Goal: Task Accomplishment & Management: Complete application form

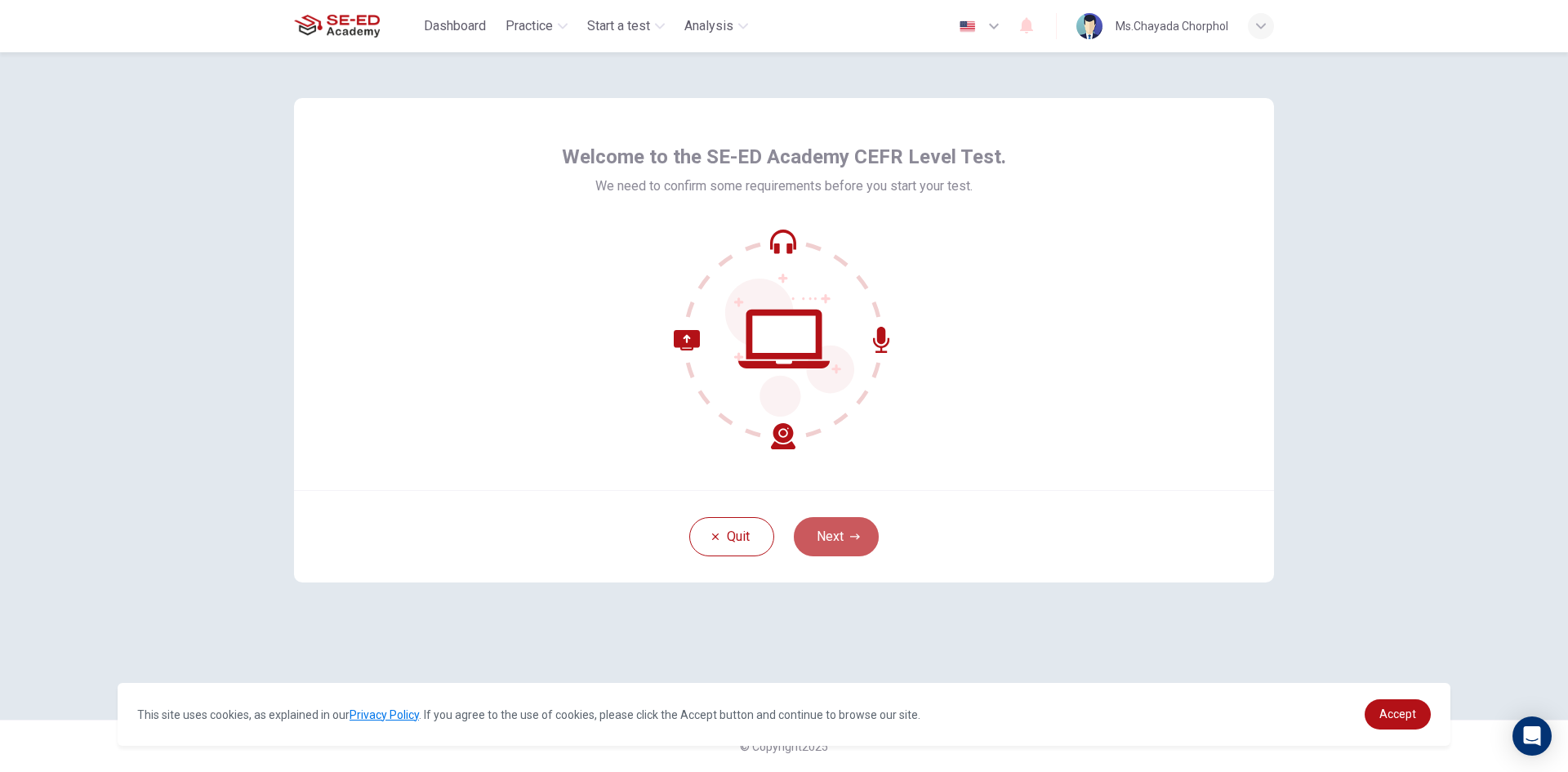
click at [819, 531] on button "Next" at bounding box center [836, 537] width 85 height 39
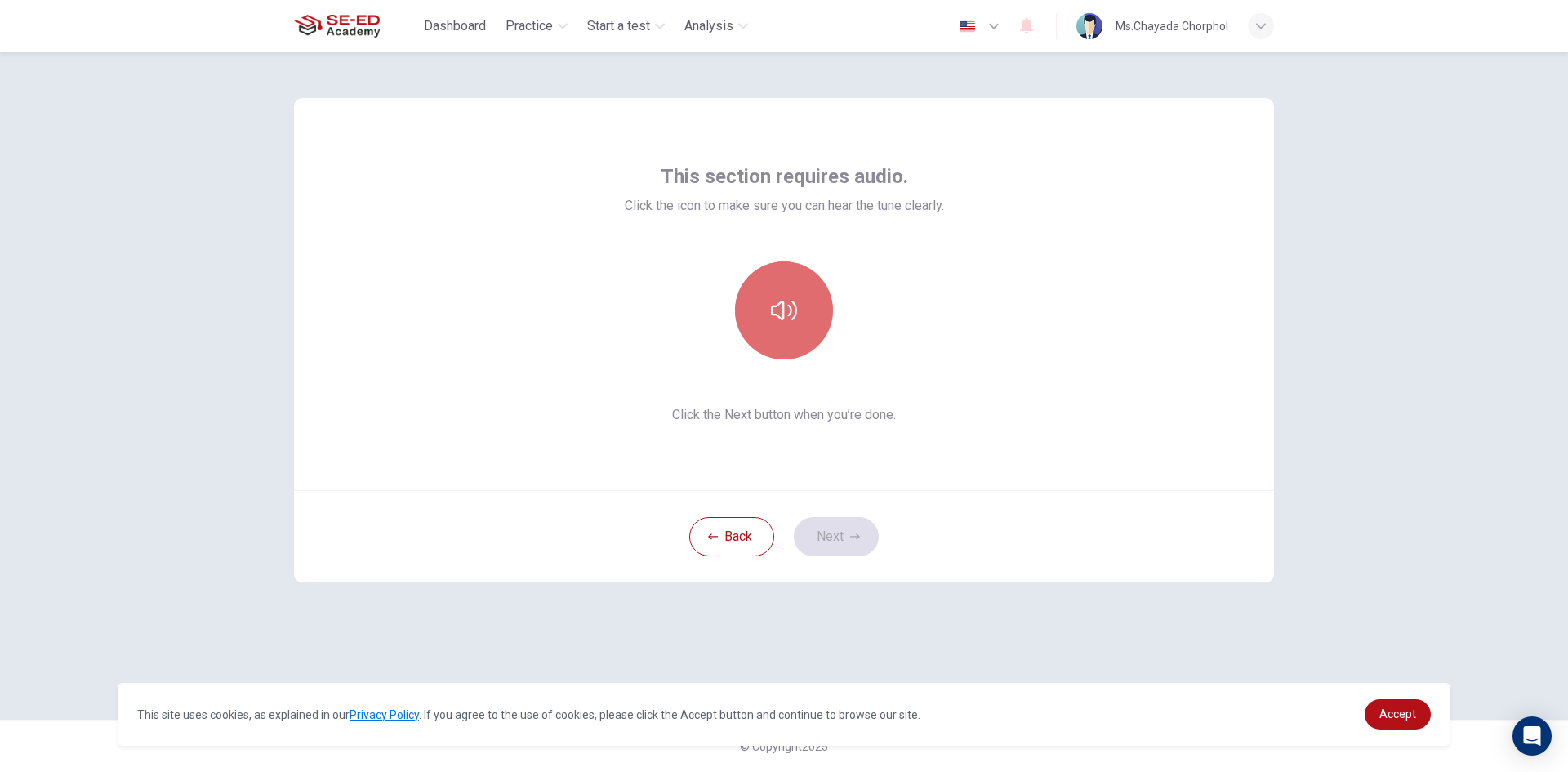
click at [785, 316] on icon "button" at bounding box center [784, 310] width 26 height 26
click at [785, 315] on icon "button" at bounding box center [784, 310] width 26 height 26
click at [835, 524] on button "Next" at bounding box center [836, 537] width 85 height 39
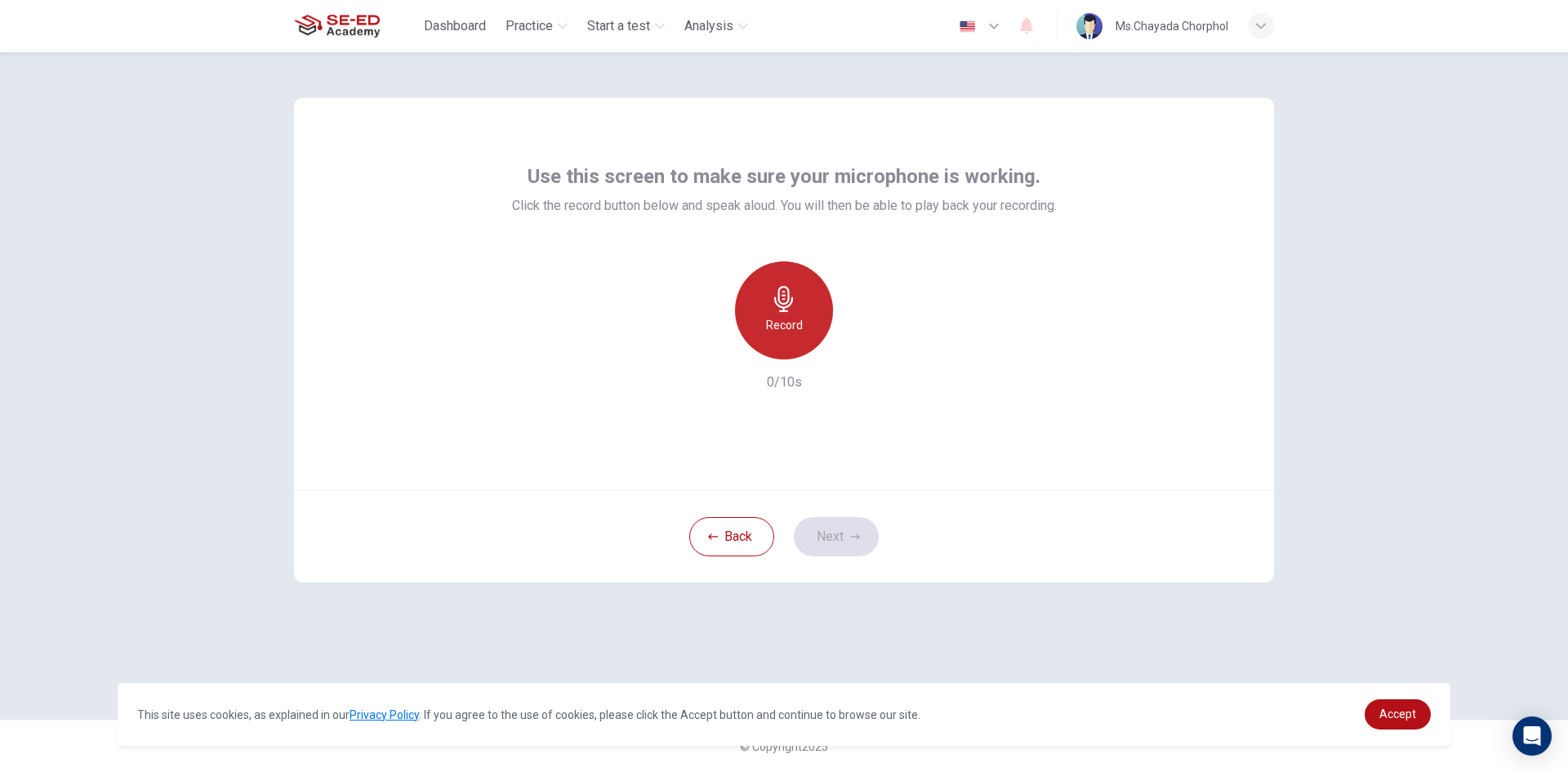
click at [777, 317] on h6 "Record" at bounding box center [784, 325] width 37 height 19
click at [806, 327] on div "Record" at bounding box center [784, 310] width 98 height 98
click at [806, 327] on div "Stop" at bounding box center [784, 310] width 98 height 98
click at [707, 349] on icon "button" at bounding box center [709, 345] width 10 height 10
click at [756, 308] on div "Record" at bounding box center [784, 310] width 98 height 98
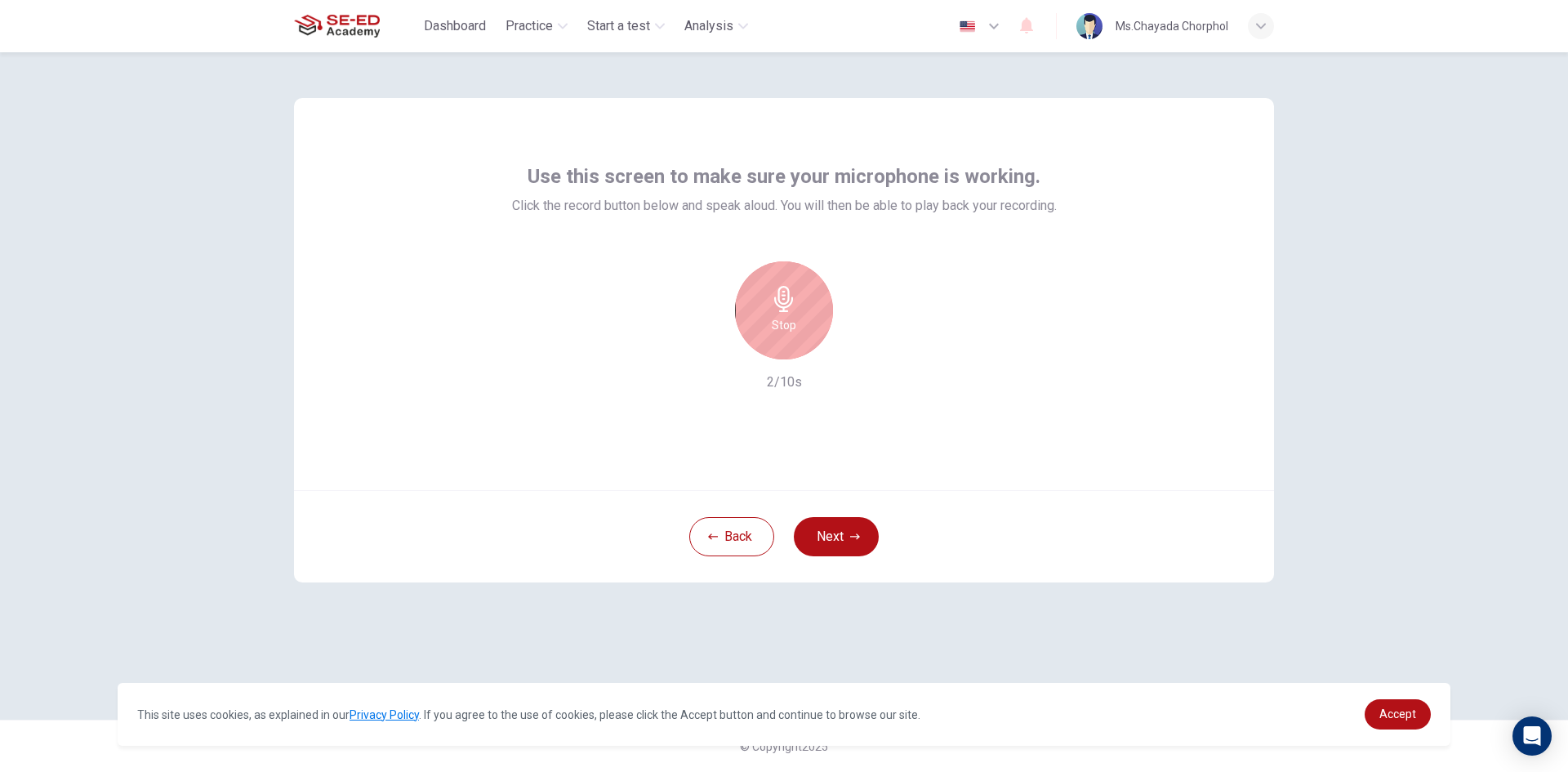
click at [777, 317] on h6 "Stop" at bounding box center [784, 325] width 25 height 19
click at [871, 339] on div "Record" at bounding box center [784, 310] width 176 height 98
click at [860, 342] on icon "button" at bounding box center [859, 346] width 17 height 17
click at [858, 339] on icon "button" at bounding box center [859, 346] width 17 height 17
click at [860, 351] on icon "button" at bounding box center [859, 346] width 17 height 17
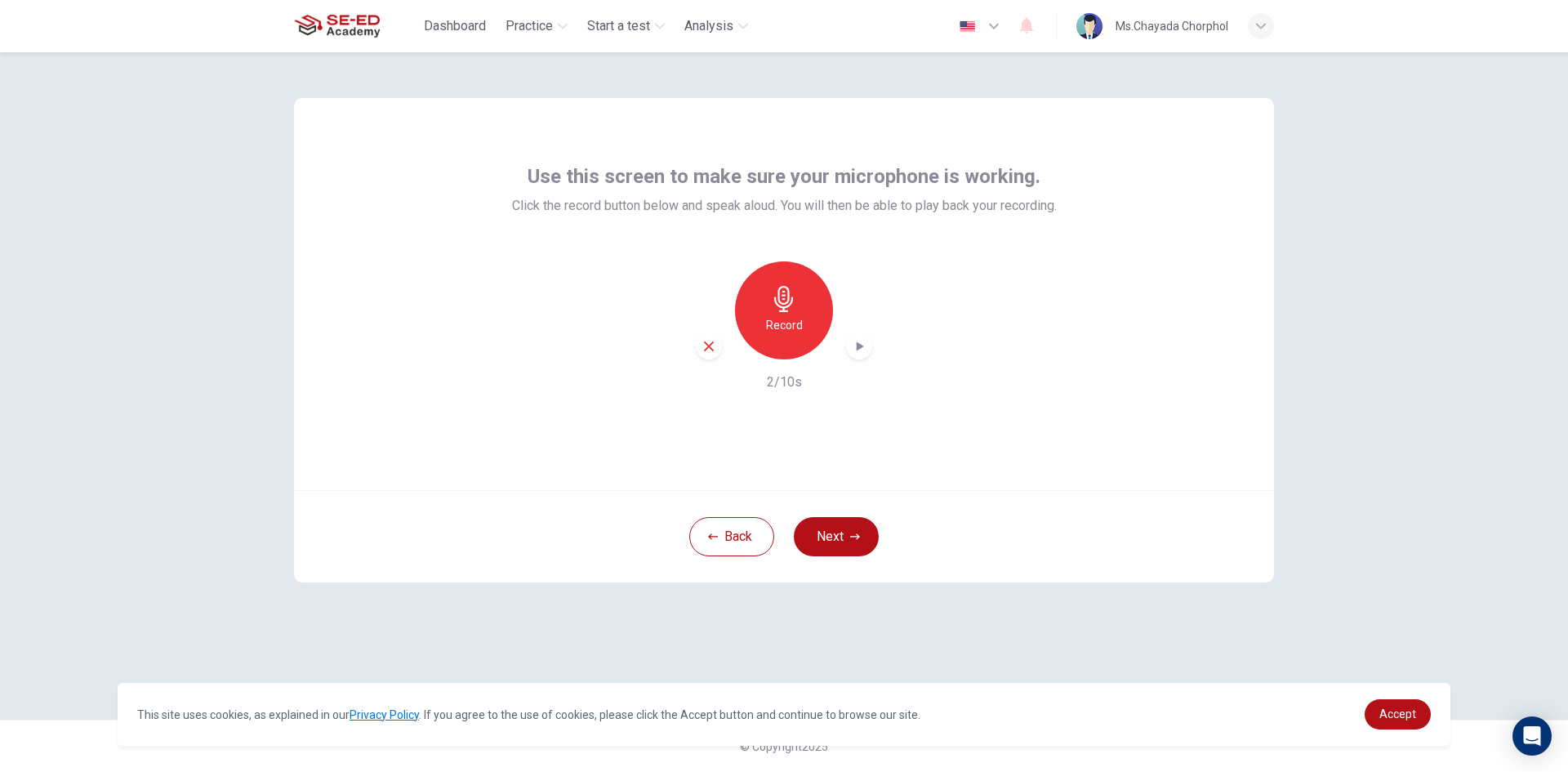
click at [774, 314] on div "Record" at bounding box center [784, 310] width 98 height 98
click at [780, 329] on h6 "Stop" at bounding box center [784, 325] width 25 height 19
click at [804, 330] on div "Record" at bounding box center [784, 310] width 98 height 98
click at [806, 330] on div "Stop" at bounding box center [784, 310] width 98 height 98
click at [819, 329] on div "Record" at bounding box center [784, 310] width 98 height 98
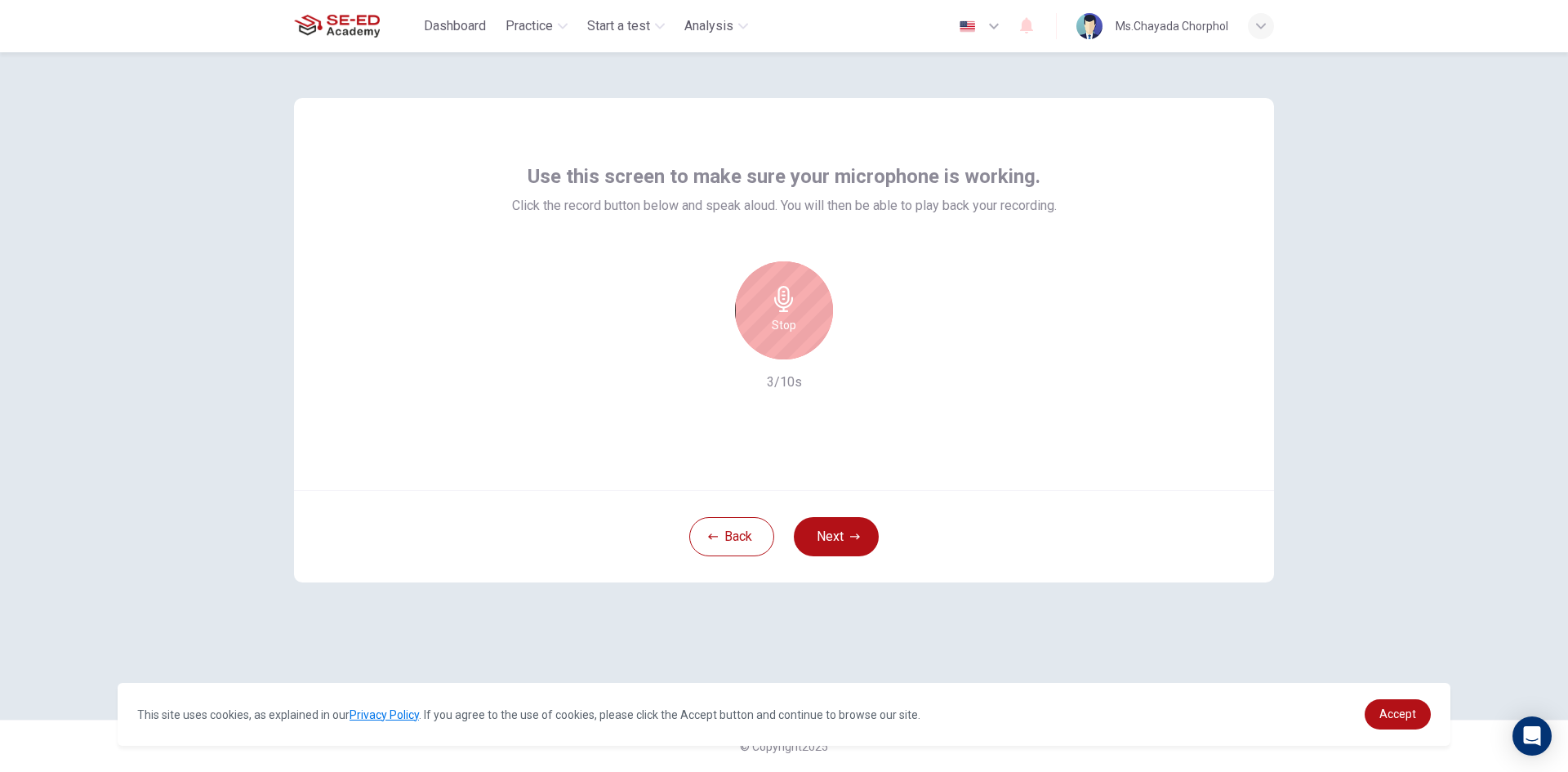
click at [795, 312] on div "Stop" at bounding box center [784, 310] width 98 height 98
click at [854, 341] on icon "button" at bounding box center [859, 346] width 17 height 17
click at [706, 335] on div "button" at bounding box center [710, 346] width 26 height 26
click at [757, 314] on div "Record" at bounding box center [784, 310] width 98 height 98
click at [814, 308] on div "Stop" at bounding box center [784, 310] width 98 height 98
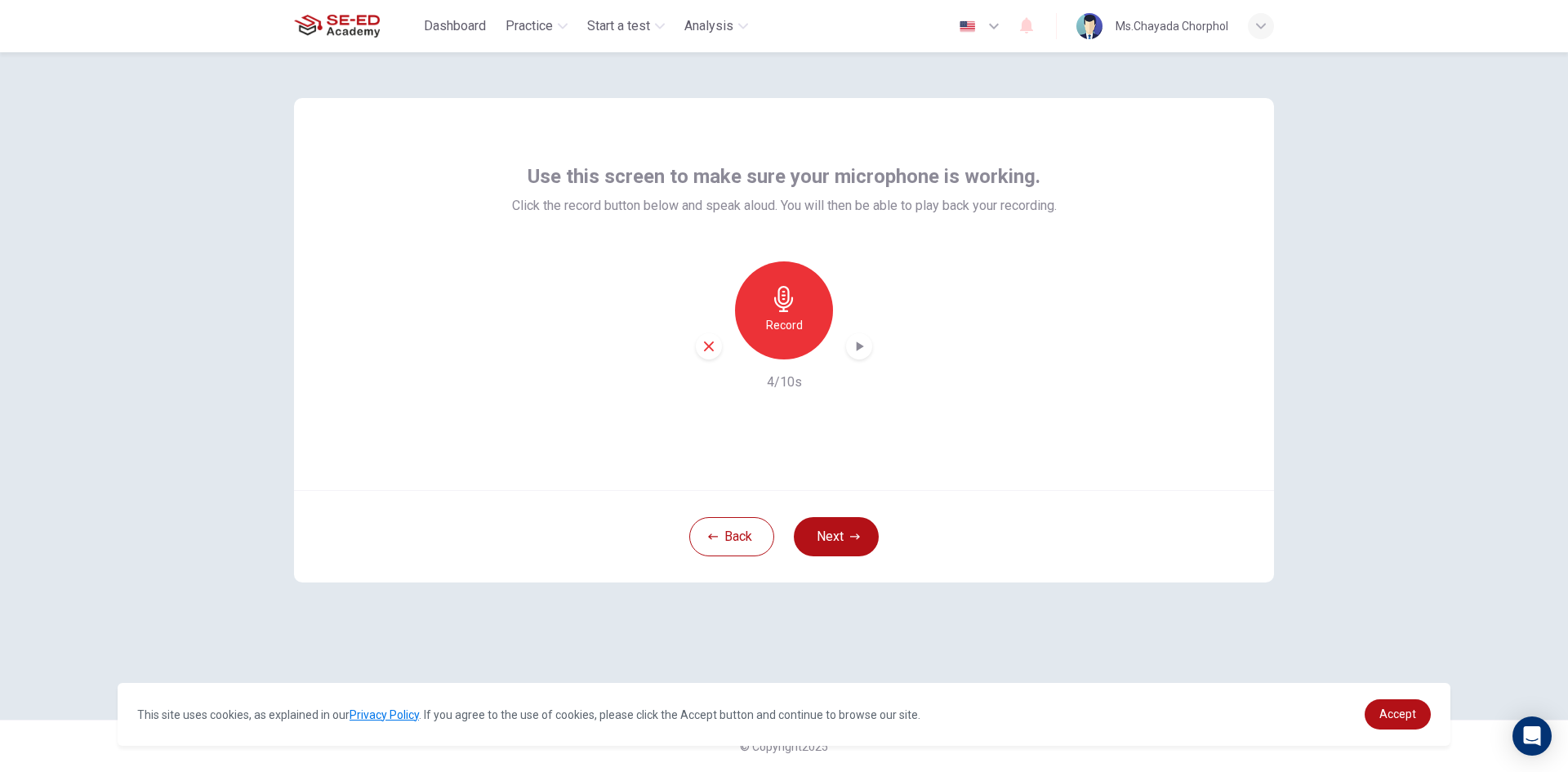
click at [852, 340] on icon "button" at bounding box center [859, 346] width 17 height 17
click at [714, 348] on icon "button" at bounding box center [709, 346] width 15 height 15
click at [807, 319] on div "Record" at bounding box center [784, 310] width 98 height 98
click at [807, 316] on div "Stop" at bounding box center [784, 310] width 98 height 98
click at [852, 345] on icon "button" at bounding box center [859, 346] width 17 height 17
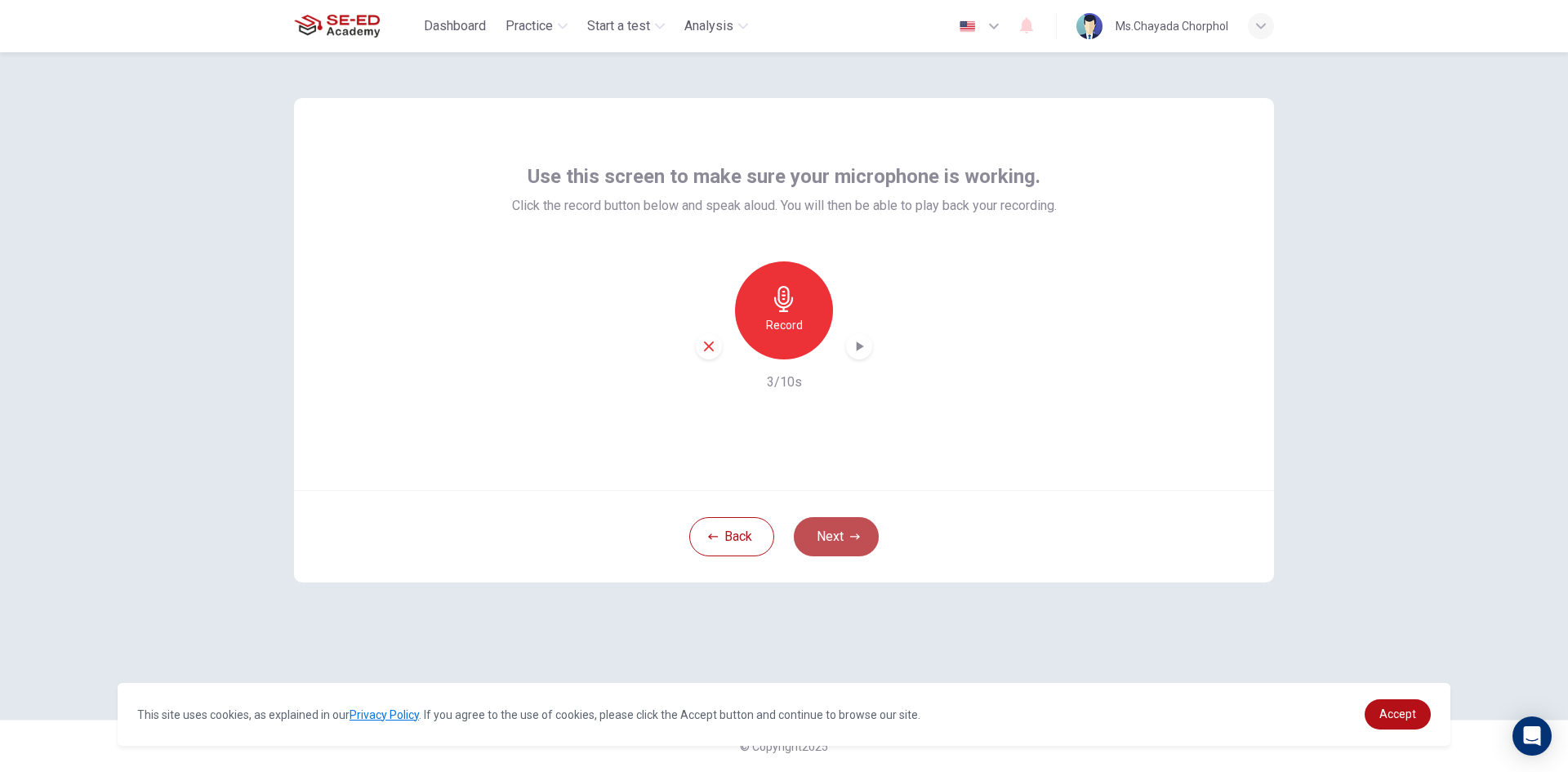
click at [843, 534] on button "Next" at bounding box center [836, 537] width 85 height 39
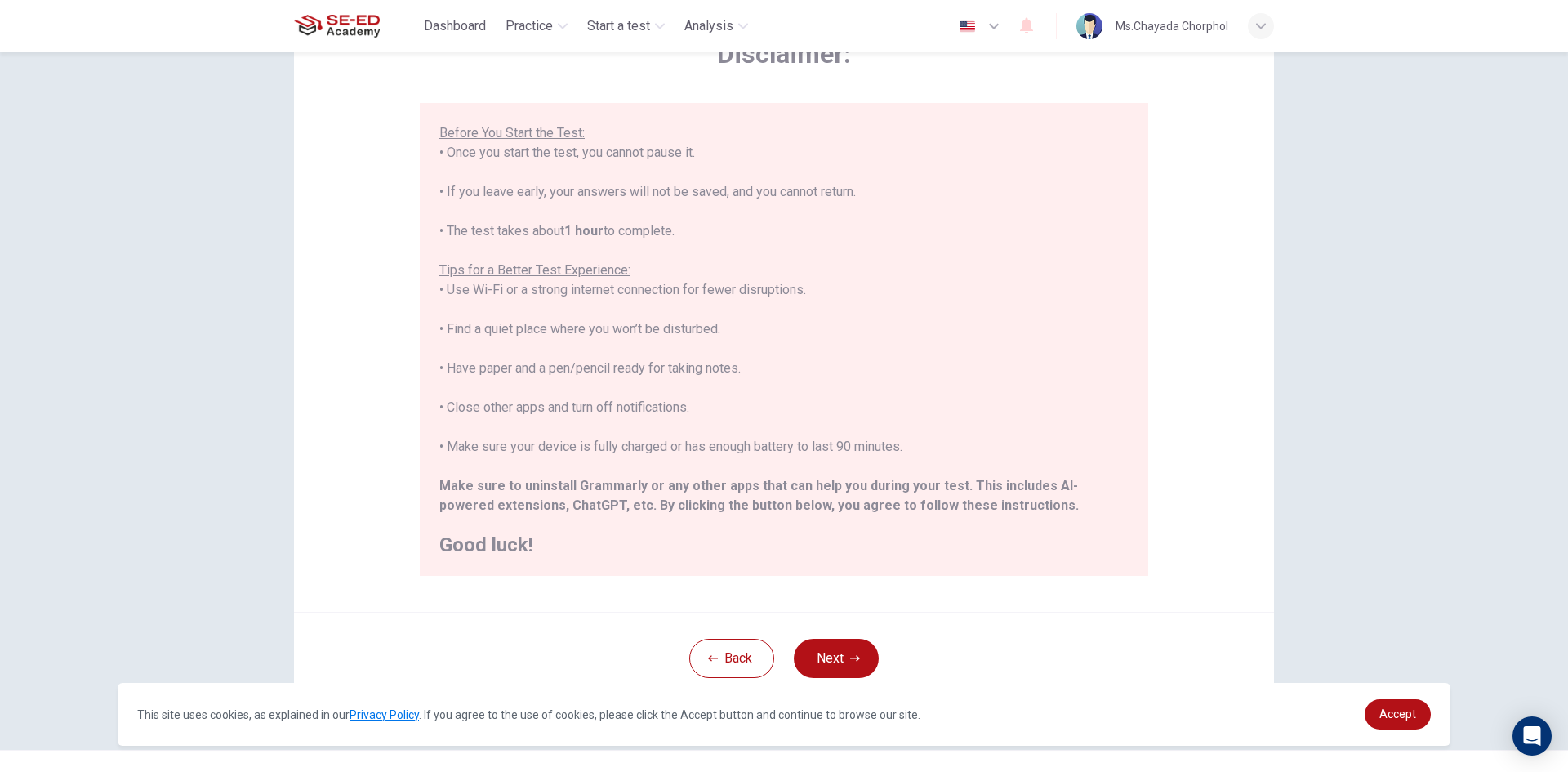
scroll to position [137, 0]
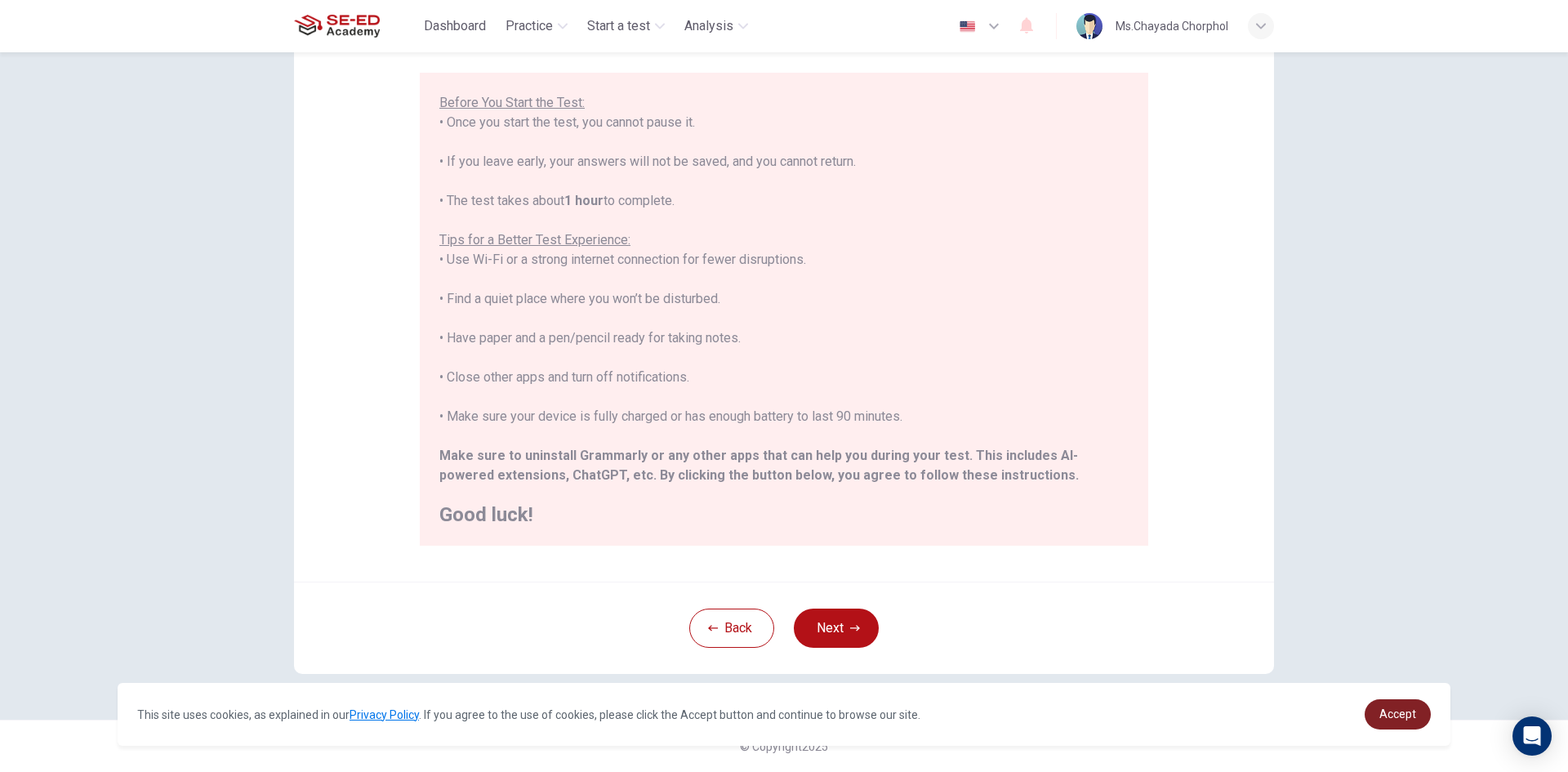
click at [1403, 716] on span "Accept" at bounding box center [1398, 713] width 37 height 13
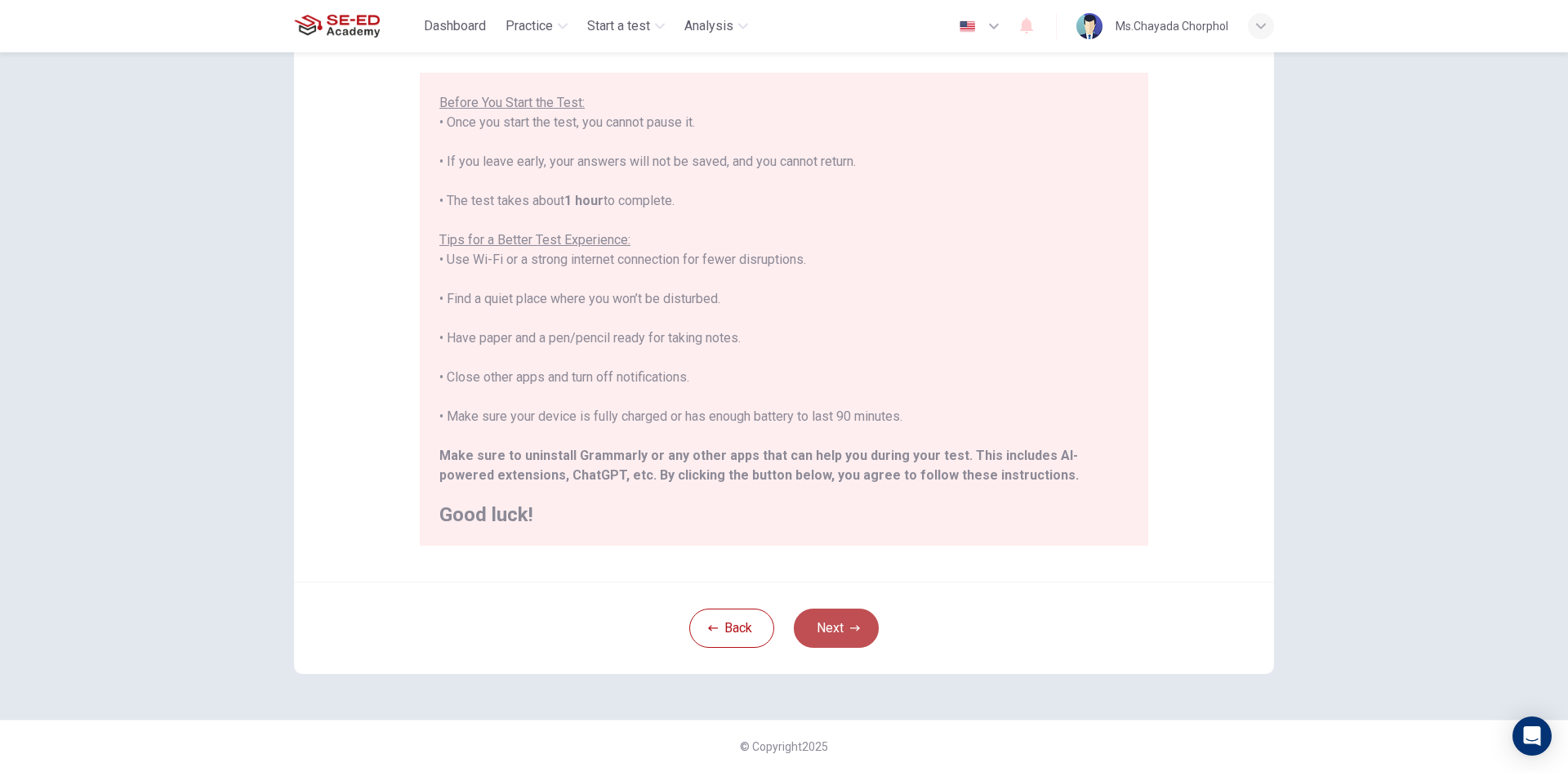
click at [819, 621] on button "Next" at bounding box center [836, 627] width 85 height 39
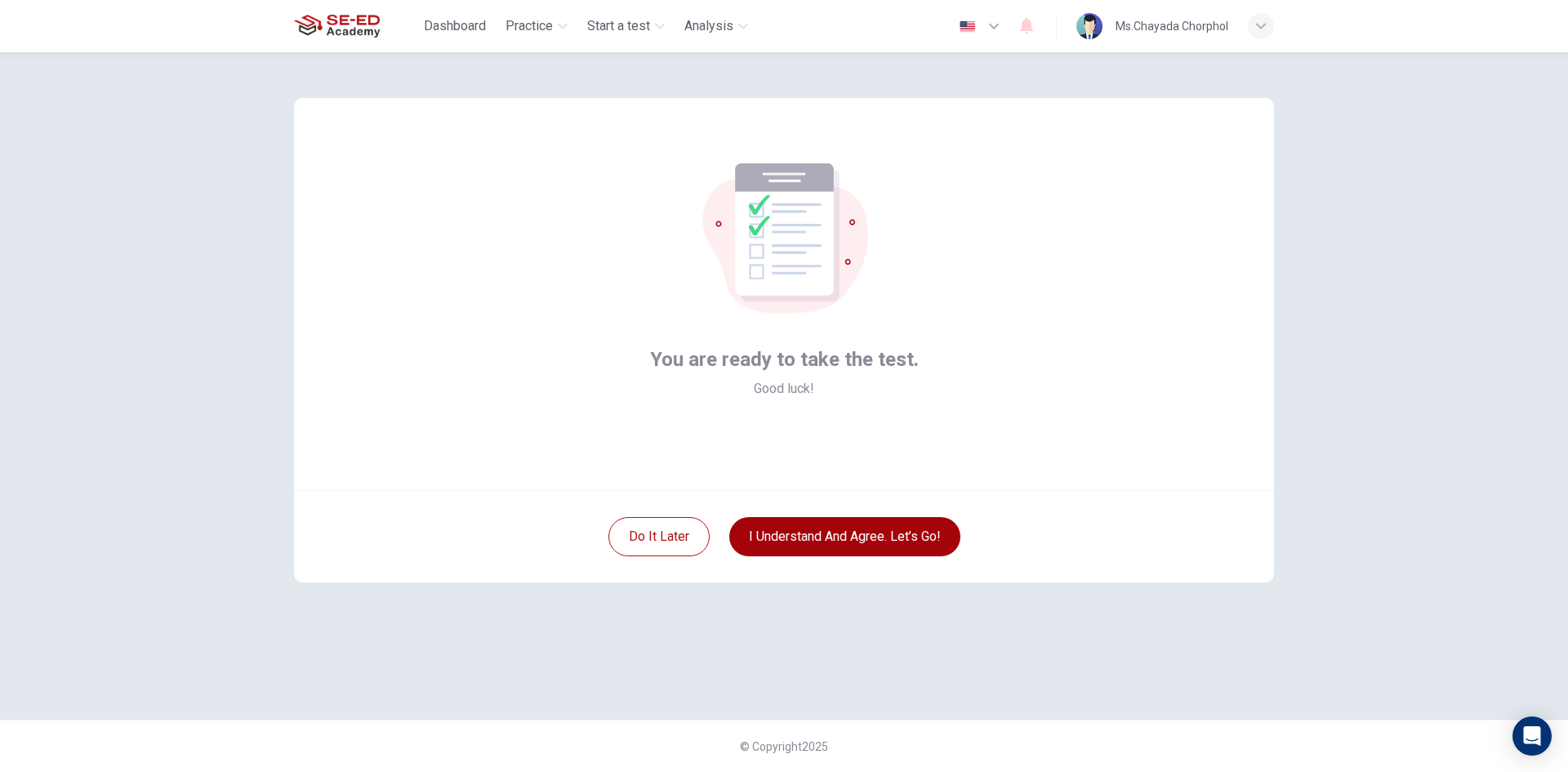
click at [837, 529] on button "I understand and agree. Let’s go!" at bounding box center [845, 537] width 231 height 39
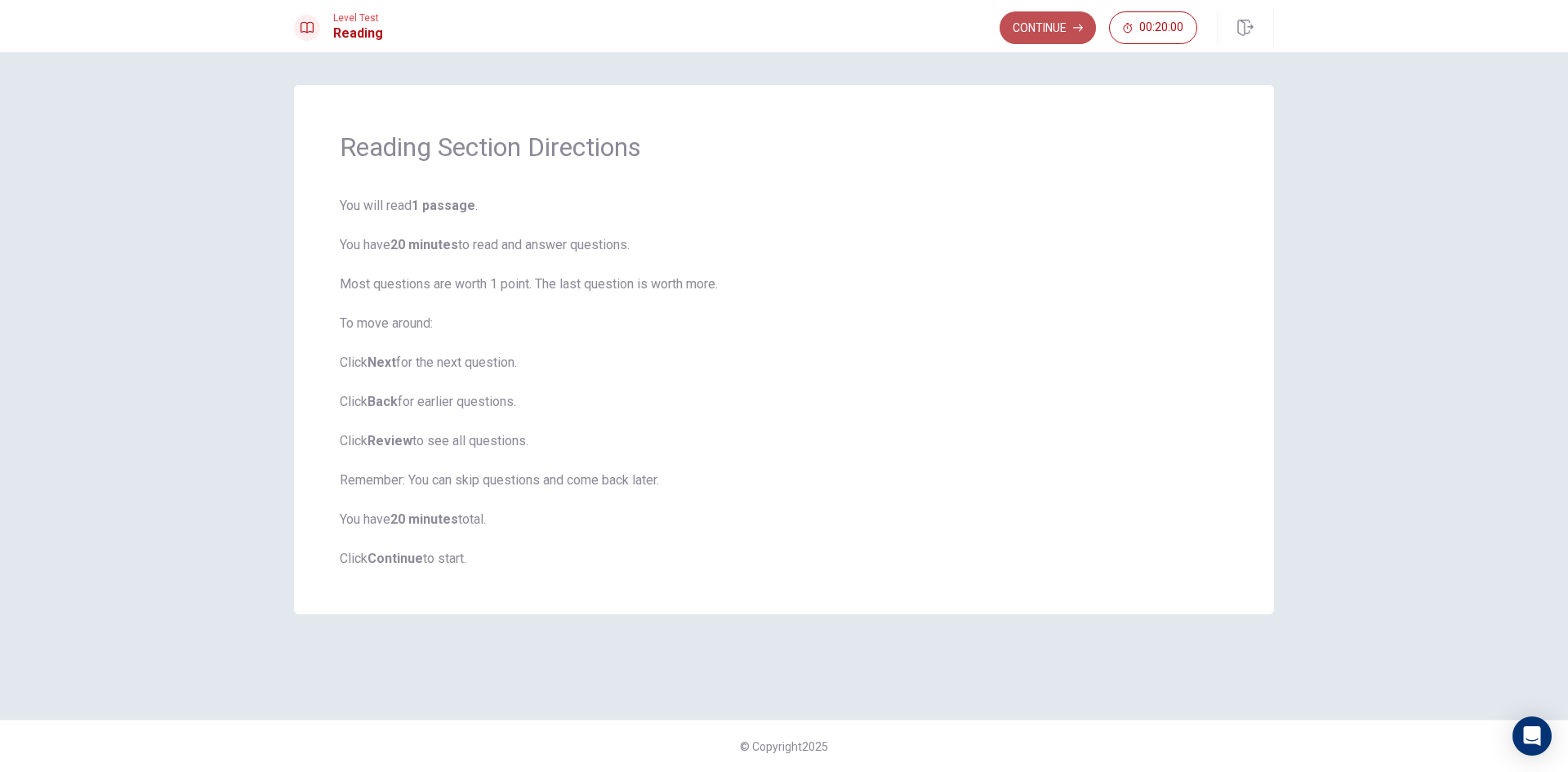
click at [1043, 26] on button "Continue" at bounding box center [1047, 27] width 96 height 33
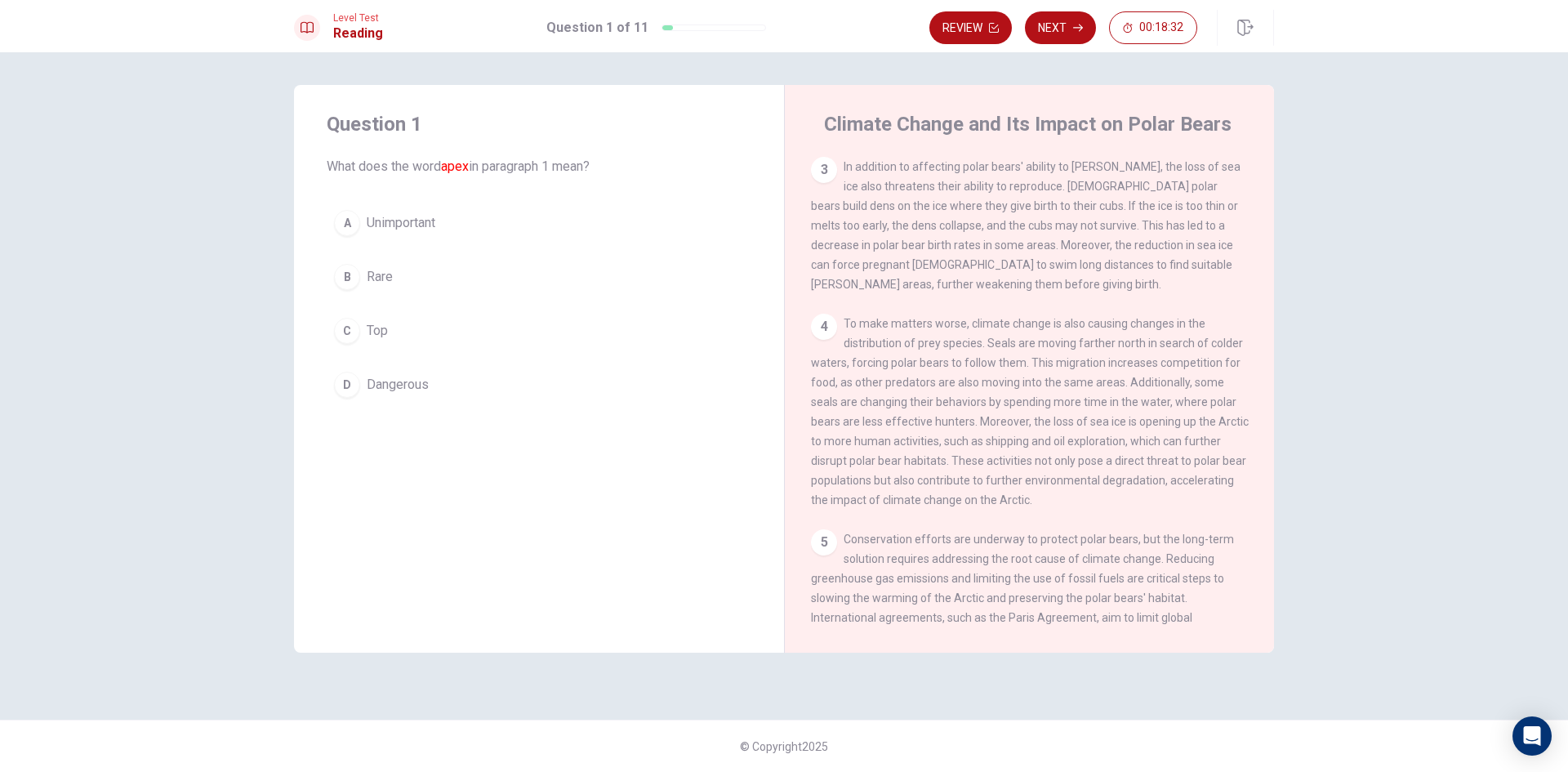
scroll to position [527, 0]
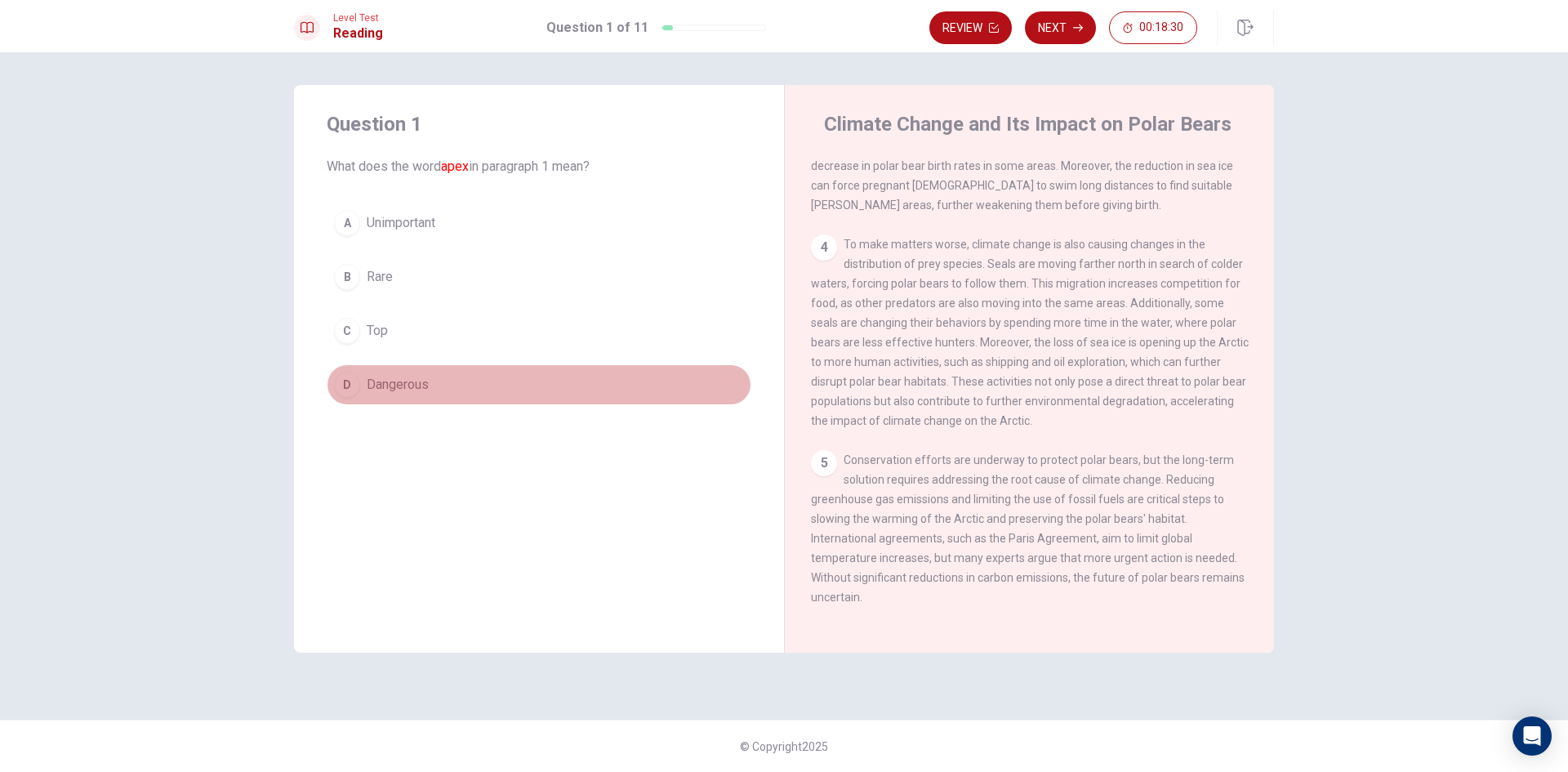
click at [353, 383] on div "D" at bounding box center [347, 385] width 26 height 26
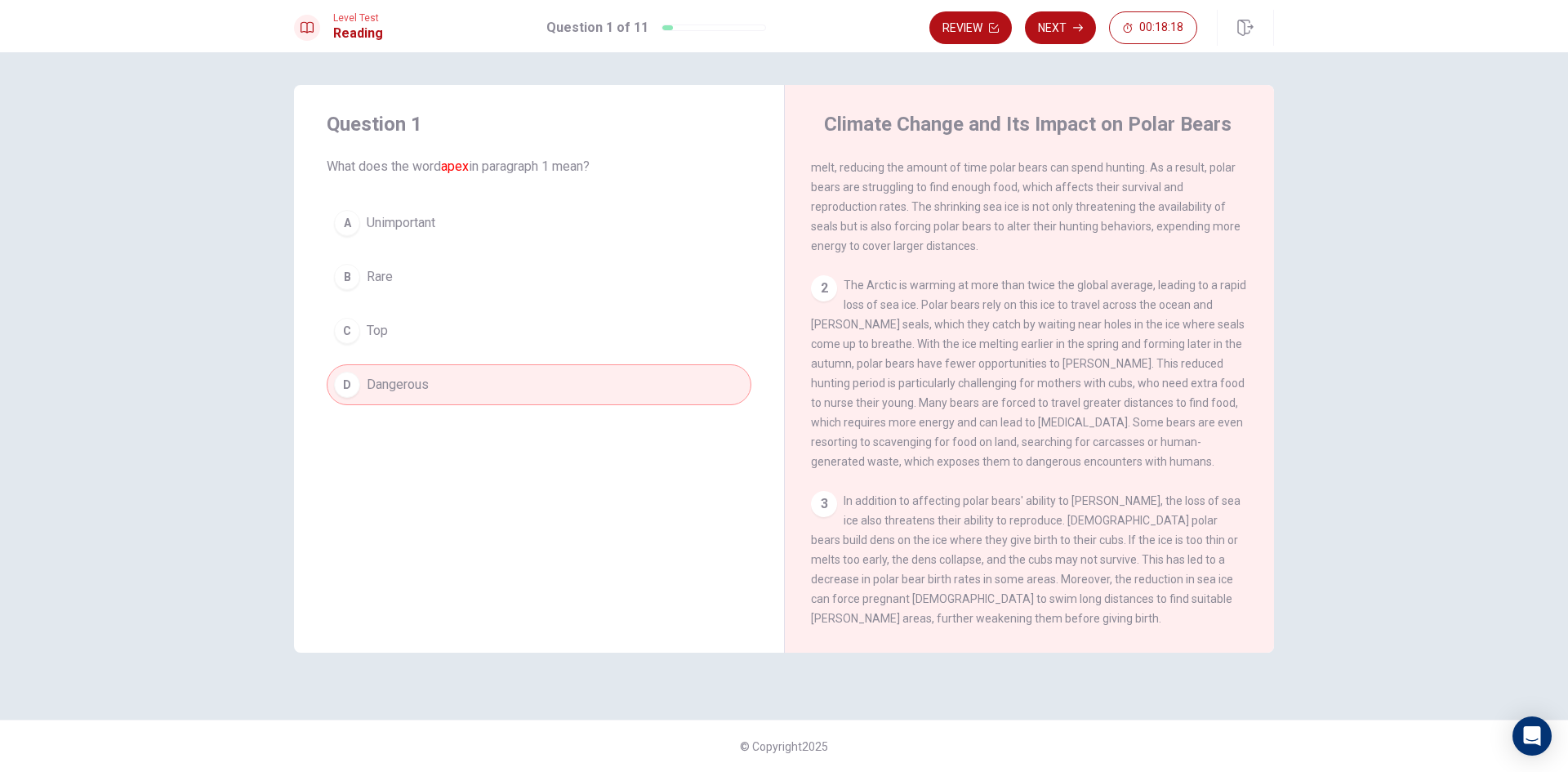
scroll to position [0, 0]
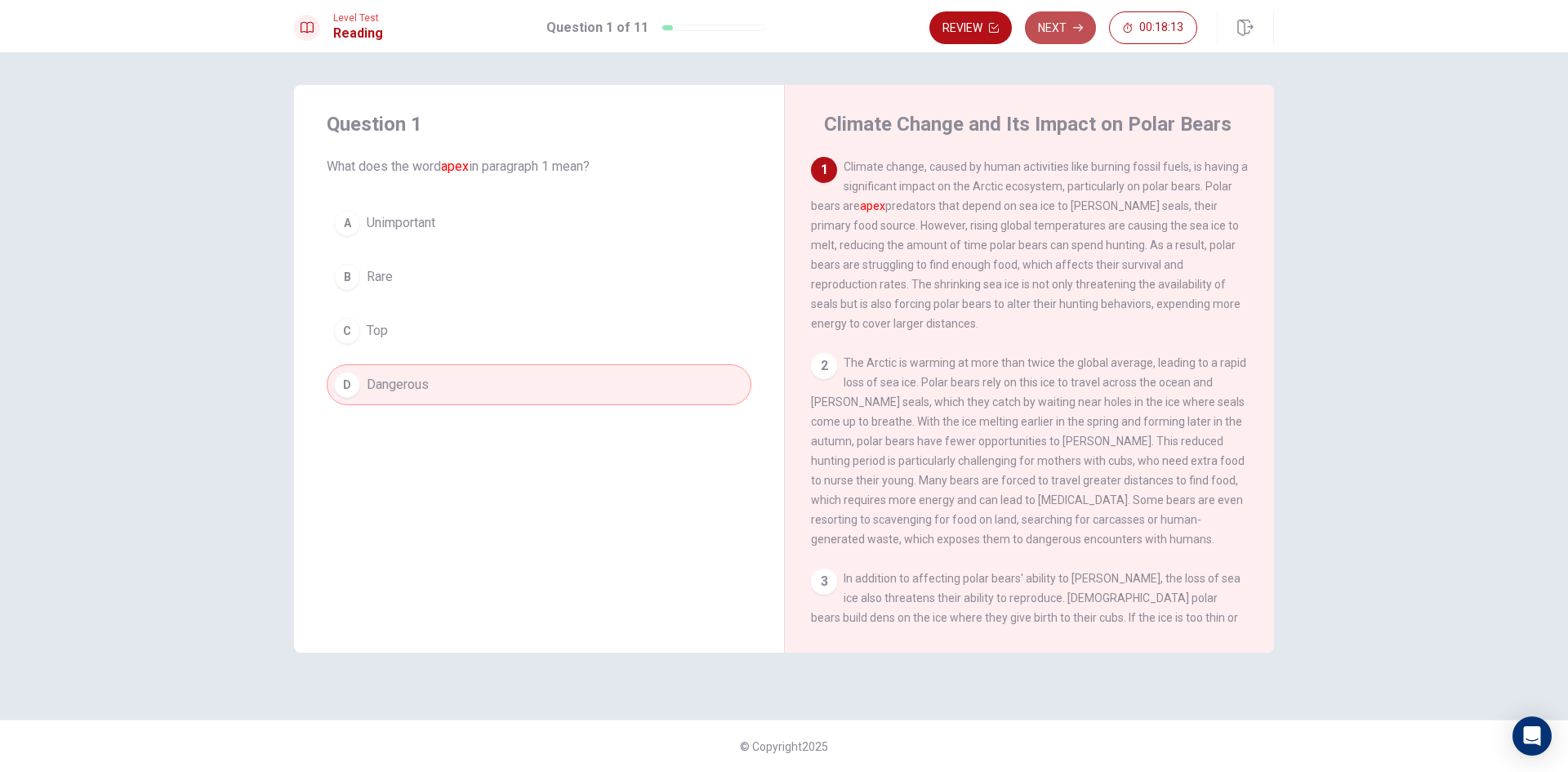
click at [1052, 26] on button "Next" at bounding box center [1060, 27] width 71 height 33
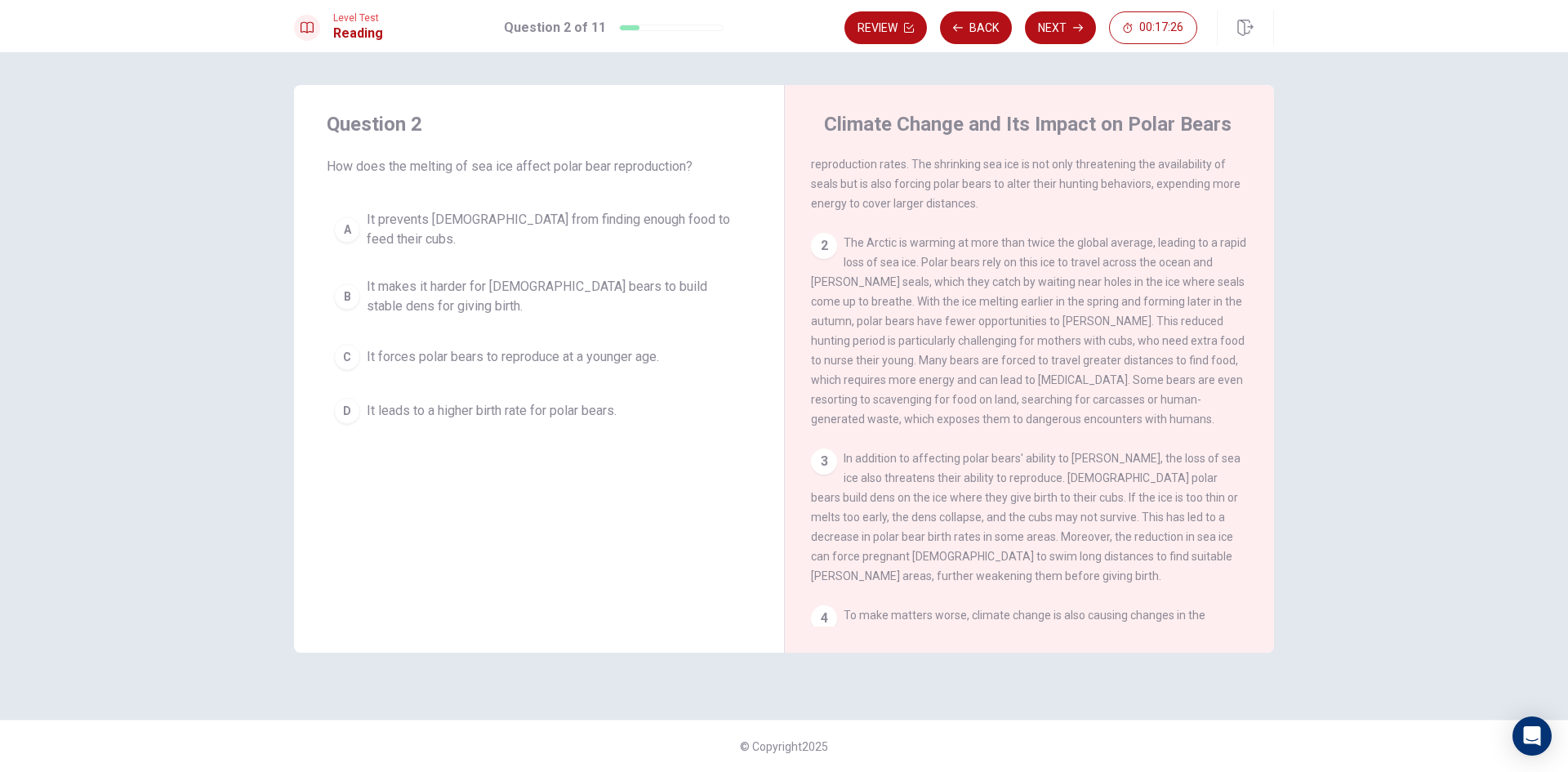
scroll to position [118, 0]
click at [418, 217] on span "It prevents [DEMOGRAPHIC_DATA] from finding enough food to feed their cubs." at bounding box center [555, 229] width 377 height 39
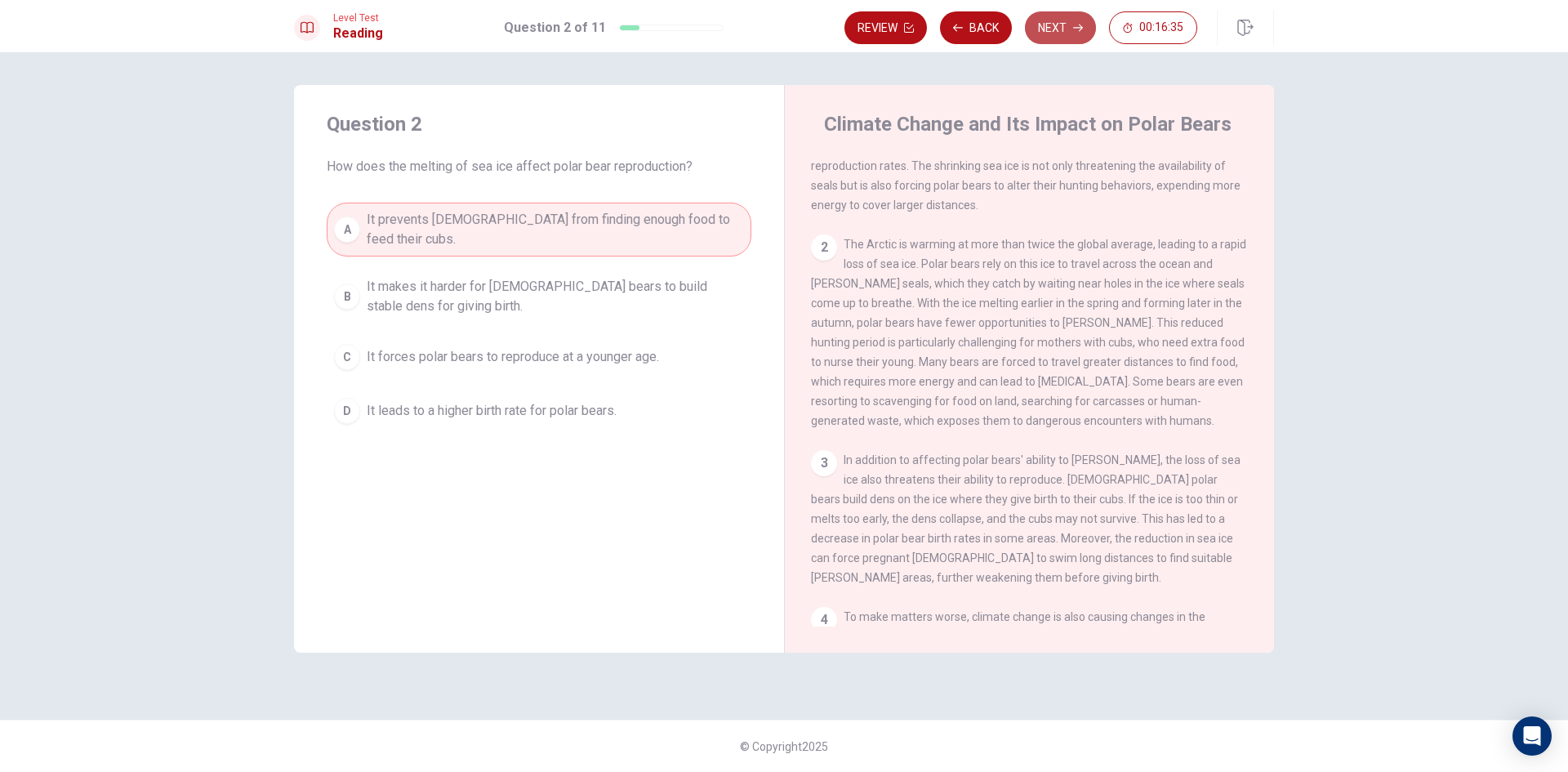
click at [1082, 23] on icon "button" at bounding box center [1078, 27] width 10 height 10
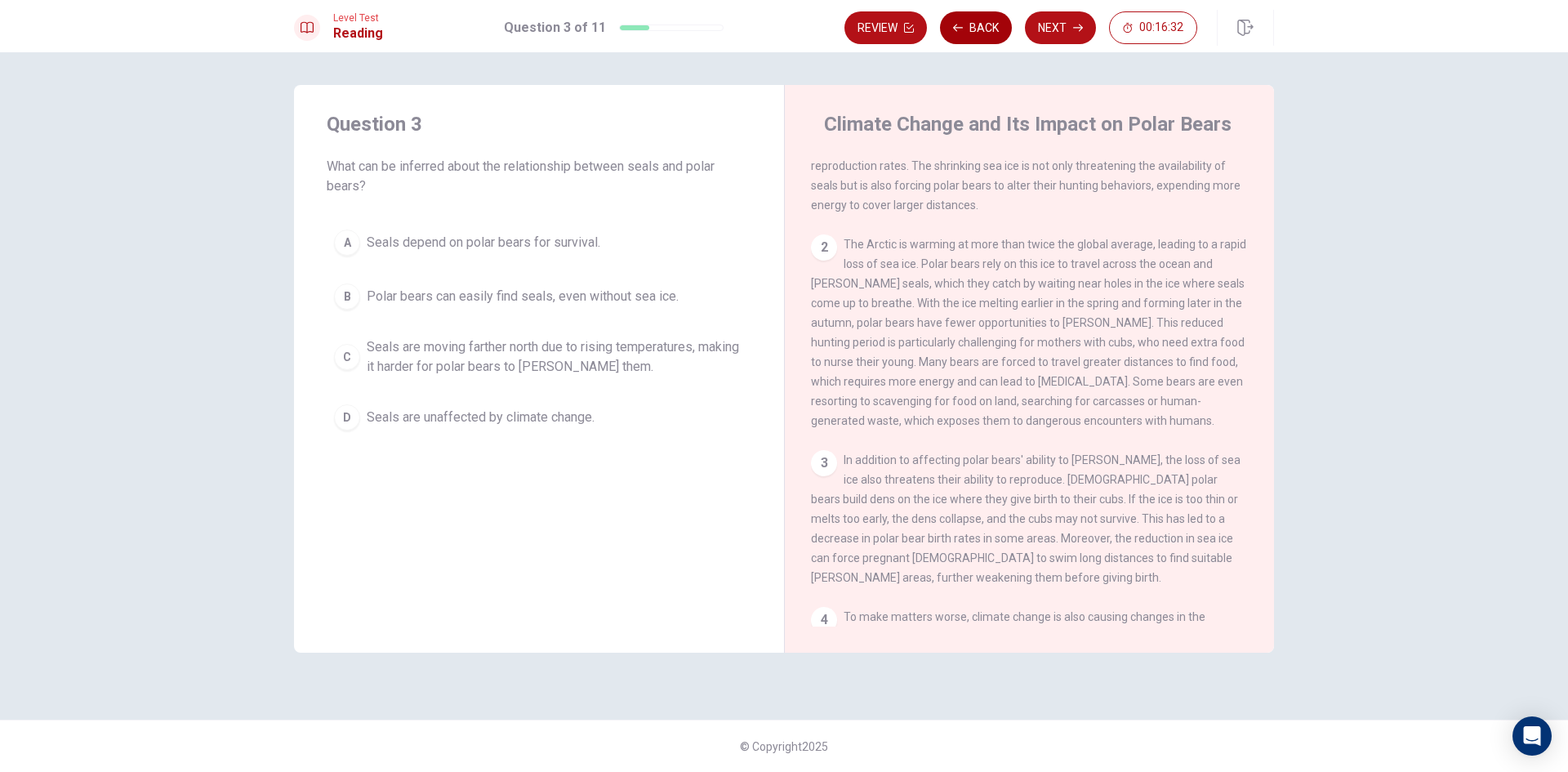
click at [969, 21] on button "Back" at bounding box center [977, 27] width 72 height 33
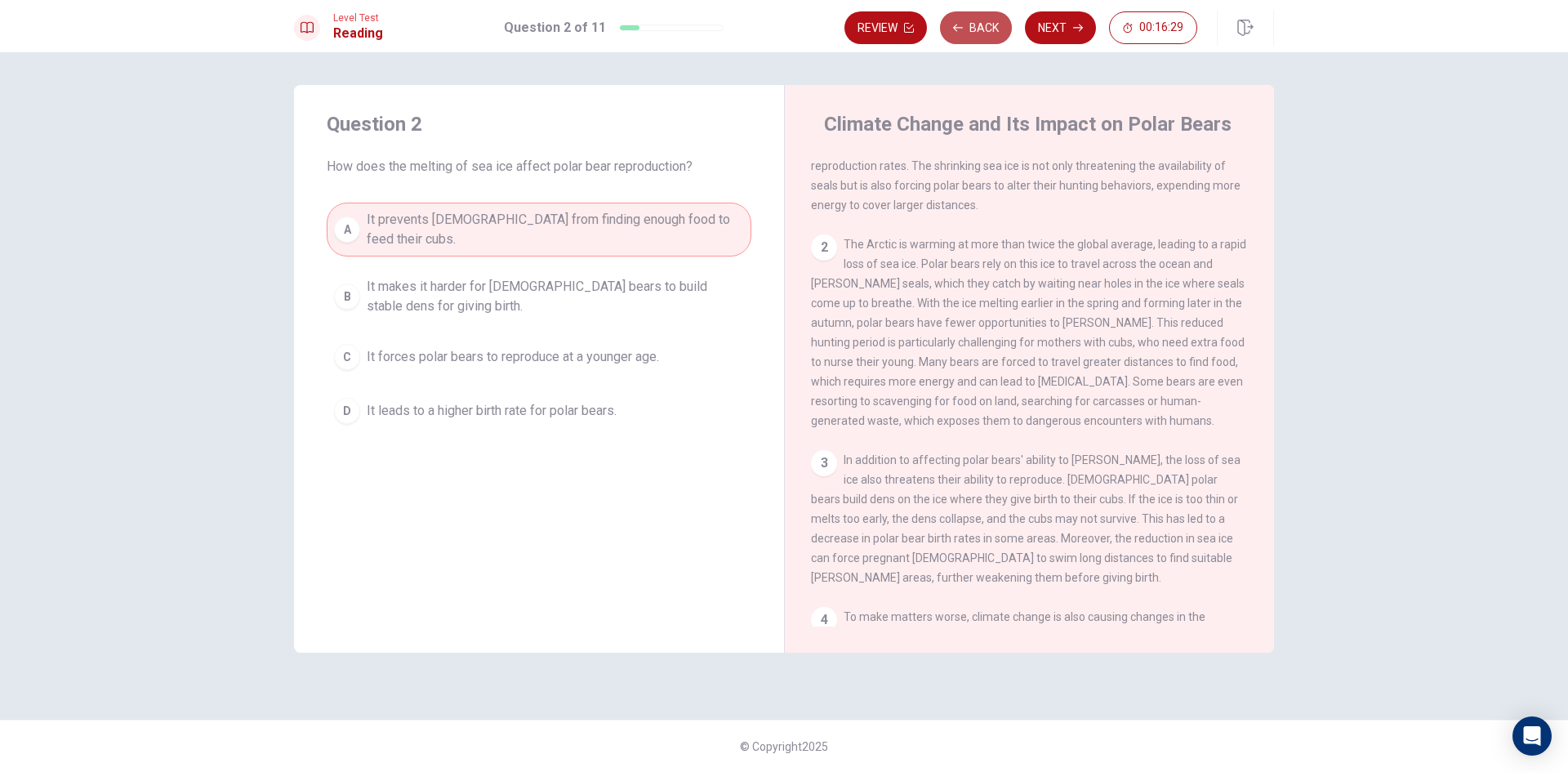
click at [969, 21] on button "Back" at bounding box center [977, 27] width 72 height 33
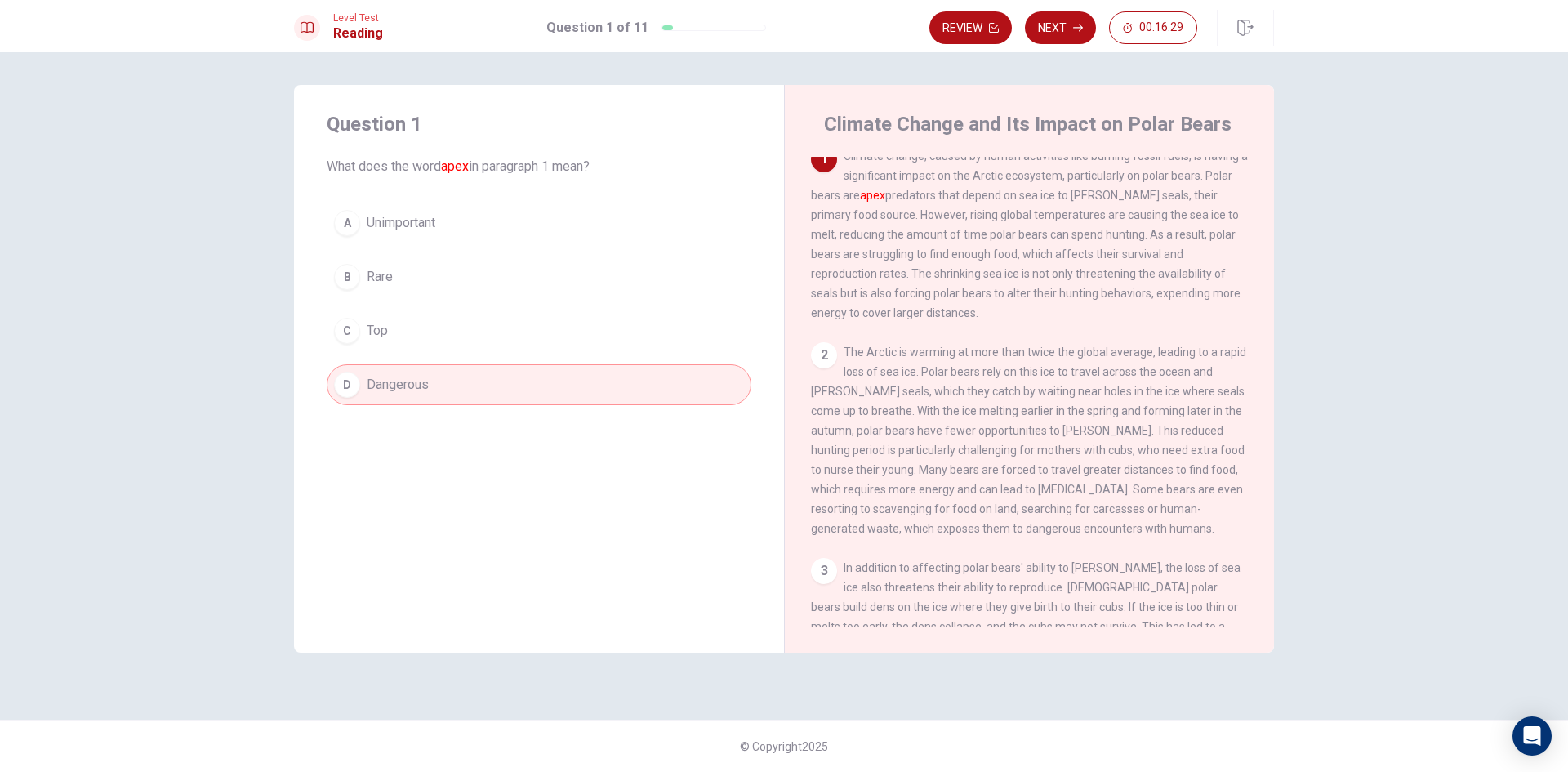
scroll to position [0, 0]
click at [1078, 29] on icon "button" at bounding box center [1078, 27] width 10 height 10
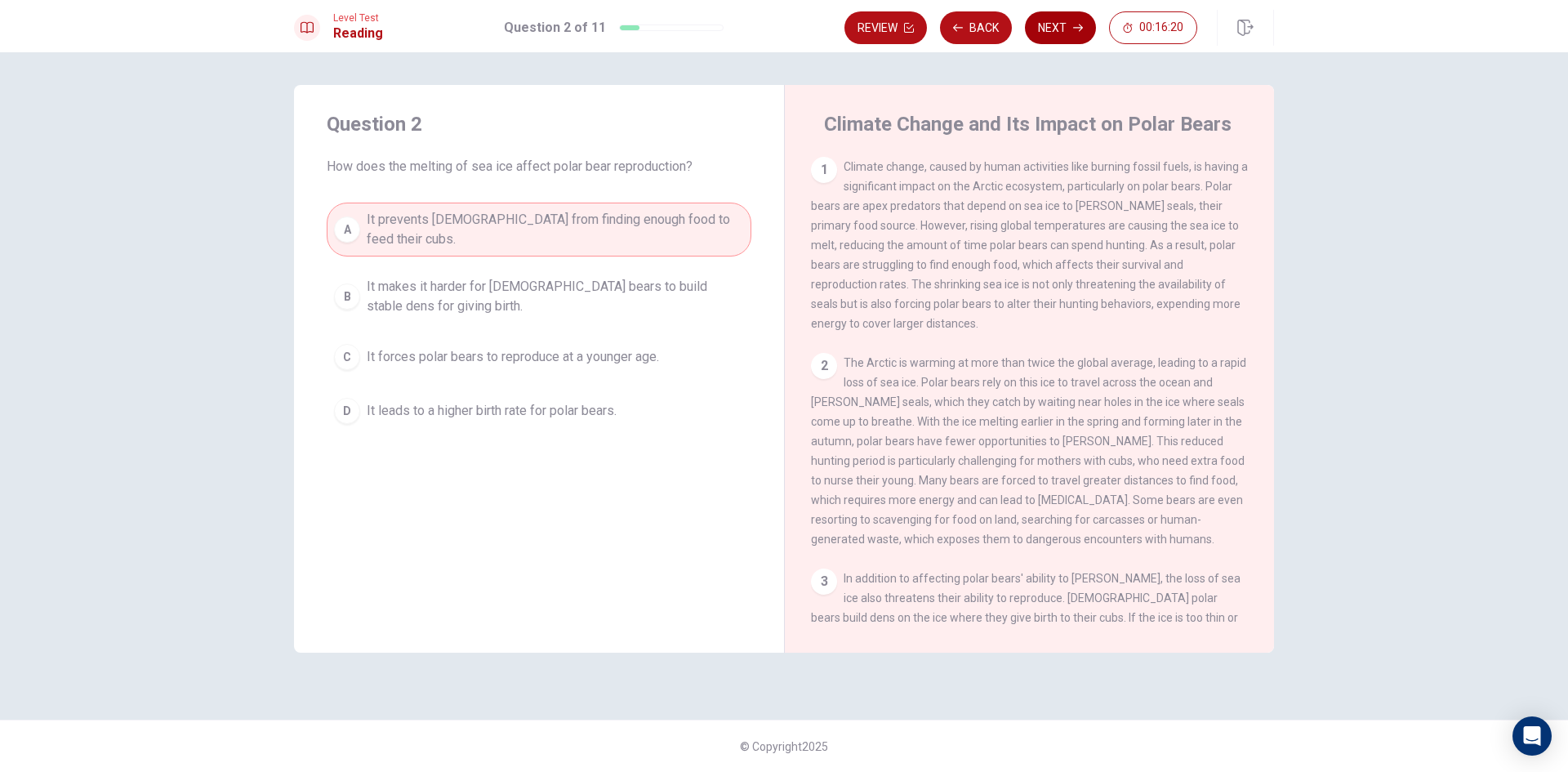
click at [1081, 17] on button "Next" at bounding box center [1060, 27] width 71 height 33
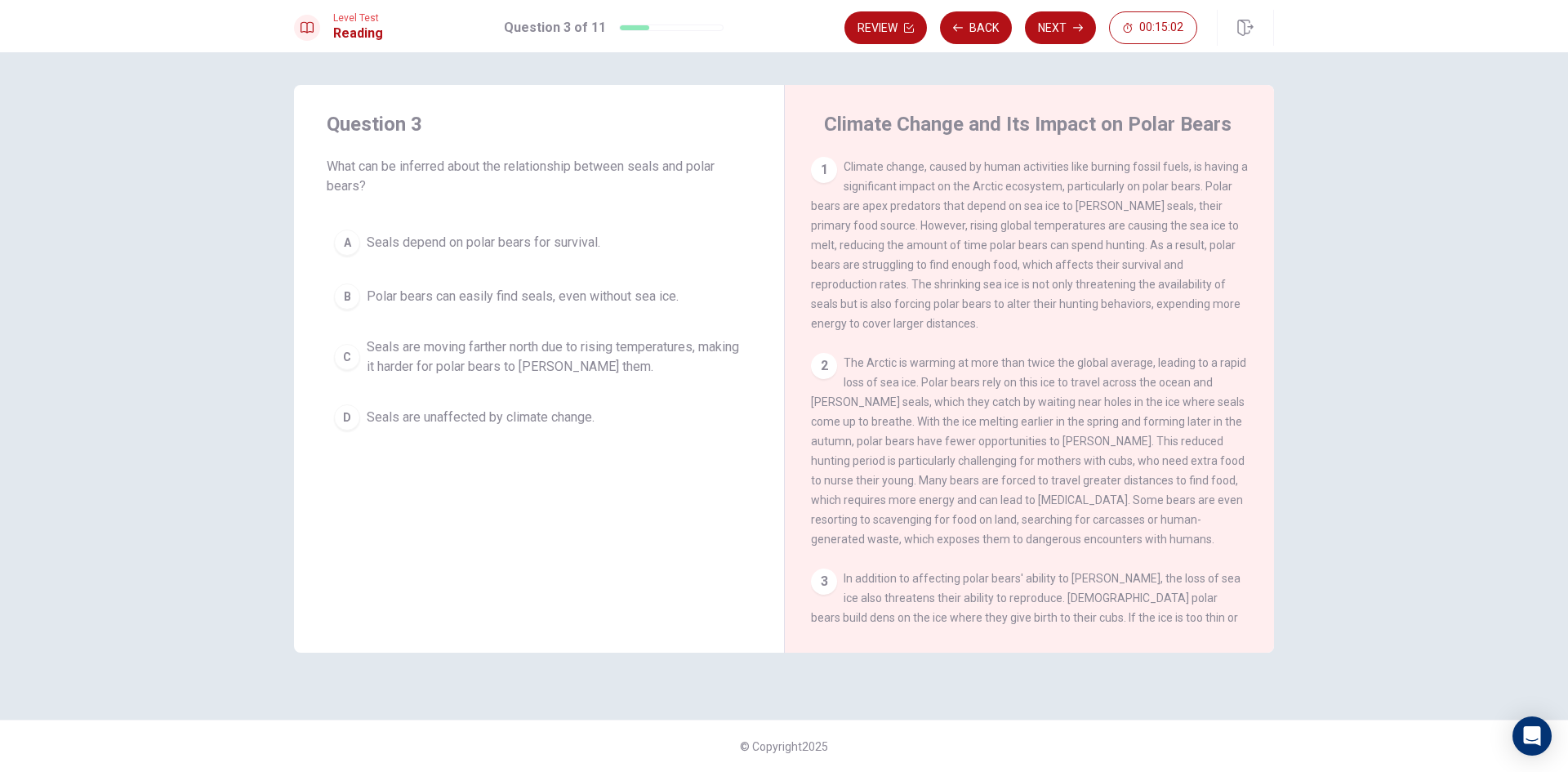
click at [567, 236] on span "Seals depend on polar bears for survival." at bounding box center [483, 242] width 234 height 19
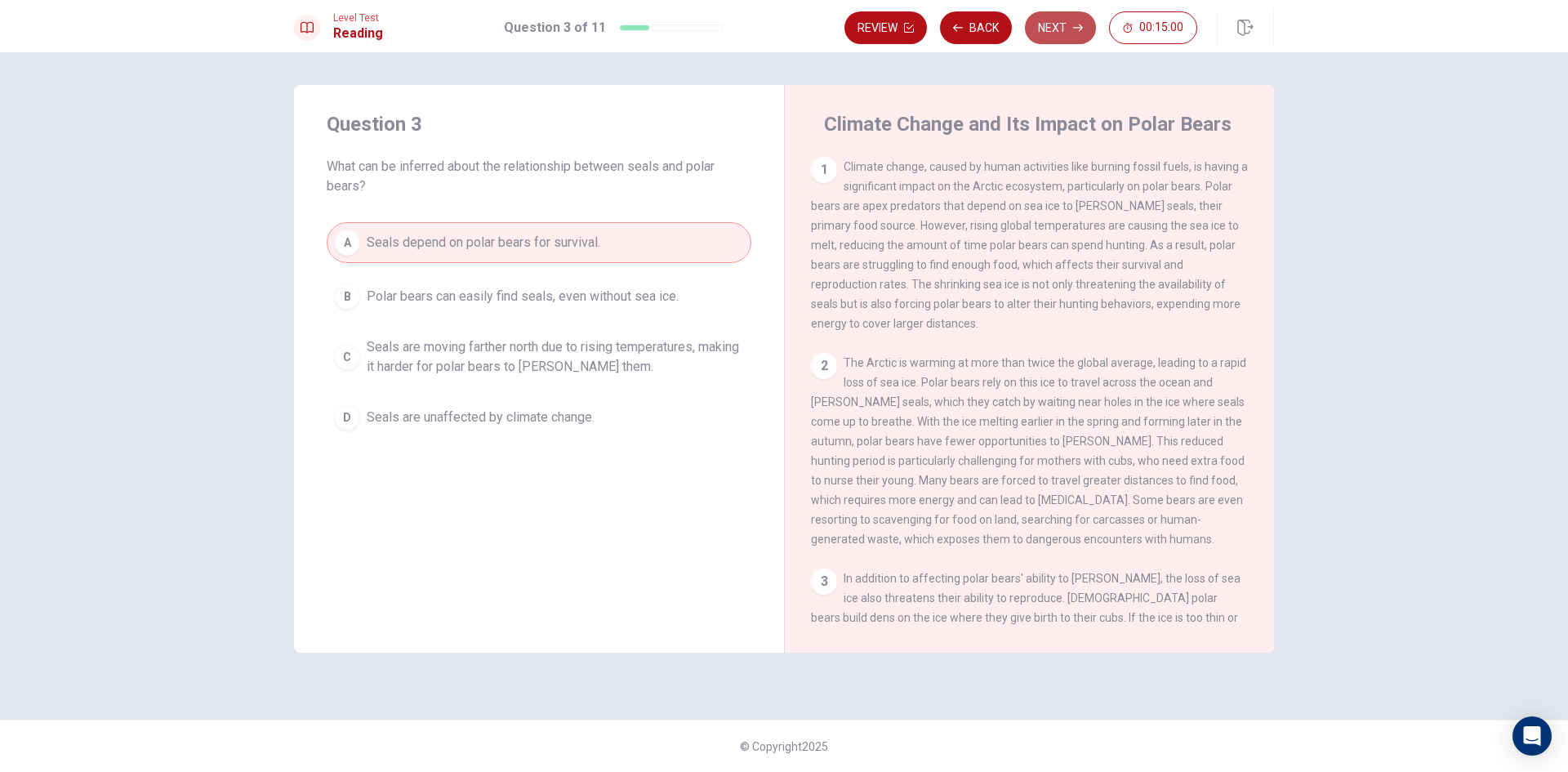
click at [1037, 19] on button "Next" at bounding box center [1060, 27] width 71 height 33
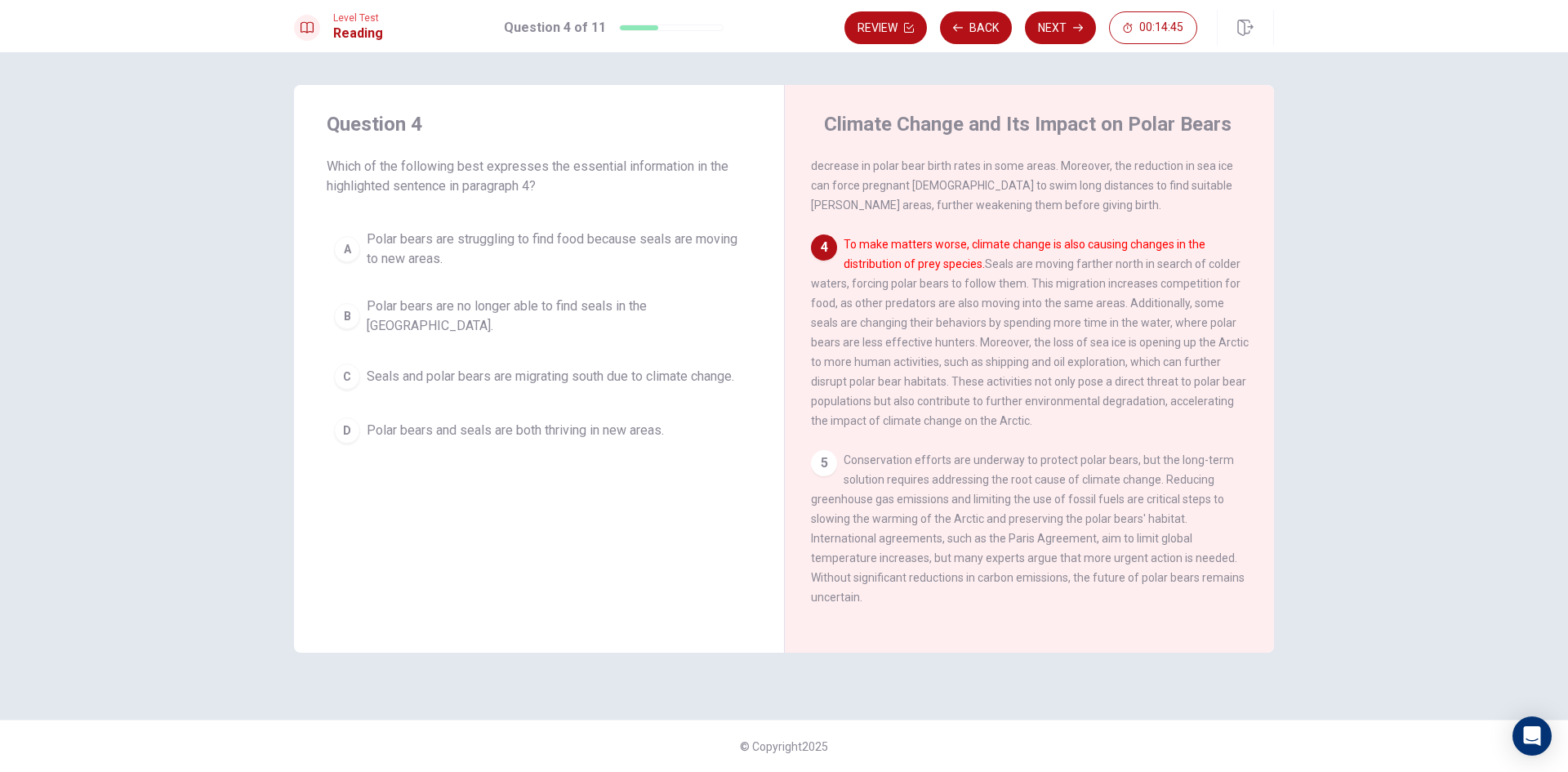
scroll to position [527, 0]
click at [985, 22] on button "Back" at bounding box center [977, 27] width 72 height 33
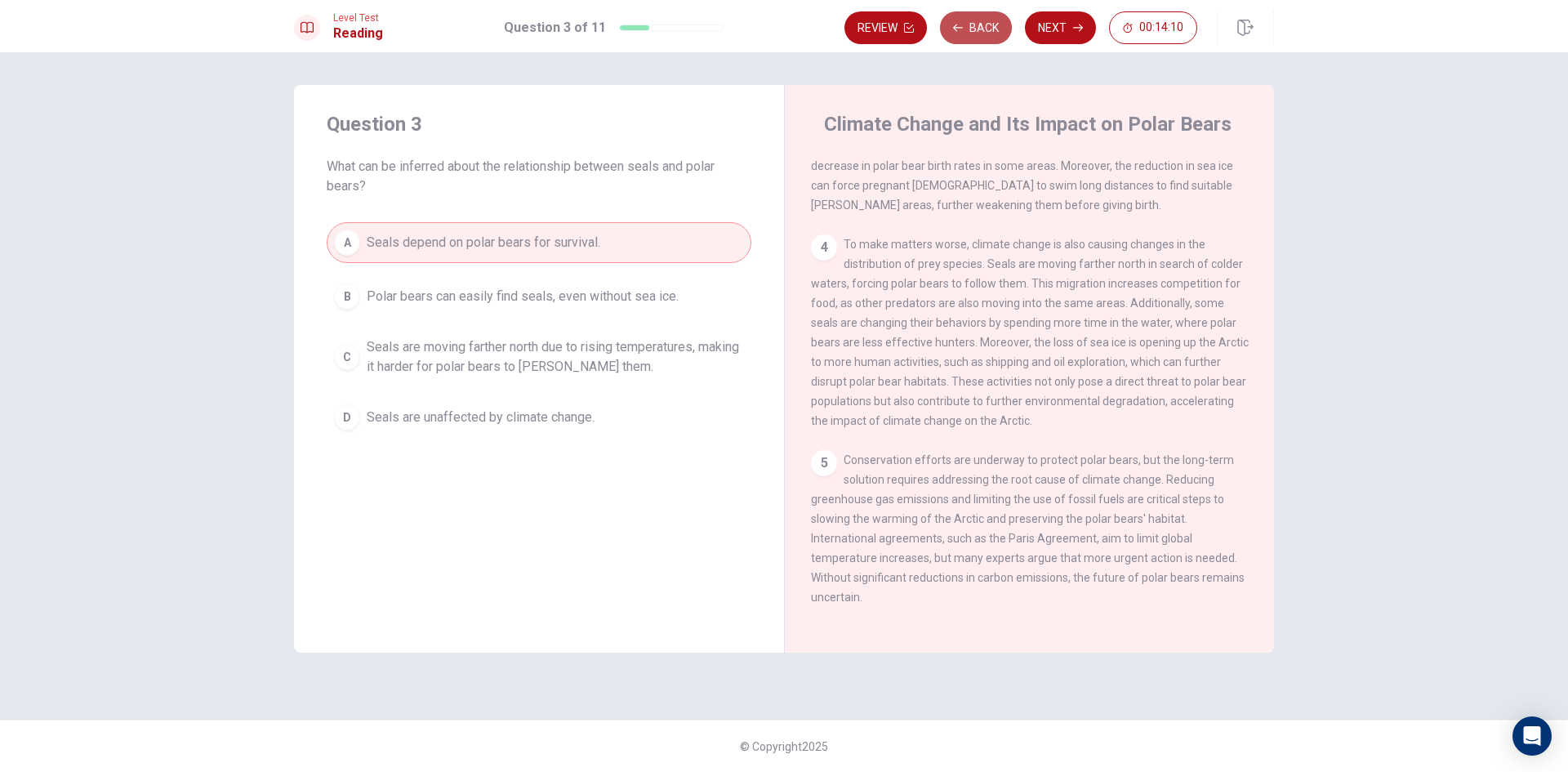
click at [959, 33] on button "Back" at bounding box center [977, 27] width 72 height 33
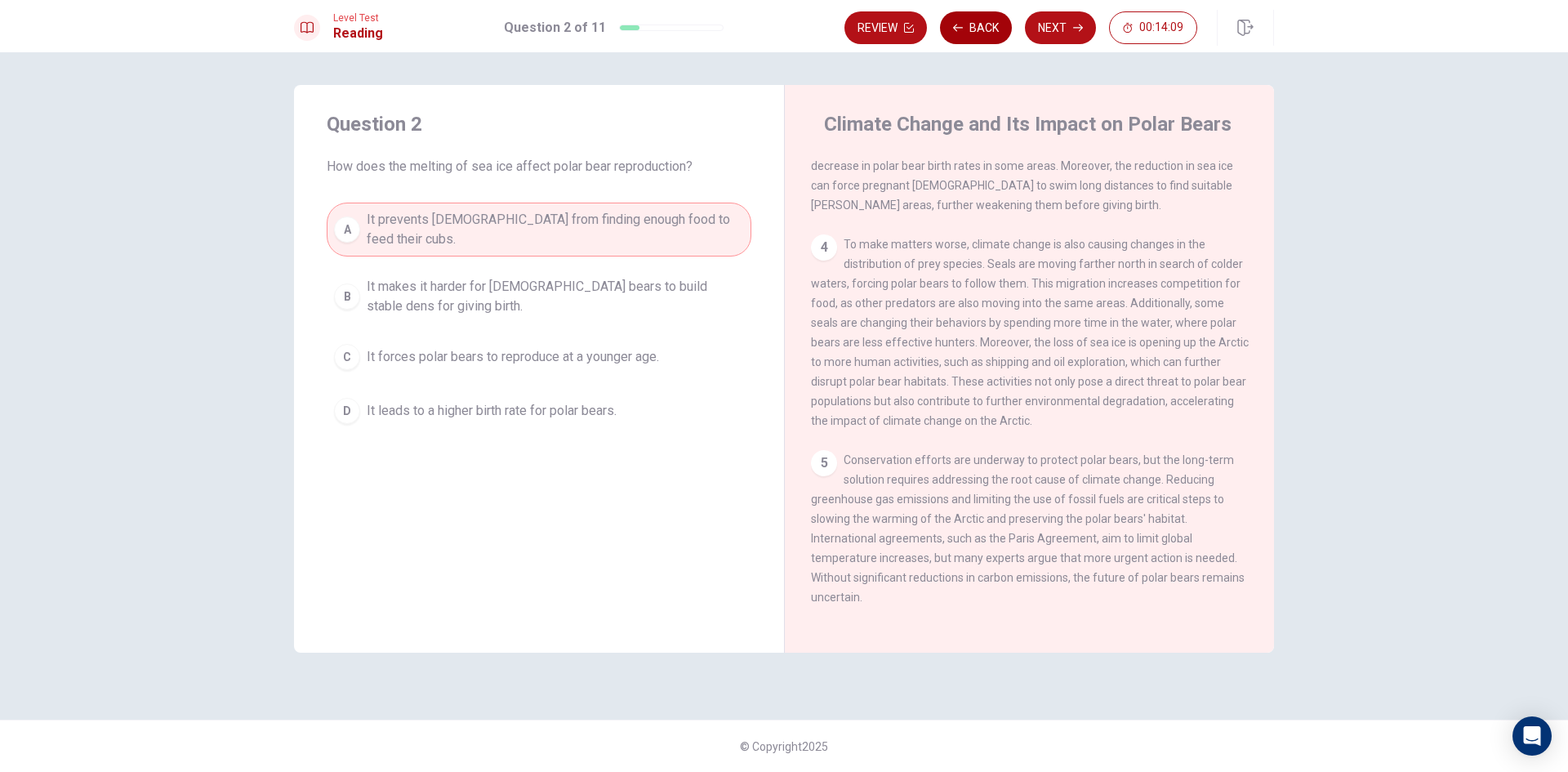
click at [959, 33] on button "Back" at bounding box center [977, 27] width 72 height 33
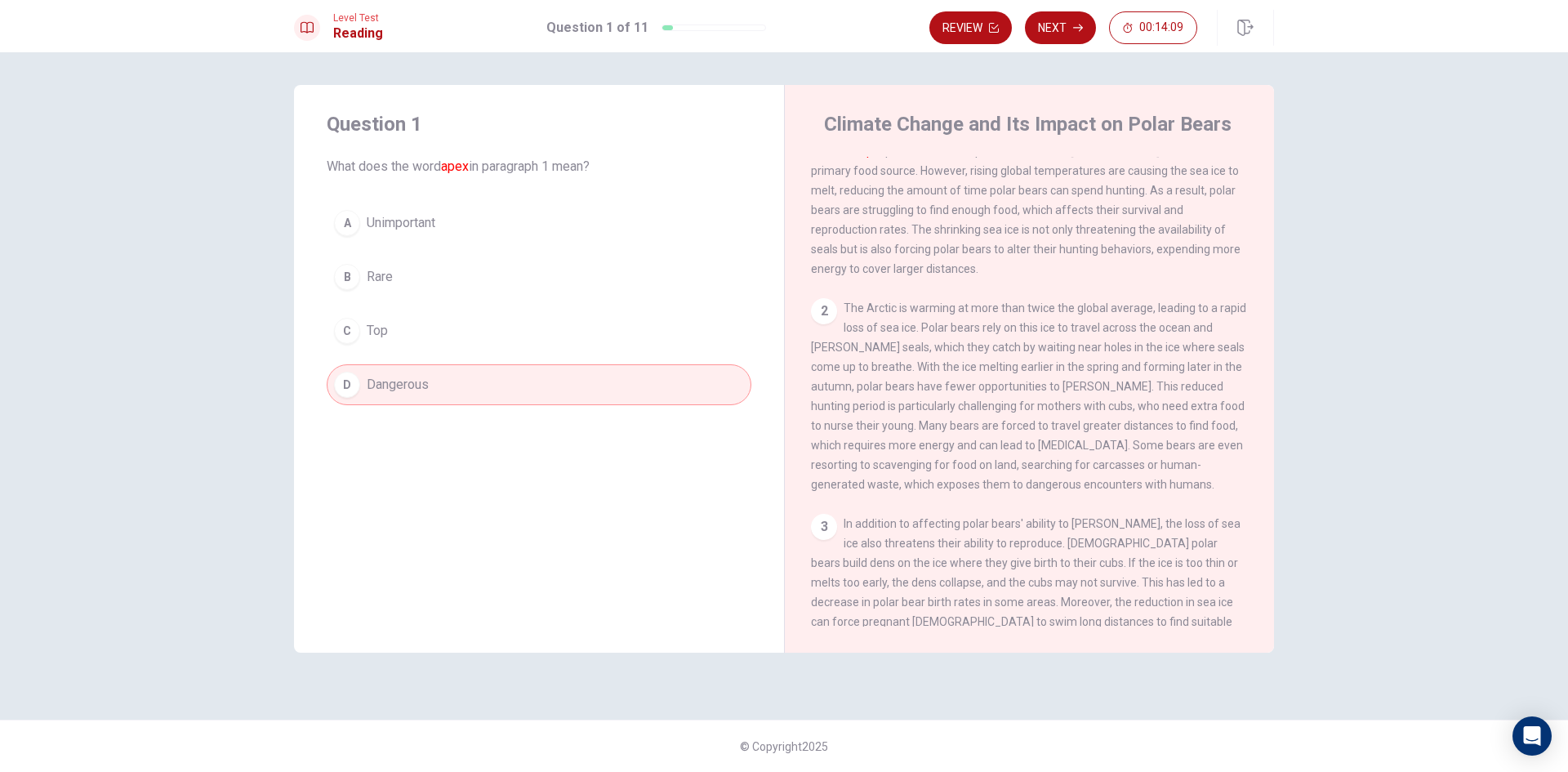
scroll to position [0, 0]
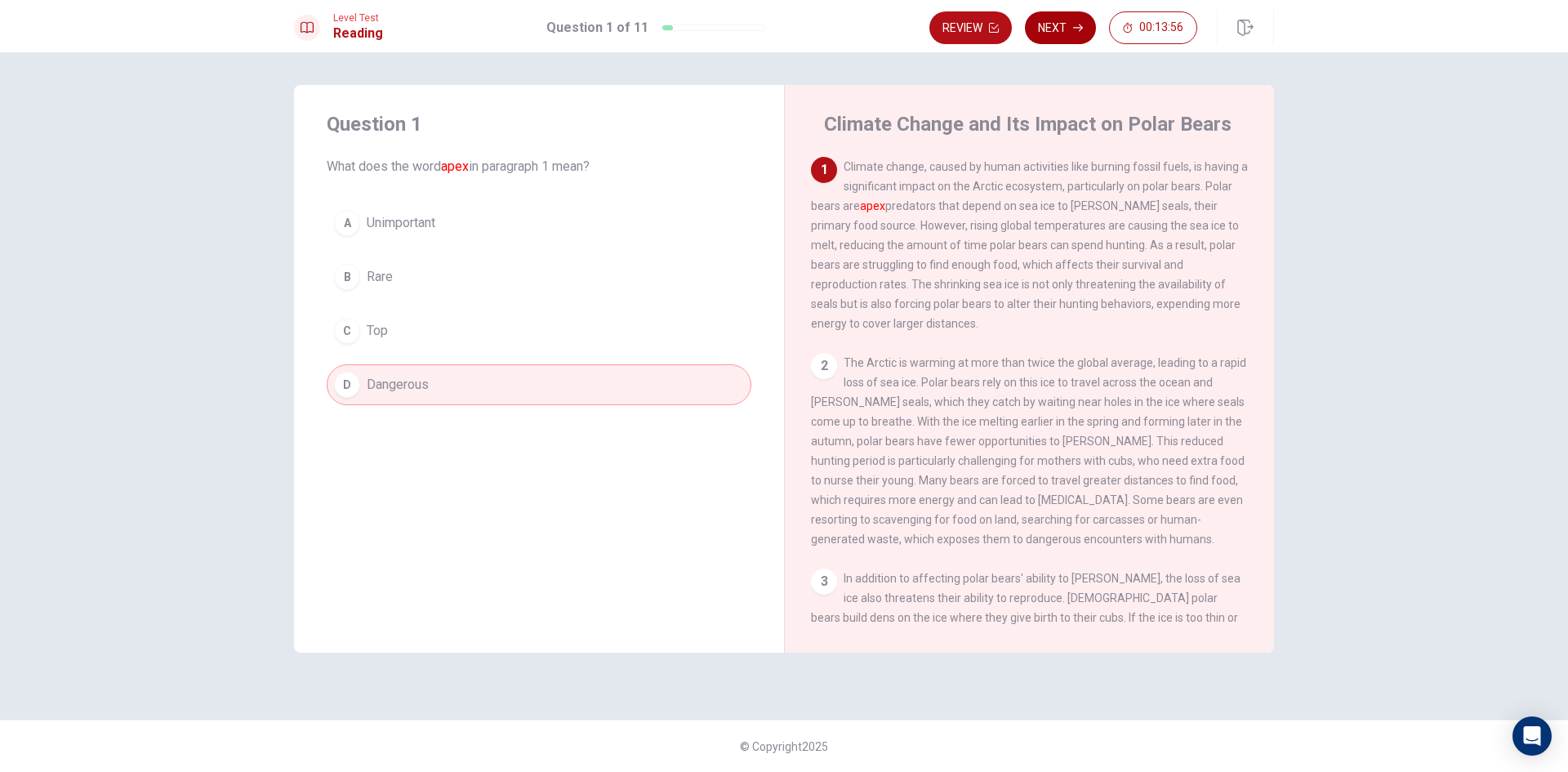
click at [1066, 28] on button "Next" at bounding box center [1060, 27] width 71 height 33
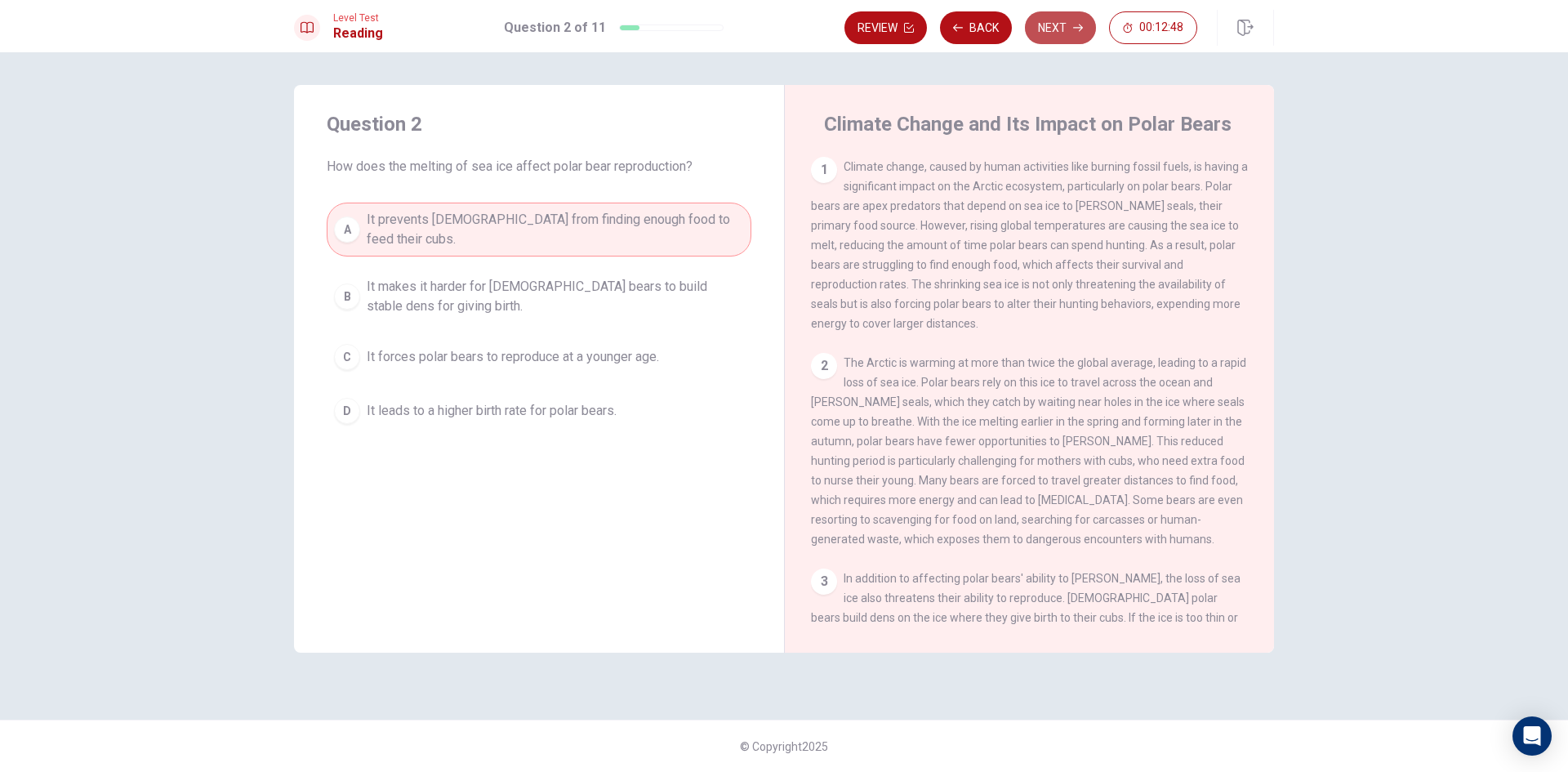
click at [1056, 29] on button "Next" at bounding box center [1060, 27] width 71 height 33
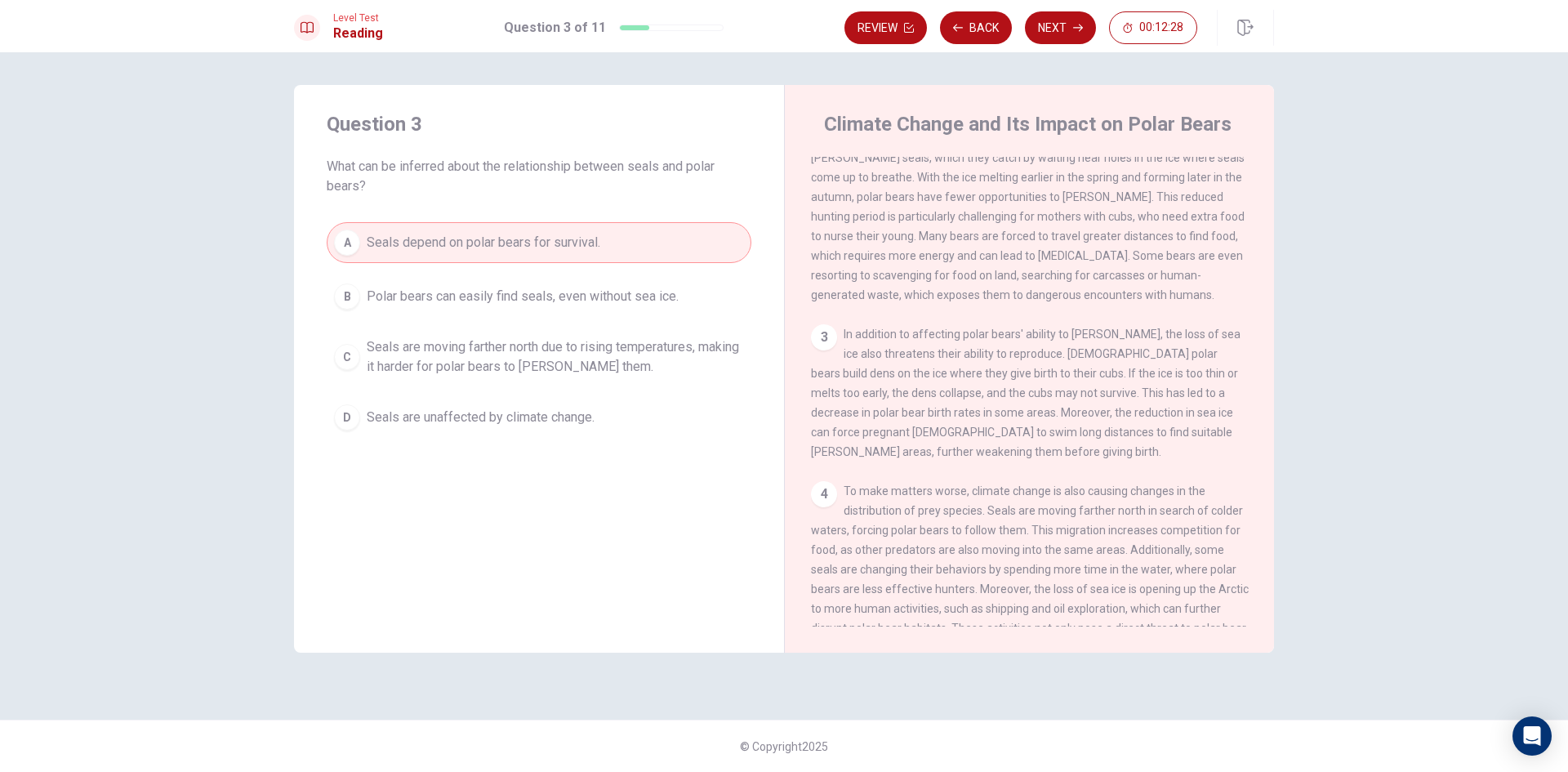
scroll to position [245, 0]
click at [963, 25] on icon "button" at bounding box center [957, 27] width 10 height 10
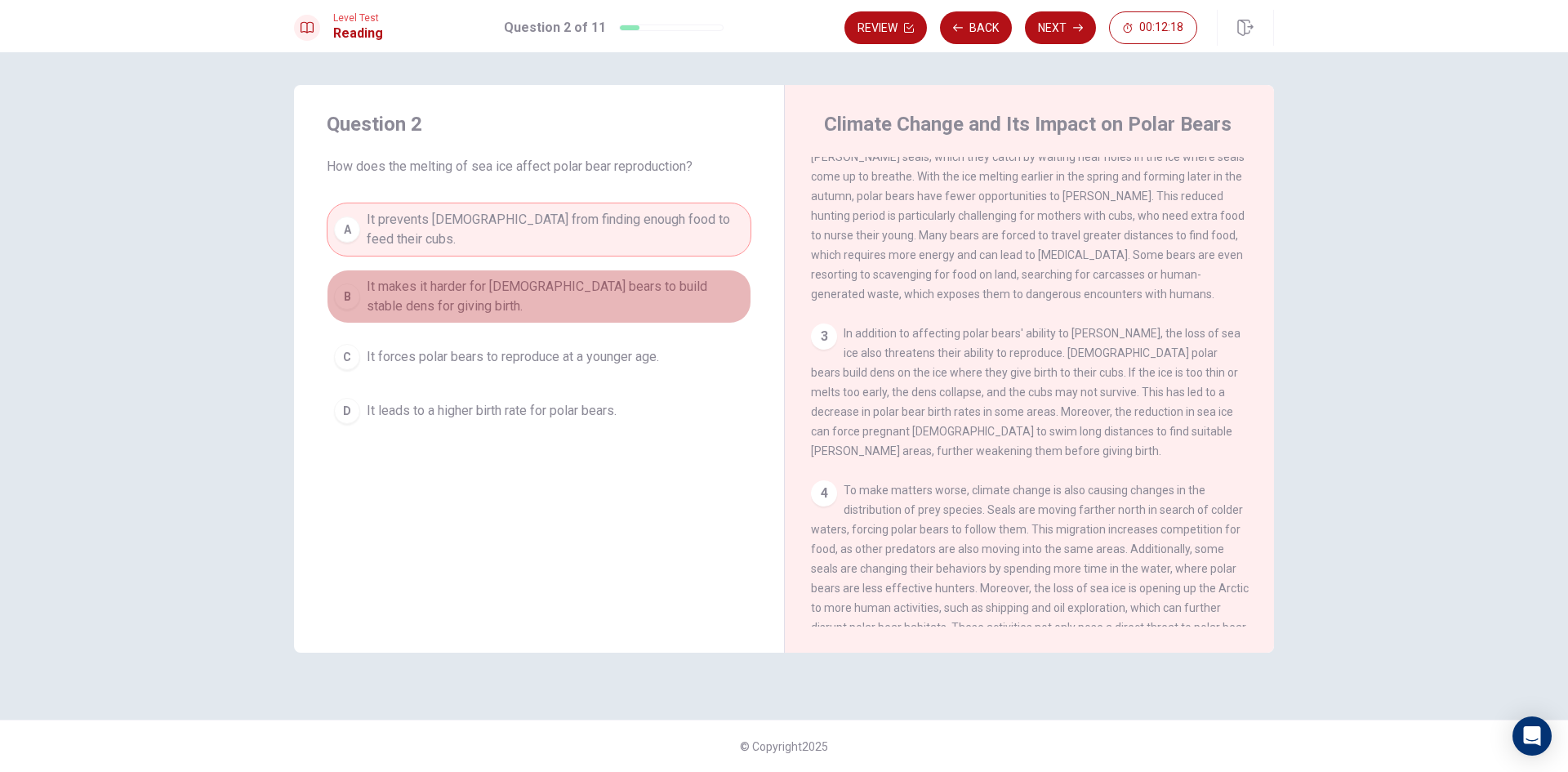
click at [595, 282] on span "It makes it harder for [DEMOGRAPHIC_DATA] bears to build stable dens for giving…" at bounding box center [555, 296] width 377 height 39
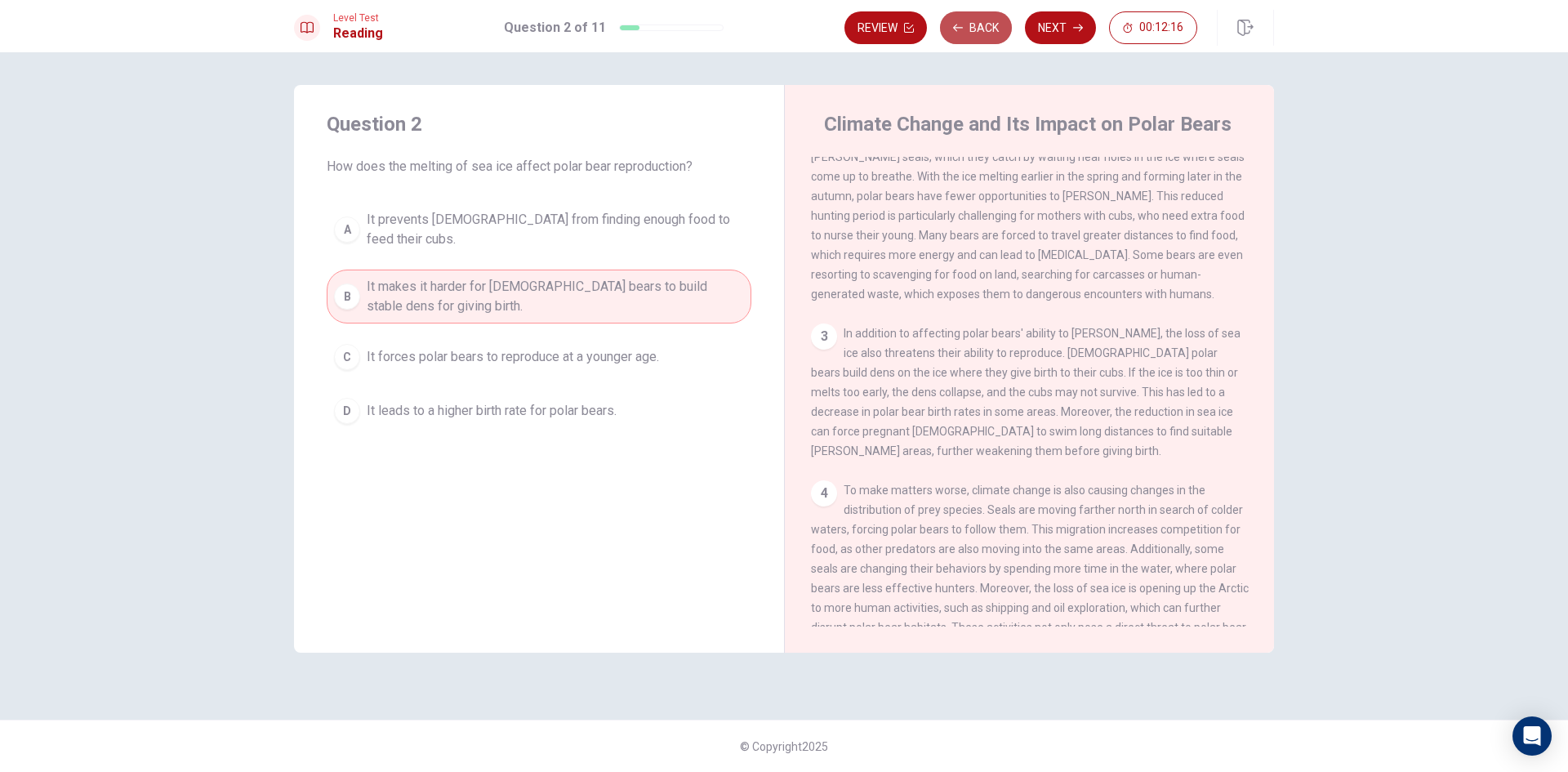
click at [984, 32] on button "Back" at bounding box center [977, 27] width 72 height 33
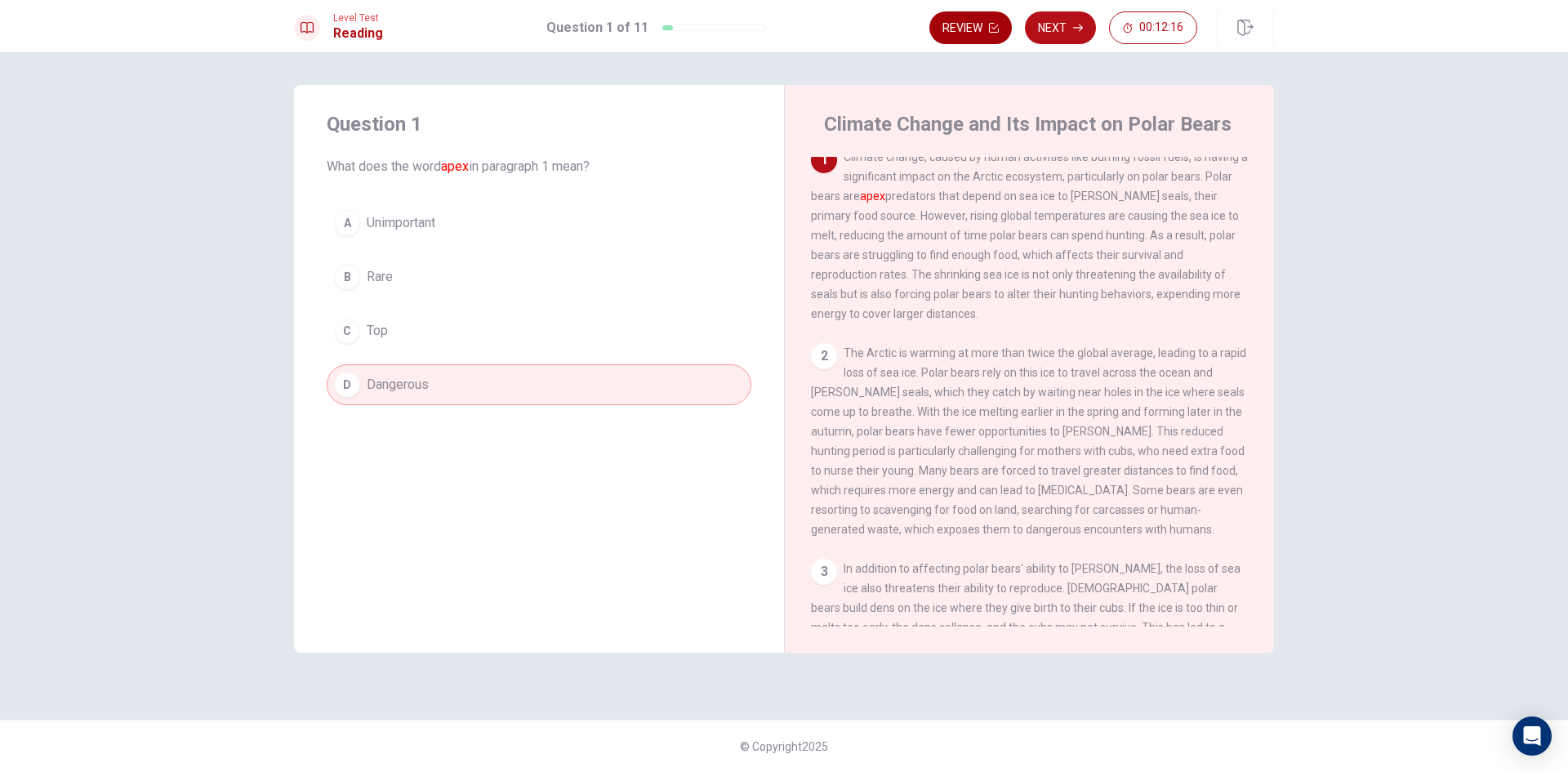
scroll to position [0, 0]
click at [1052, 24] on button "Next" at bounding box center [1060, 27] width 71 height 33
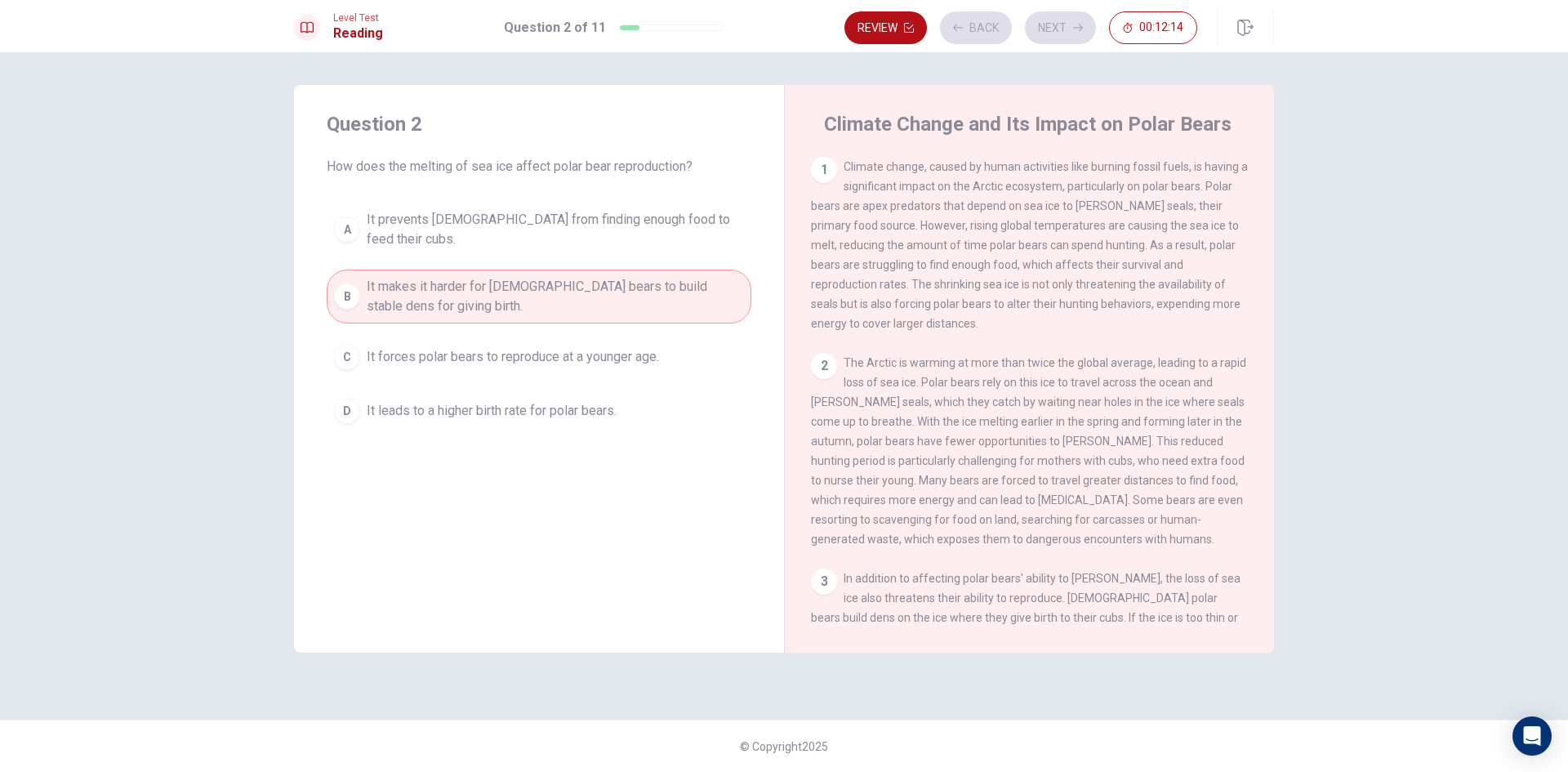
click at [1052, 24] on div "Review Back Next 00:12:14" at bounding box center [1021, 27] width 353 height 33
click at [1059, 23] on button "Next" at bounding box center [1060, 27] width 71 height 33
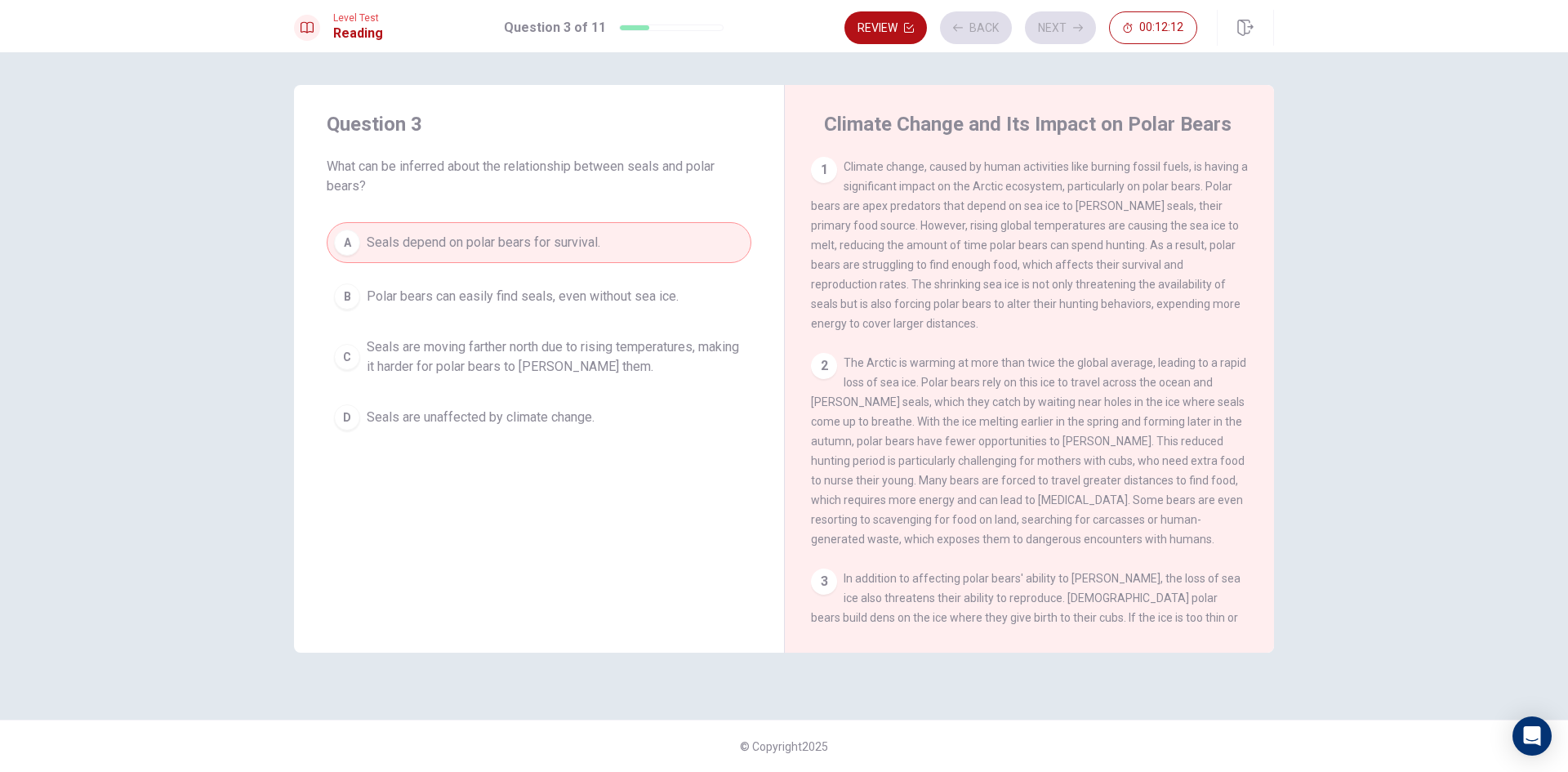
click at [995, 25] on div "Review Back Next 00:12:12" at bounding box center [1021, 27] width 353 height 33
click at [995, 25] on button "Back" at bounding box center [977, 27] width 72 height 33
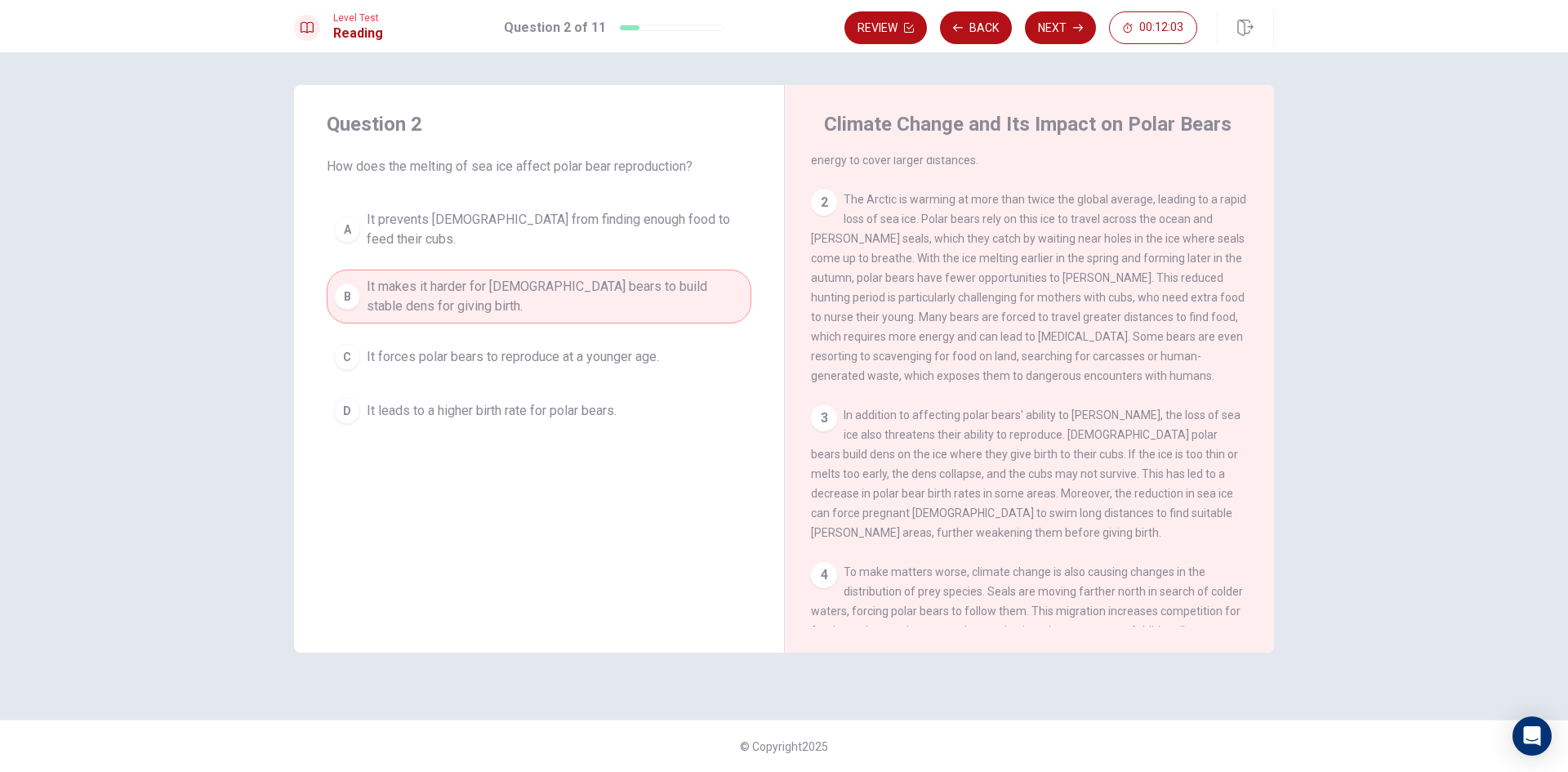
scroll to position [82, 0]
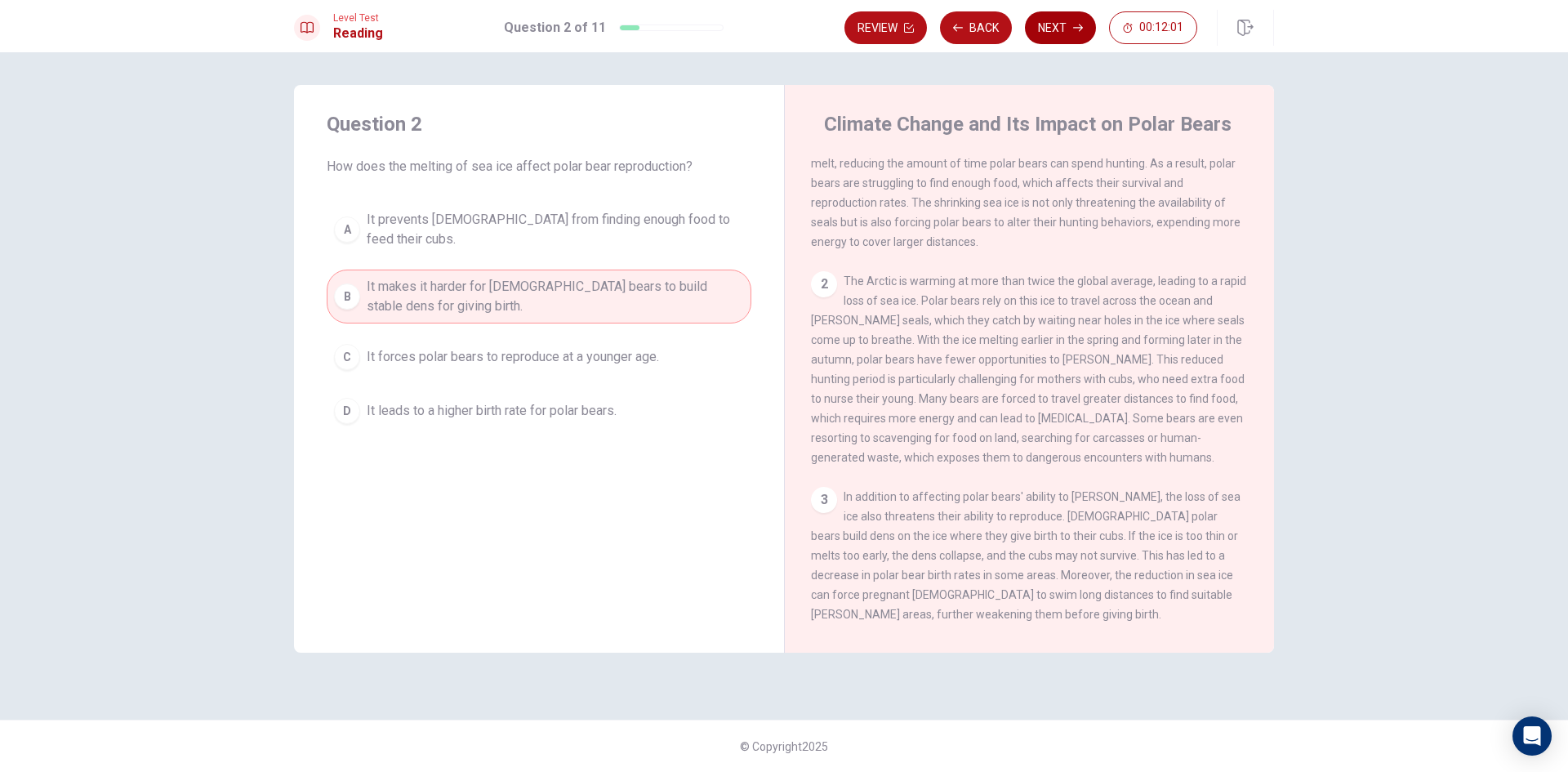
click at [1067, 38] on button "Next" at bounding box center [1060, 27] width 71 height 33
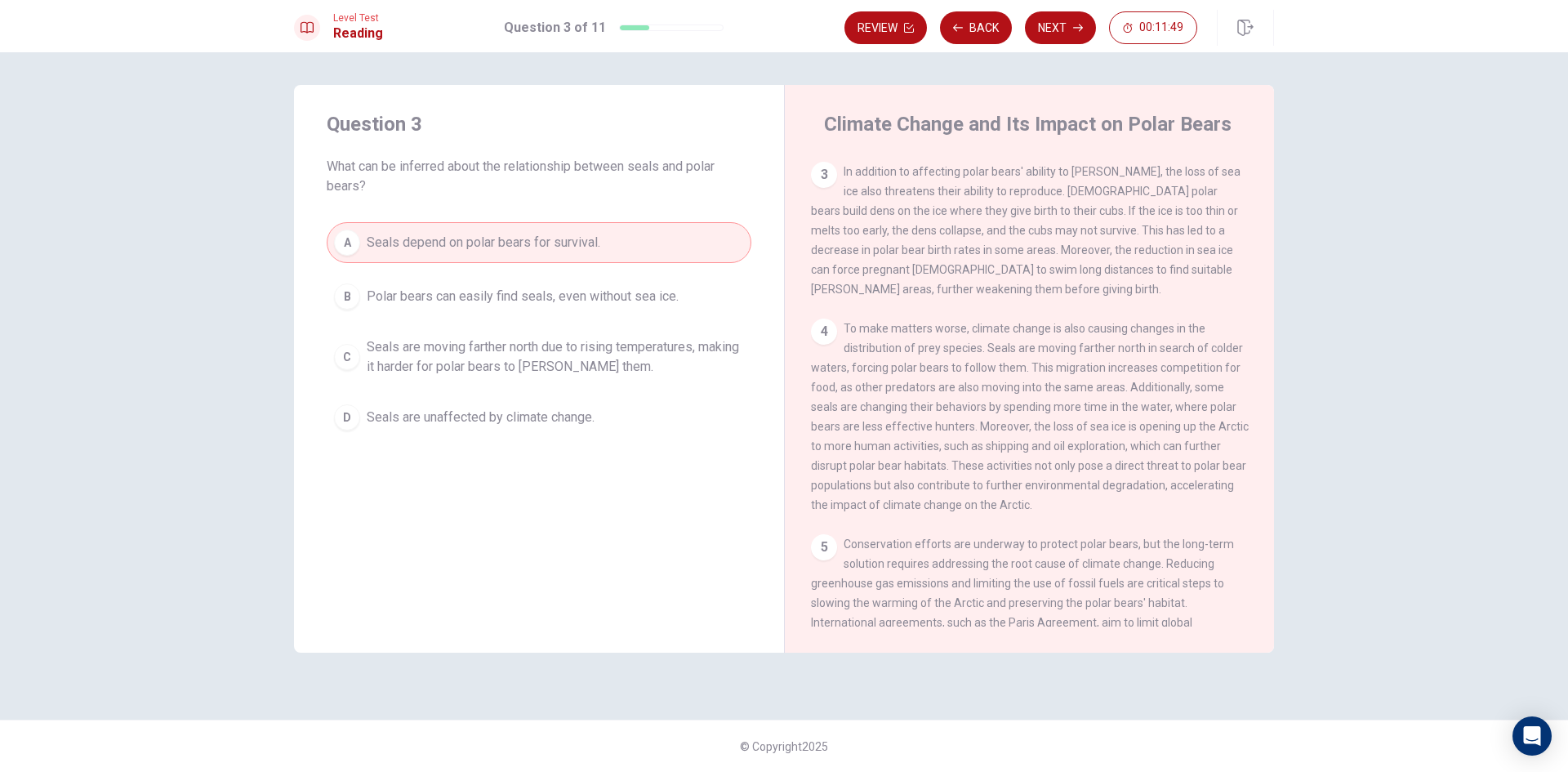
scroll to position [408, 0]
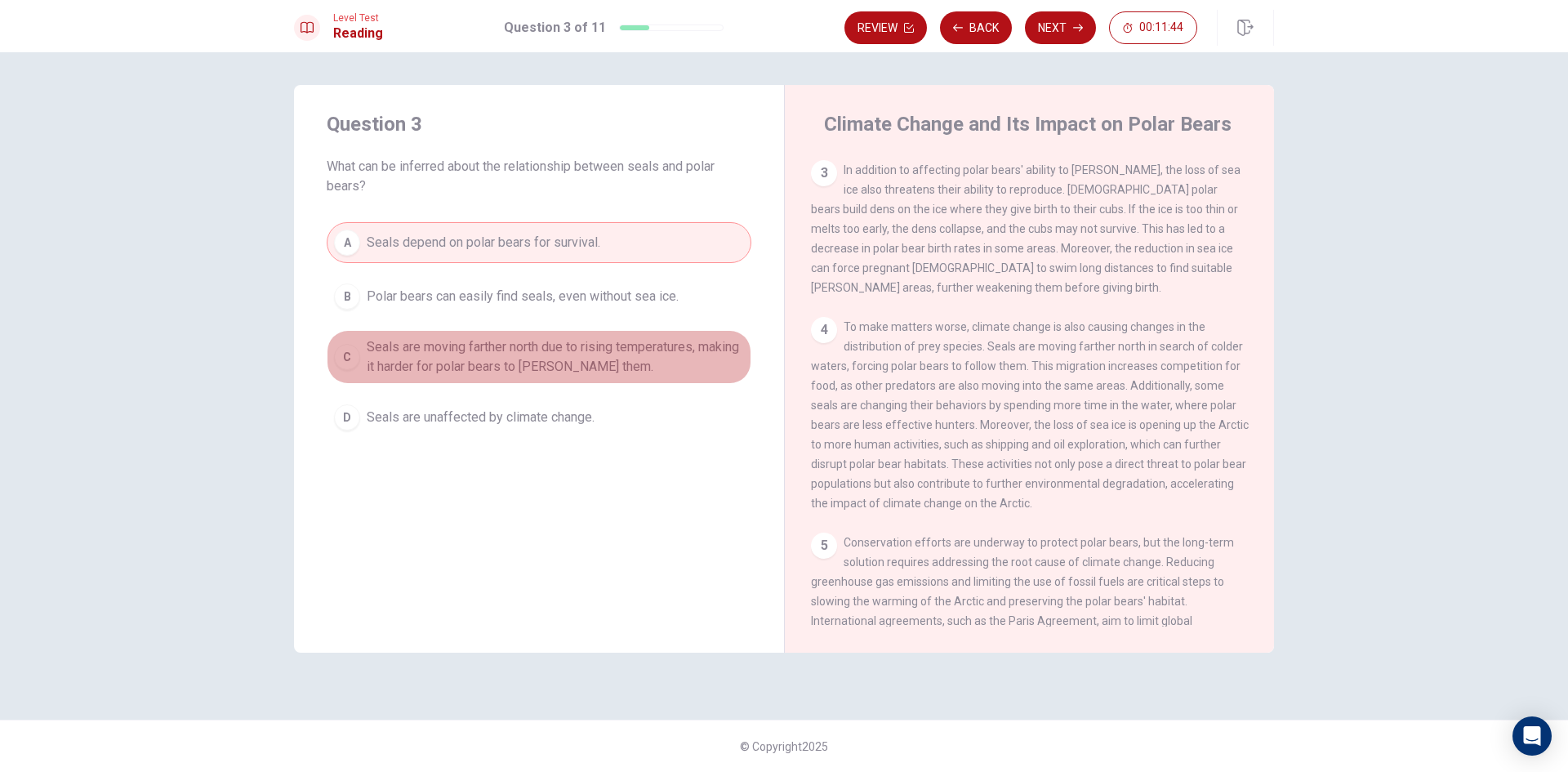
click at [512, 347] on span "Seals are moving farther north due to rising temperatures, making it harder for…" at bounding box center [555, 357] width 377 height 39
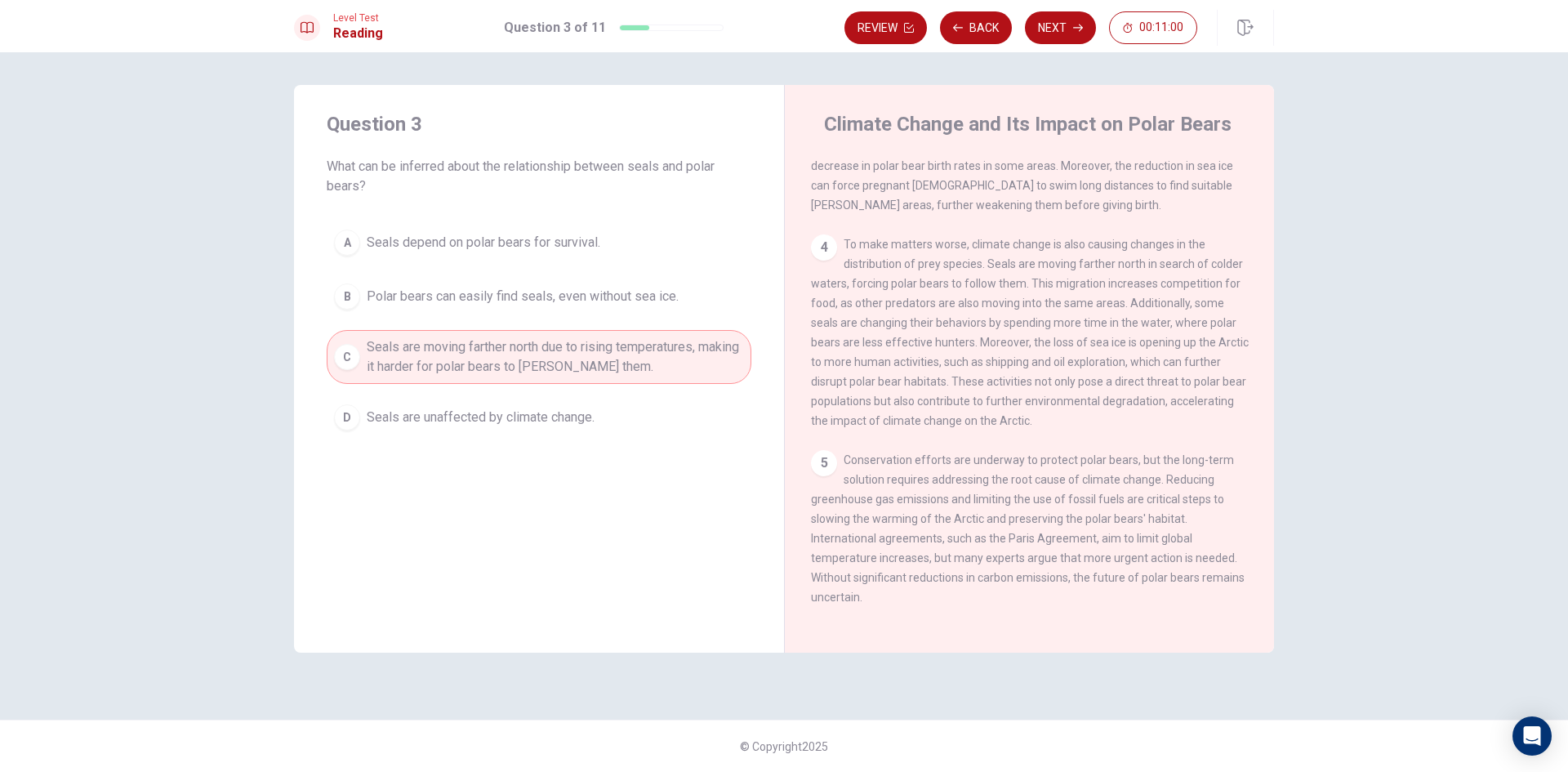
scroll to position [527, 0]
click at [1063, 25] on button "Next" at bounding box center [1060, 27] width 71 height 33
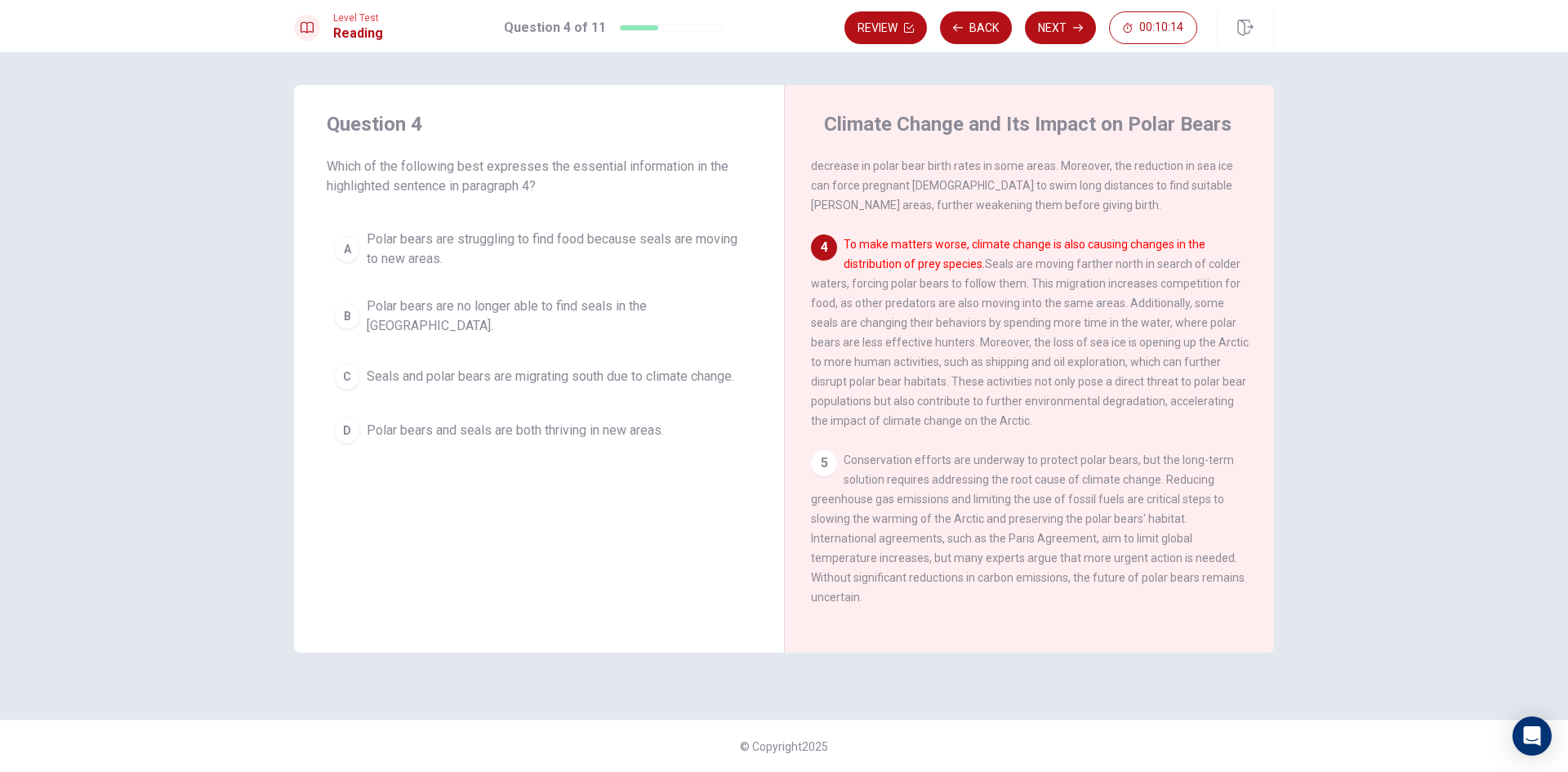
click at [435, 250] on span "Polar bears are struggling to find food because seals are moving to new areas." at bounding box center [555, 249] width 377 height 39
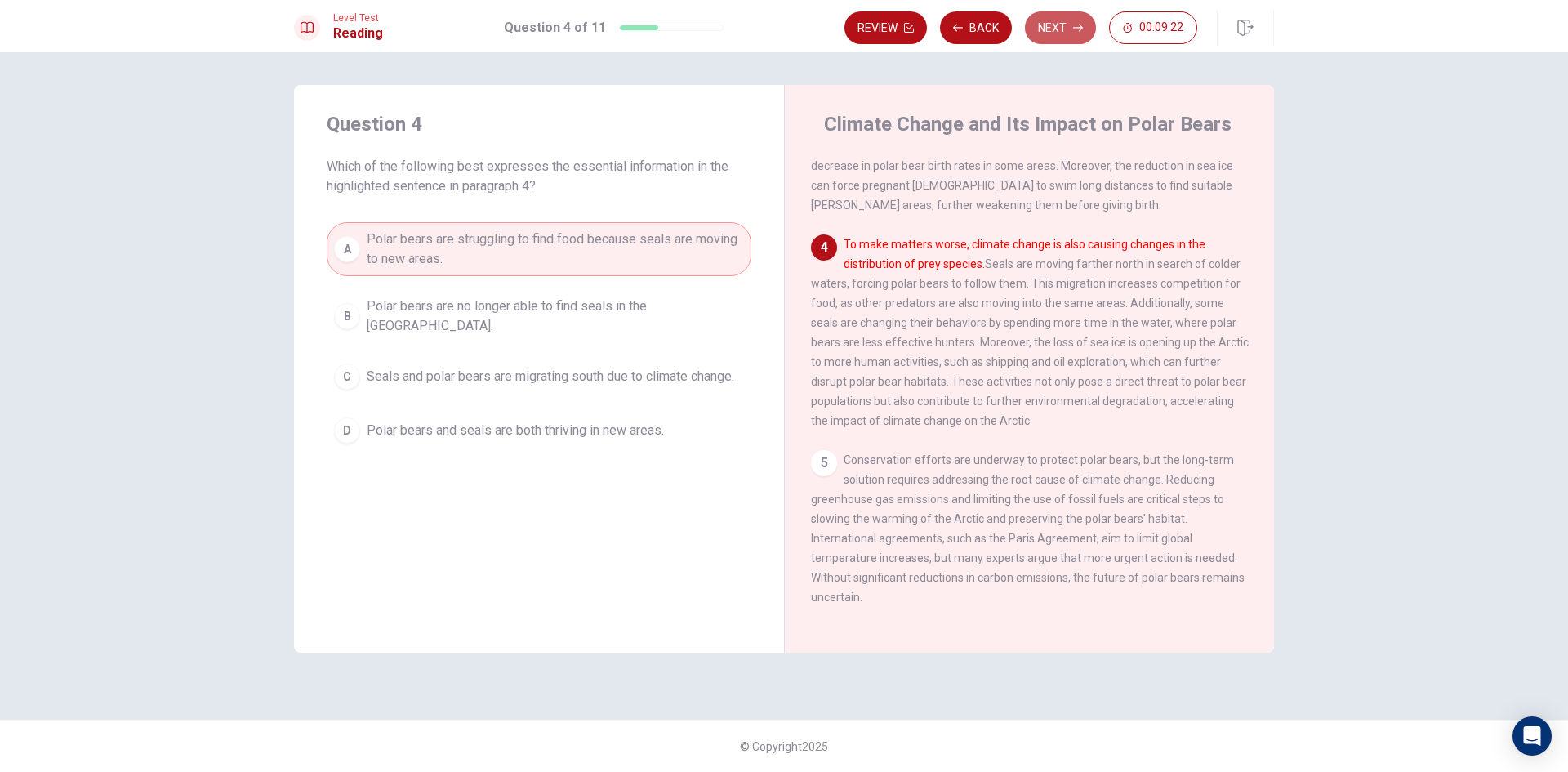
click at [1074, 36] on button "Next" at bounding box center [1060, 27] width 71 height 33
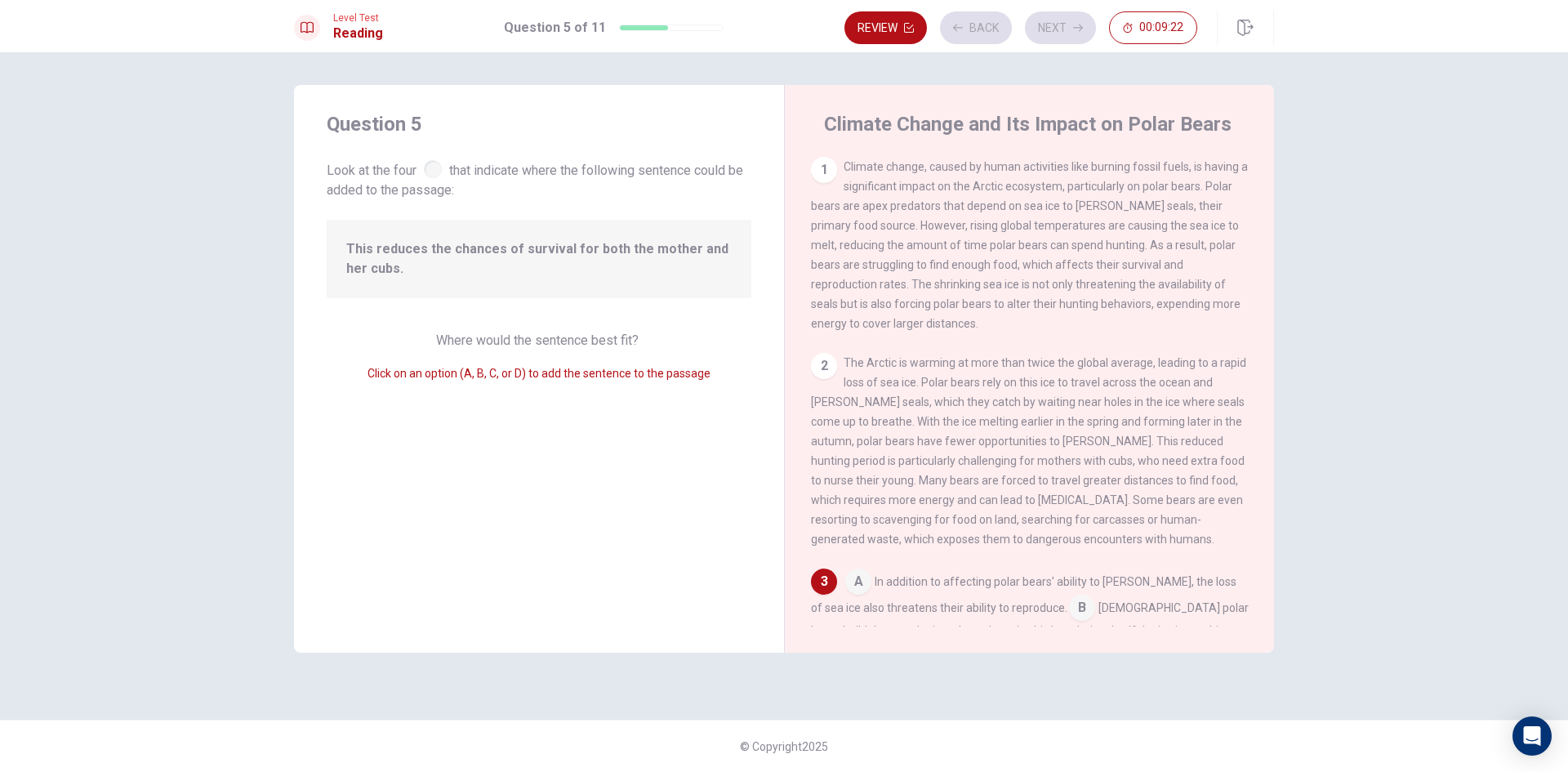
scroll to position [284, 0]
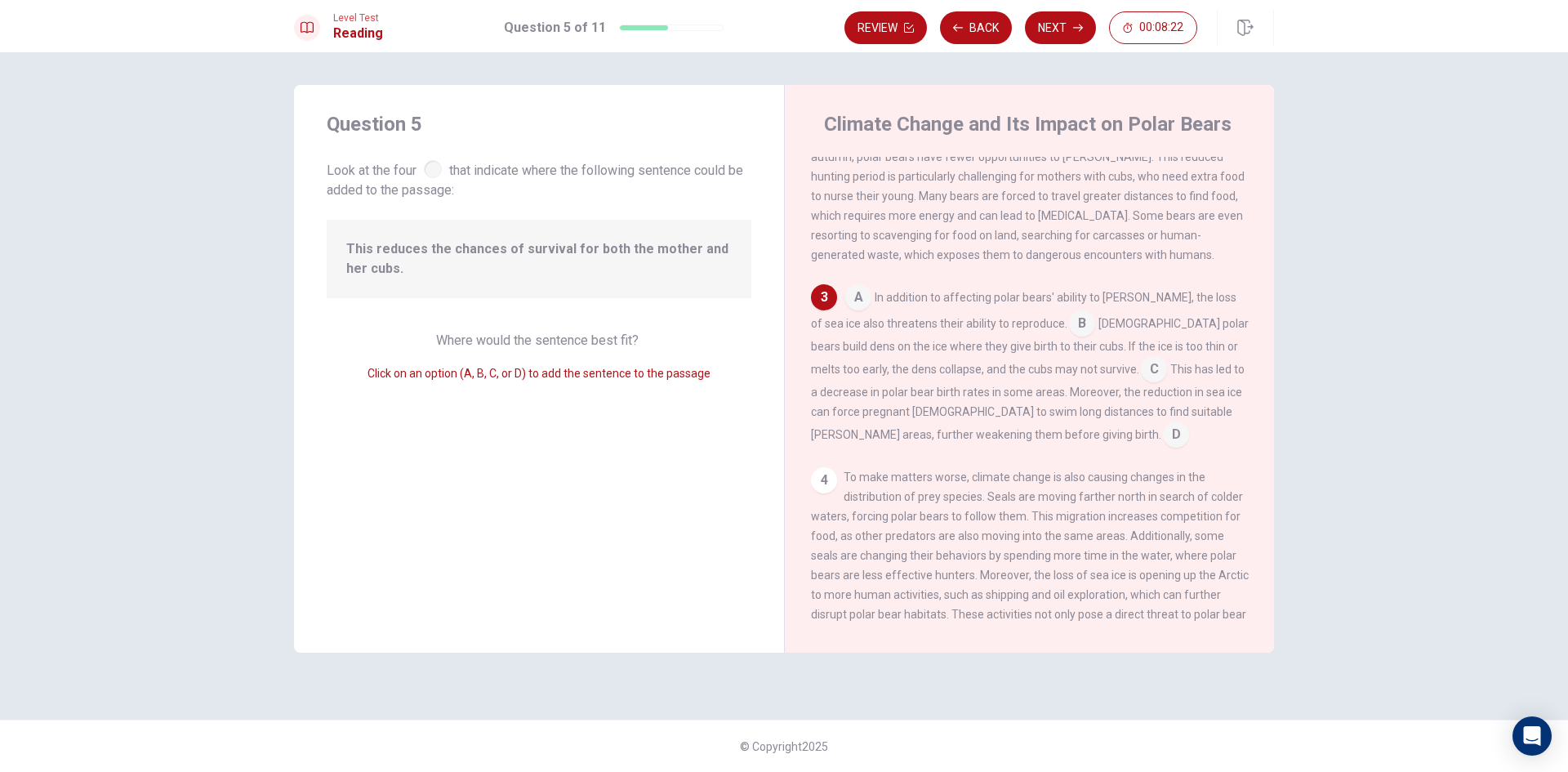
click at [1069, 338] on input at bounding box center [1082, 325] width 26 height 26
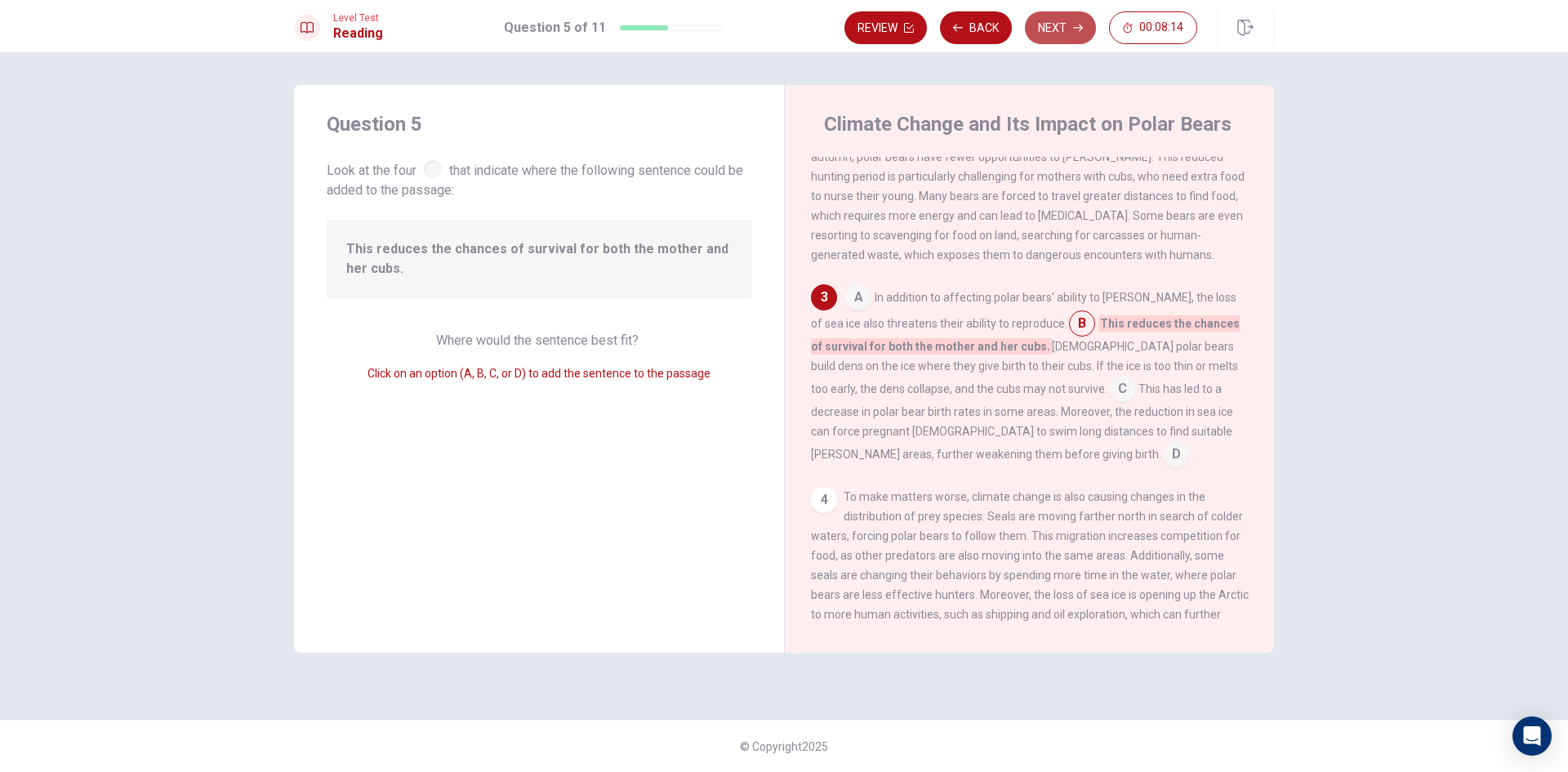
click at [1052, 19] on button "Next" at bounding box center [1060, 27] width 71 height 33
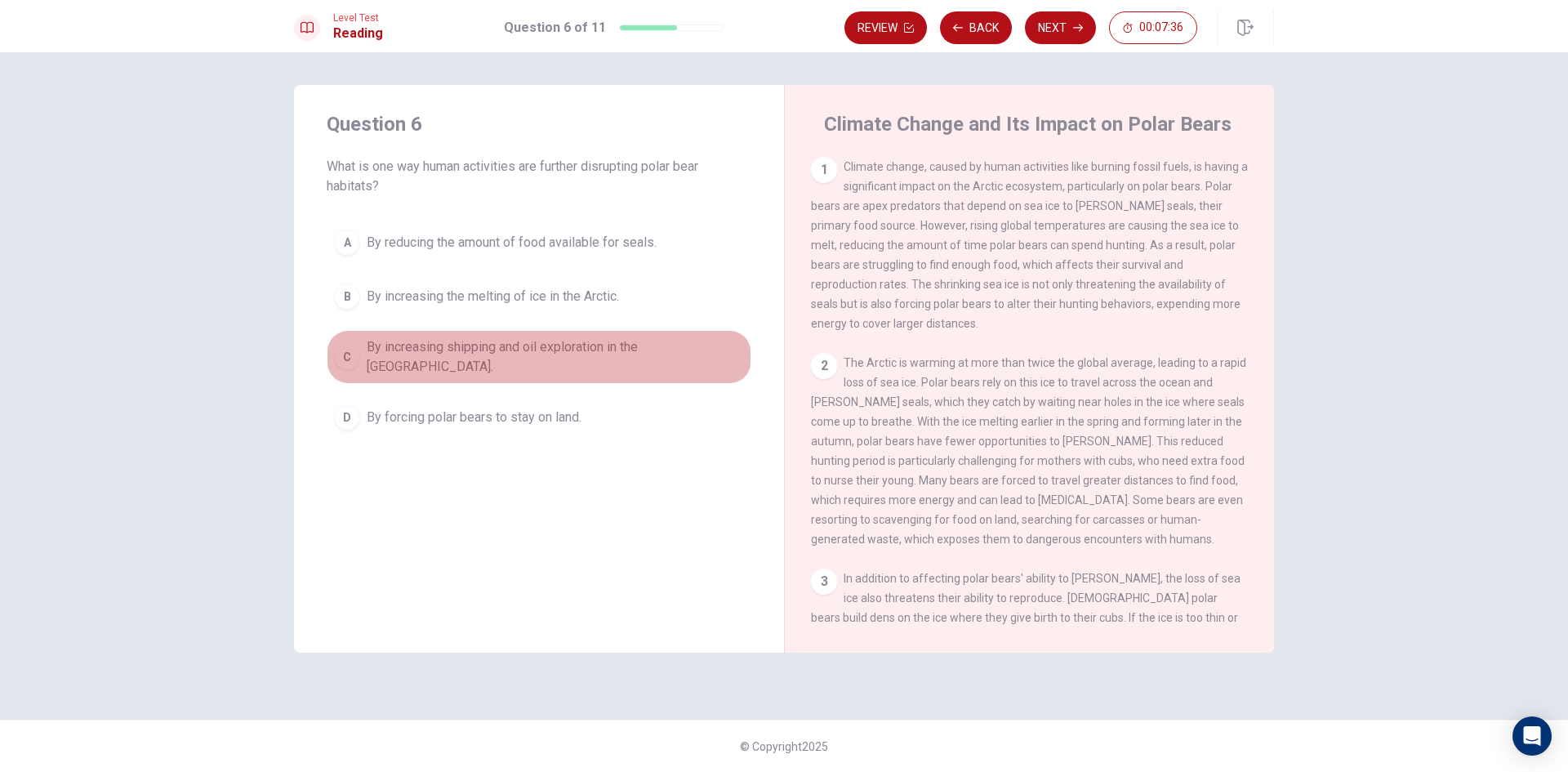
click at [351, 353] on div "C" at bounding box center [347, 357] width 26 height 26
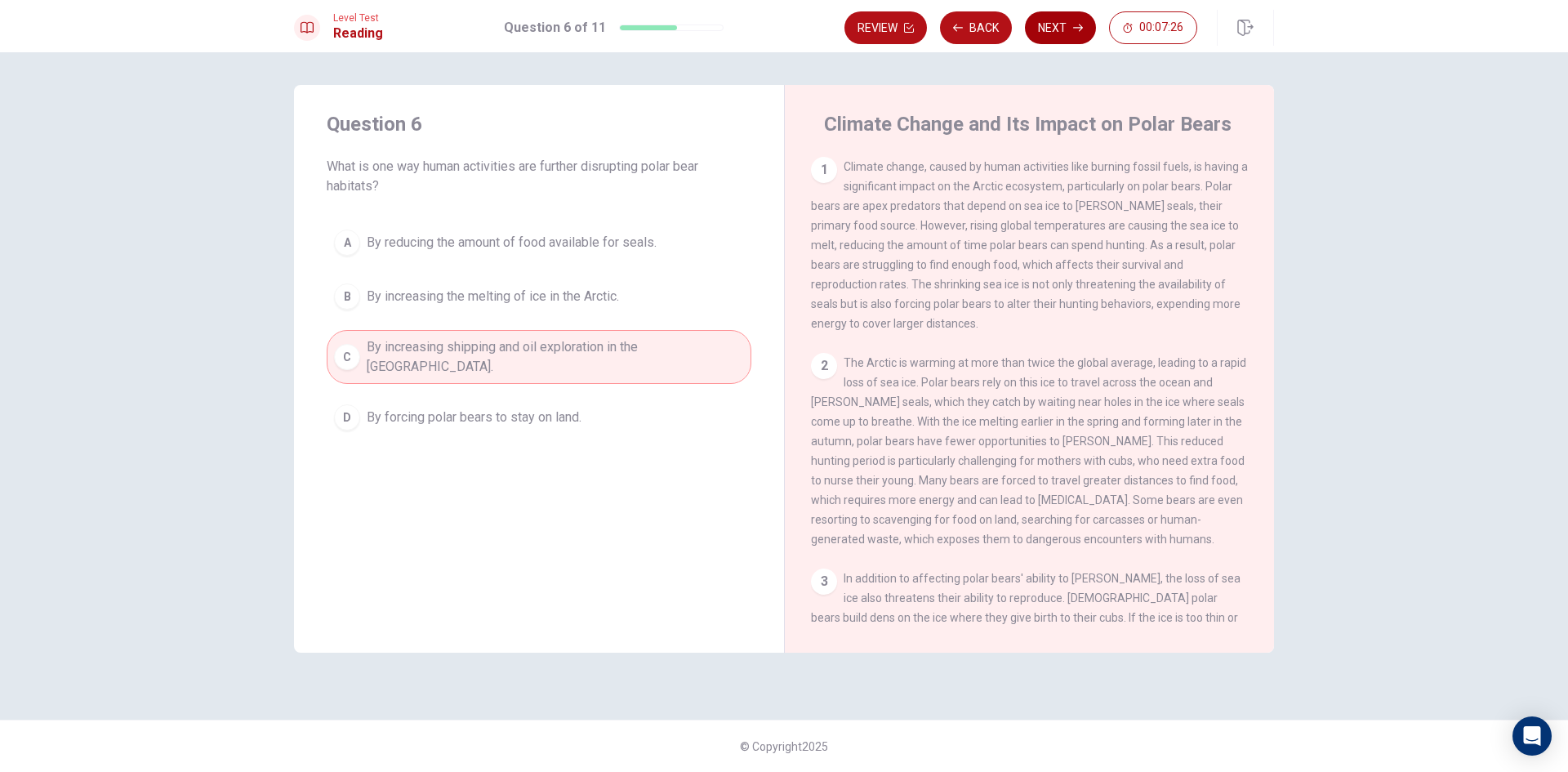
click at [1060, 29] on button "Next" at bounding box center [1060, 27] width 71 height 33
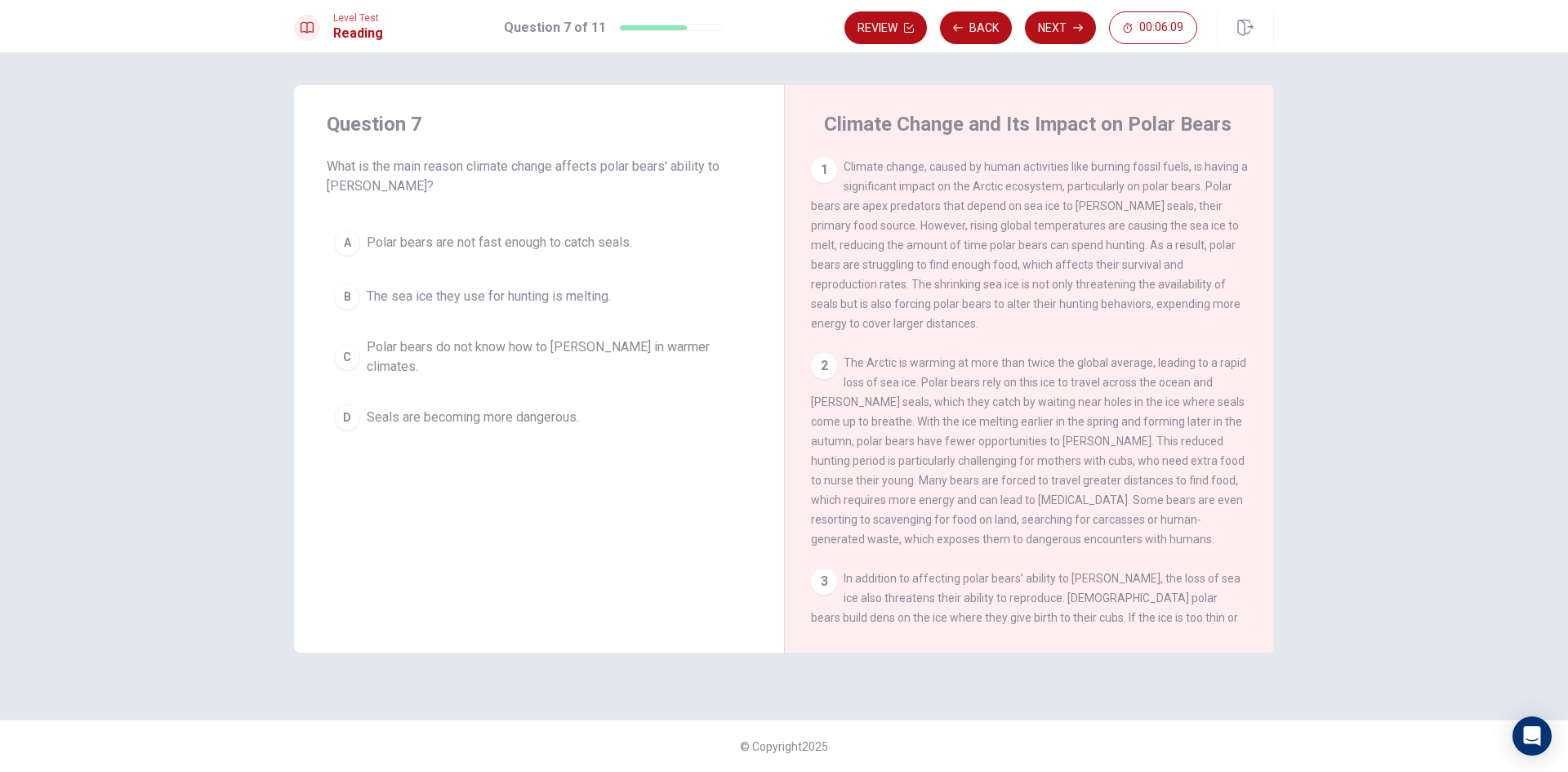
click at [384, 298] on span "The sea ice they use for hunting is melting." at bounding box center [488, 296] width 244 height 19
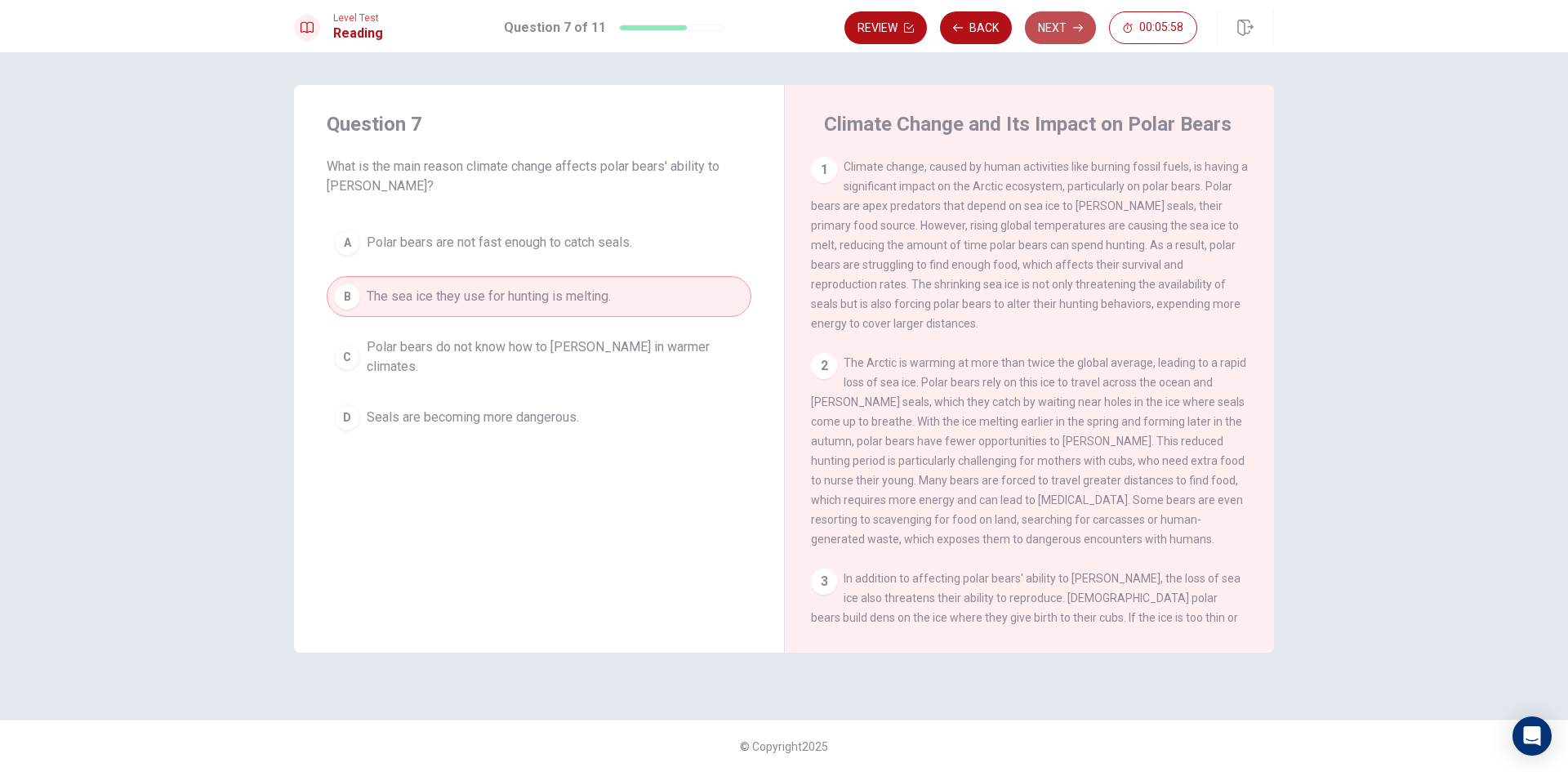
click at [1061, 31] on button "Next" at bounding box center [1060, 27] width 71 height 33
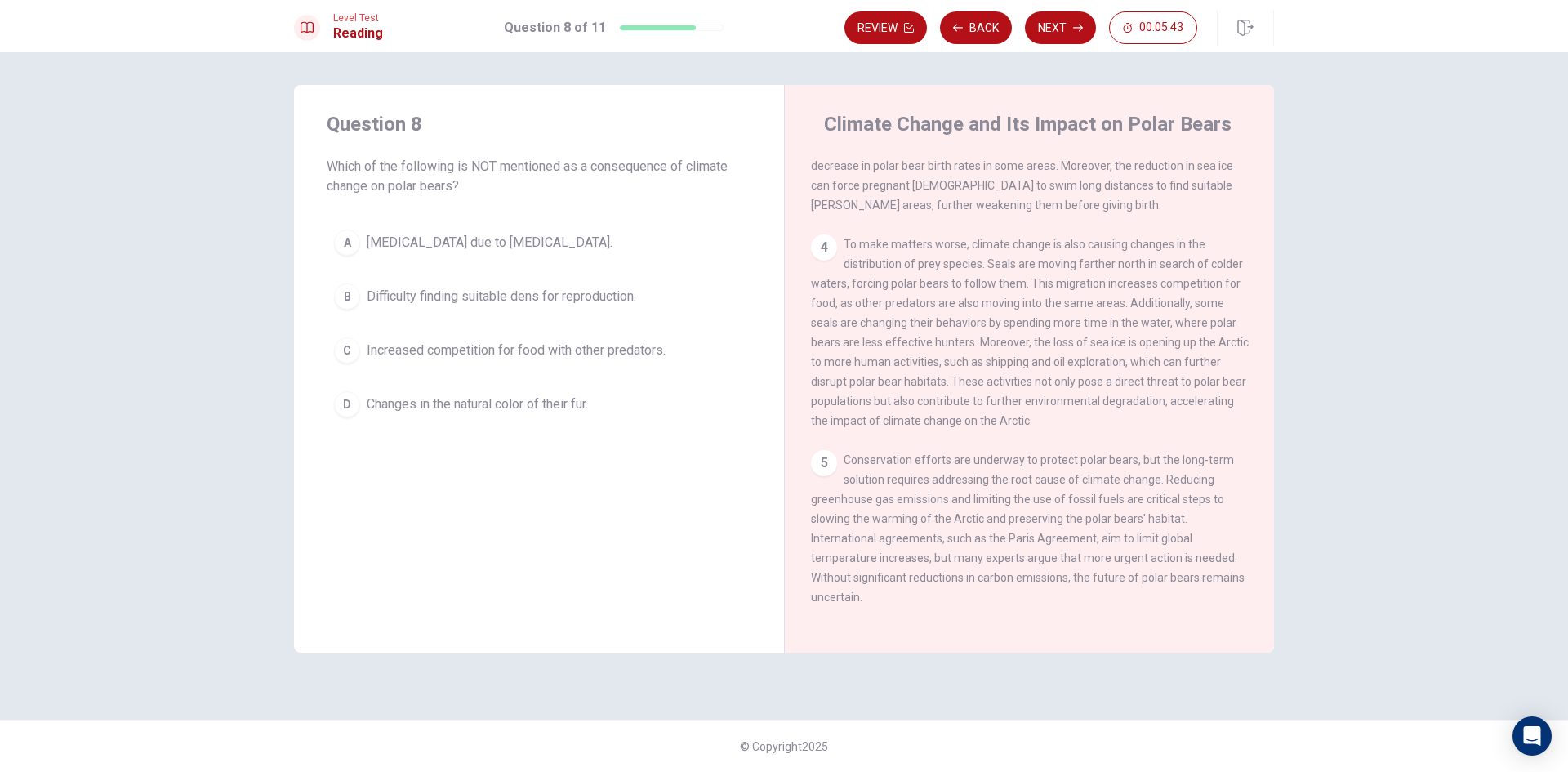
scroll to position [527, 0]
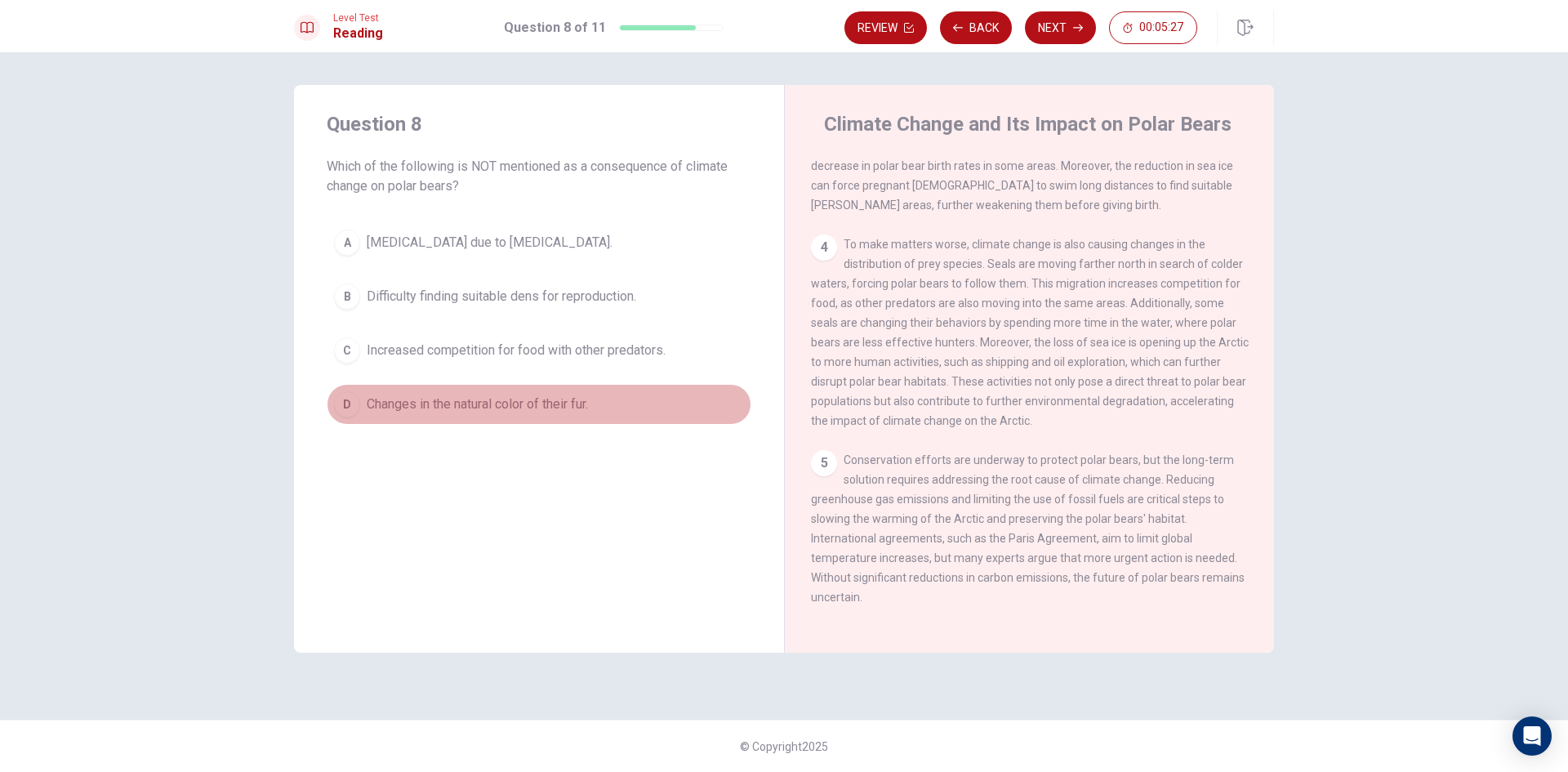
click at [344, 399] on div "D" at bounding box center [347, 405] width 26 height 26
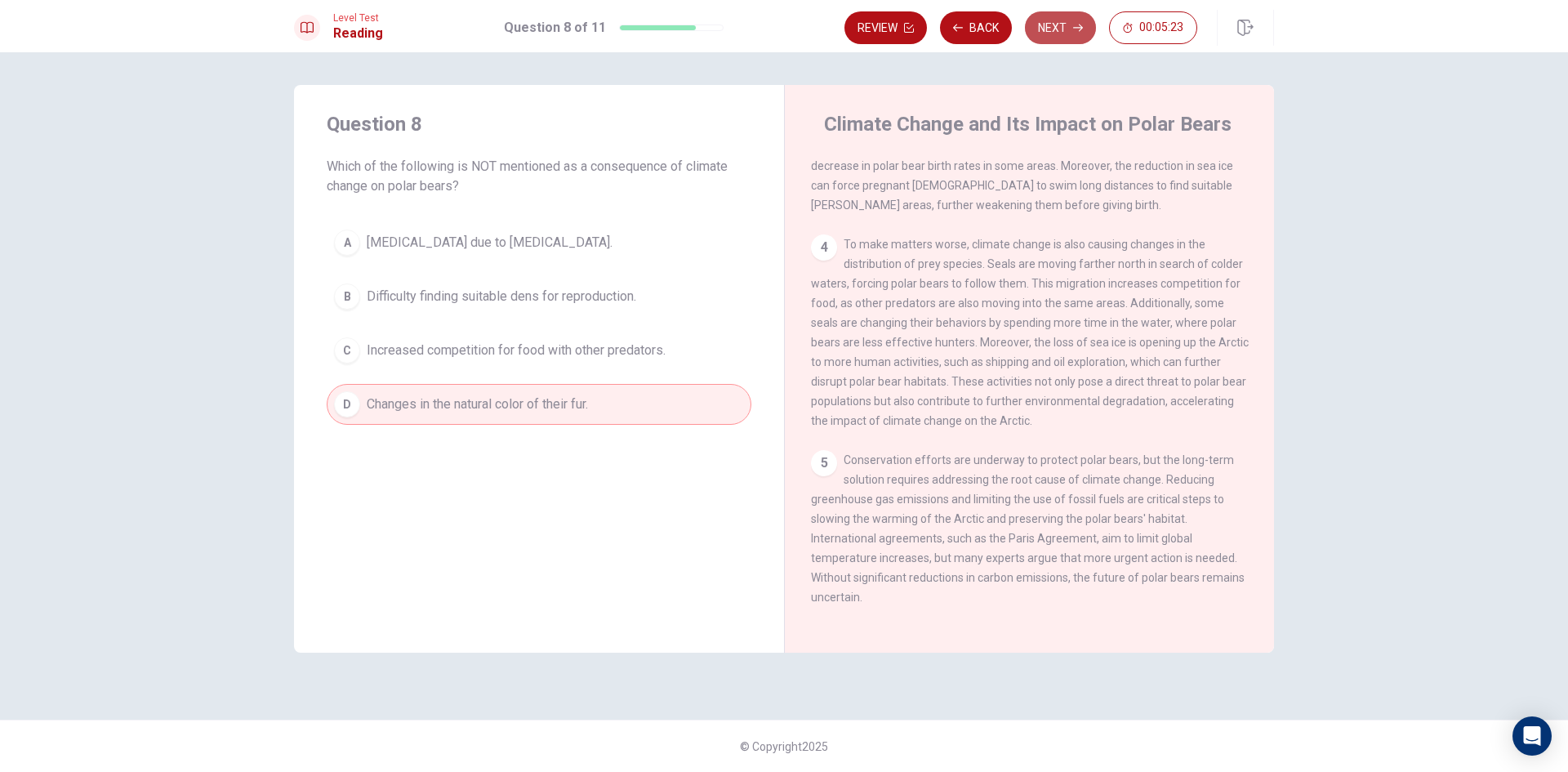
click at [1072, 25] on button "Next" at bounding box center [1060, 27] width 71 height 33
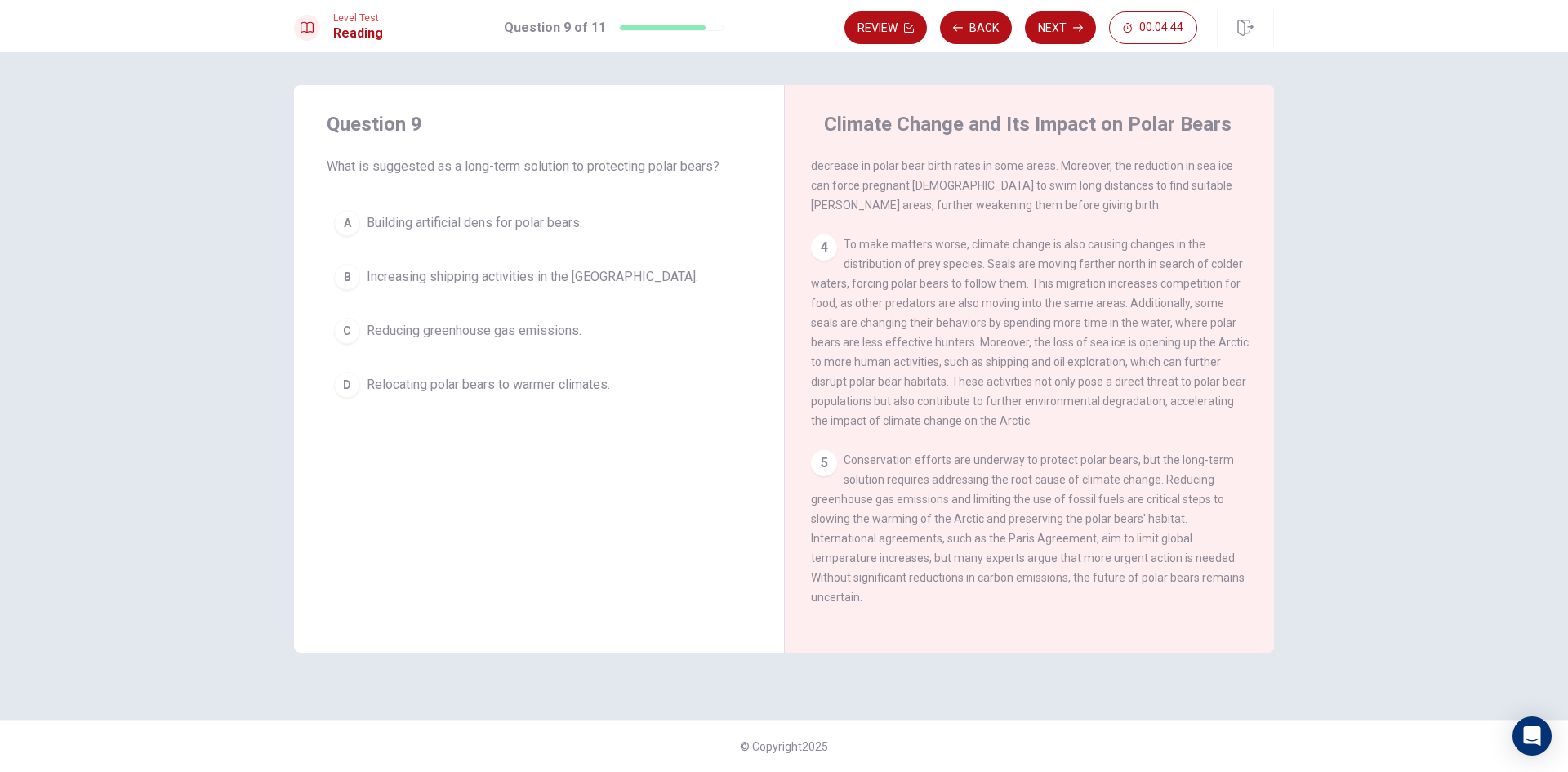
click at [342, 330] on div "C" at bounding box center [347, 330] width 26 height 26
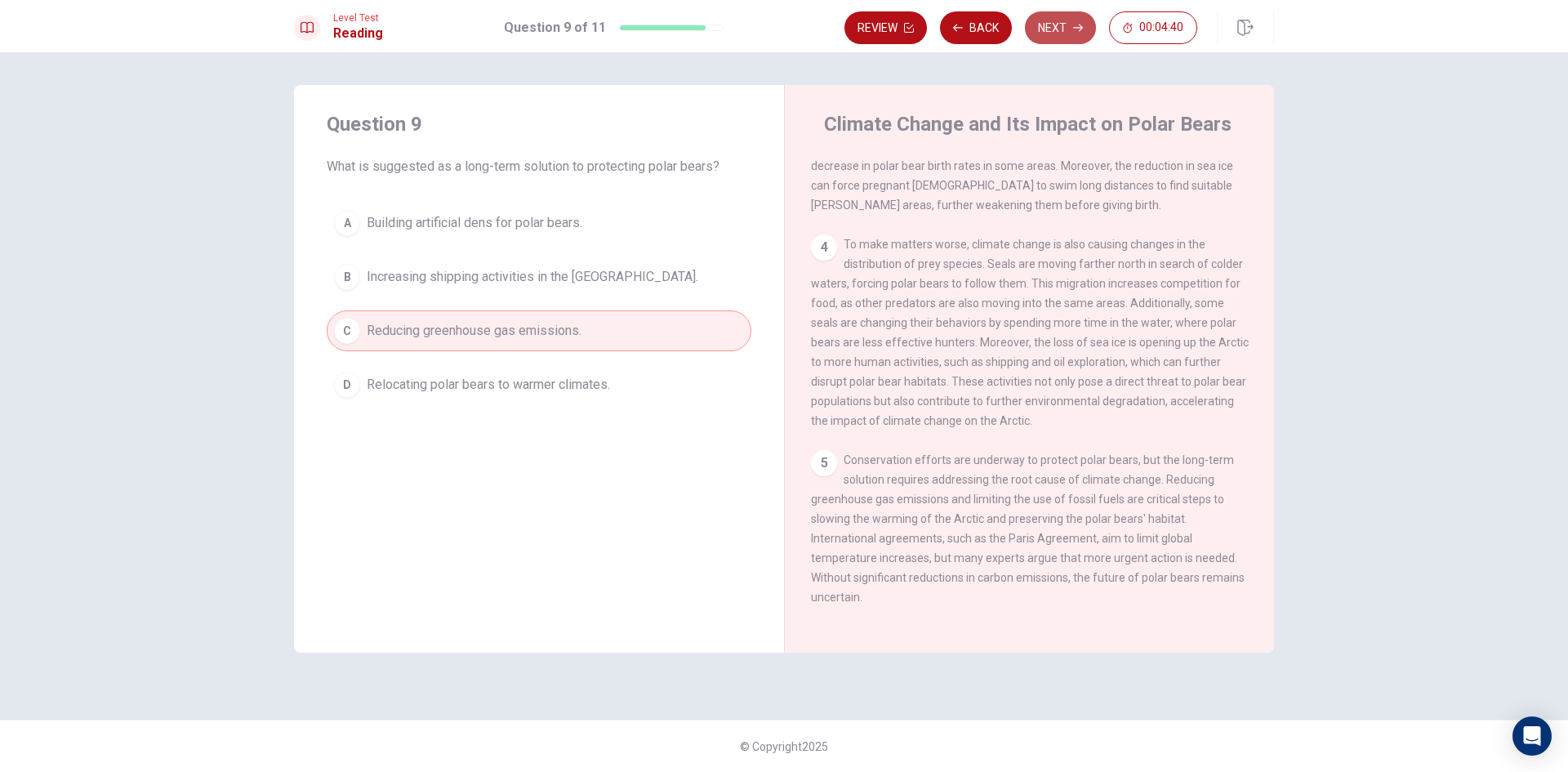
click at [1054, 30] on button "Next" at bounding box center [1060, 27] width 71 height 33
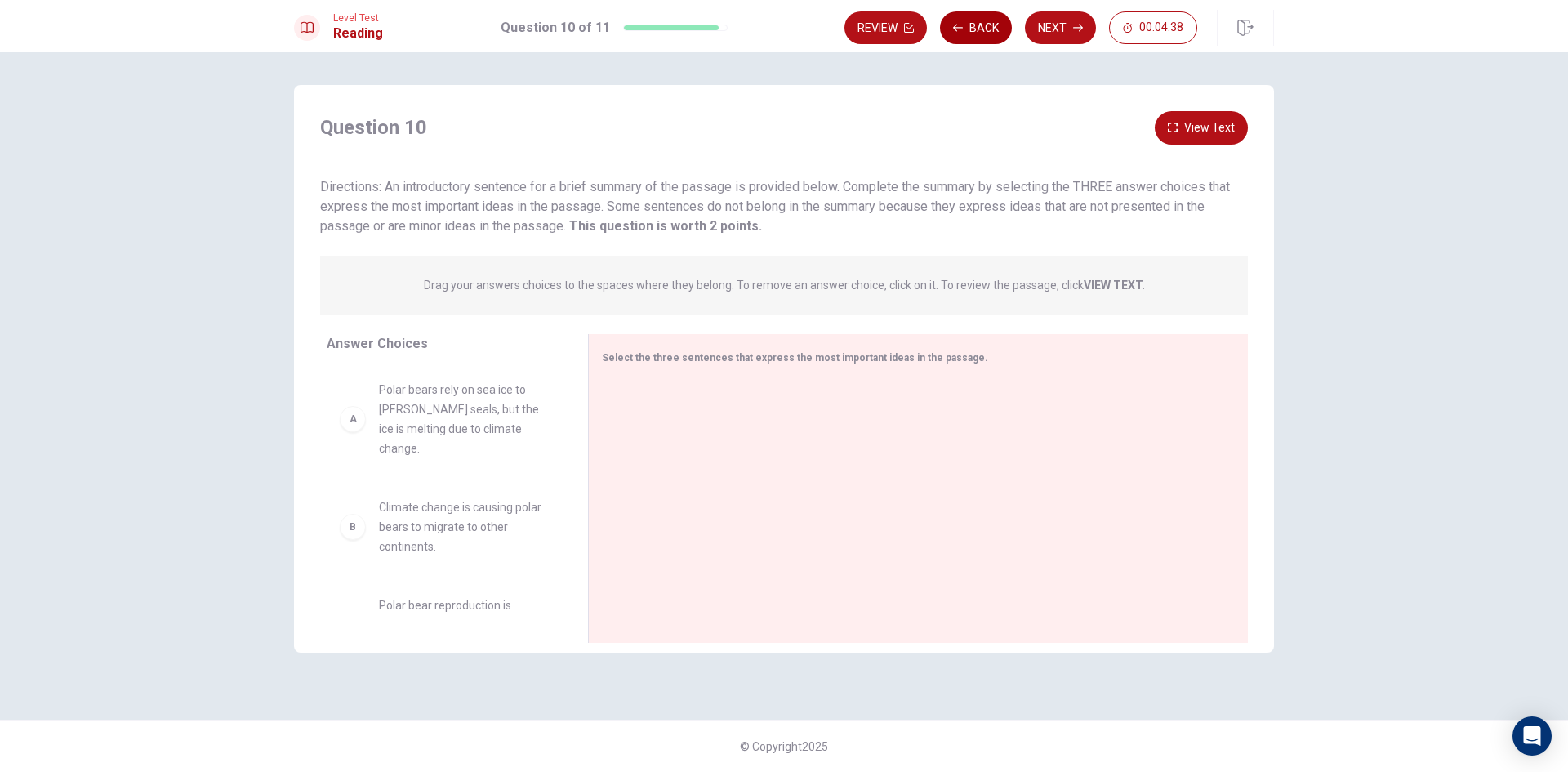
click at [975, 21] on button "Back" at bounding box center [977, 27] width 72 height 33
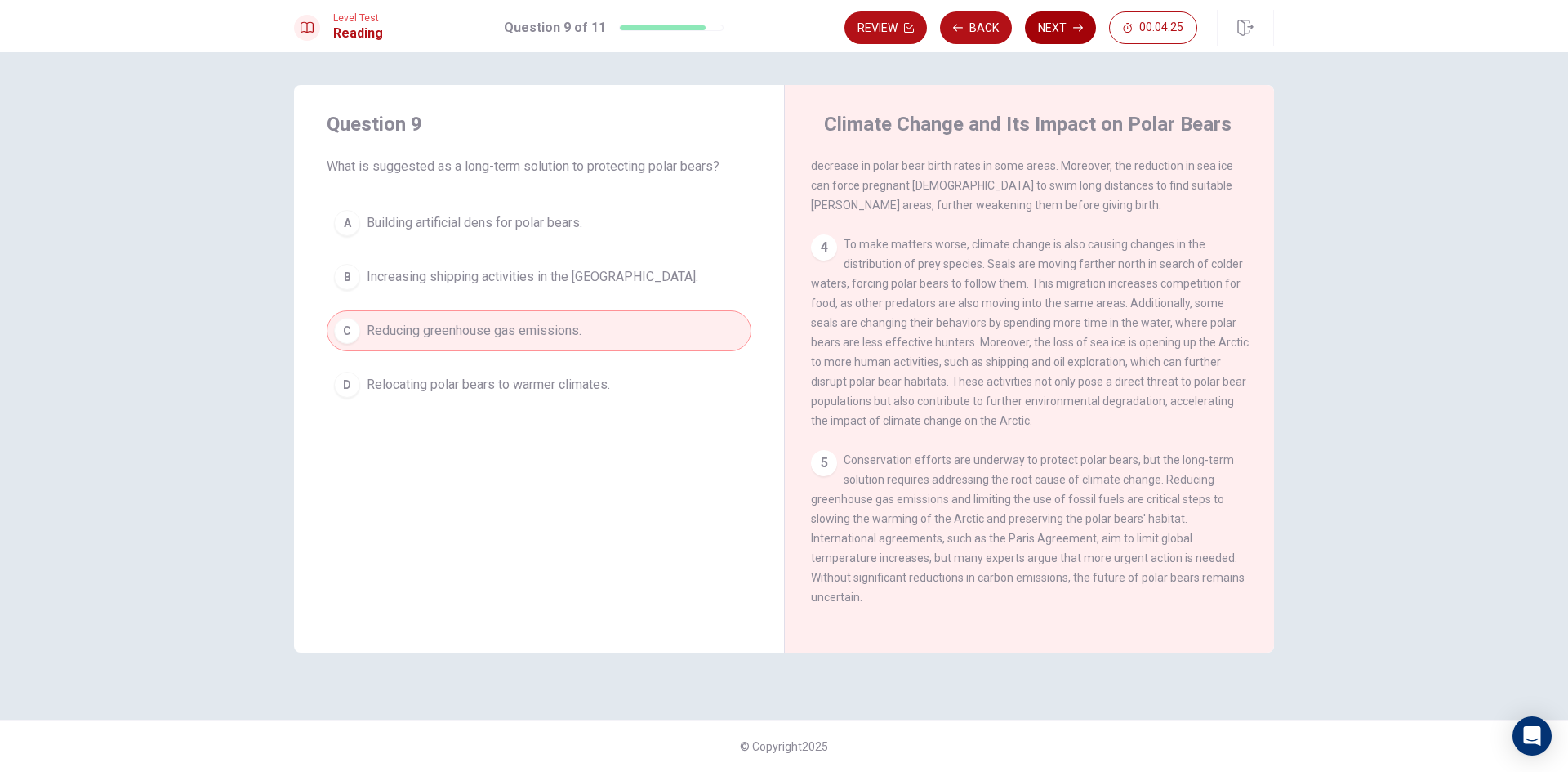
click at [1064, 30] on button "Next" at bounding box center [1060, 27] width 71 height 33
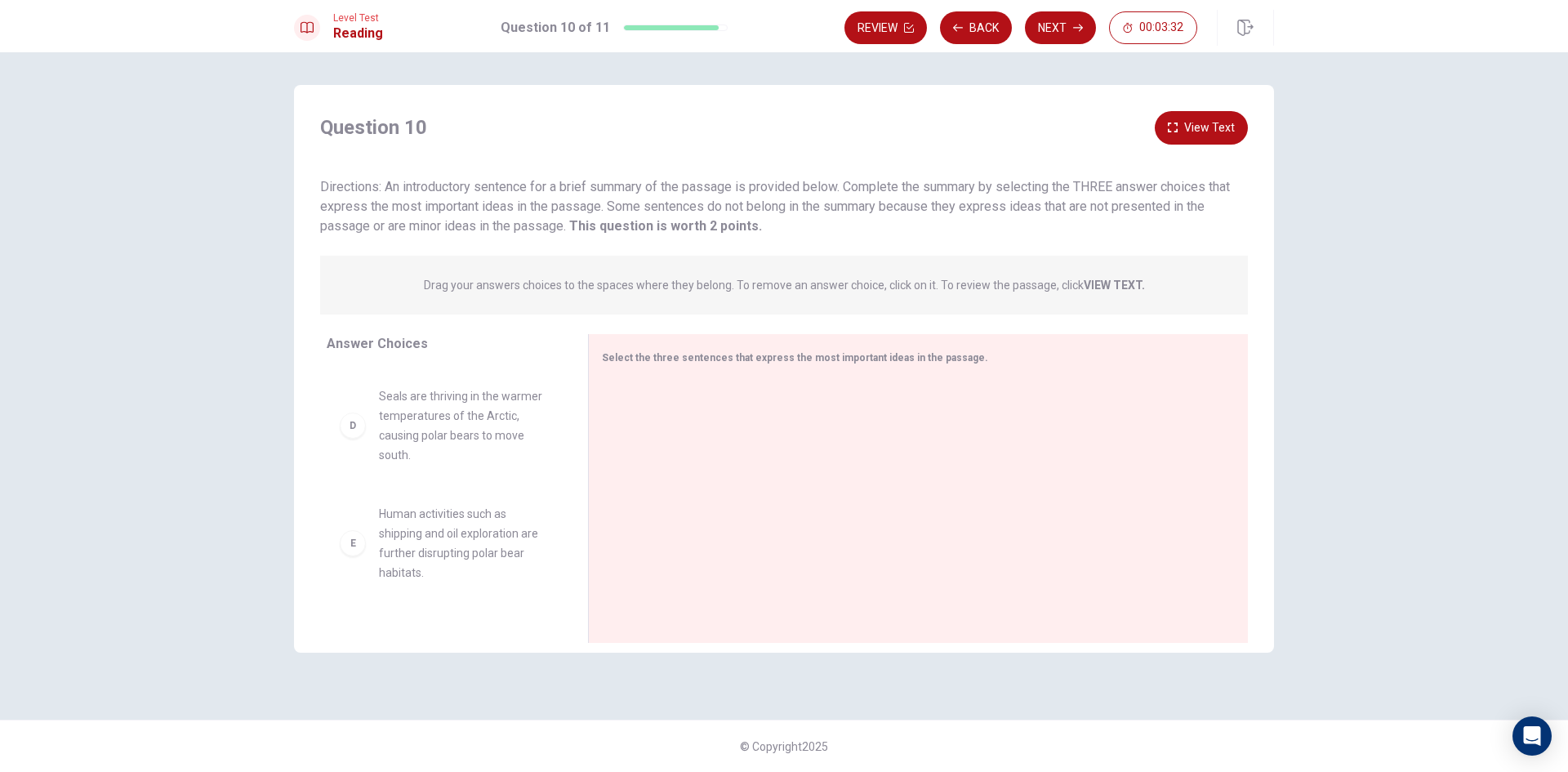
scroll to position [421, 0]
click at [366, 558] on div "F The best way to protect polar bears is to address the root cause of climate c…" at bounding box center [443, 575] width 209 height 98
click at [354, 414] on div "A" at bounding box center [353, 419] width 26 height 26
click at [361, 406] on div "A" at bounding box center [353, 419] width 26 height 26
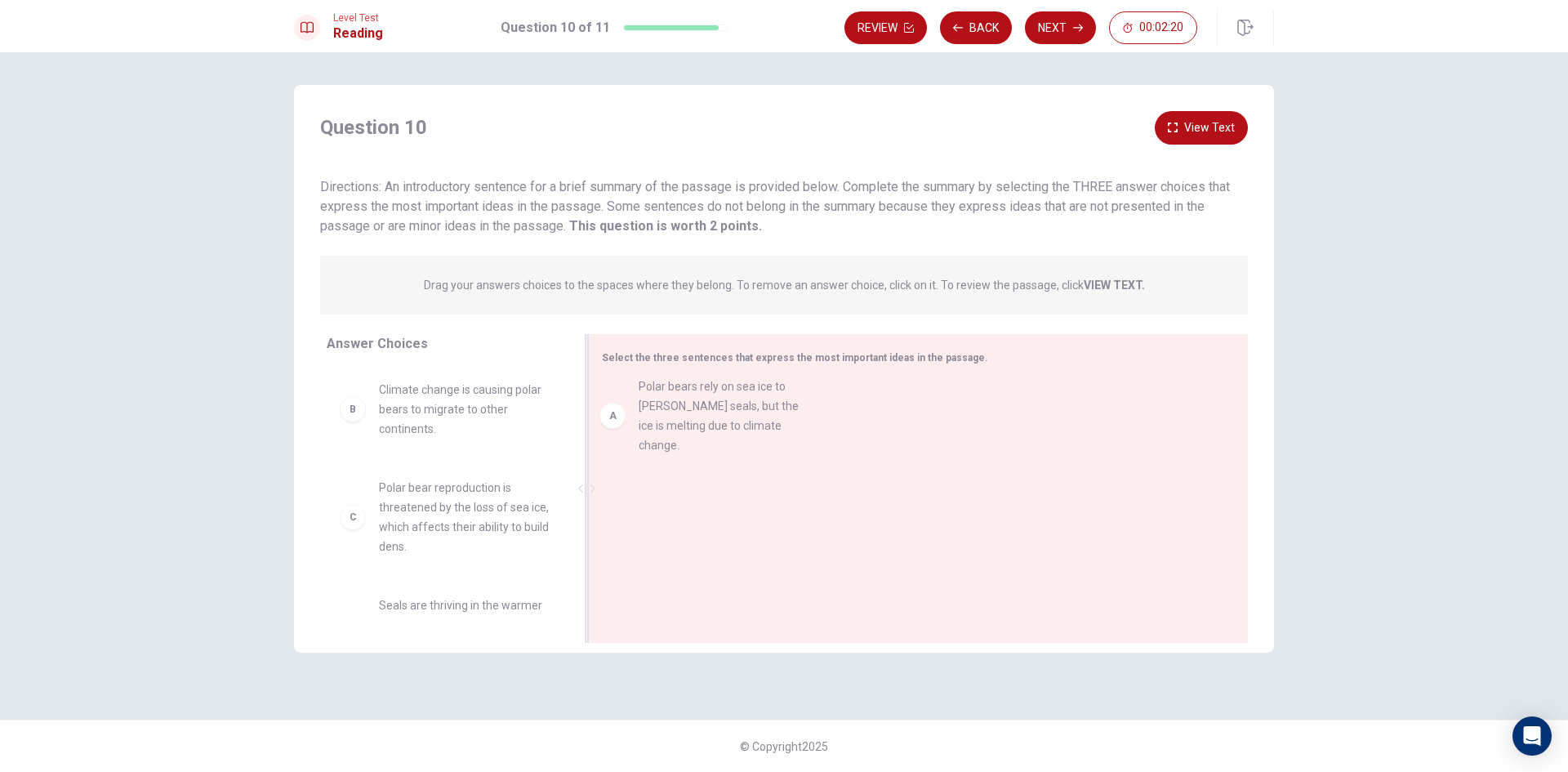
drag, startPoint x: 360, startPoint y: 412, endPoint x: 630, endPoint y: 410, distance: 270.0
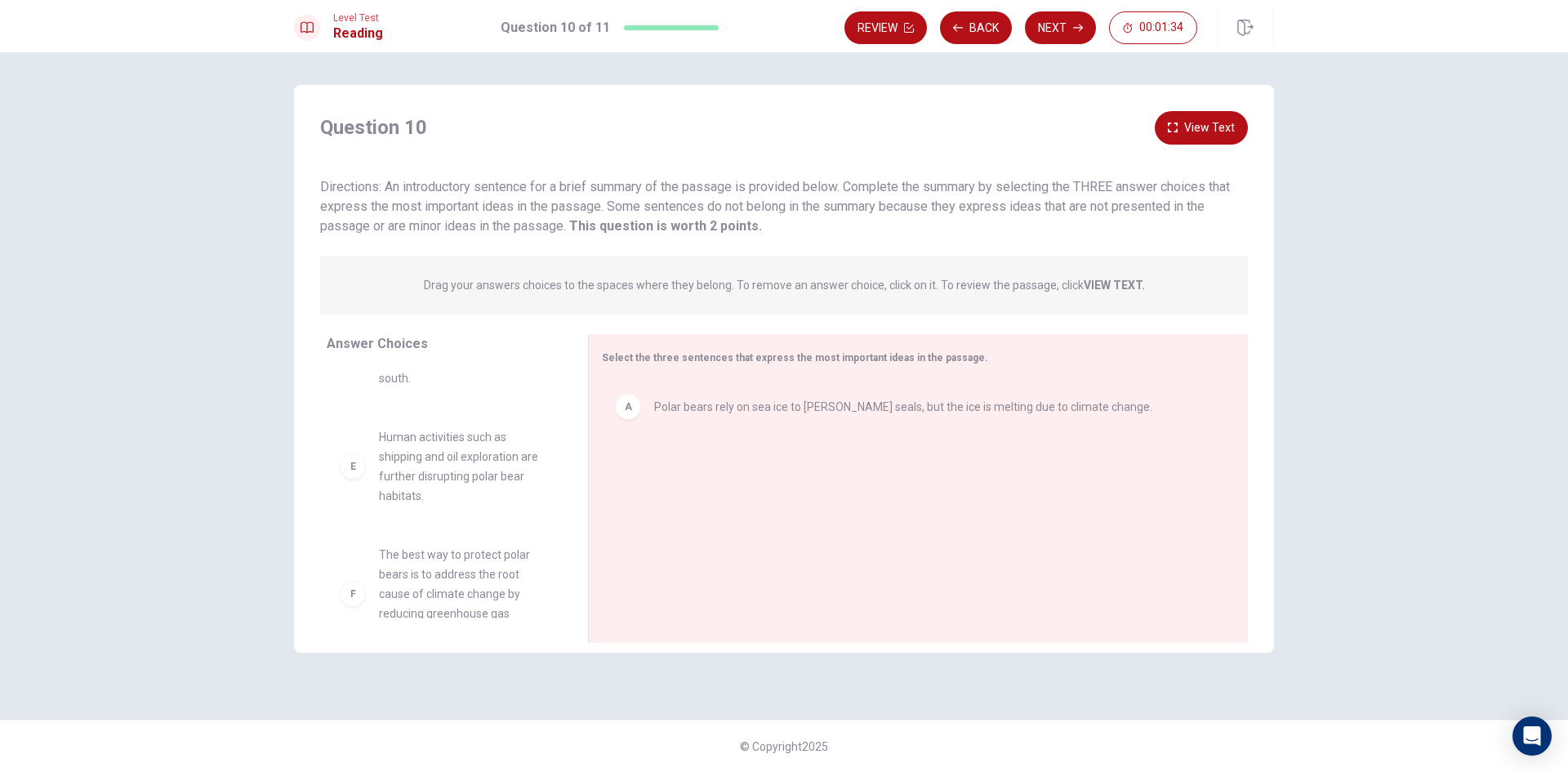
scroll to position [323, 0]
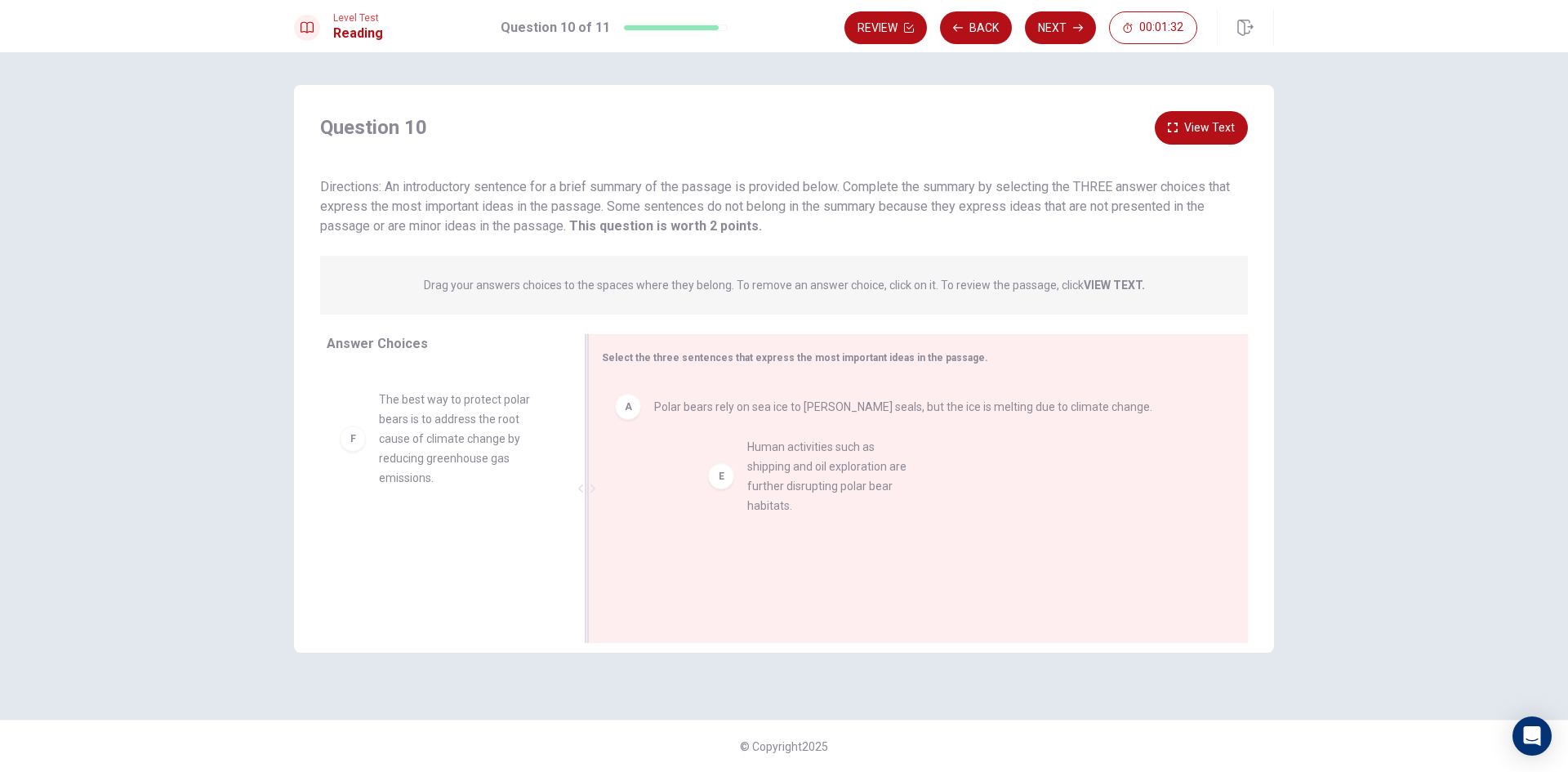
drag, startPoint x: 447, startPoint y: 429, endPoint x: 817, endPoint y: 479, distance: 373.4
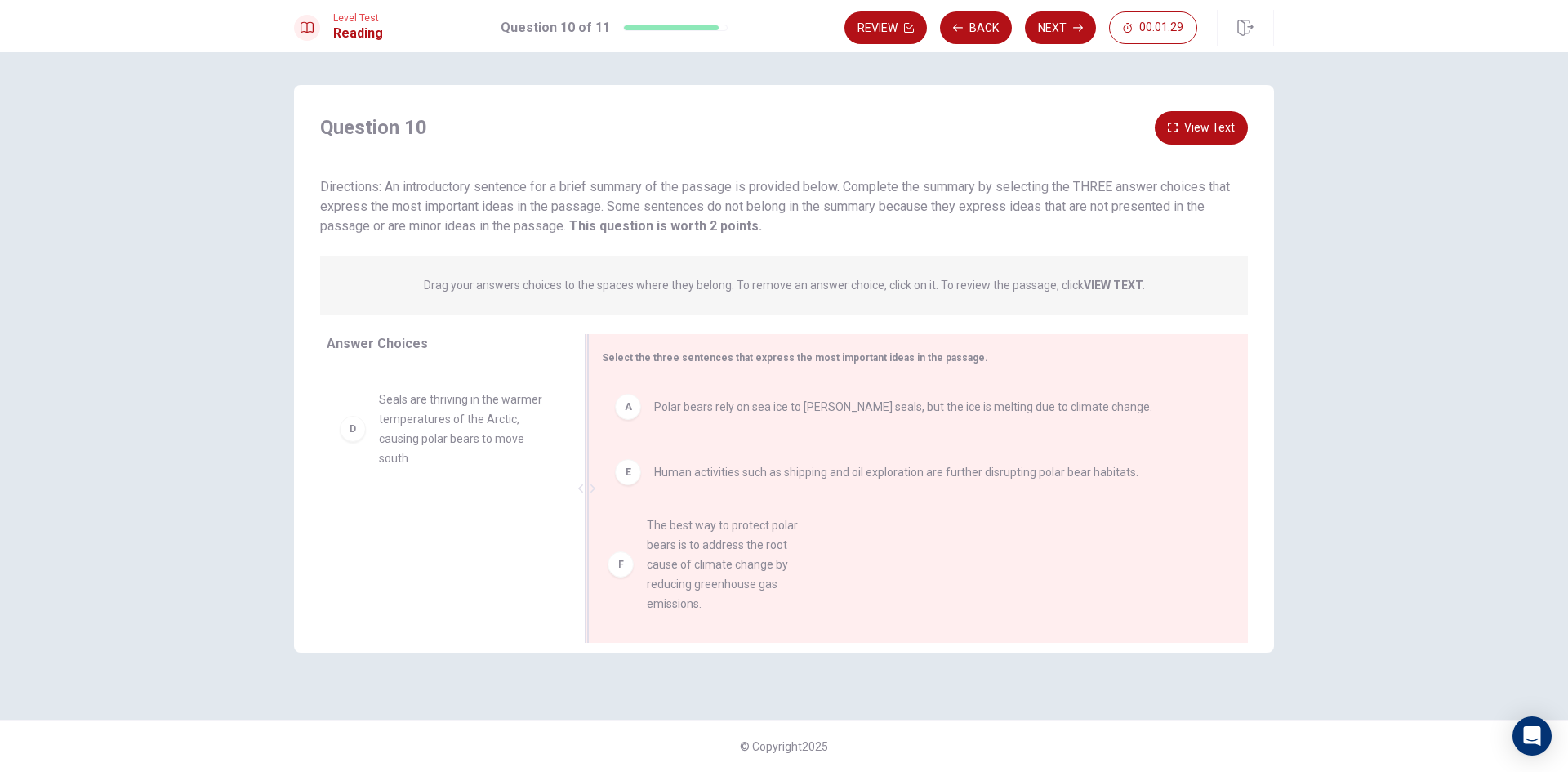
scroll to position [15, 0]
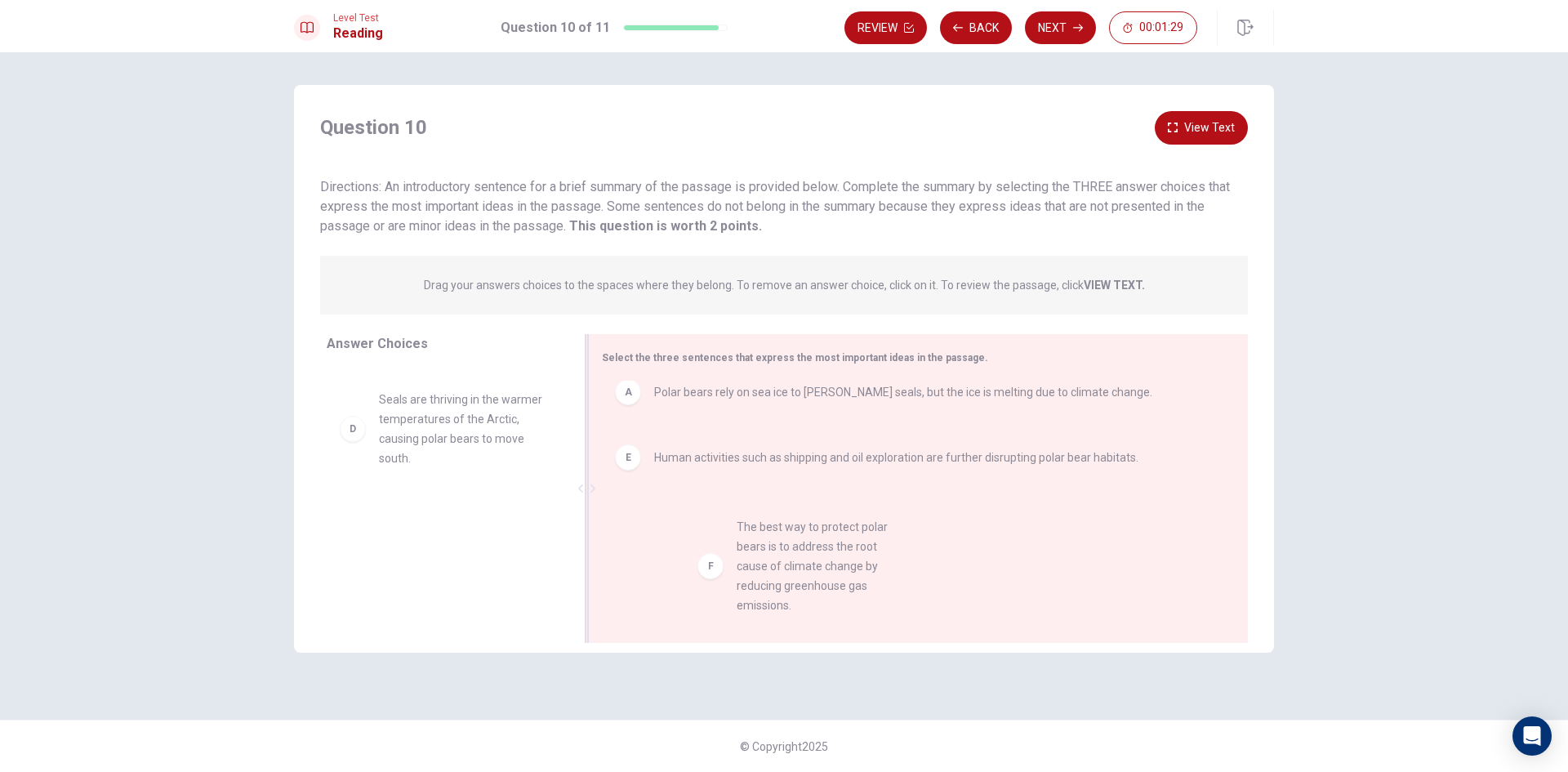
drag, startPoint x: 413, startPoint y: 554, endPoint x: 776, endPoint y: 564, distance: 363.1
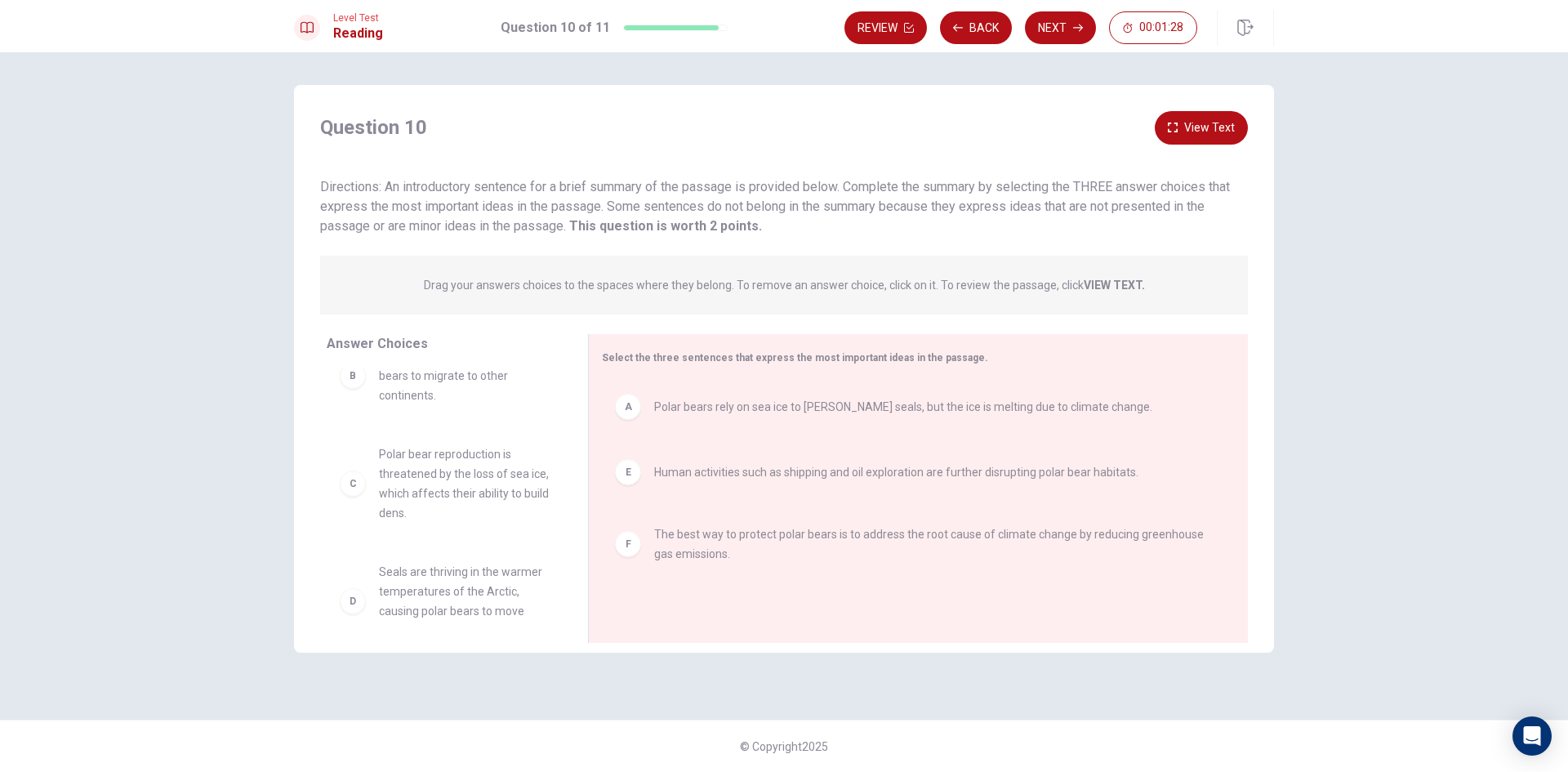
scroll to position [0, 0]
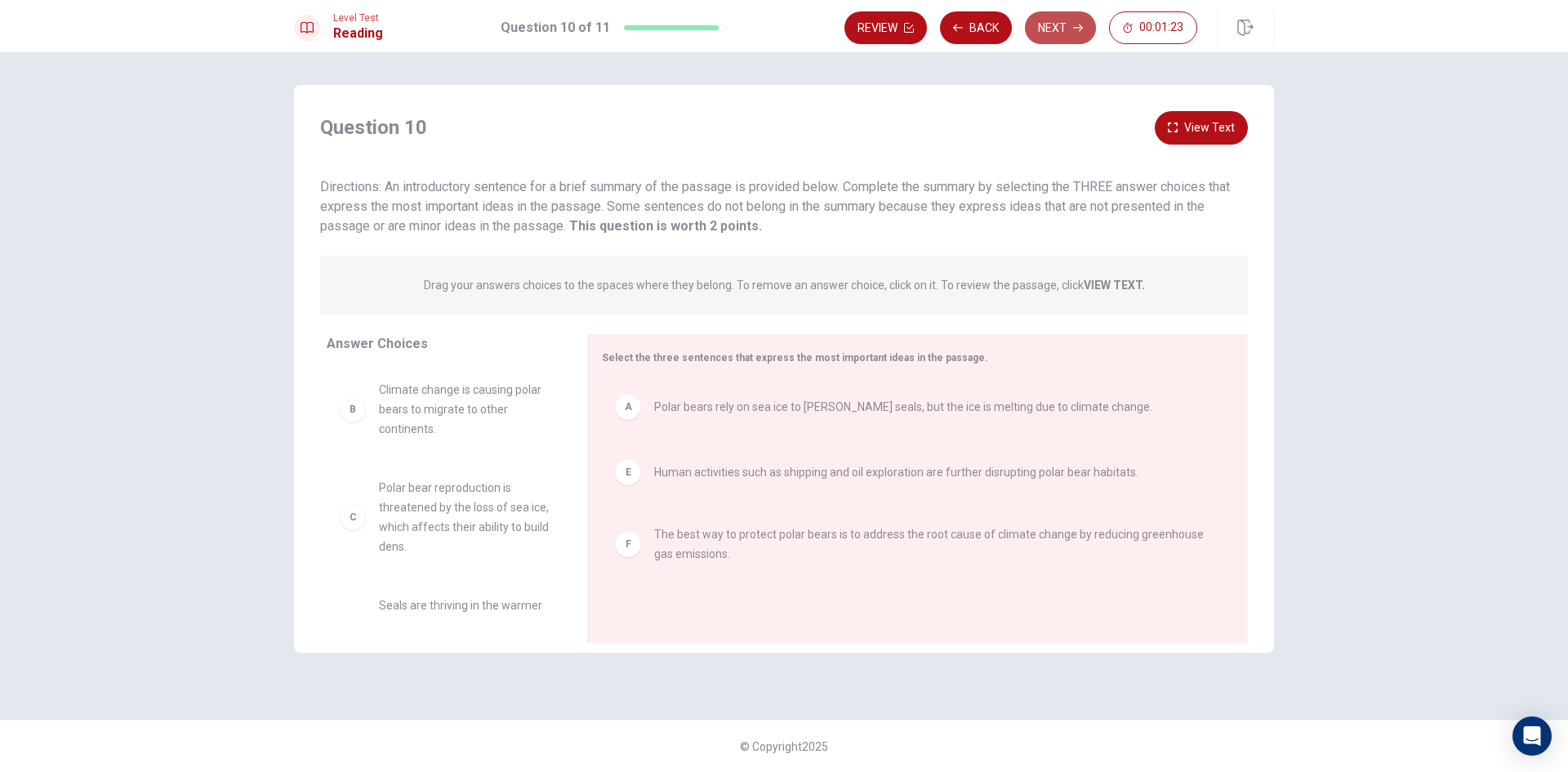
click at [1081, 23] on icon "button" at bounding box center [1078, 27] width 10 height 10
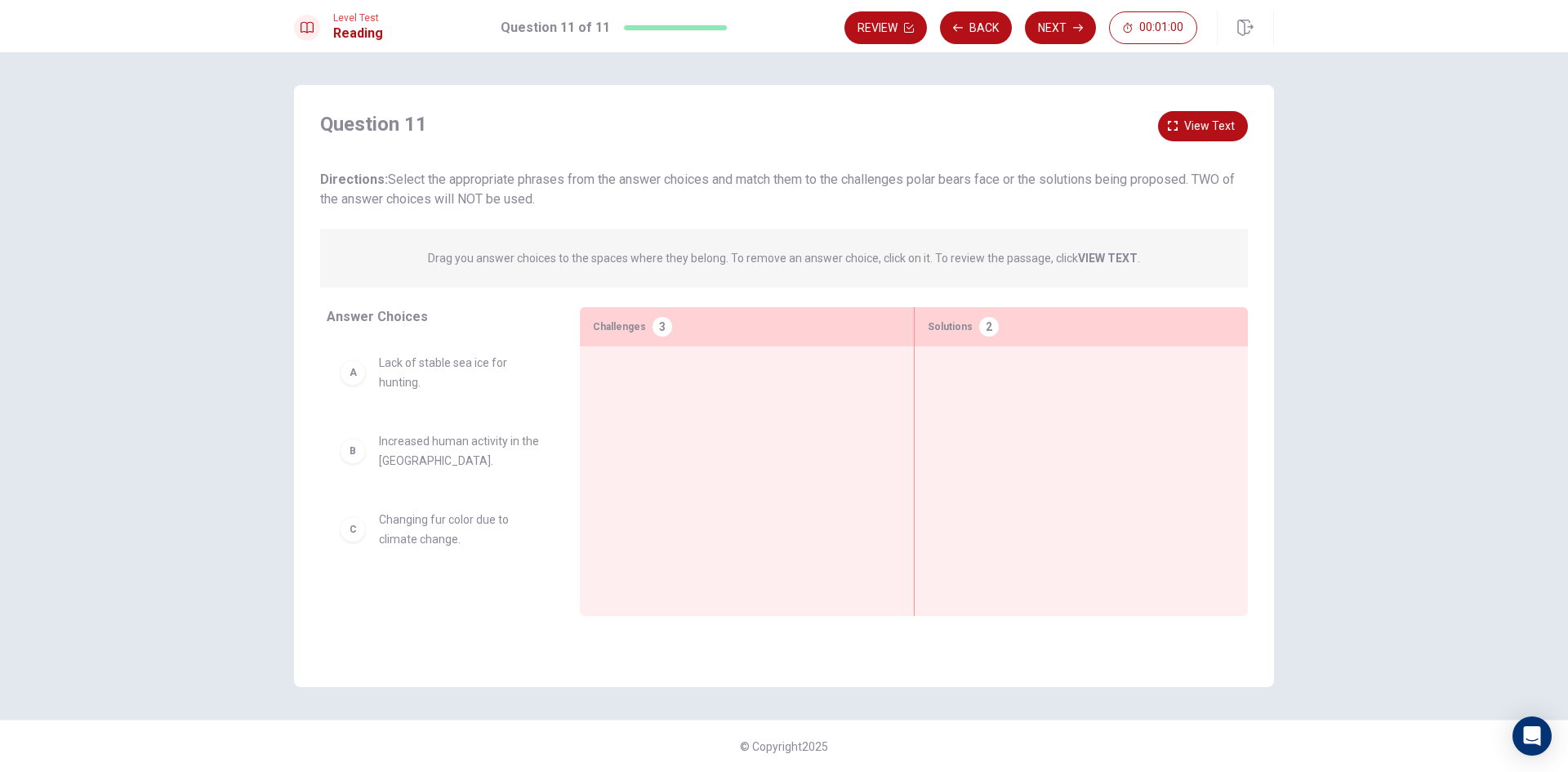
click at [1103, 255] on strong "VIEW TEXT" at bounding box center [1108, 257] width 60 height 13
click at [1092, 257] on strong "VIEW TEXT" at bounding box center [1108, 257] width 60 height 13
drag, startPoint x: 408, startPoint y: 370, endPoint x: 667, endPoint y: 379, distance: 259.2
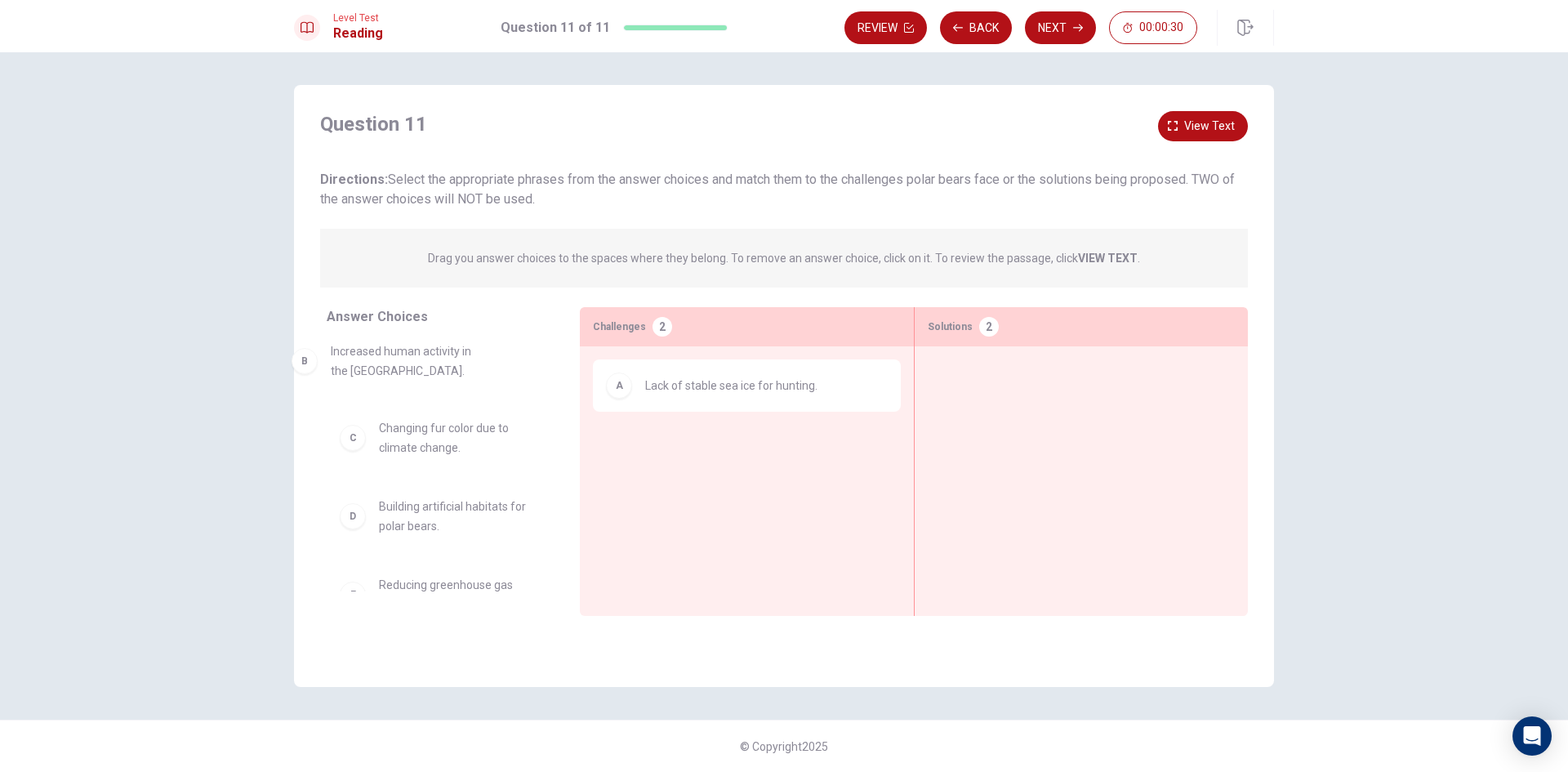
drag, startPoint x: 416, startPoint y: 372, endPoint x: 378, endPoint y: 360, distance: 39.8
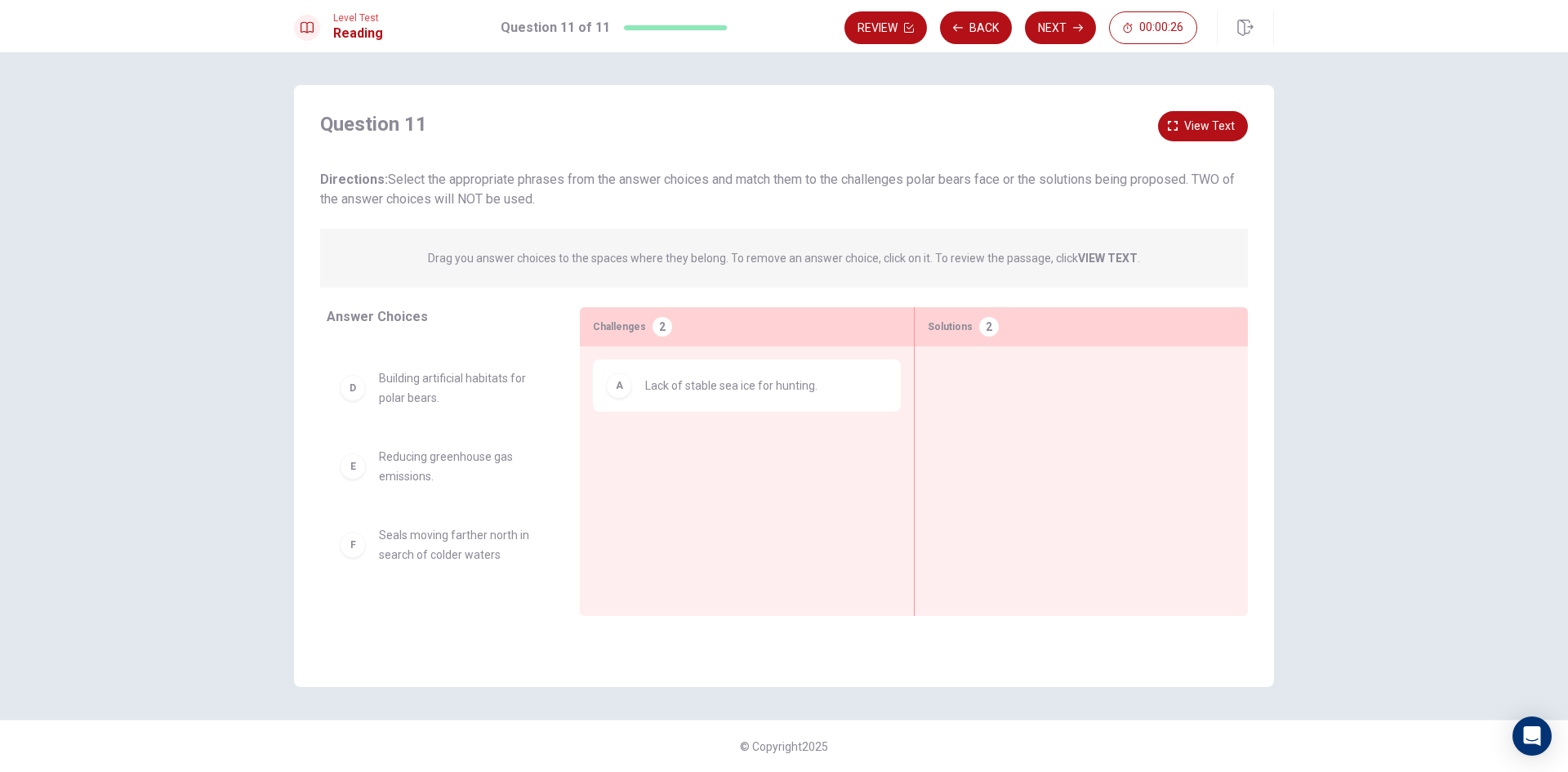
scroll to position [163, 0]
drag, startPoint x: 415, startPoint y: 370, endPoint x: 684, endPoint y: 440, distance: 278.0
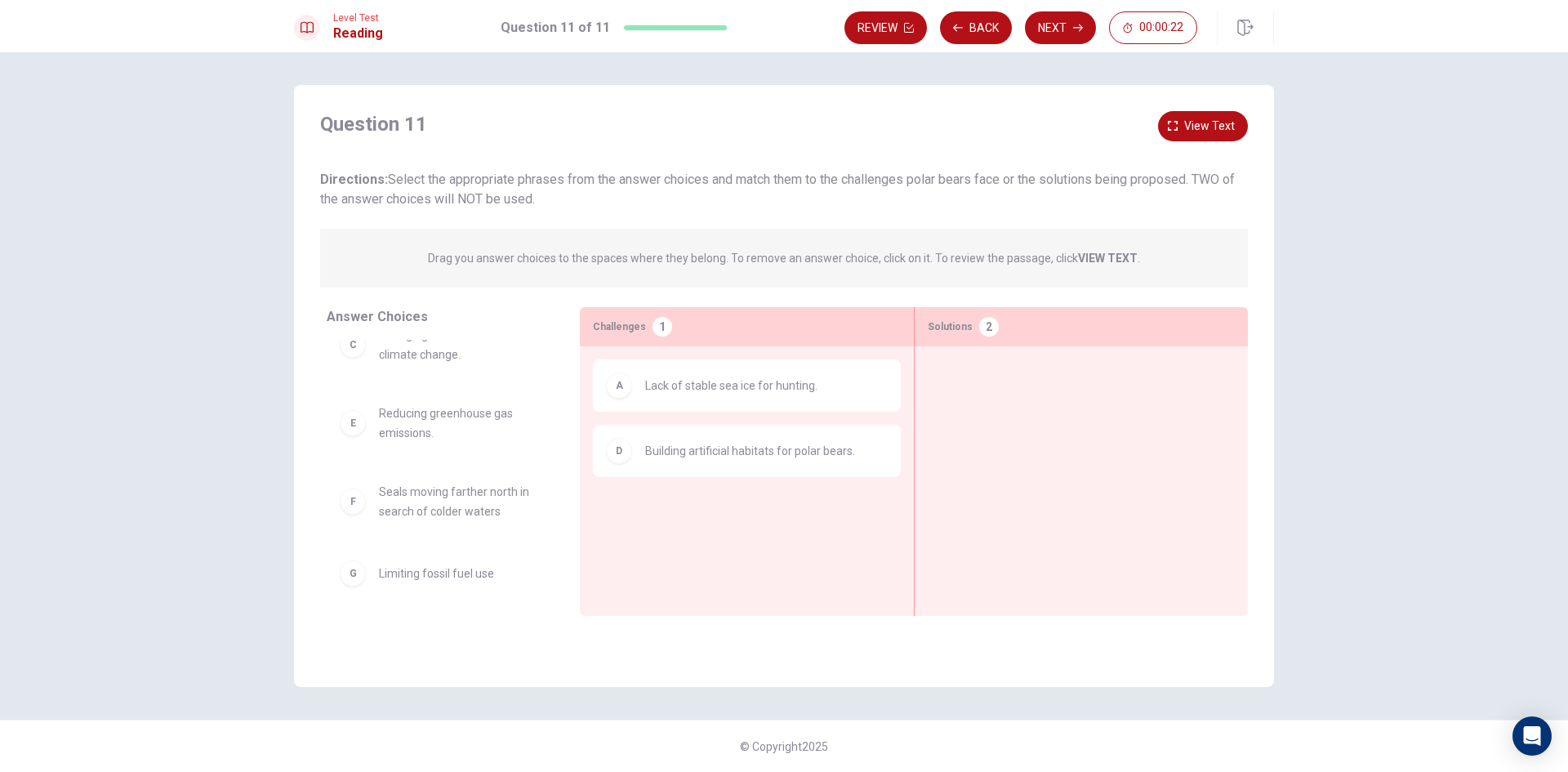
scroll to position [115, 0]
drag, startPoint x: 419, startPoint y: 412, endPoint x: 715, endPoint y: 505, distance: 310.3
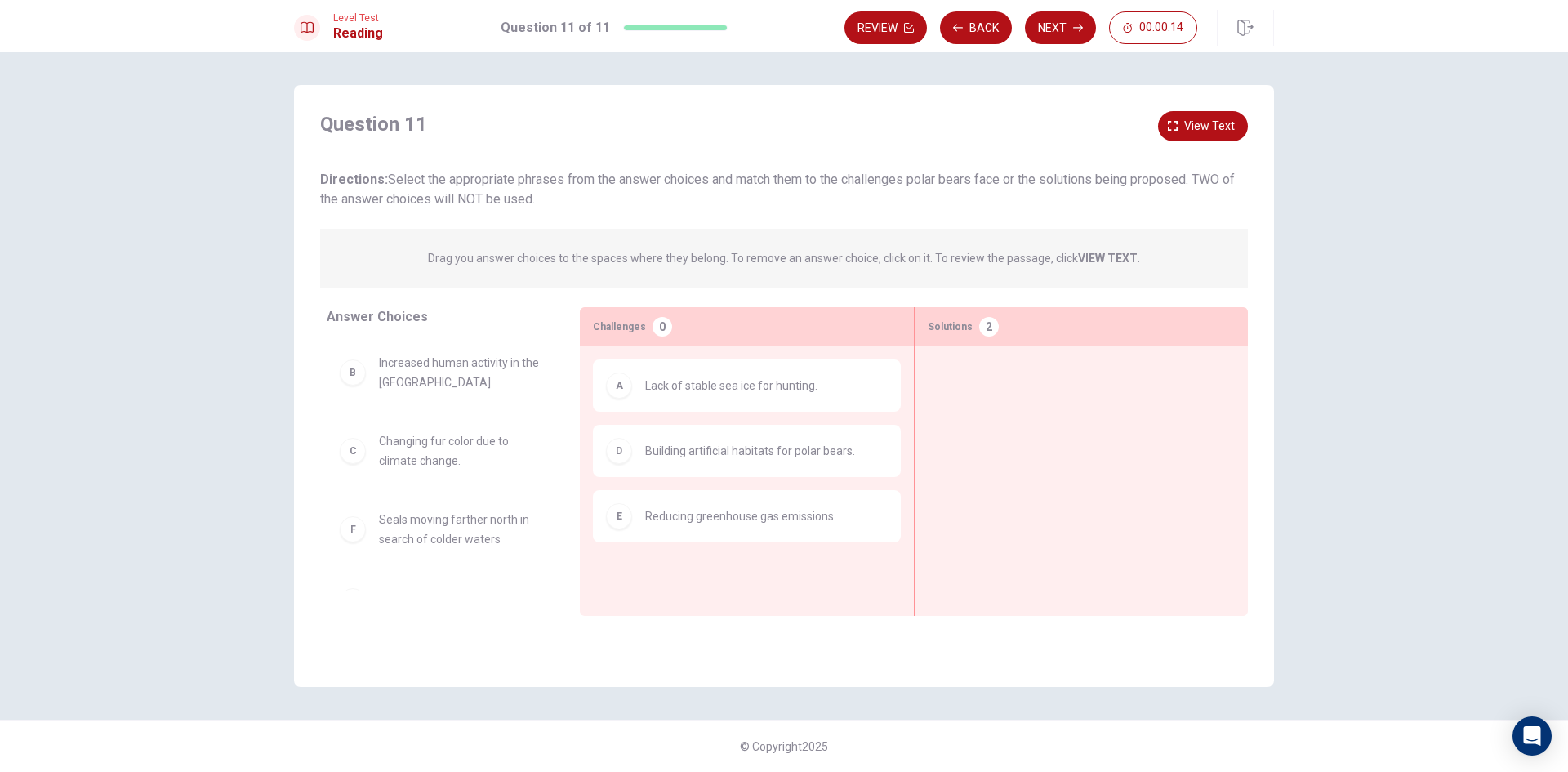
scroll to position [36, 0]
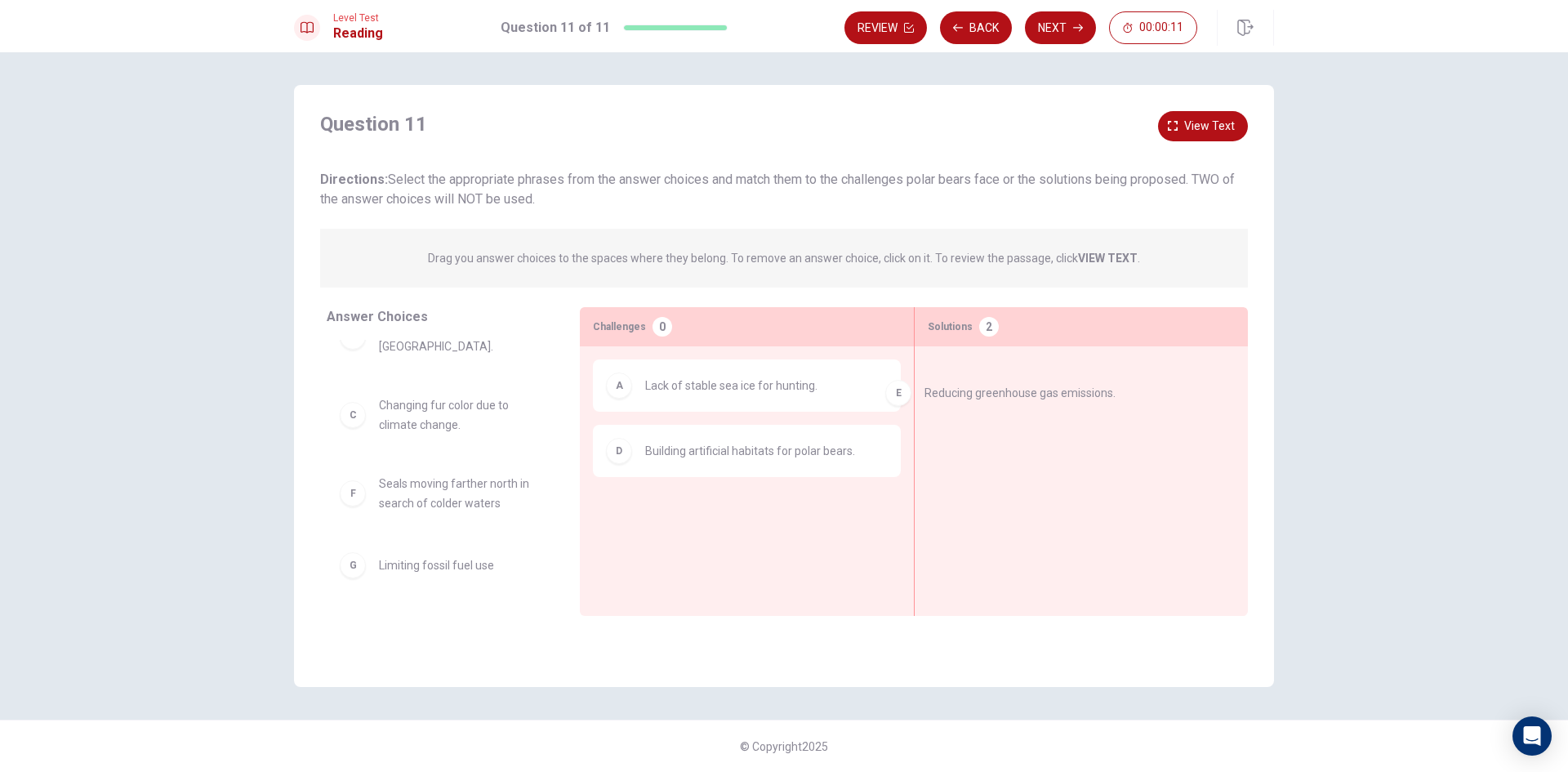
drag, startPoint x: 672, startPoint y: 518, endPoint x: 971, endPoint y: 388, distance: 326.0
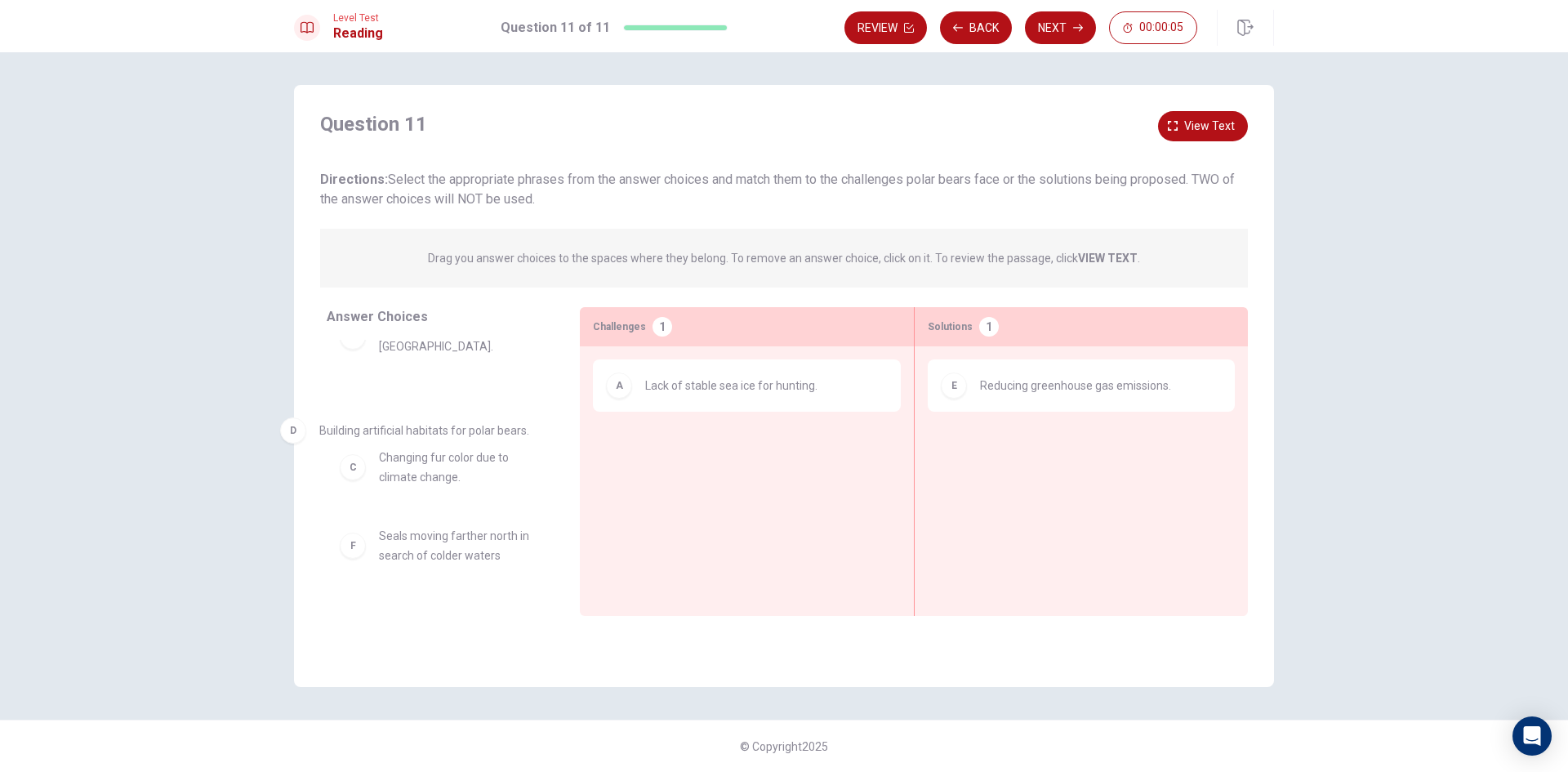
drag, startPoint x: 717, startPoint y: 459, endPoint x: 391, endPoint y: 396, distance: 332.0
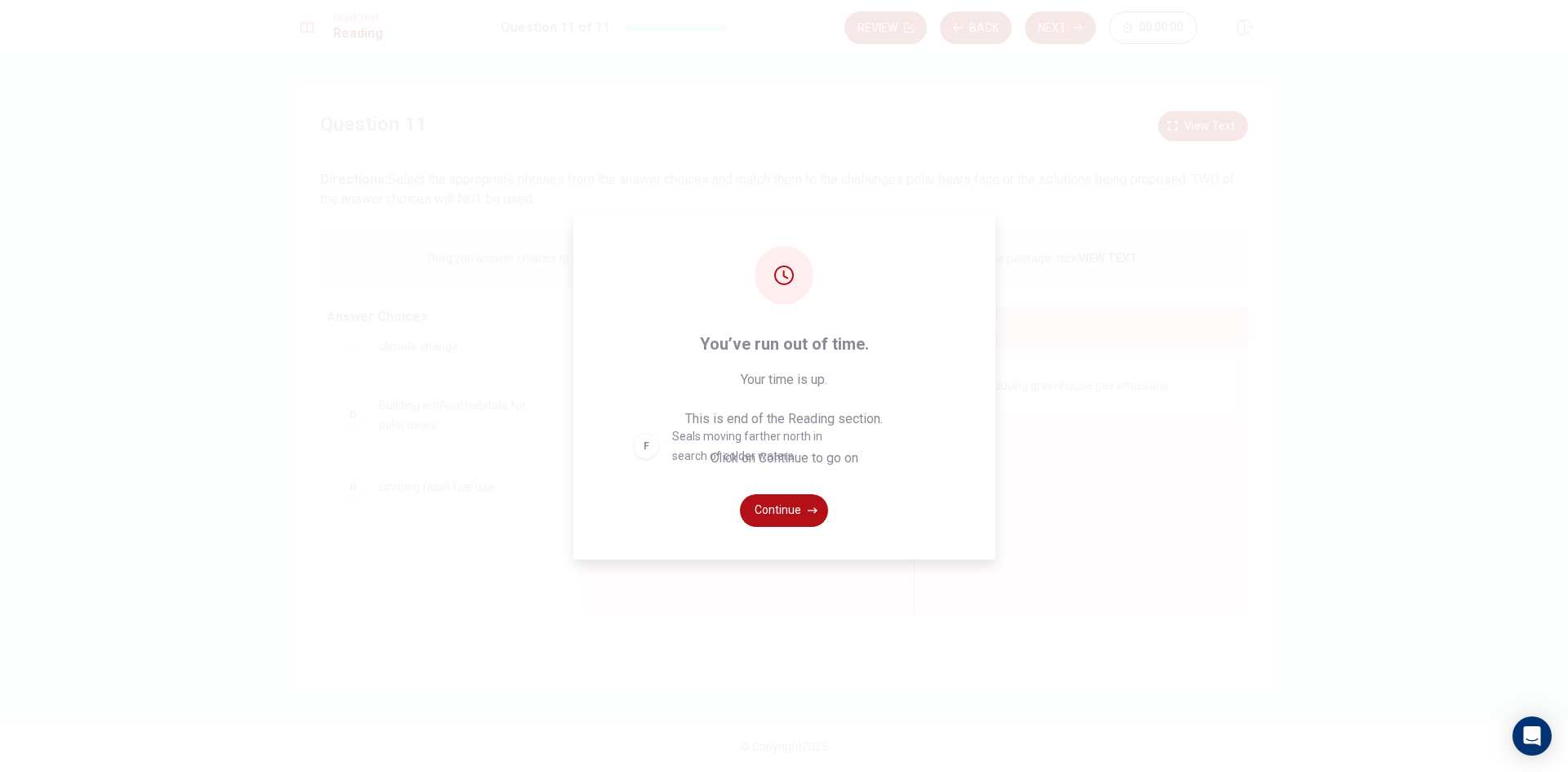
drag, startPoint x: 473, startPoint y: 495, endPoint x: 774, endPoint y: 447, distance: 304.8
click at [797, 506] on button "Continue" at bounding box center [784, 510] width 88 height 33
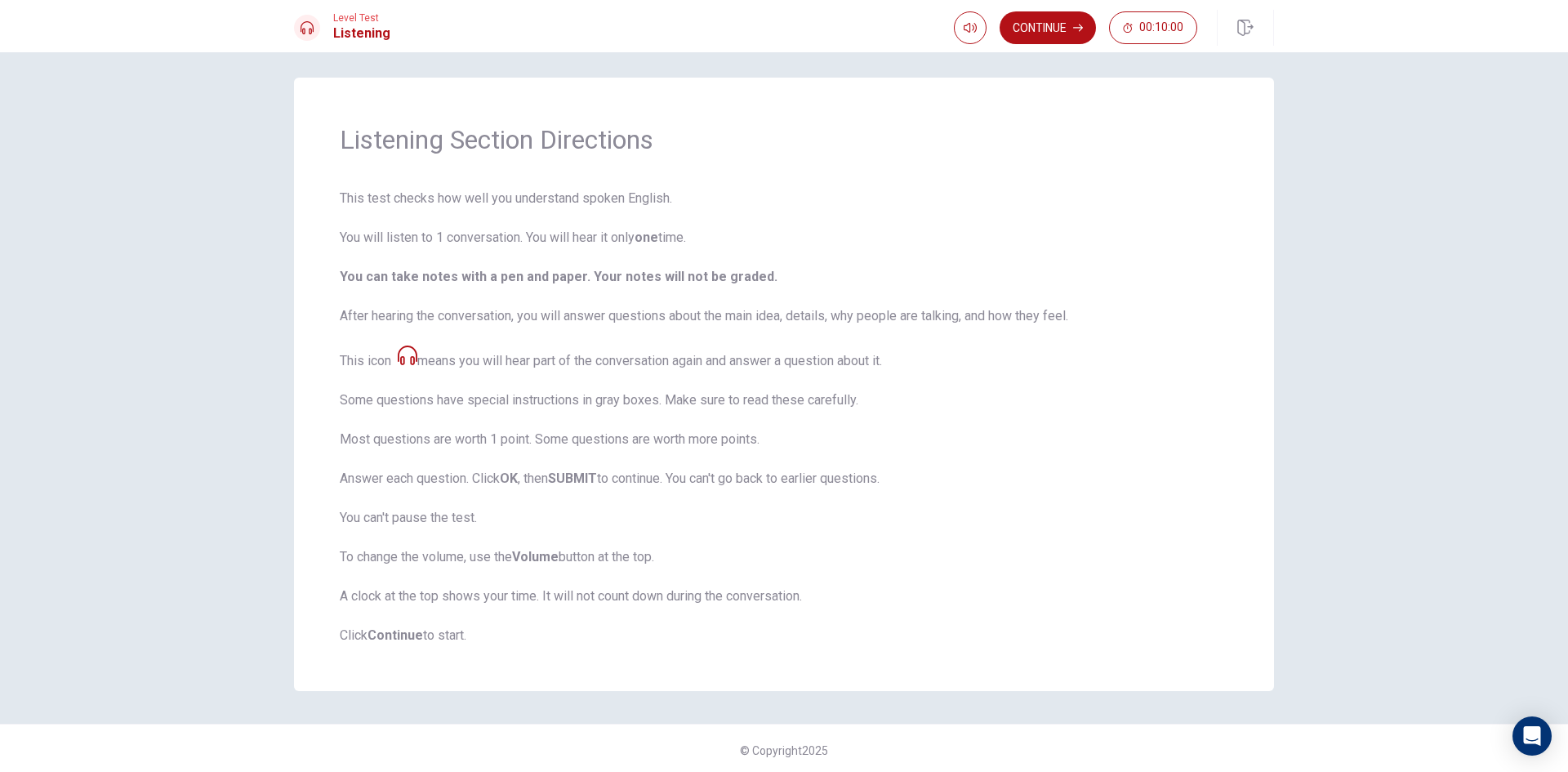
scroll to position [11, 0]
click at [1022, 20] on button "Continue" at bounding box center [1047, 27] width 96 height 33
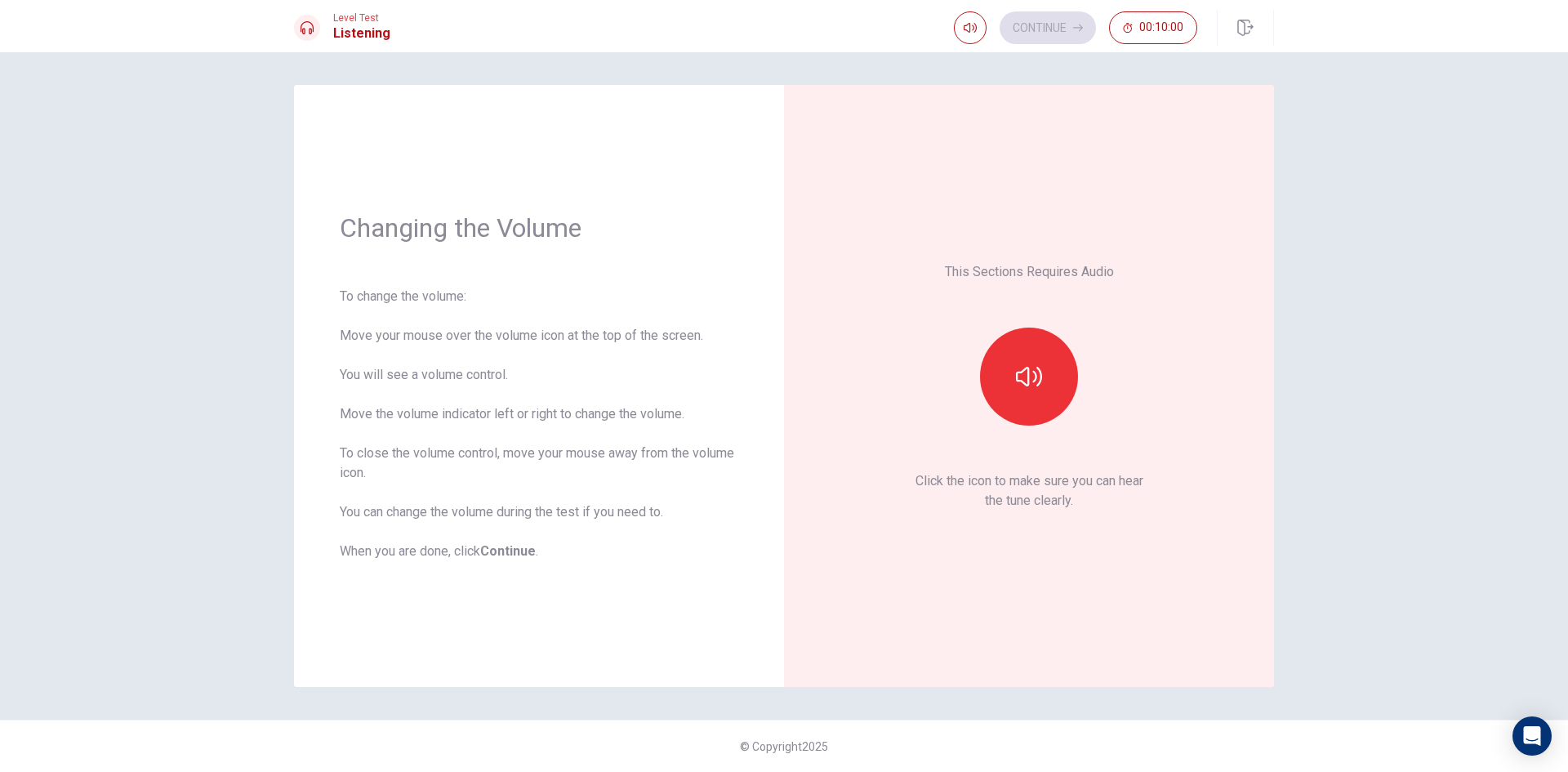
scroll to position [0, 0]
click at [1029, 367] on icon "button" at bounding box center [1029, 376] width 26 height 26
click at [1014, 374] on button "button" at bounding box center [1029, 376] width 98 height 98
click at [947, 28] on div "Level Test Listening Continue 00:10:00" at bounding box center [784, 27] width 1032 height 36
type input "0.7"
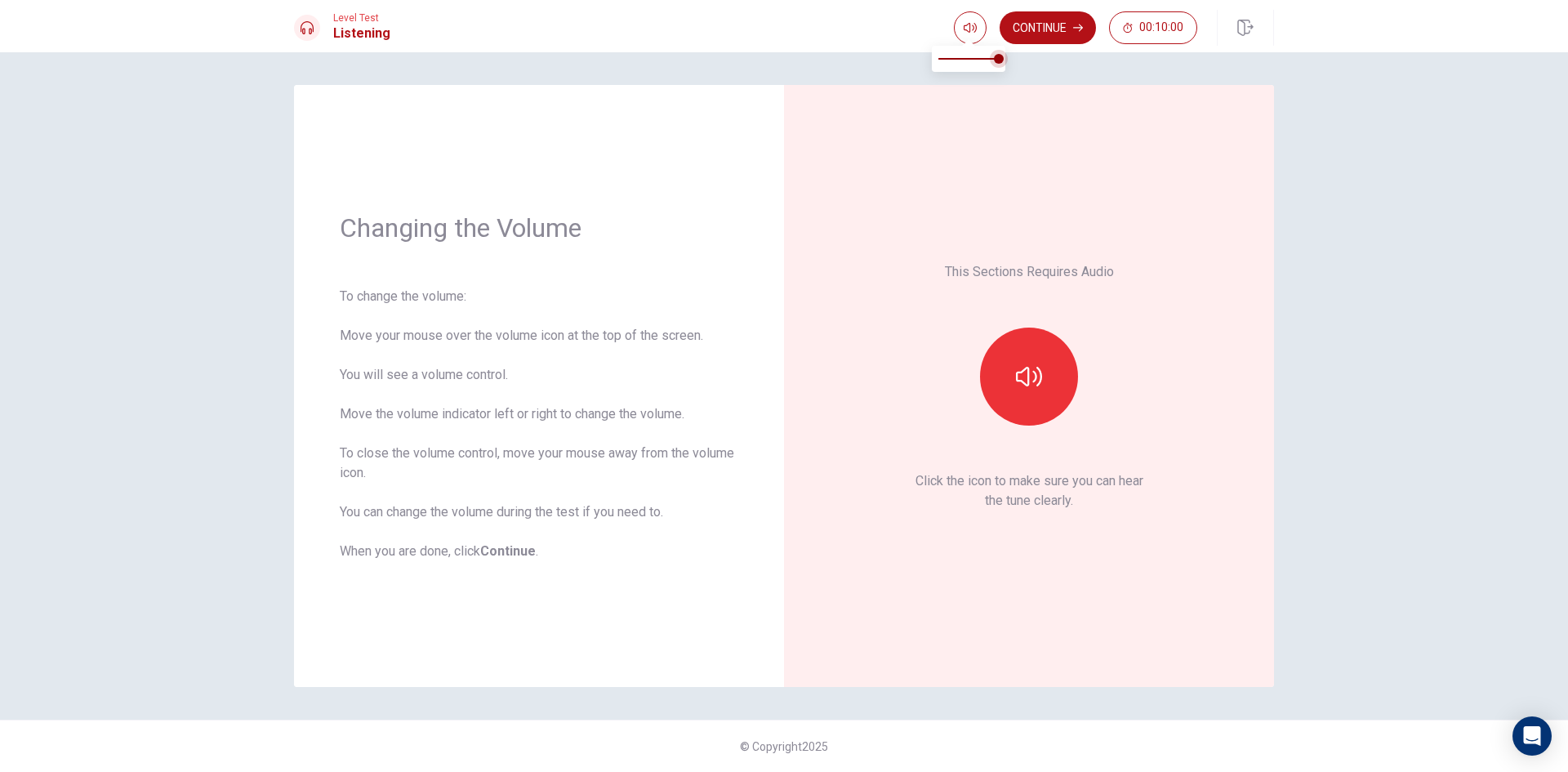
click at [994, 59] on span at bounding box center [999, 58] width 10 height 10
click at [1021, 20] on button "Continue" at bounding box center [1047, 27] width 96 height 33
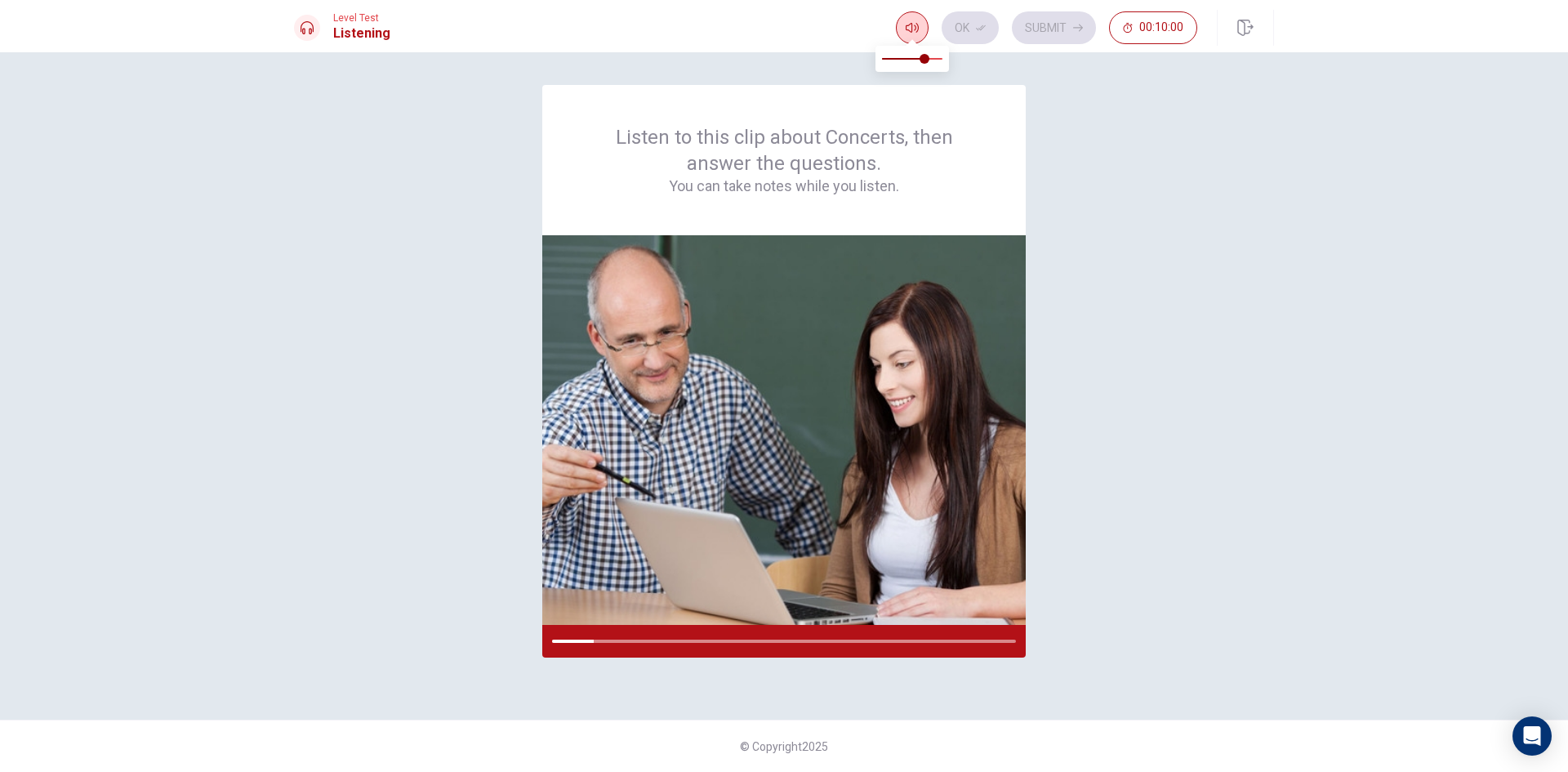
click at [907, 26] on icon "button" at bounding box center [912, 27] width 13 height 10
type input "1"
drag, startPoint x: 925, startPoint y: 56, endPoint x: 946, endPoint y: 58, distance: 21.1
click at [946, 58] on span at bounding box center [942, 58] width 10 height 10
click at [1023, 85] on div "Listen to this clip about Concerts, then answer the questions. You can take not…" at bounding box center [784, 160] width 484 height 151
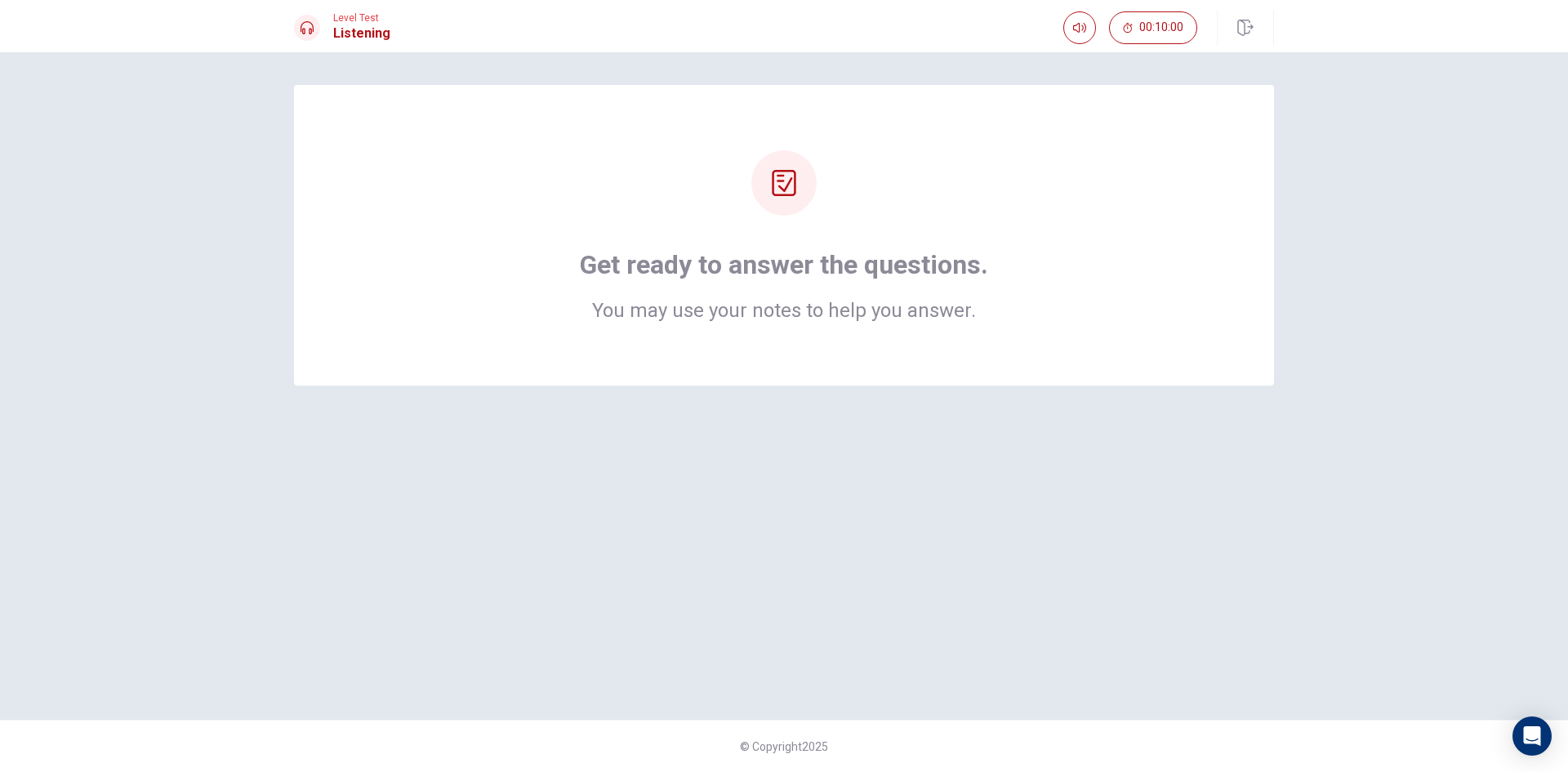
click at [809, 279] on h1 "Get ready to answer the questions." at bounding box center [784, 264] width 408 height 33
click at [779, 200] on div at bounding box center [784, 183] width 65 height 65
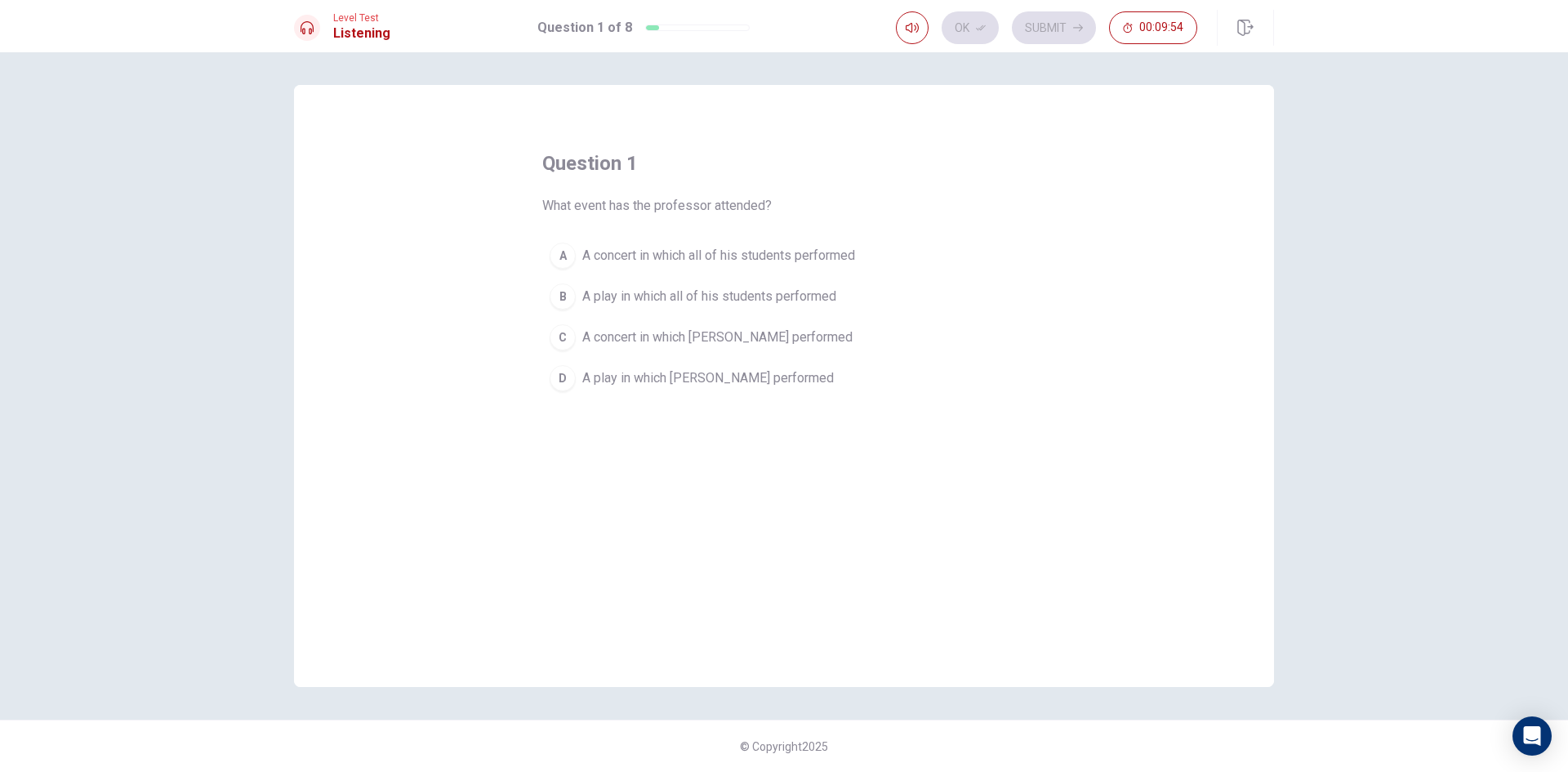
click at [726, 342] on span "A concert in which [PERSON_NAME] performed" at bounding box center [717, 338] width 271 height 19
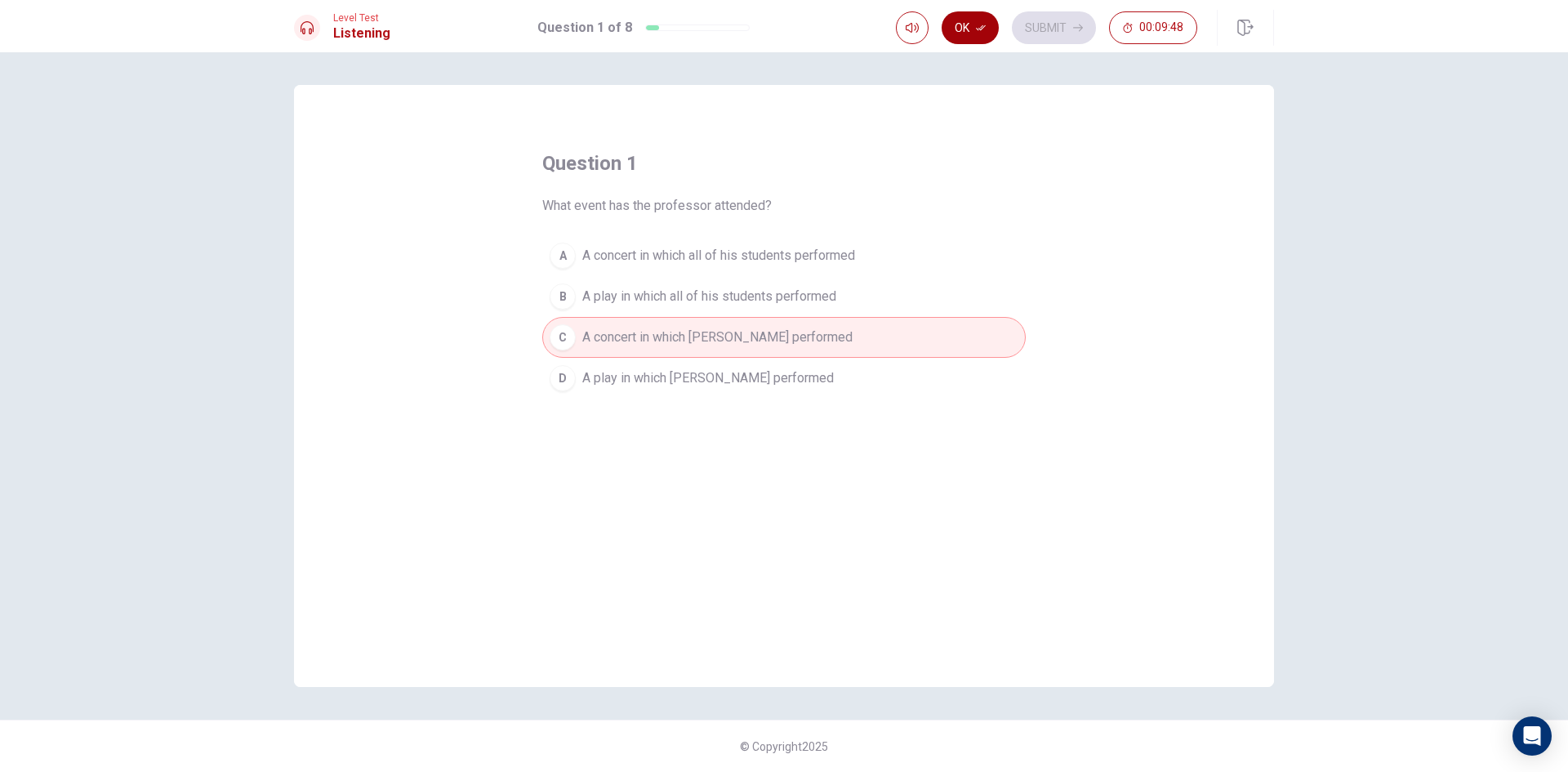
click at [974, 26] on button "Ok" at bounding box center [970, 27] width 57 height 33
click at [1030, 17] on button "Submit" at bounding box center [1053, 27] width 84 height 33
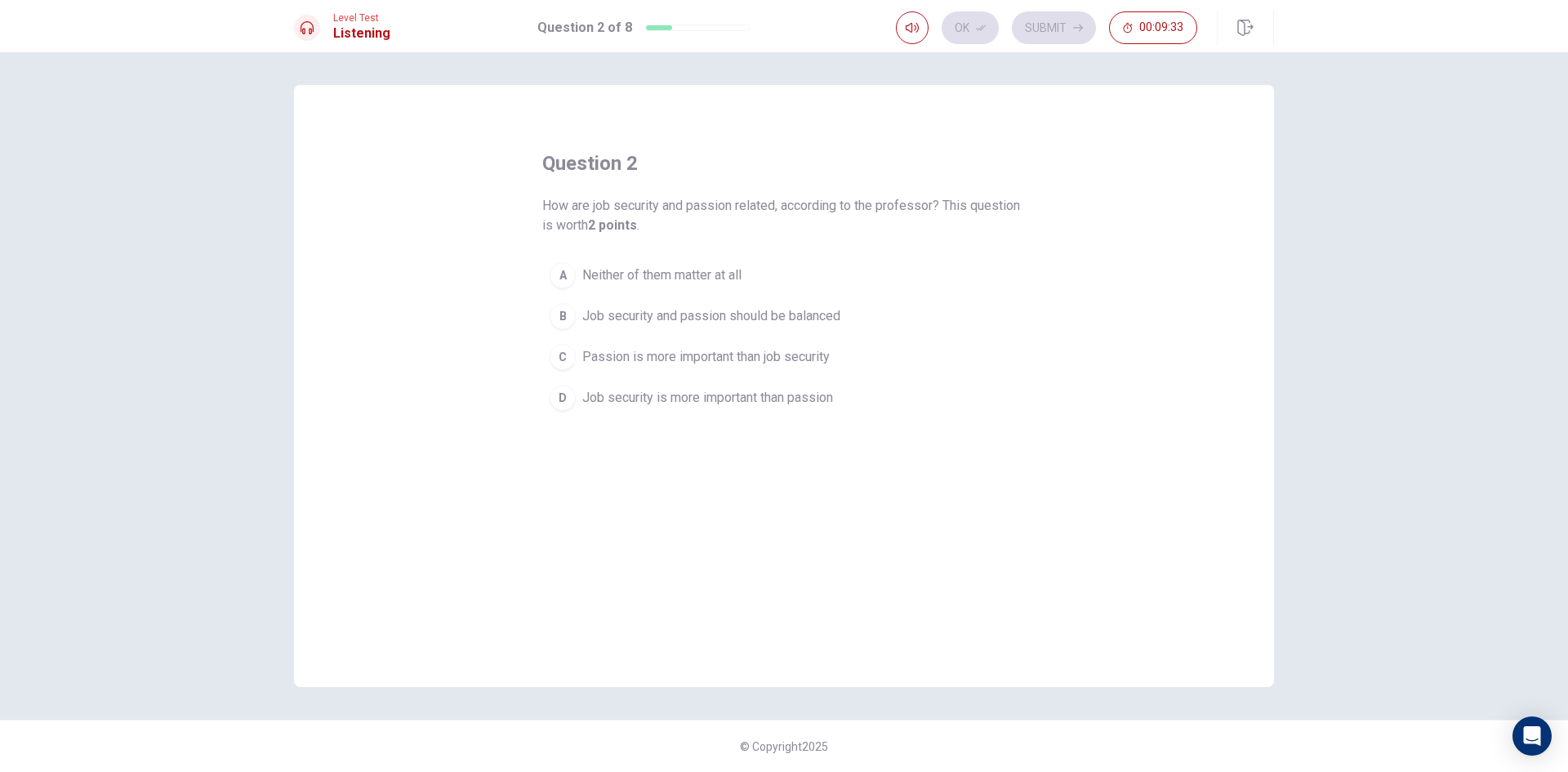
click at [632, 312] on span "Job security and passion should be balanced" at bounding box center [711, 316] width 258 height 19
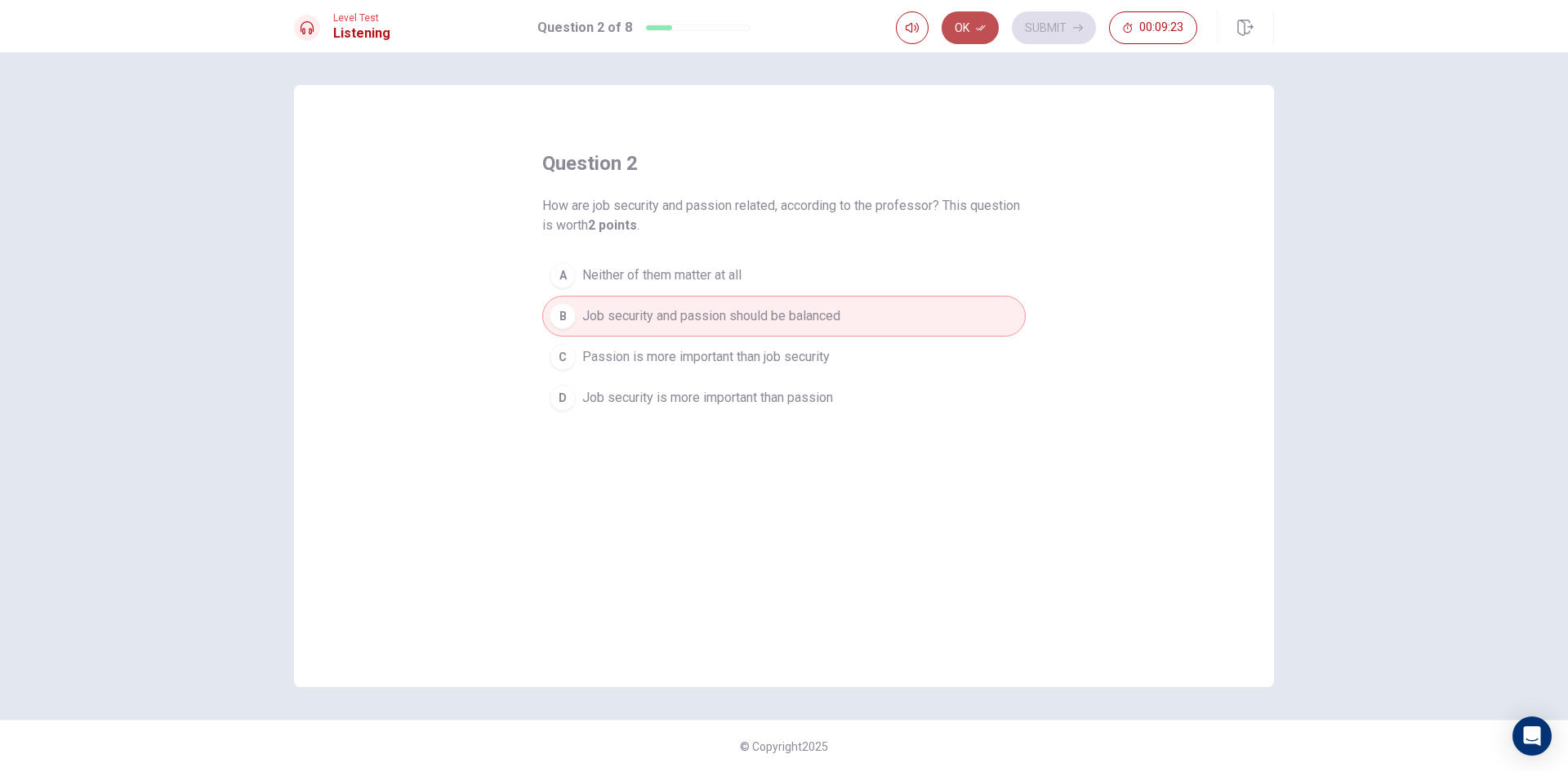
click at [969, 22] on button "Ok" at bounding box center [970, 27] width 57 height 33
click at [1023, 27] on button "Submit" at bounding box center [1053, 27] width 84 height 33
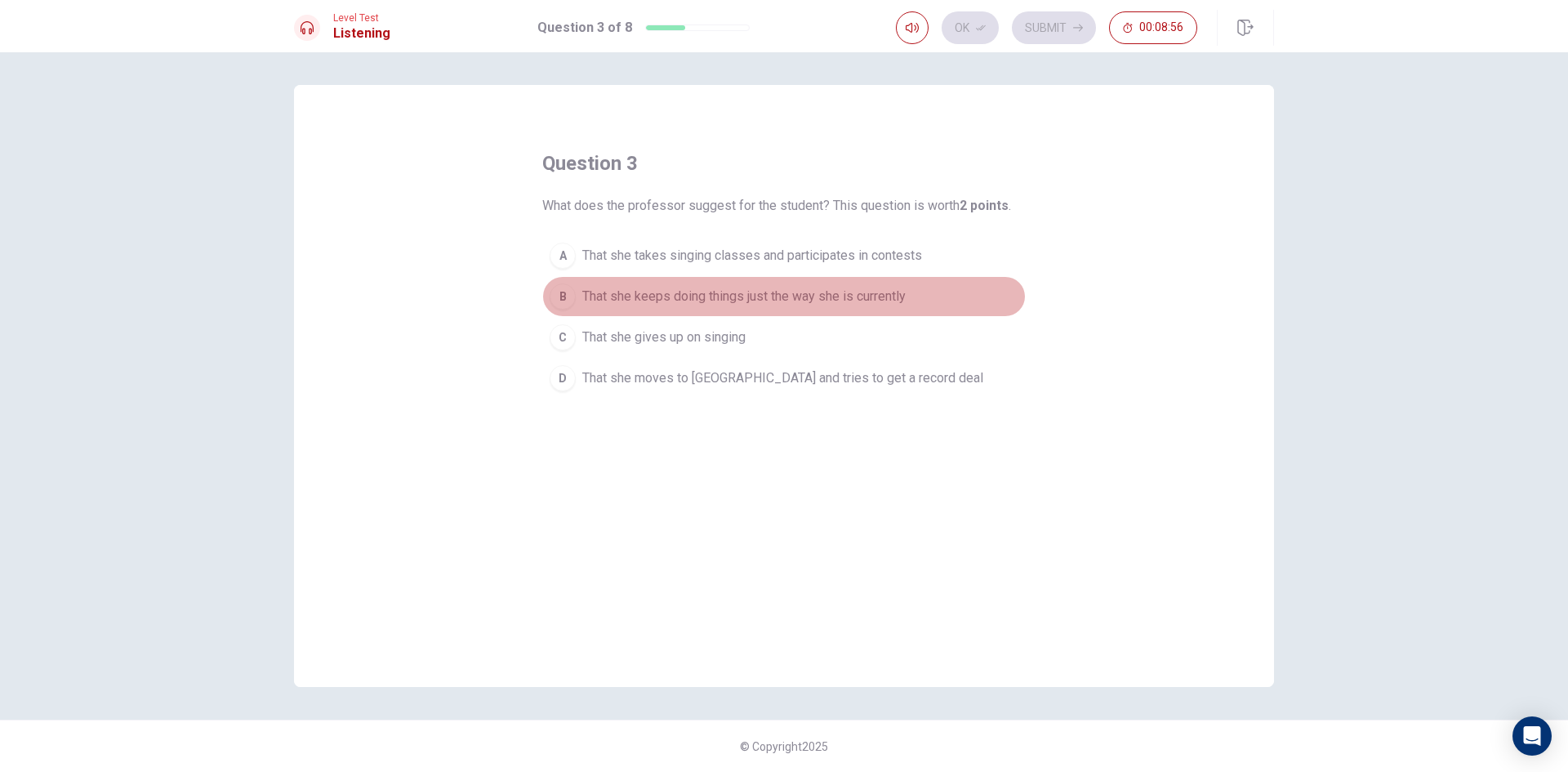
click at [899, 297] on span "That she keeps doing things just the way she is currently" at bounding box center [744, 296] width 323 height 19
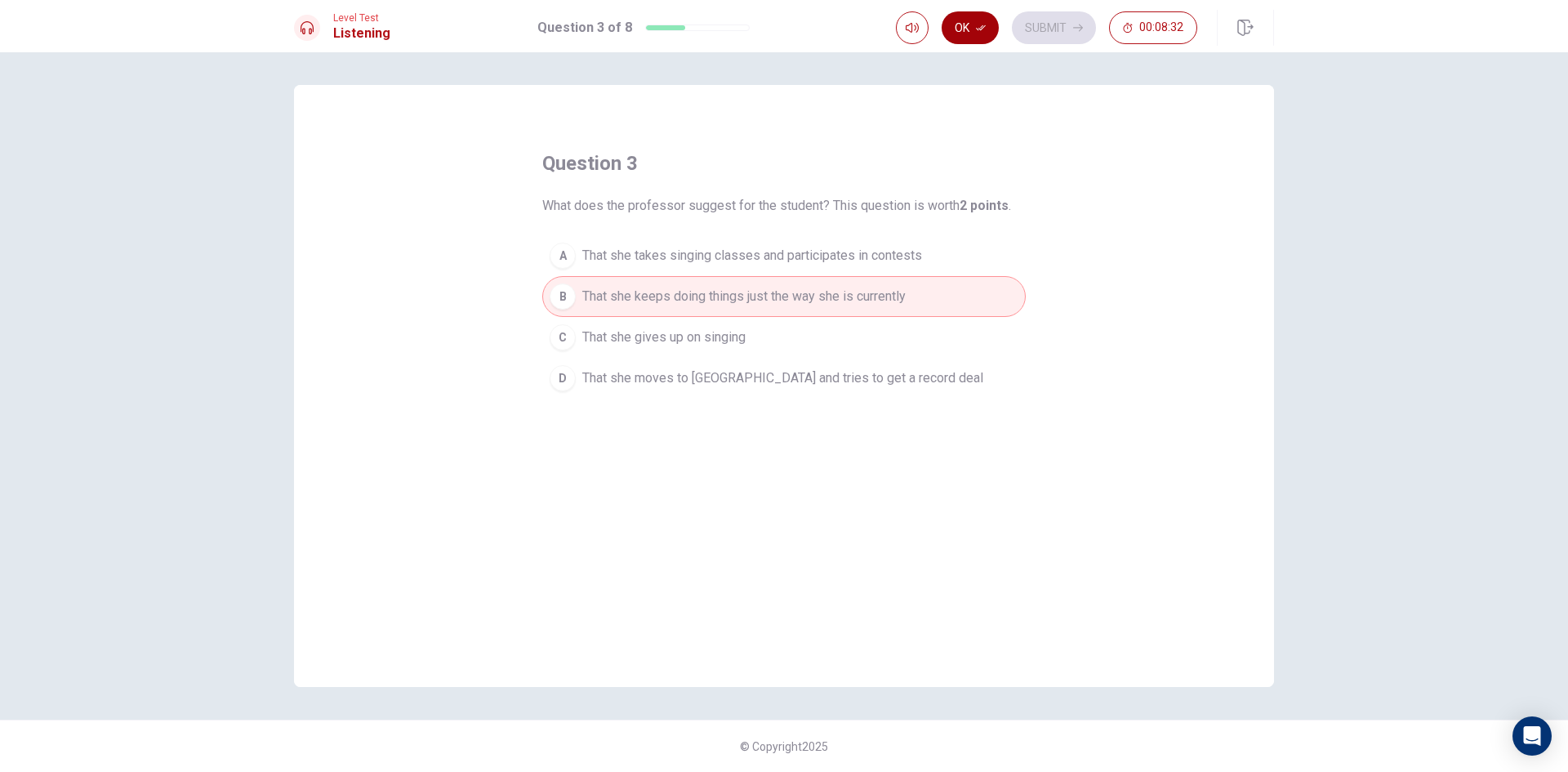
click at [979, 16] on button "Ok" at bounding box center [970, 27] width 57 height 33
click at [1036, 21] on button "Submit" at bounding box center [1053, 27] width 84 height 33
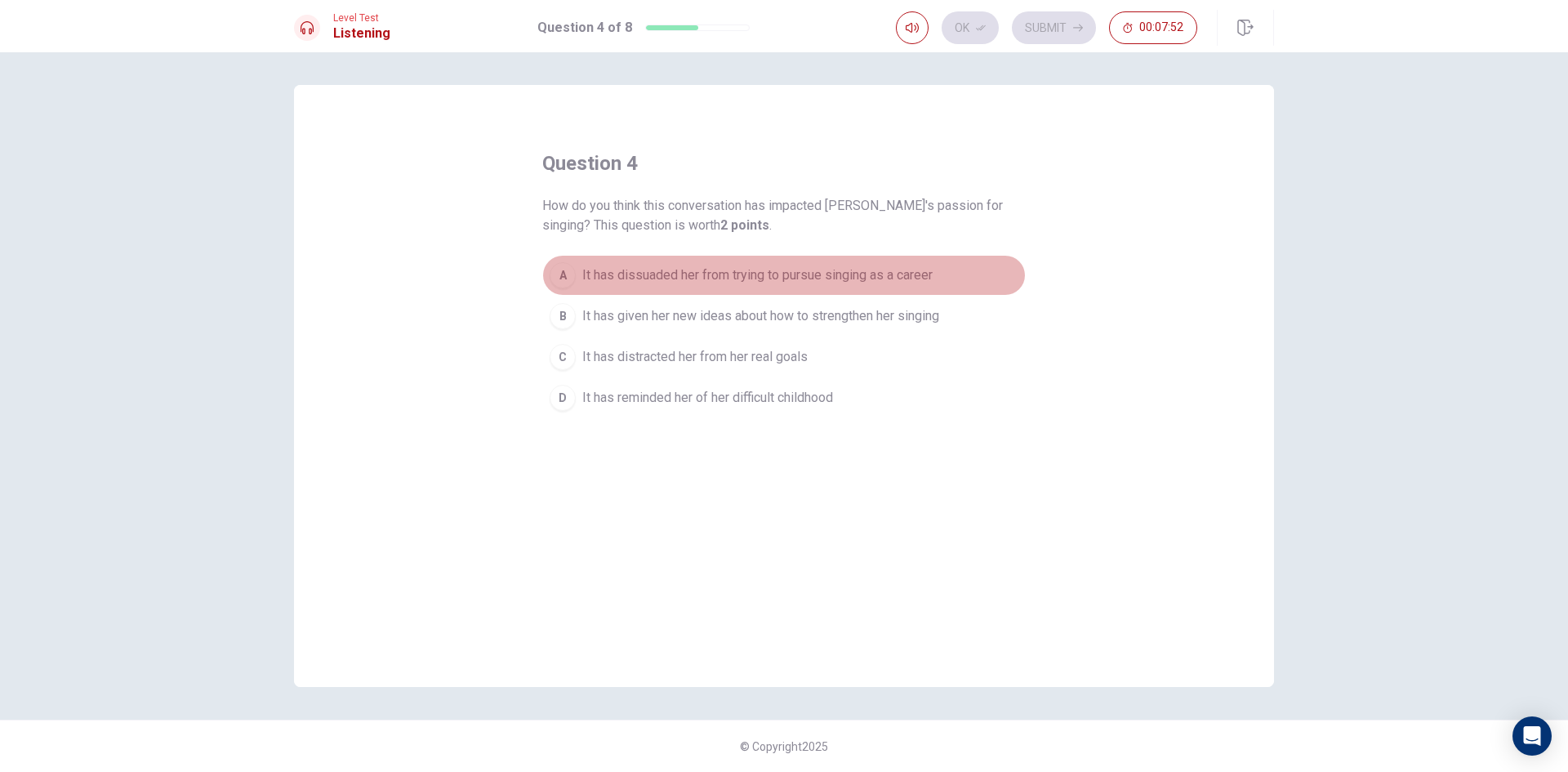
click at [798, 275] on span "It has dissuaded her from trying to pursue singing as a career" at bounding box center [758, 275] width 351 height 19
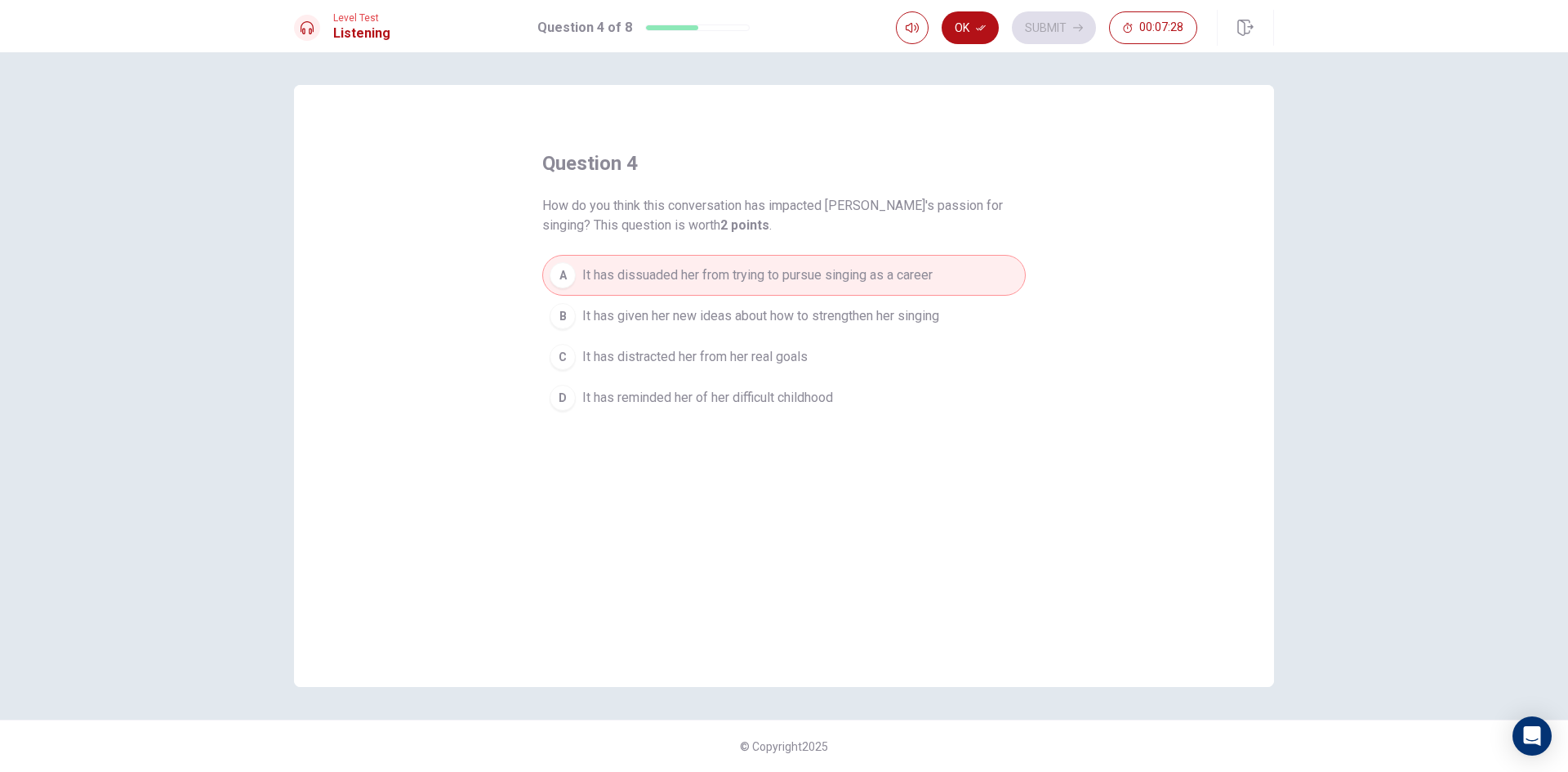
click at [969, 19] on button "Ok" at bounding box center [970, 27] width 57 height 33
click at [1074, 22] on button "Submit" at bounding box center [1053, 27] width 84 height 33
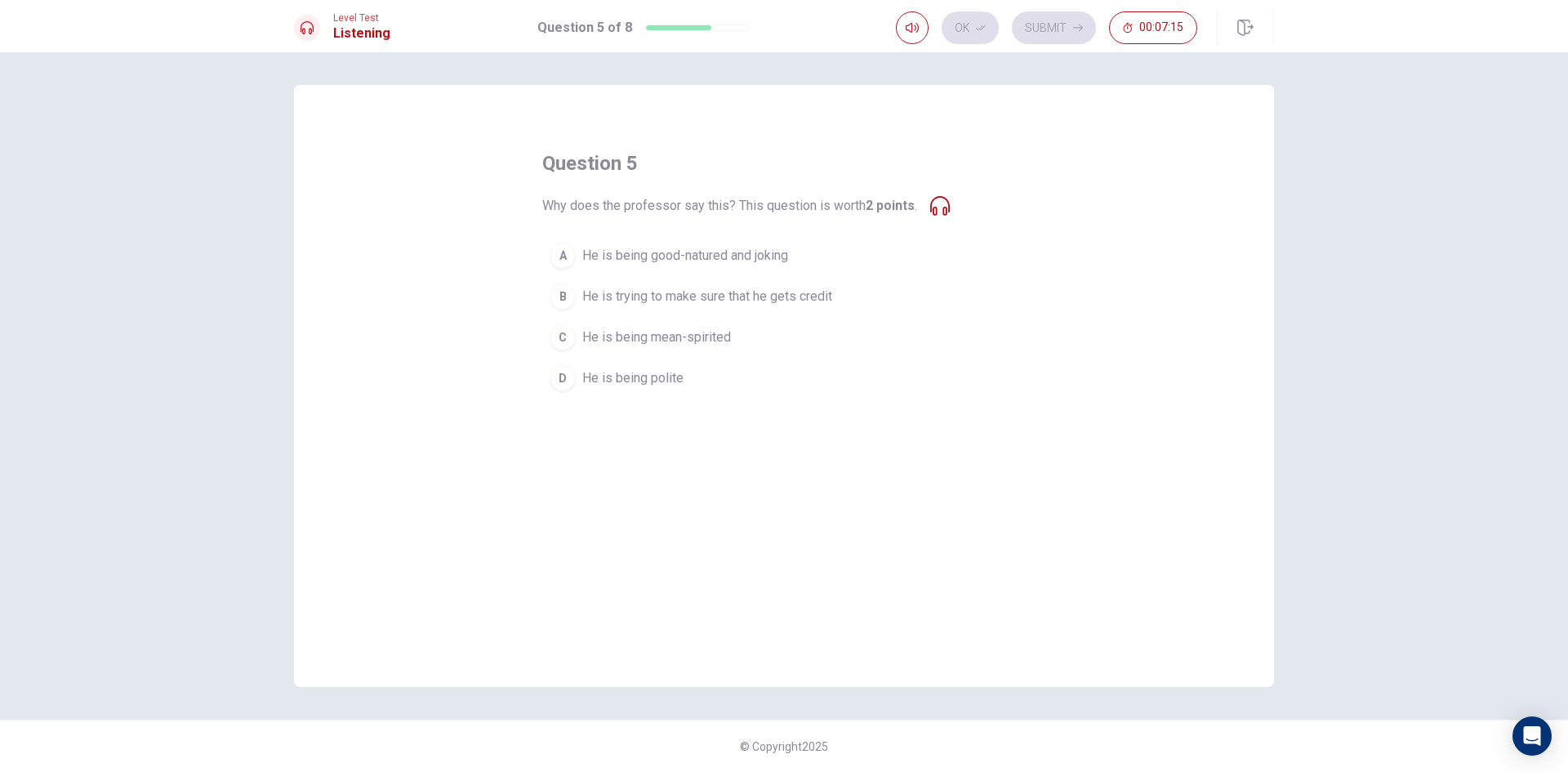
click at [747, 250] on span "He is being good-natured and joking" at bounding box center [686, 256] width 206 height 19
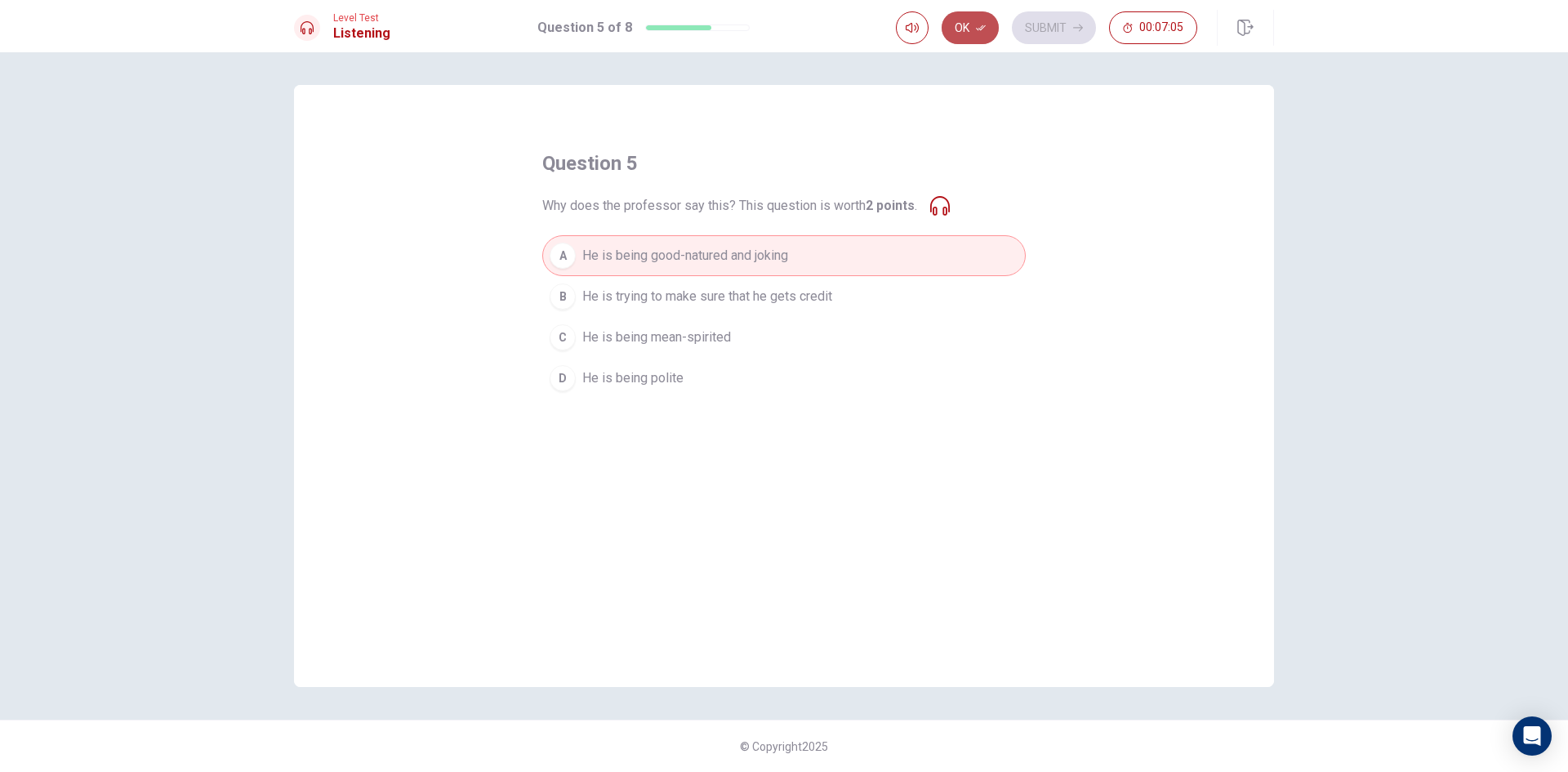
click at [967, 16] on button "Ok" at bounding box center [970, 27] width 57 height 33
click at [1044, 11] on button "Submit" at bounding box center [1053, 27] width 84 height 33
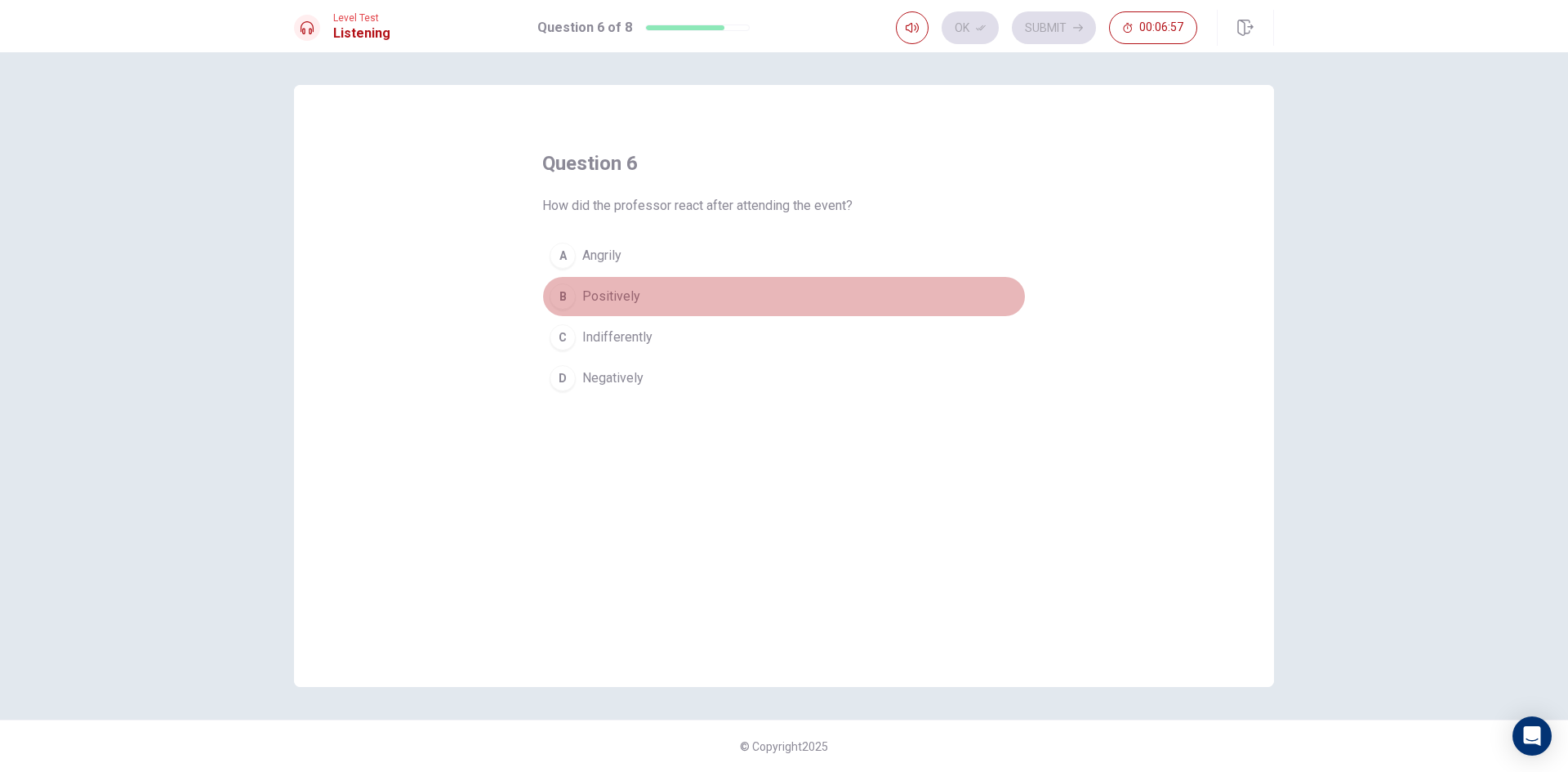
drag, startPoint x: 586, startPoint y: 293, endPoint x: 578, endPoint y: 275, distance: 19.7
click at [585, 292] on span "Positively" at bounding box center [612, 296] width 58 height 19
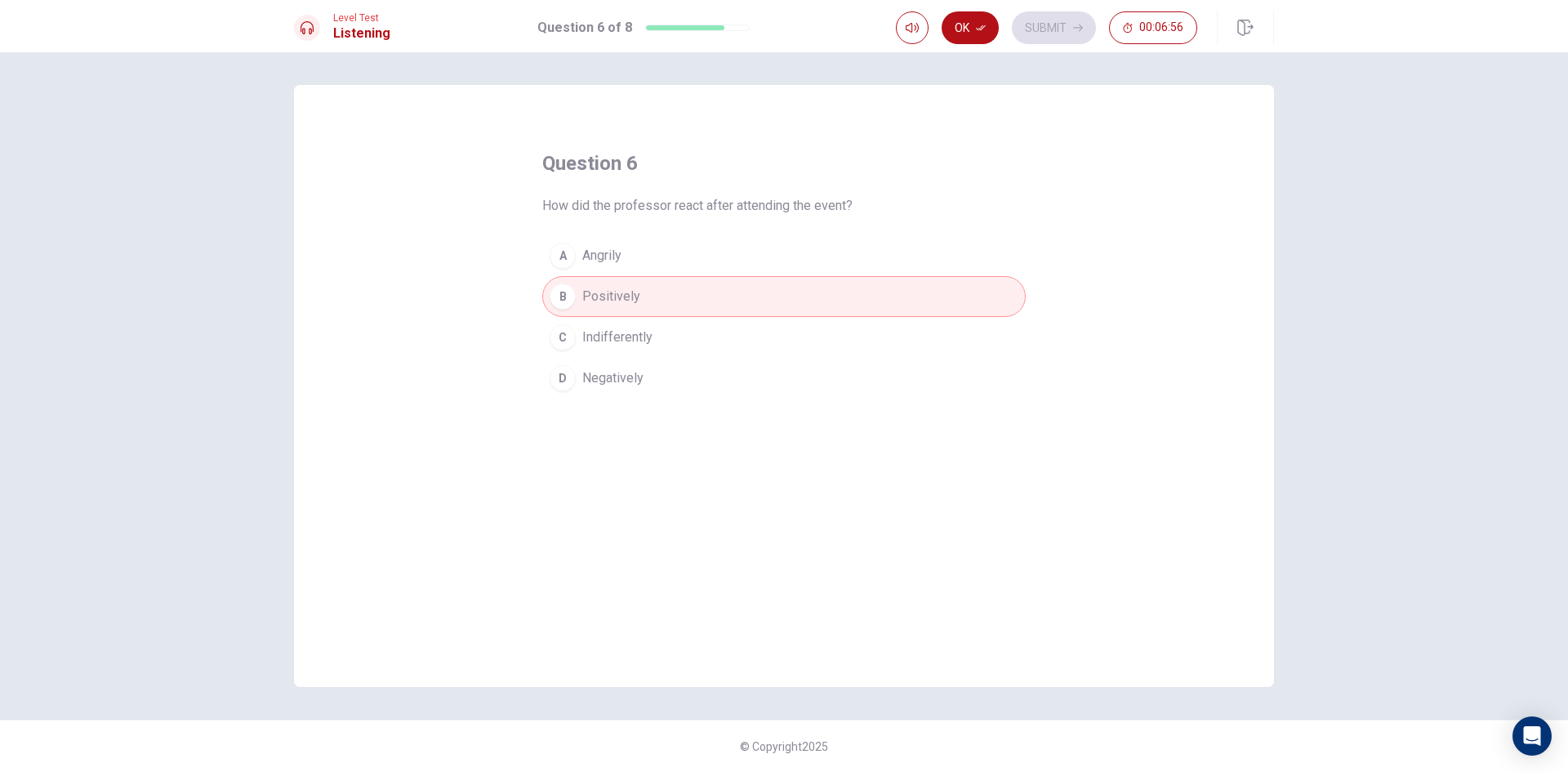
click at [981, 28] on icon "button" at bounding box center [980, 27] width 10 height 10
click at [1061, 26] on button "Submit" at bounding box center [1053, 27] width 84 height 33
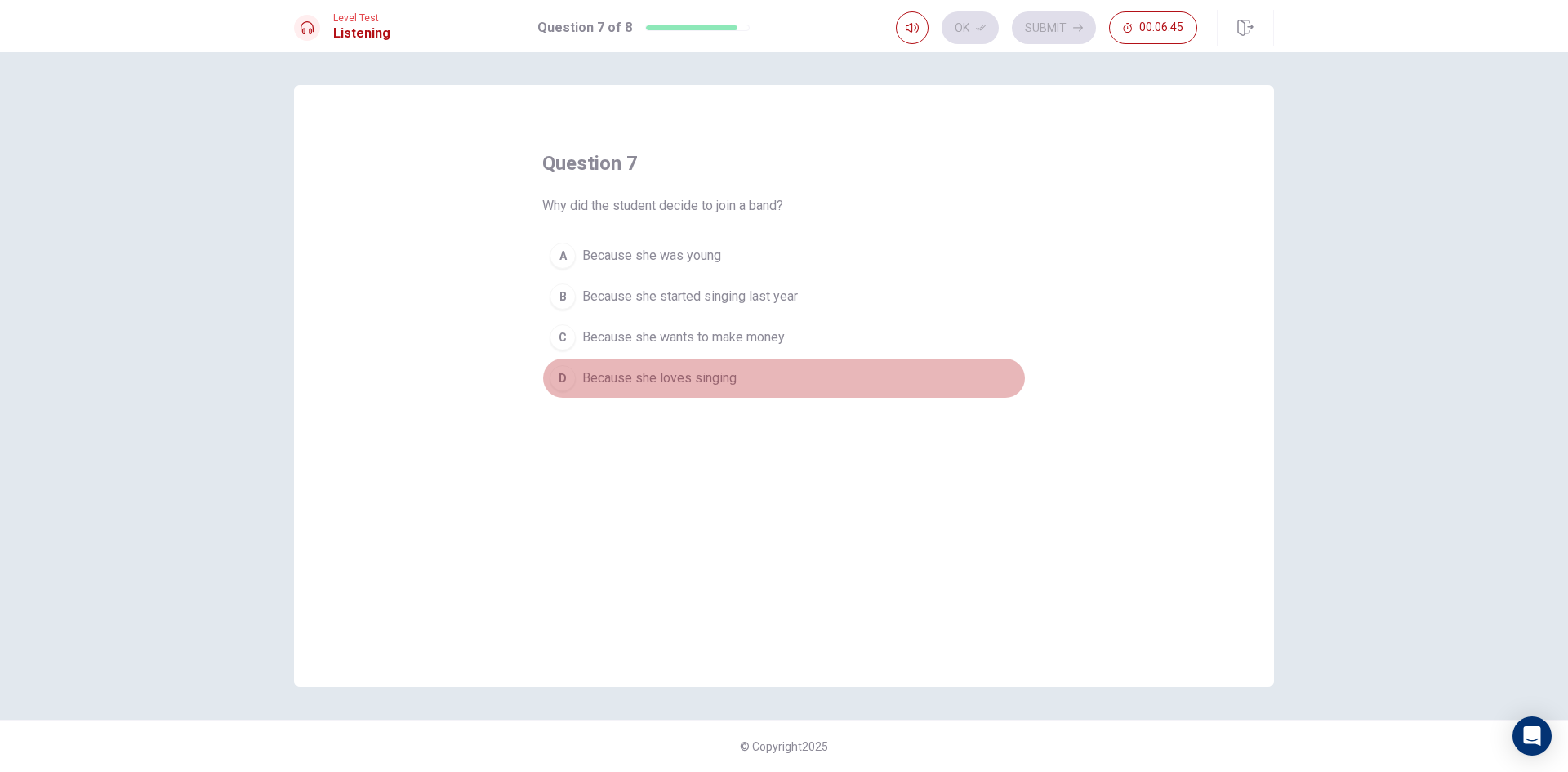
click at [714, 379] on span "Because she loves singing" at bounding box center [659, 378] width 154 height 19
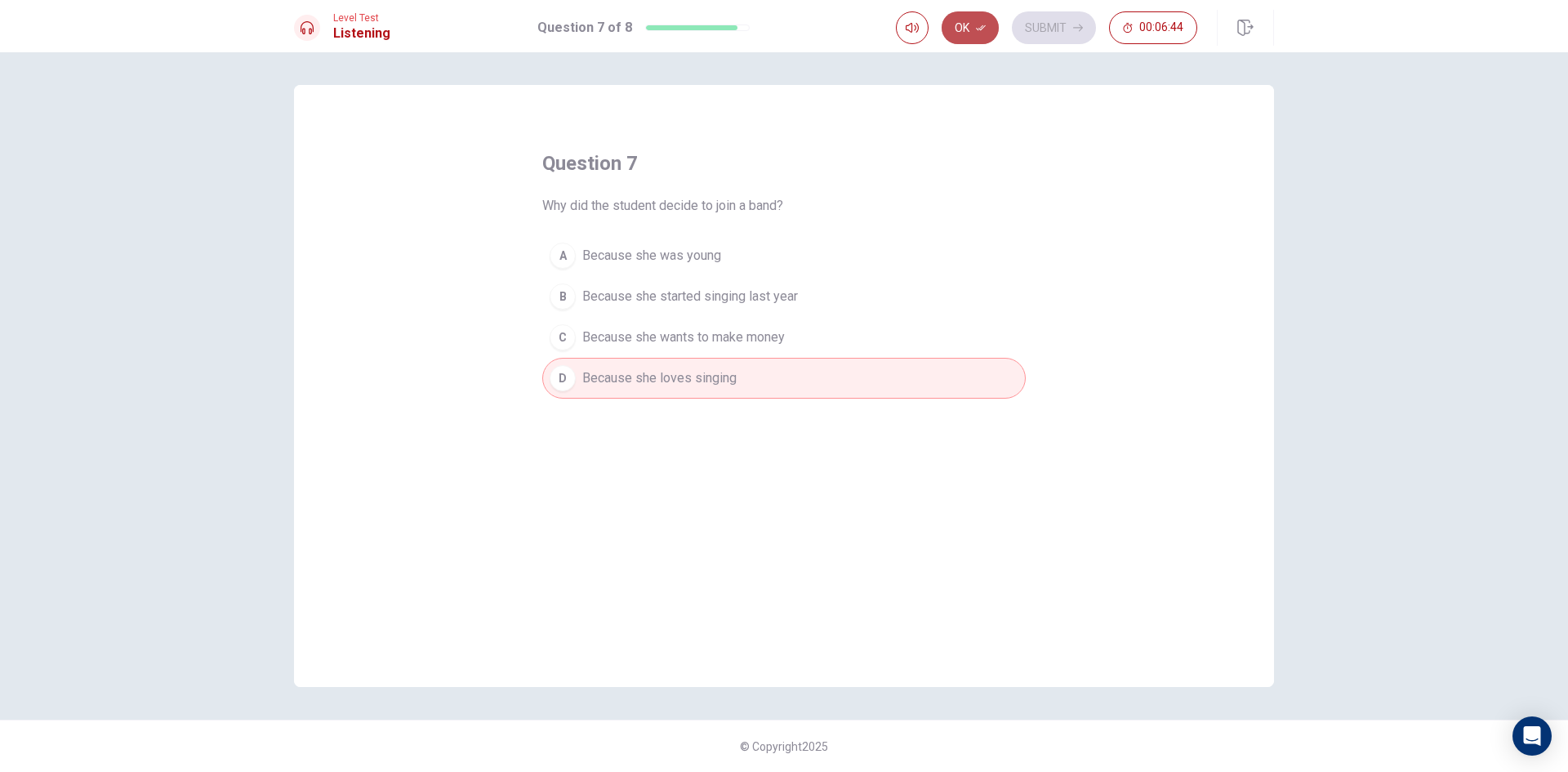
click at [975, 26] on button "Ok" at bounding box center [970, 27] width 57 height 33
click at [1070, 24] on button "Submit" at bounding box center [1053, 27] width 84 height 33
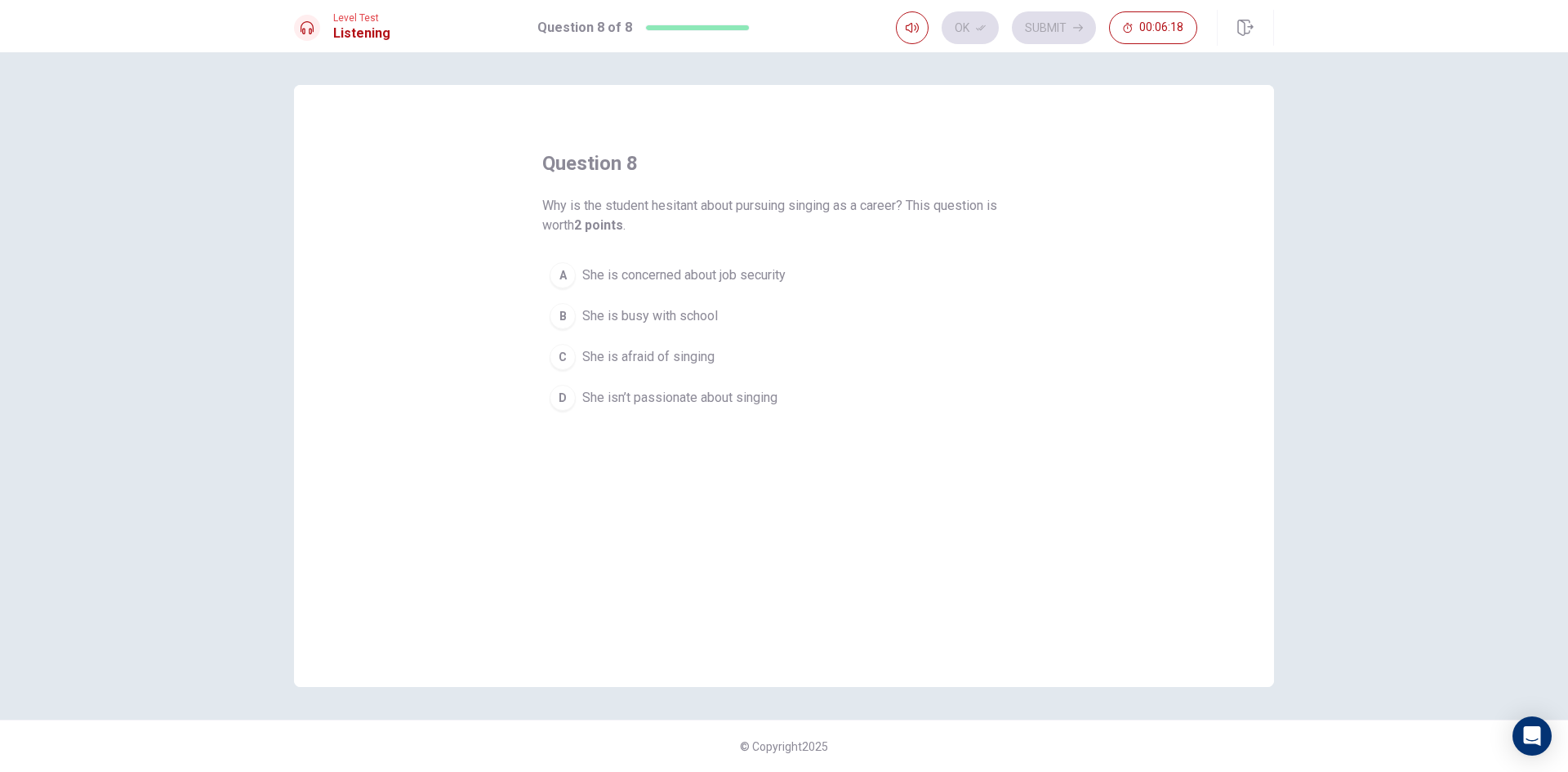
click at [777, 273] on span "She is concerned about job security" at bounding box center [684, 275] width 204 height 19
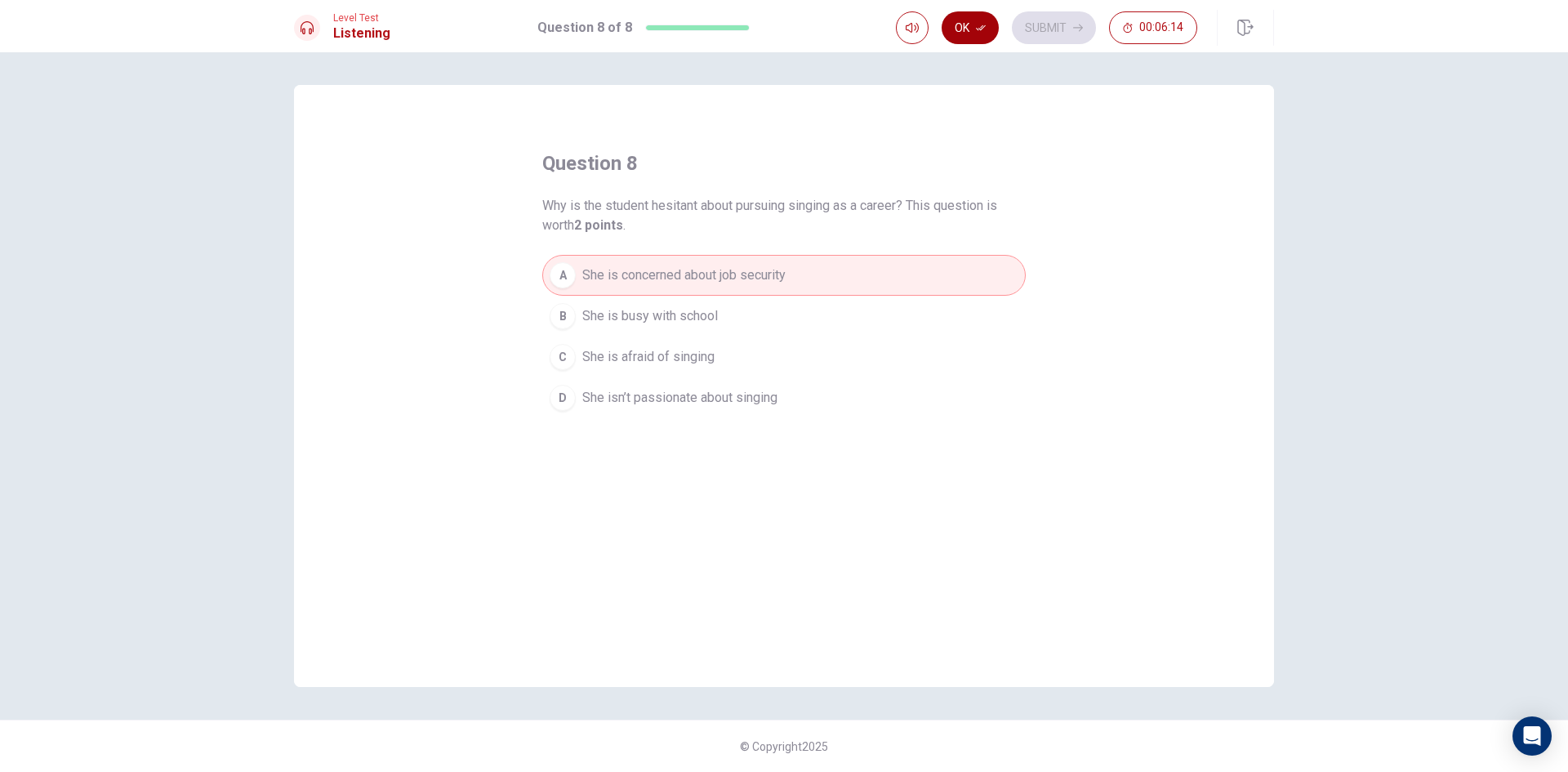
click at [981, 25] on icon "button" at bounding box center [980, 27] width 10 height 10
click at [1039, 19] on button "Submit" at bounding box center [1053, 27] width 84 height 33
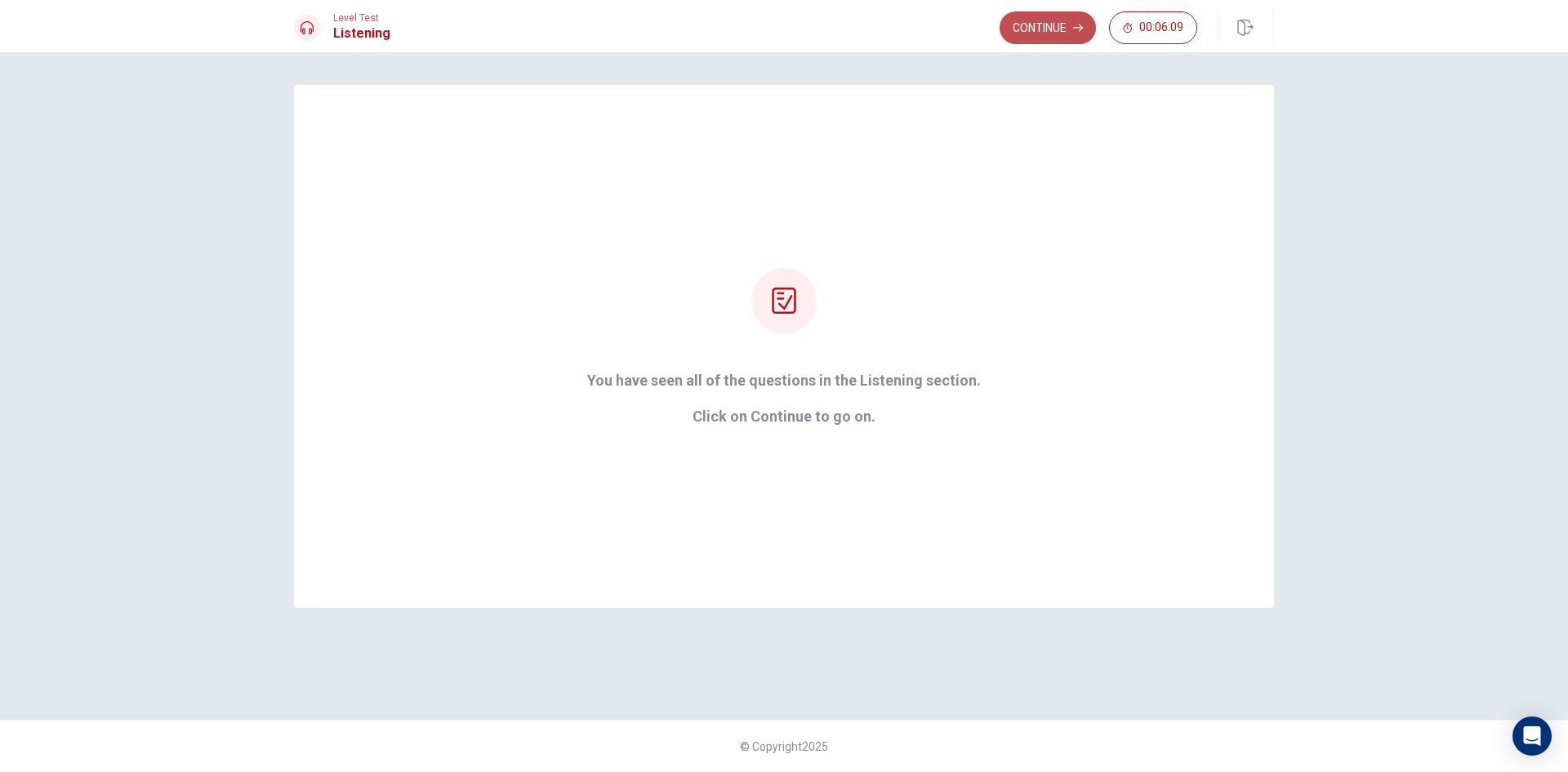
click at [1018, 16] on button "Continue" at bounding box center [1047, 27] width 96 height 33
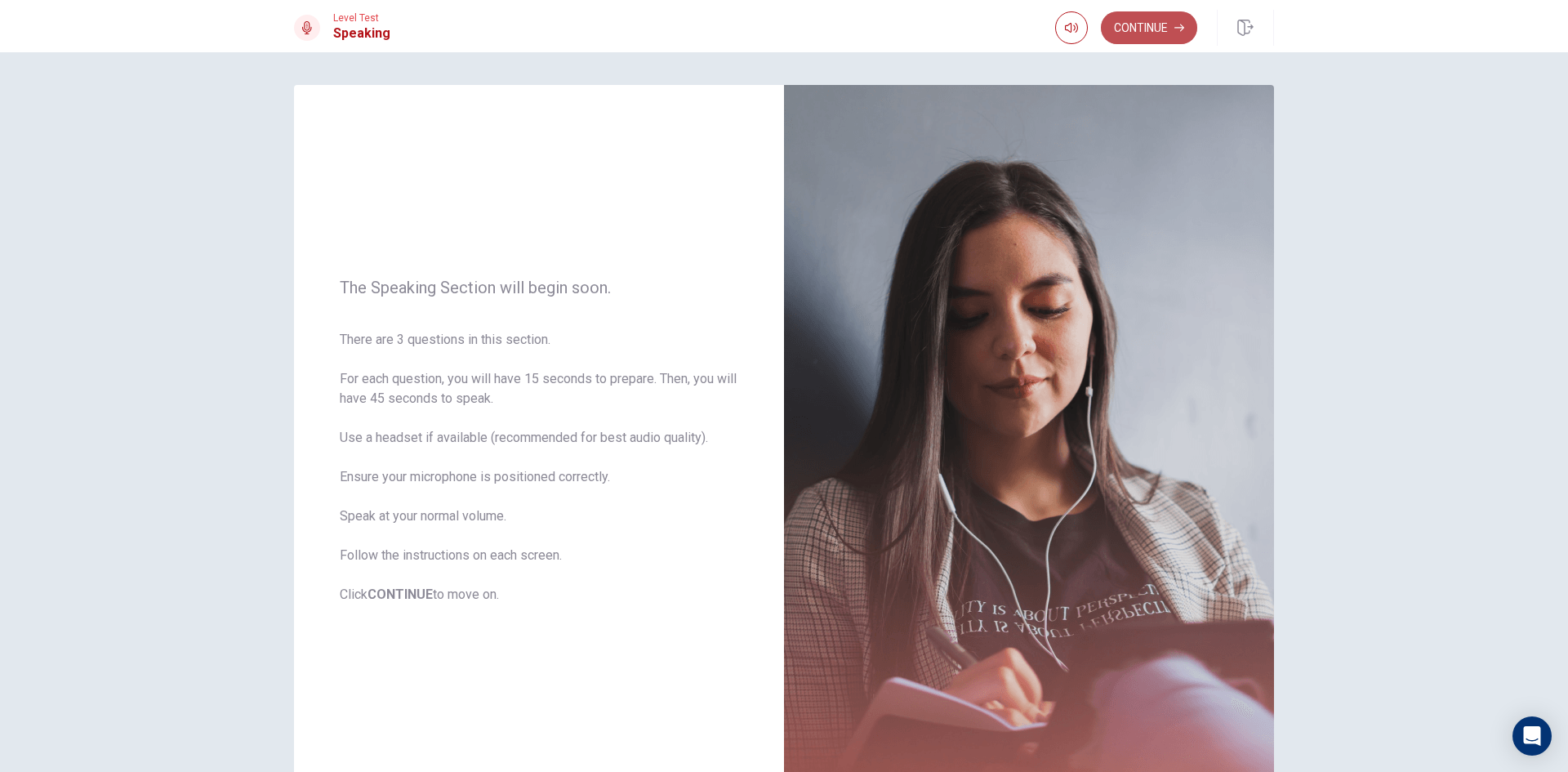
click at [1141, 19] on button "Continue" at bounding box center [1148, 27] width 96 height 33
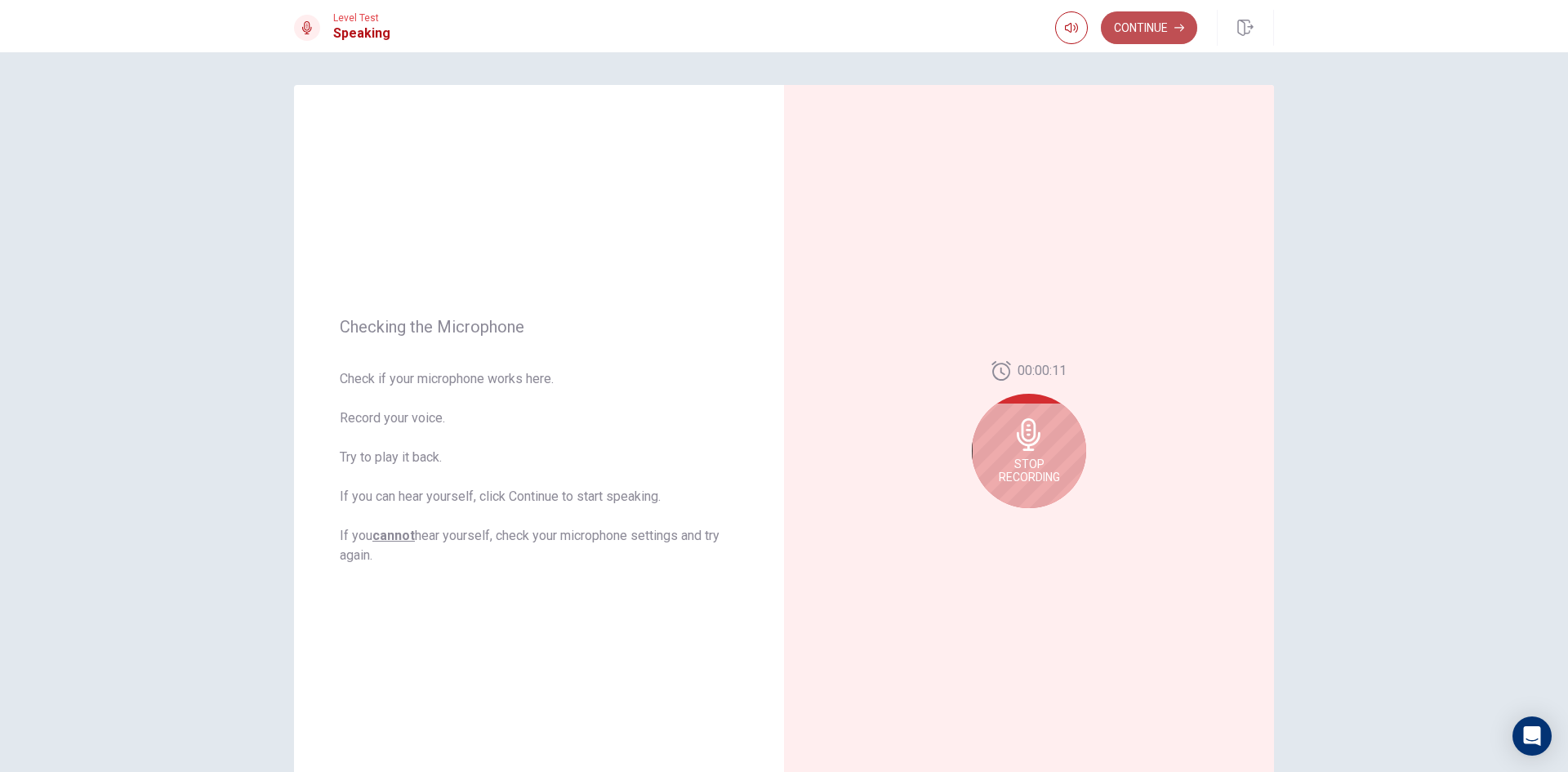
click at [1137, 28] on button "Continue" at bounding box center [1148, 27] width 96 height 33
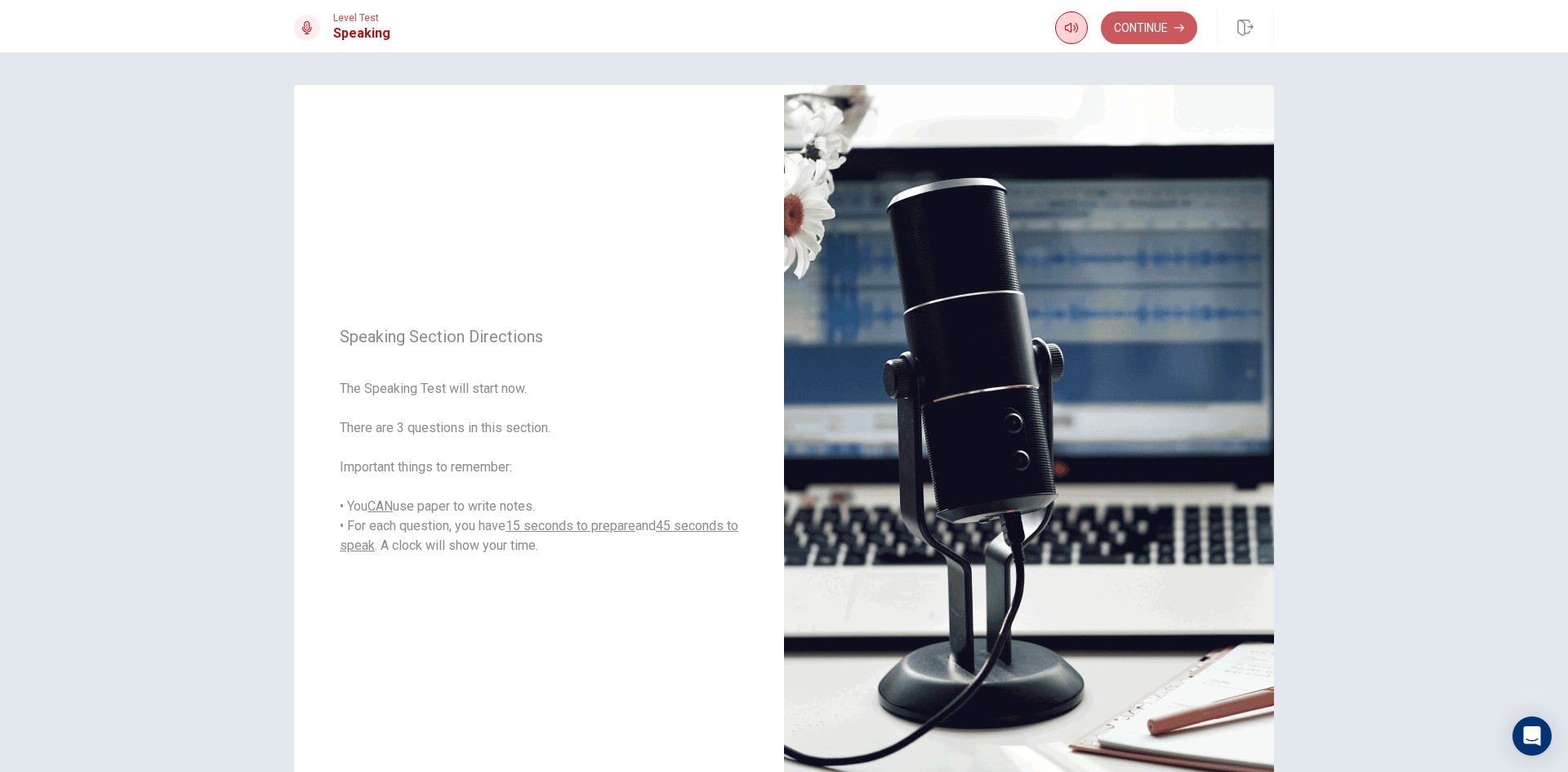
click at [1168, 25] on button "Continue" at bounding box center [1148, 27] width 96 height 33
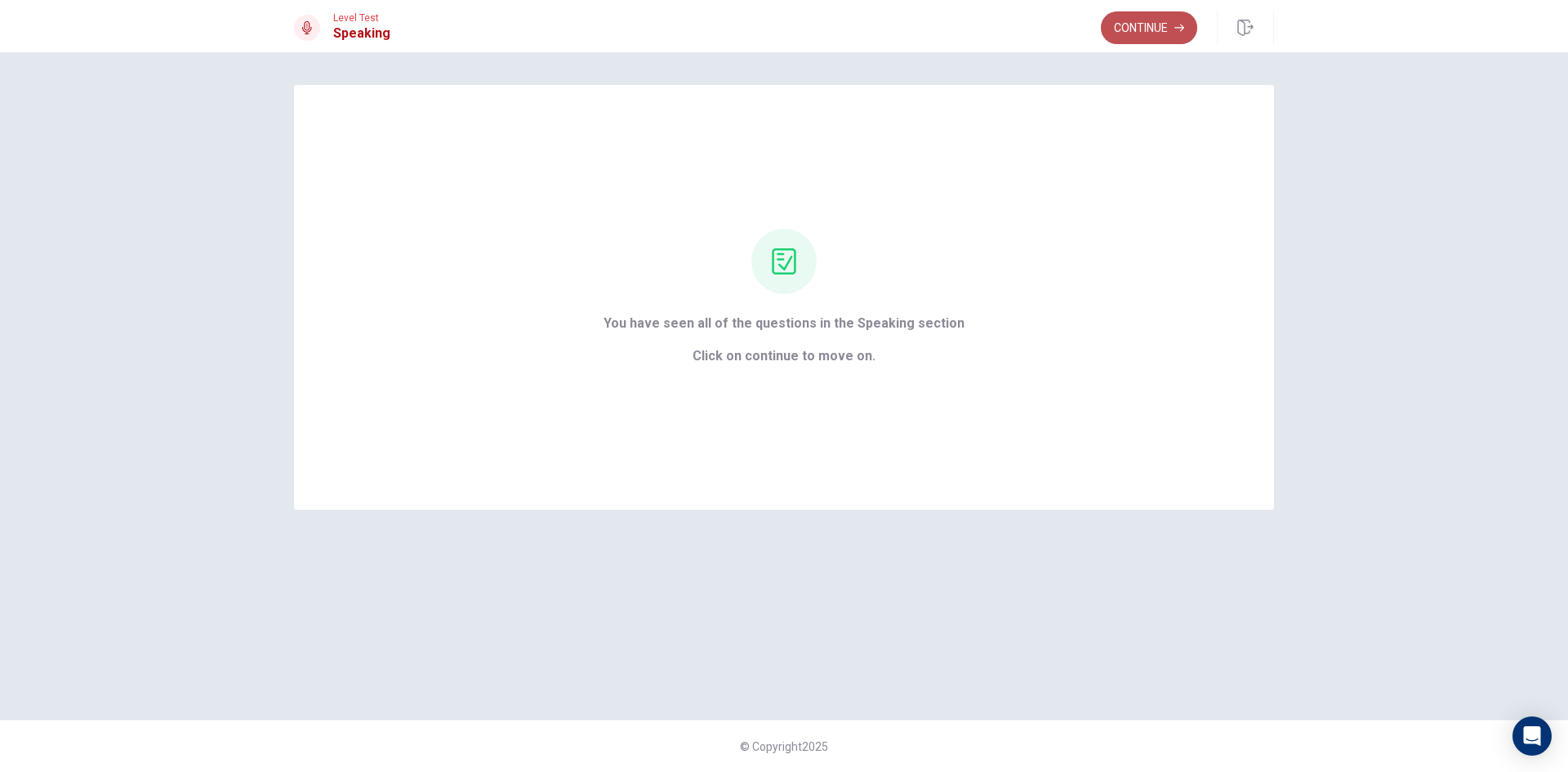
click at [1114, 14] on button "Continue" at bounding box center [1148, 27] width 96 height 33
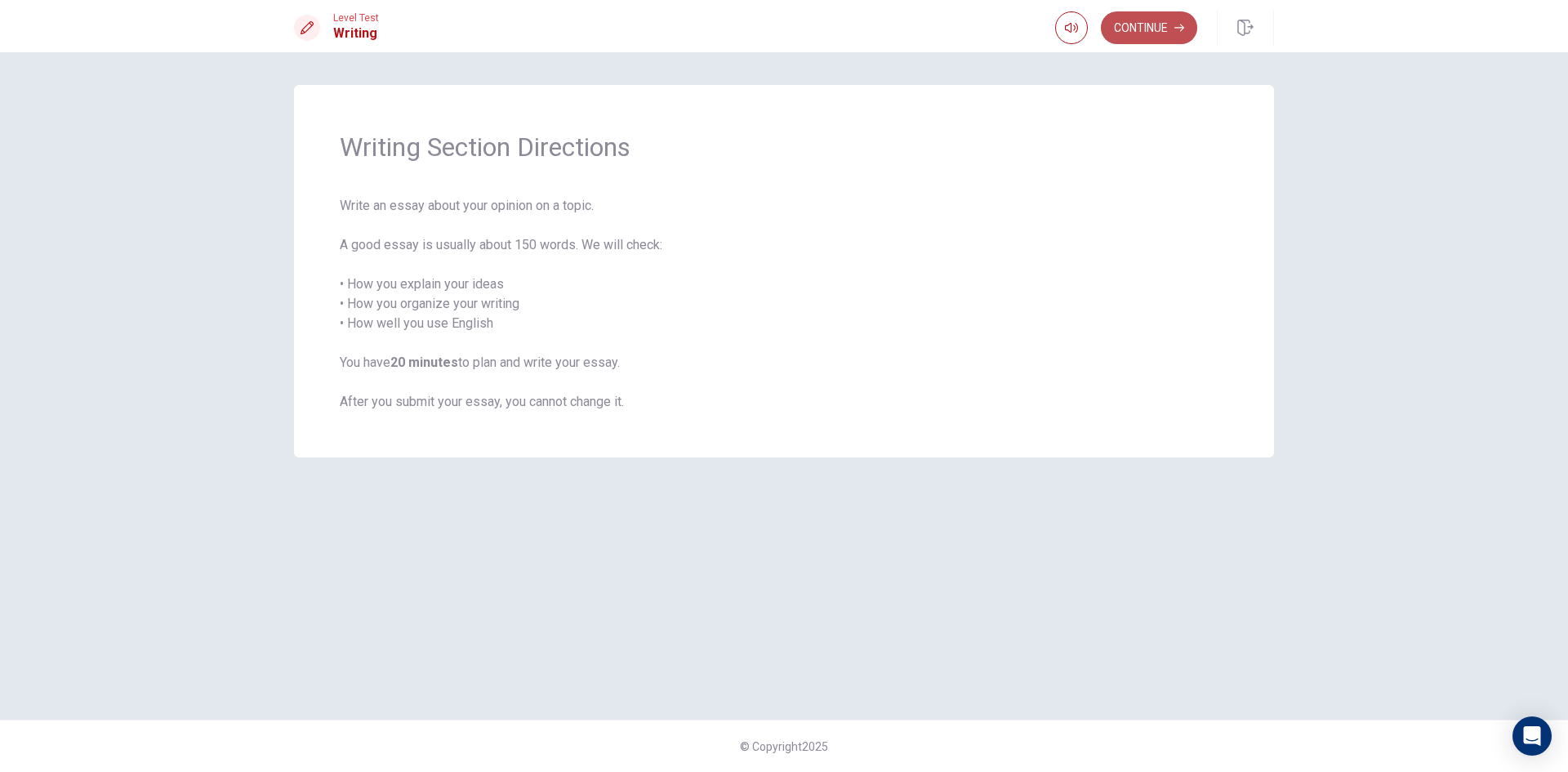
click at [1163, 18] on button "Continue" at bounding box center [1148, 27] width 96 height 33
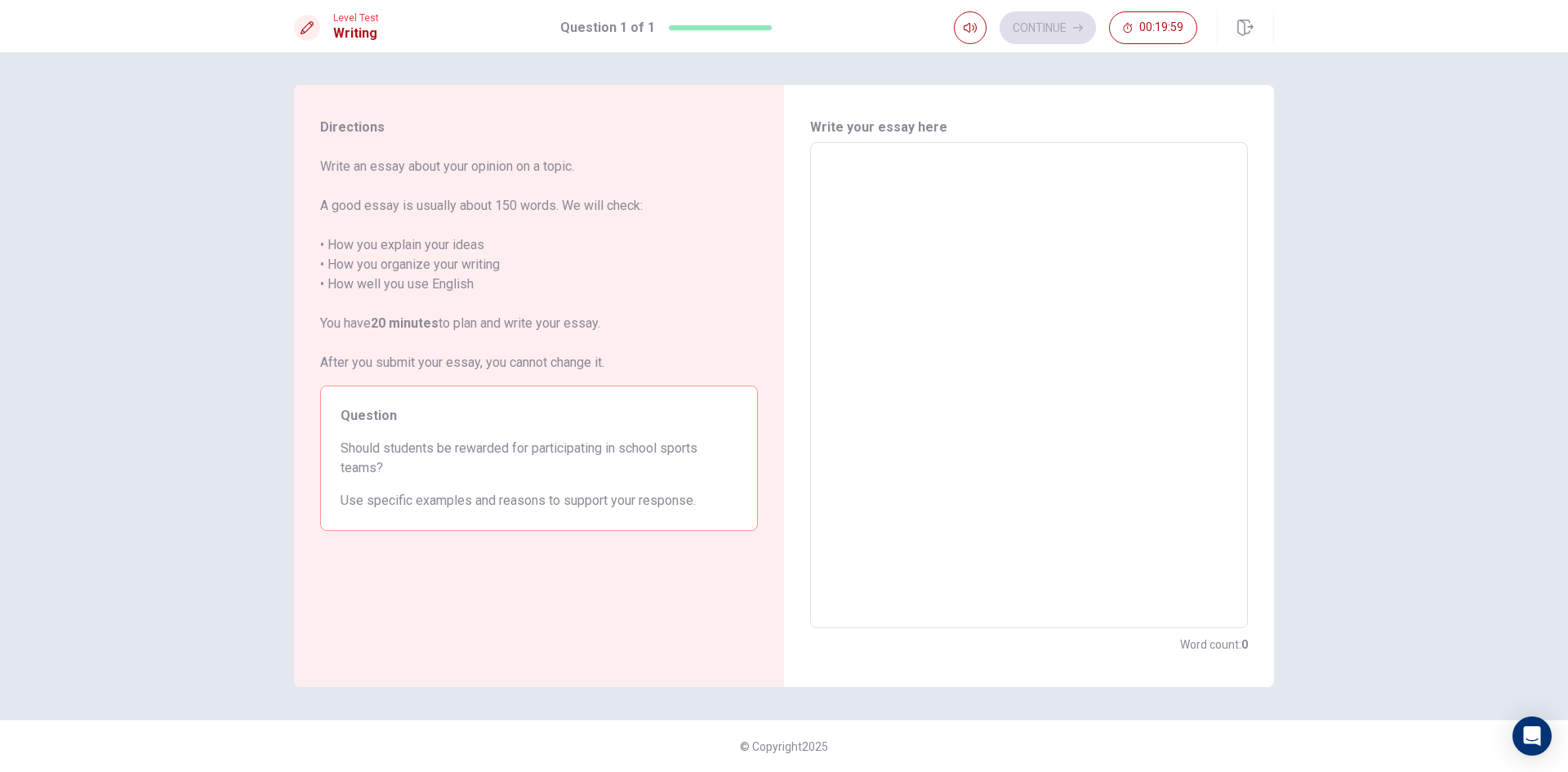
click at [922, 242] on textarea at bounding box center [1029, 385] width 415 height 459
type textarea "i"
type textarea "x"
type textarea "i"
type textarea "x"
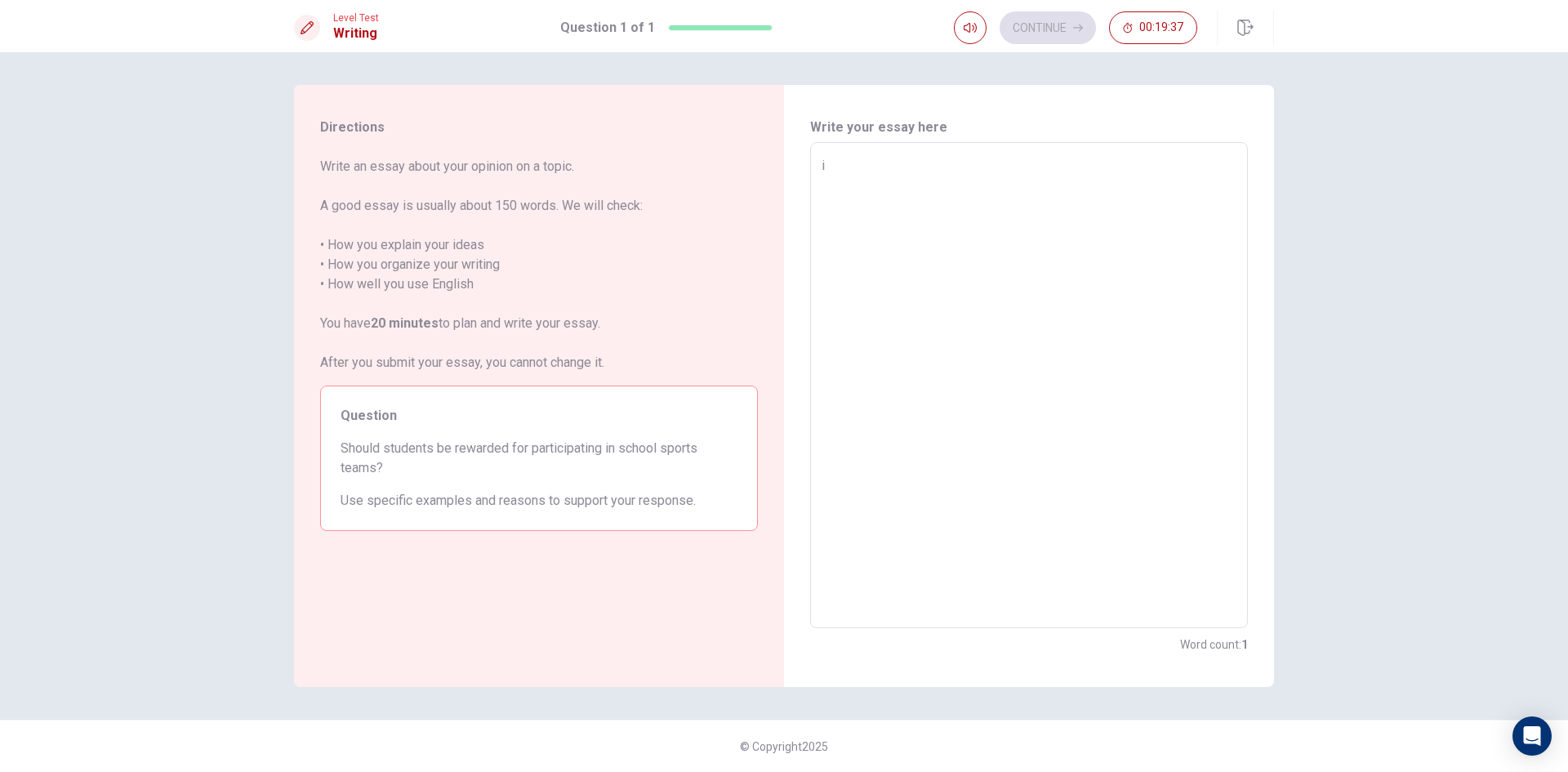
type textarea "i t"
type textarea "x"
type textarea "i th"
type textarea "x"
type textarea "i thi"
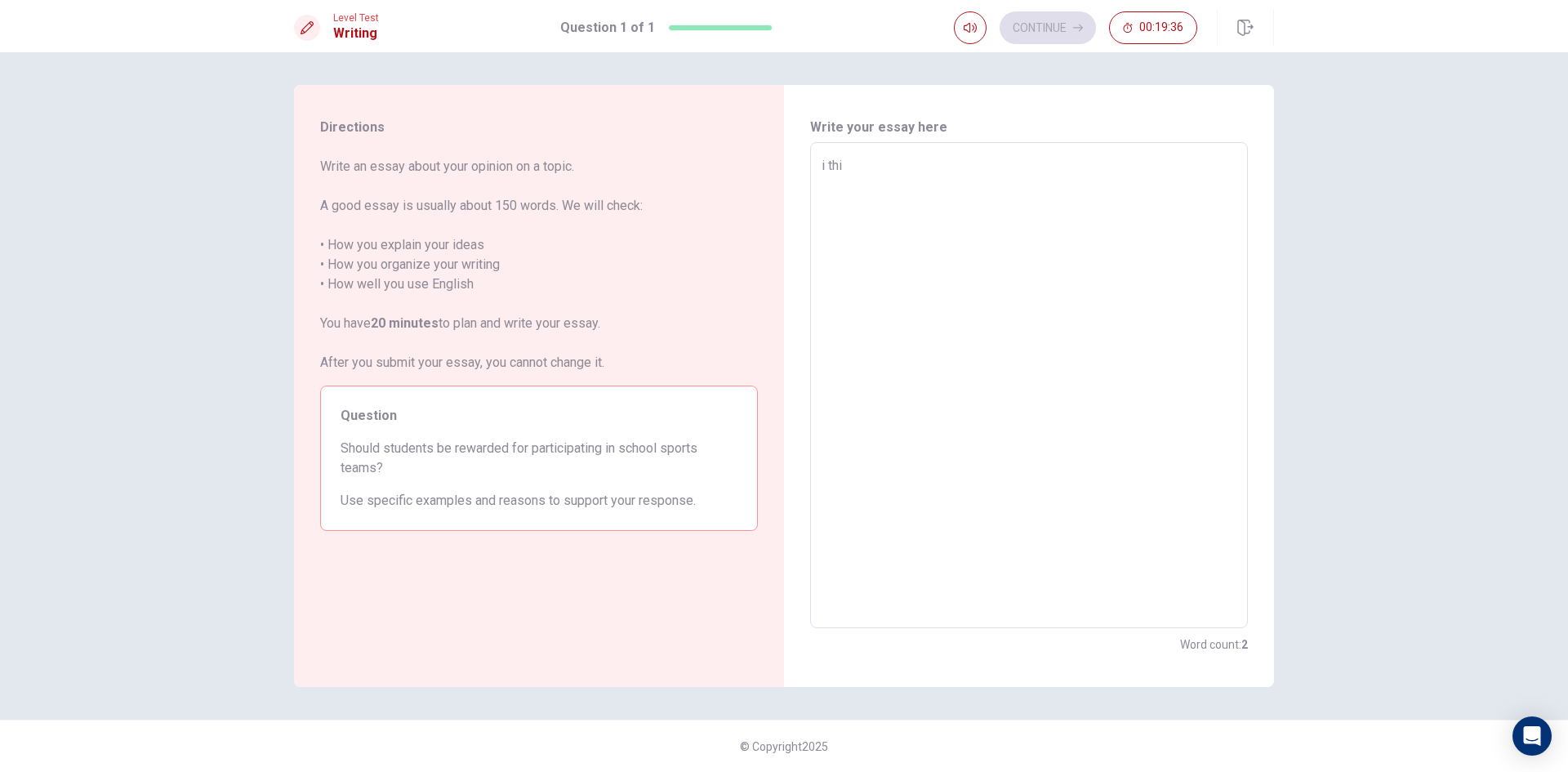
type textarea "x"
type textarea "i thin"
type textarea "x"
type textarea "i think"
type textarea "x"
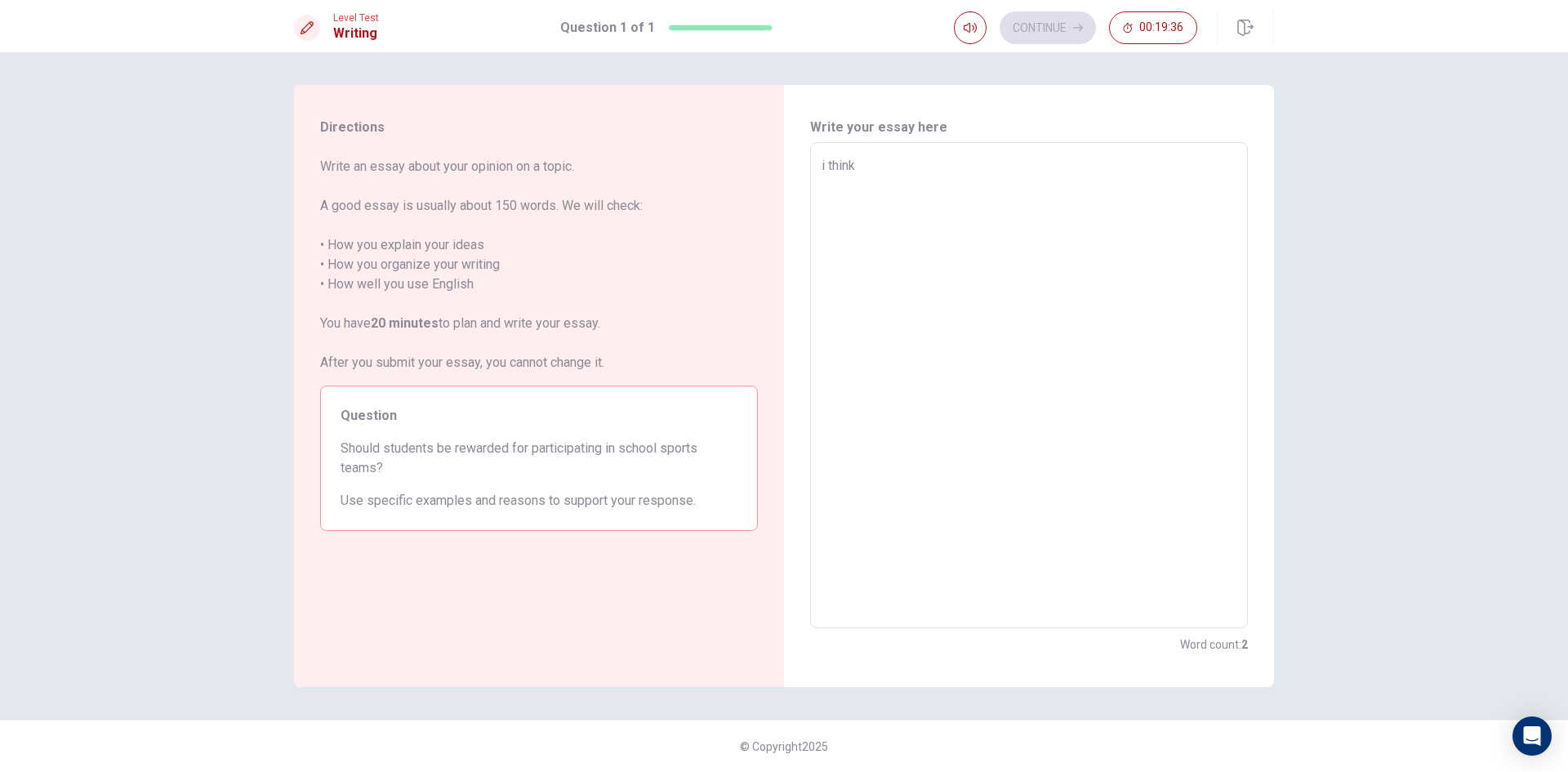
type textarea "i think"
type textarea "x"
type textarea "i think w"
type textarea "x"
type textarea "i think we"
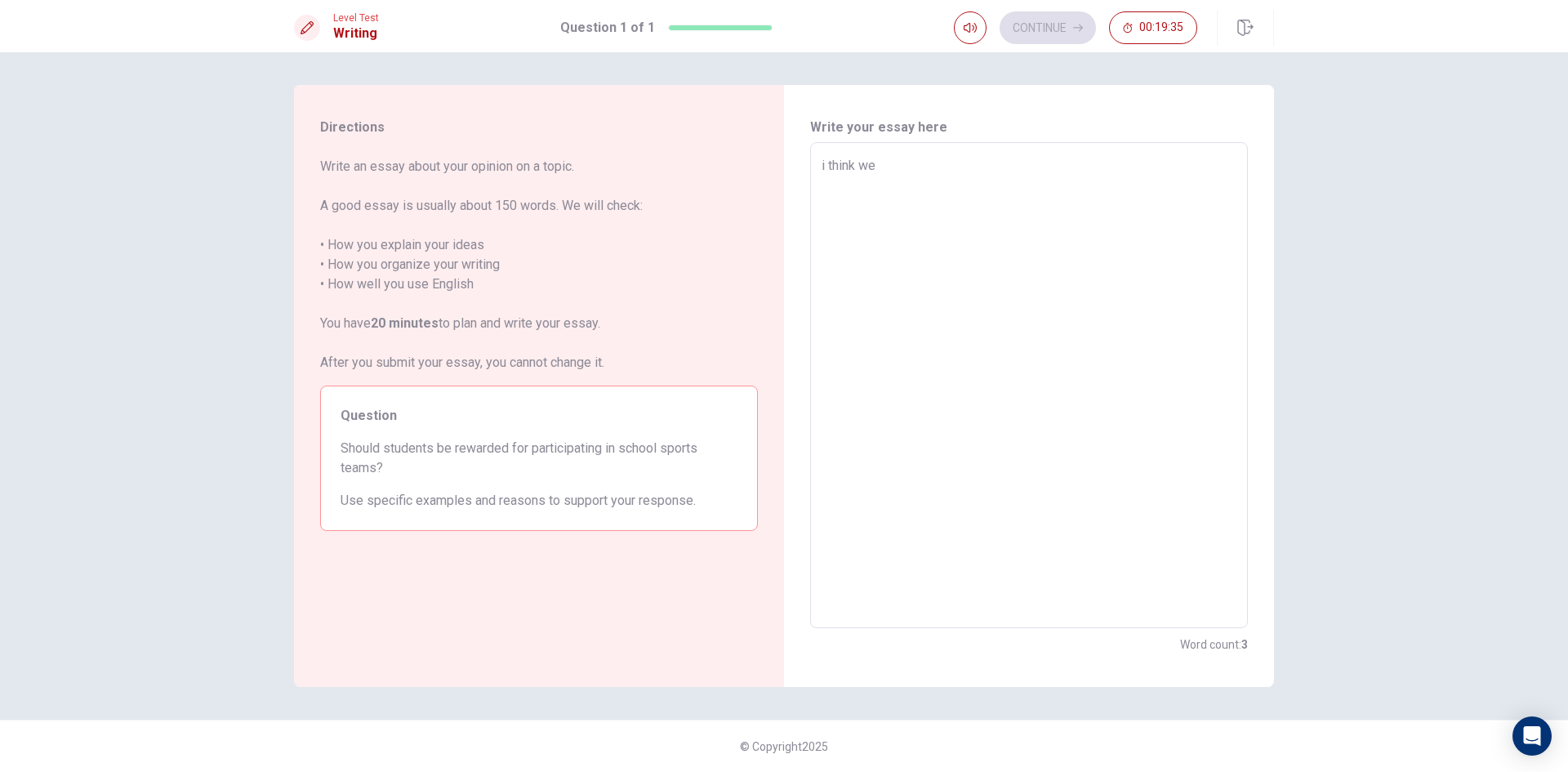
type textarea "x"
type textarea "i think we"
type textarea "x"
type textarea "i think we s"
type textarea "x"
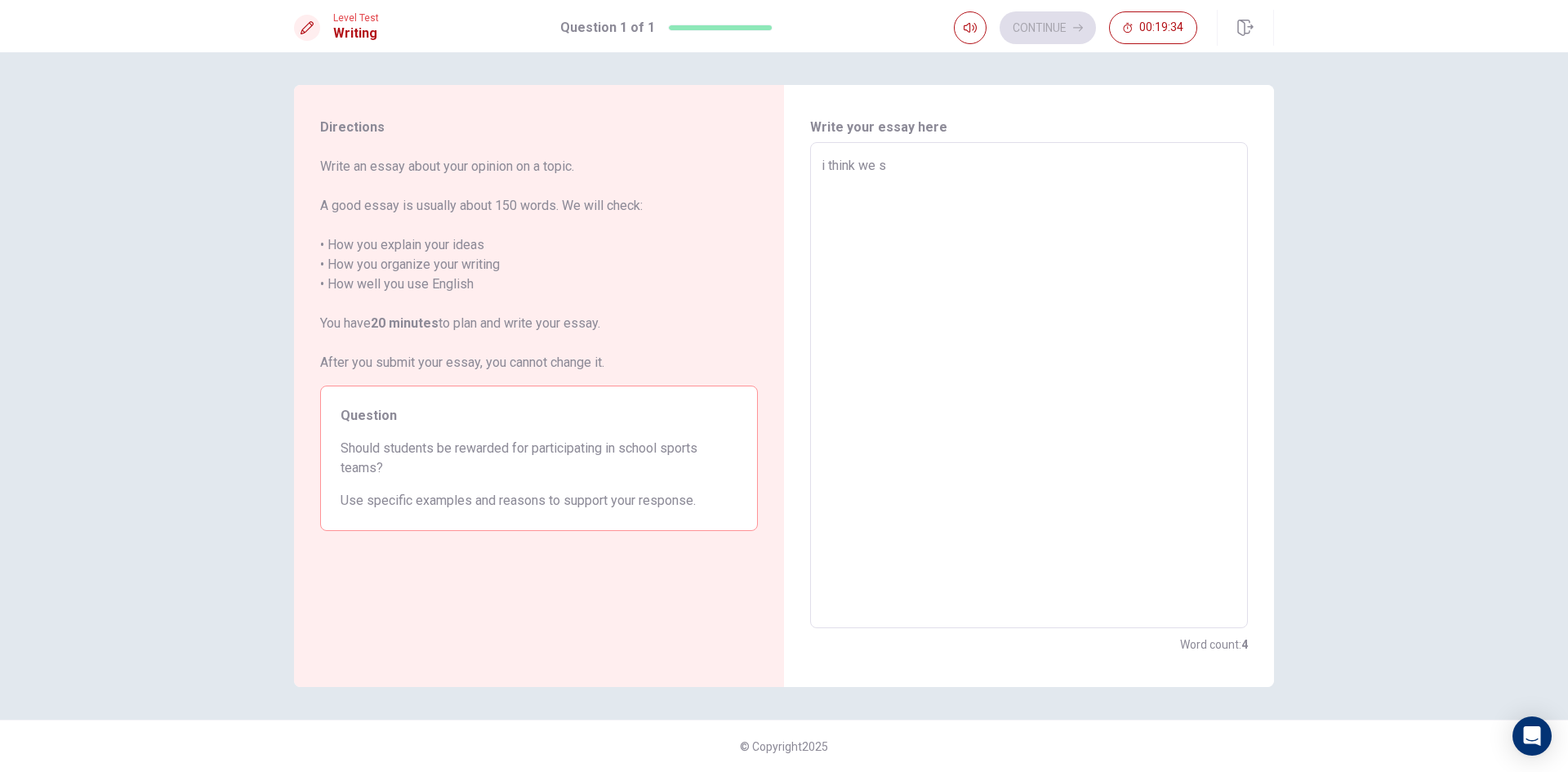
type textarea "i think we sh"
type textarea "x"
type textarea "i think we sho"
type textarea "x"
type textarea "i think we shou"
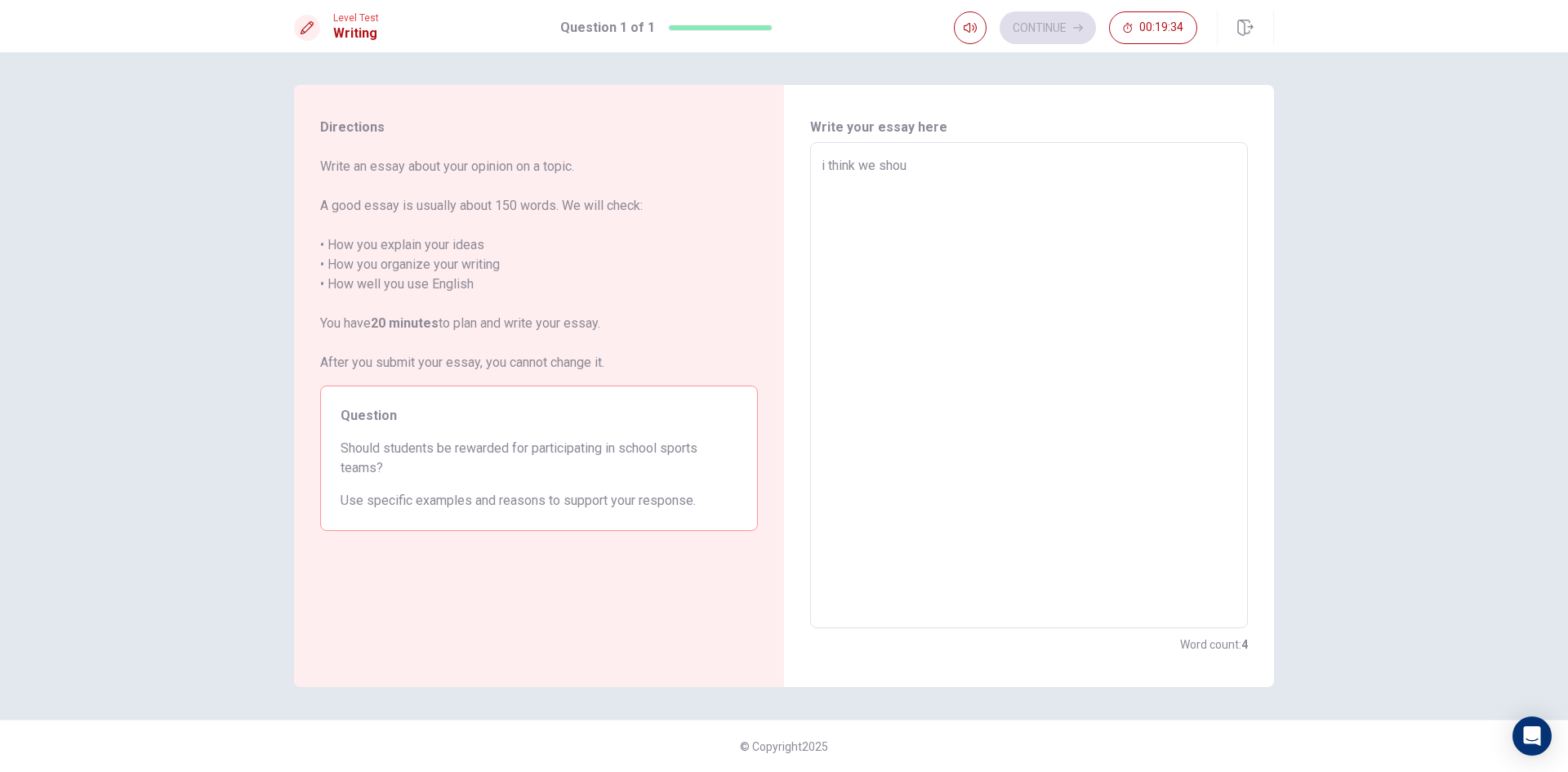
type textarea "x"
type textarea "i think we shoul"
type textarea "x"
type textarea "i think we should"
type textarea "x"
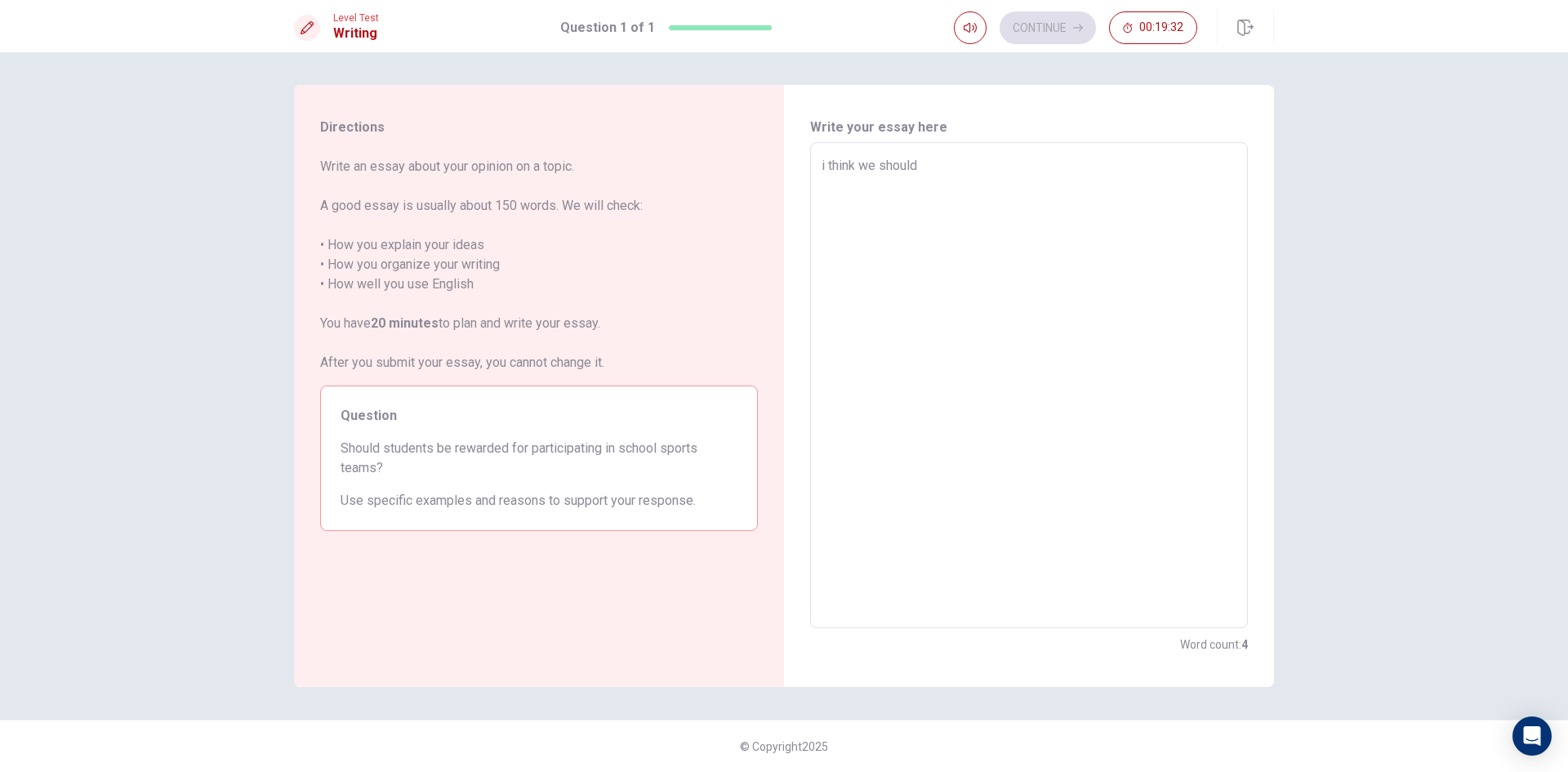
type textarea "i think we should"
type textarea "x"
type textarea "i think we should b"
type textarea "x"
type textarea "i think we should be"
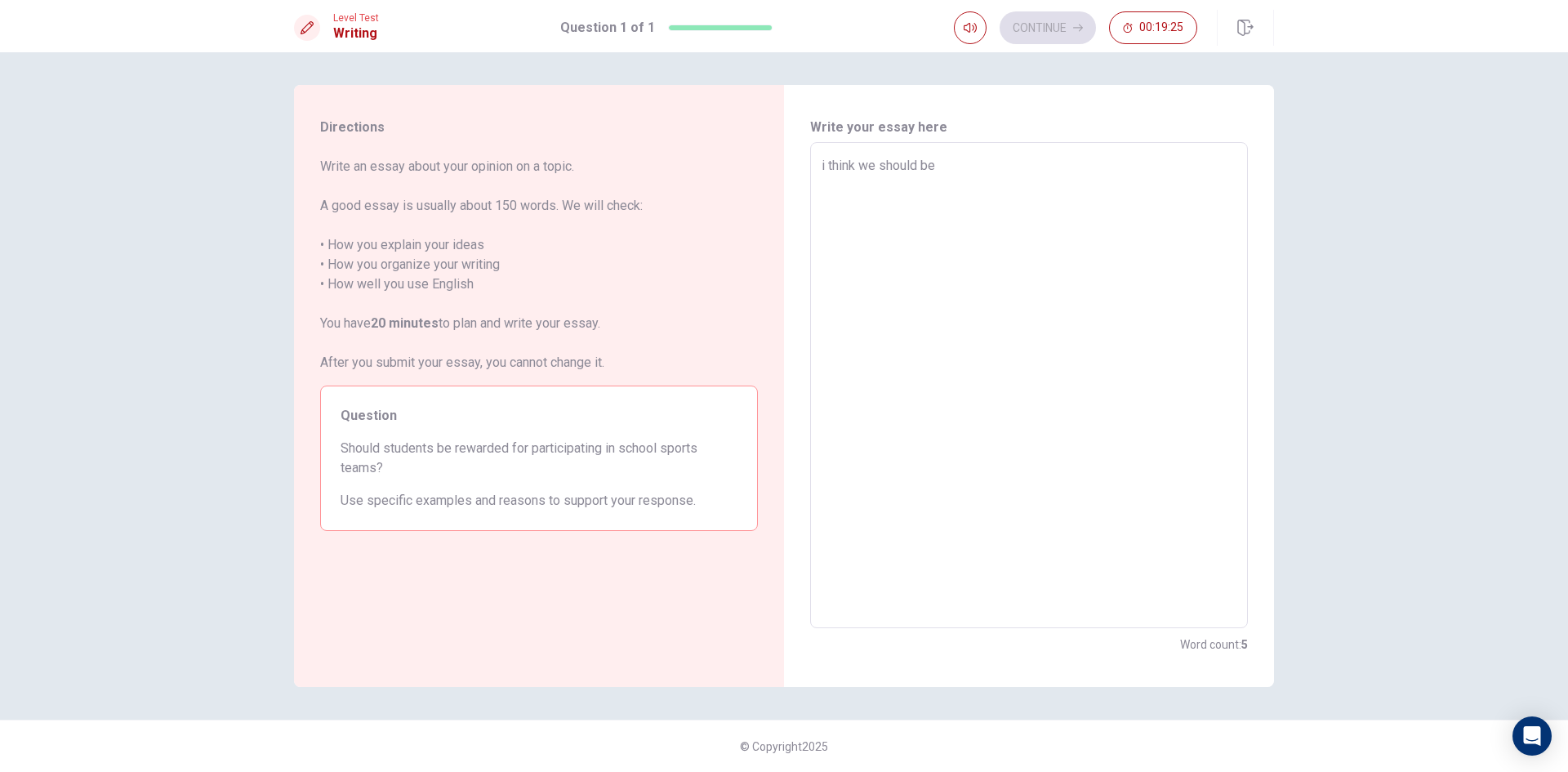
type textarea "x"
type textarea "i think we should be"
type textarea "x"
type textarea "i think we should be r"
type textarea "x"
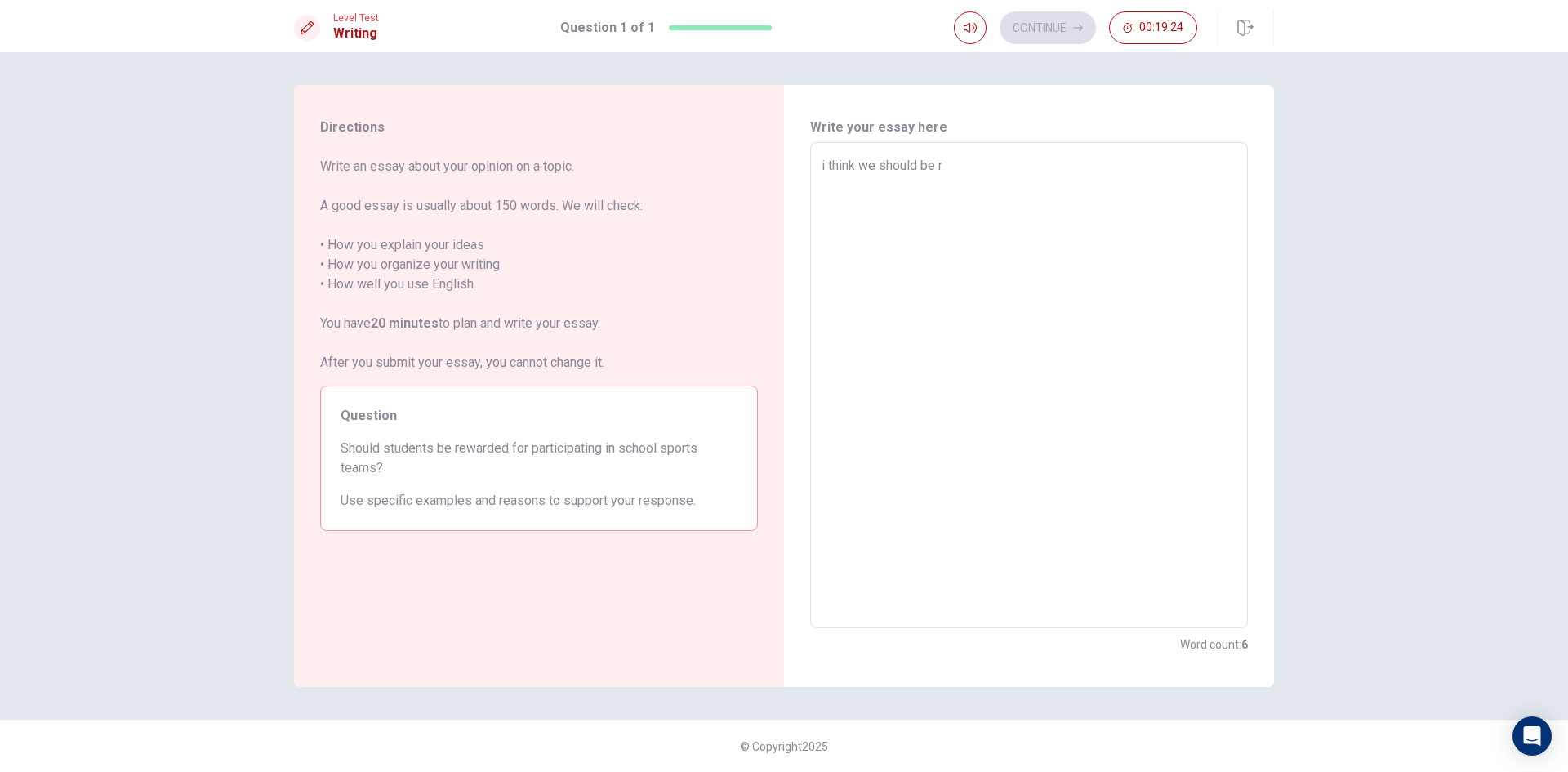
type textarea "i think we should be re"
type textarea "x"
type textarea "i think we should be rew"
type textarea "x"
type textarea "i think we should be rewa"
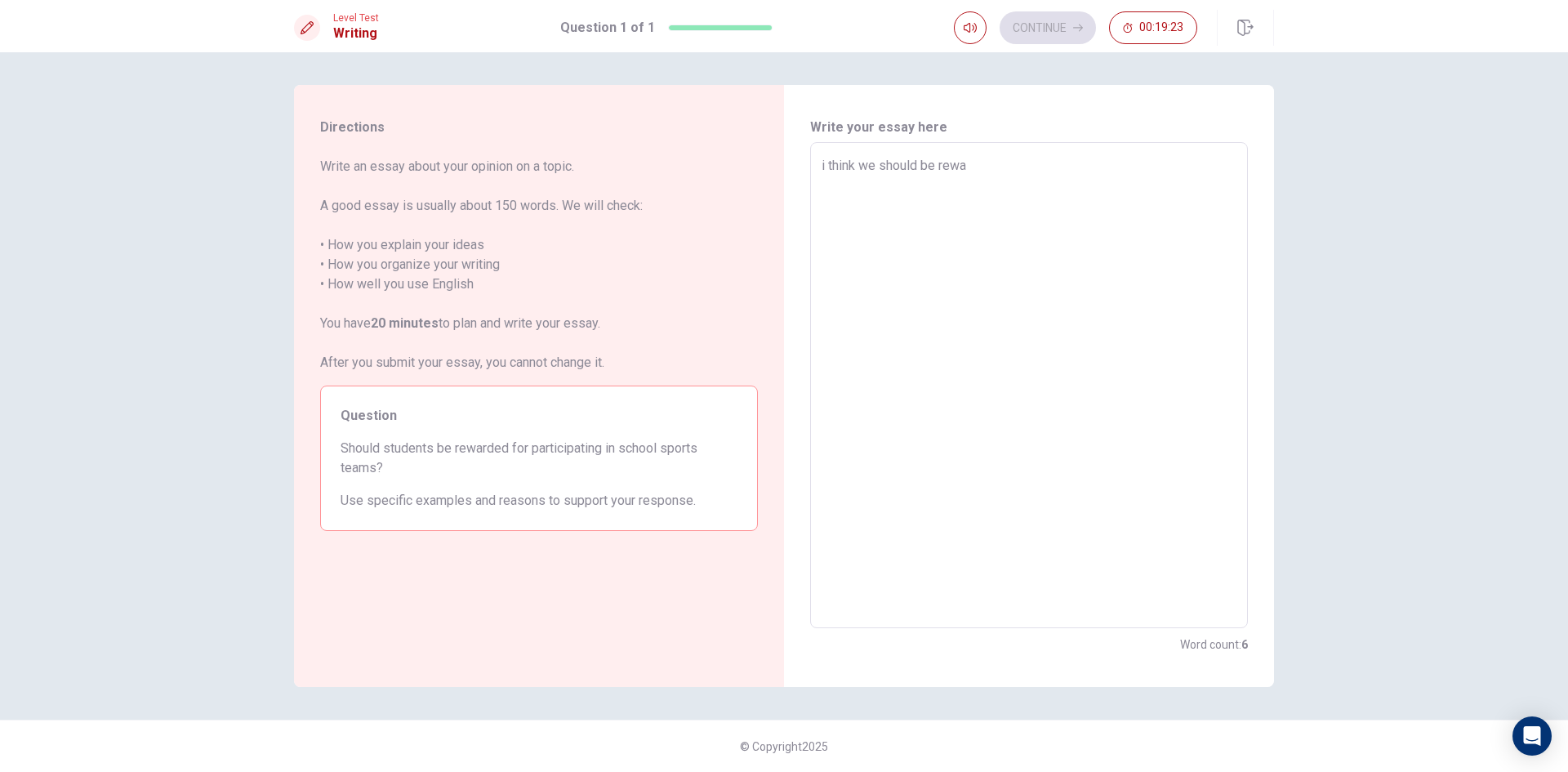
type textarea "x"
type textarea "i think we should be rewar"
type textarea "x"
type textarea "i think we should be reward"
type textarea "x"
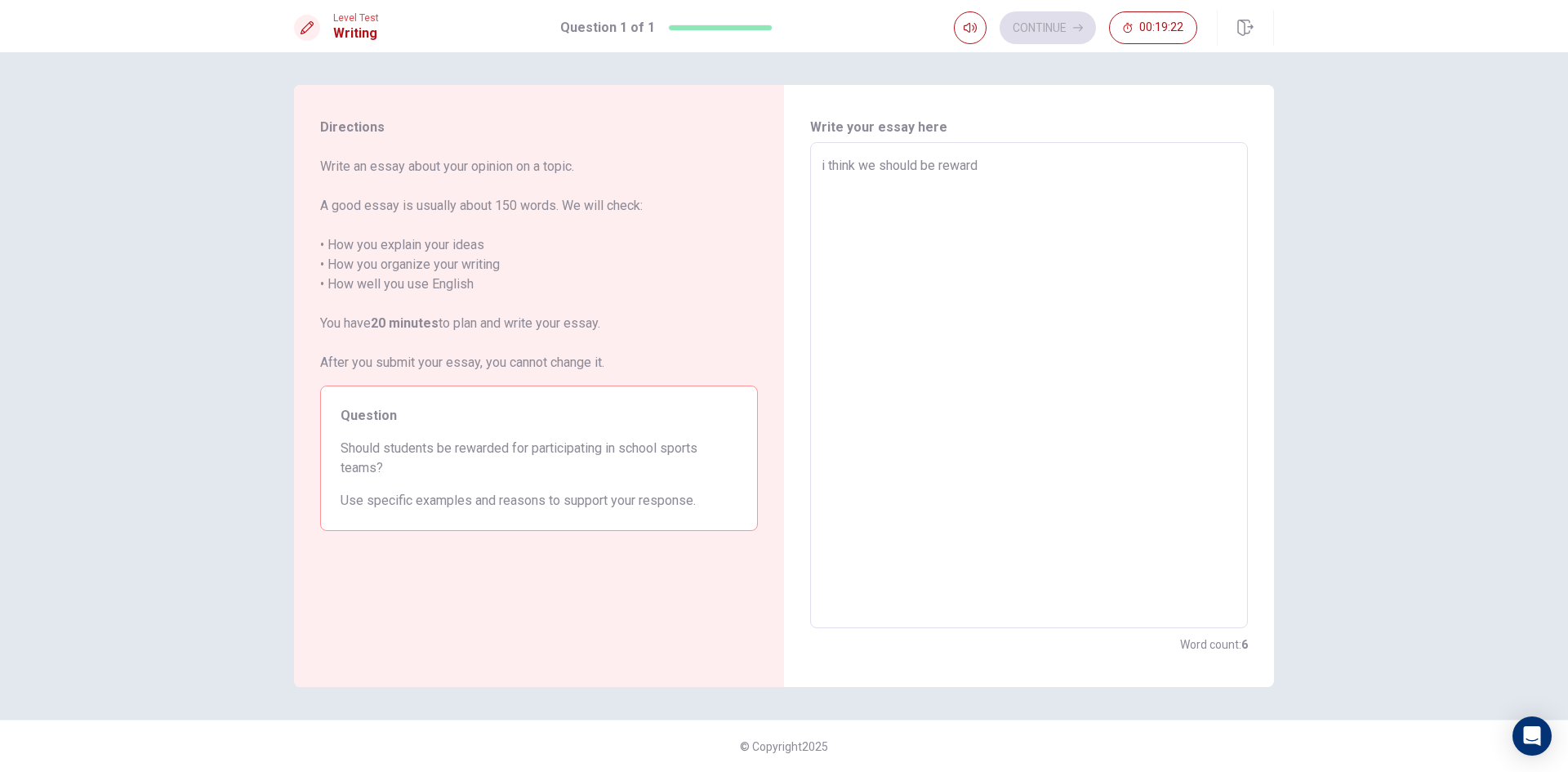
type textarea "i think we should be reward"
type textarea "x"
type textarea "i think we should be reward b"
type textarea "x"
type textarea "i think we should be reward be"
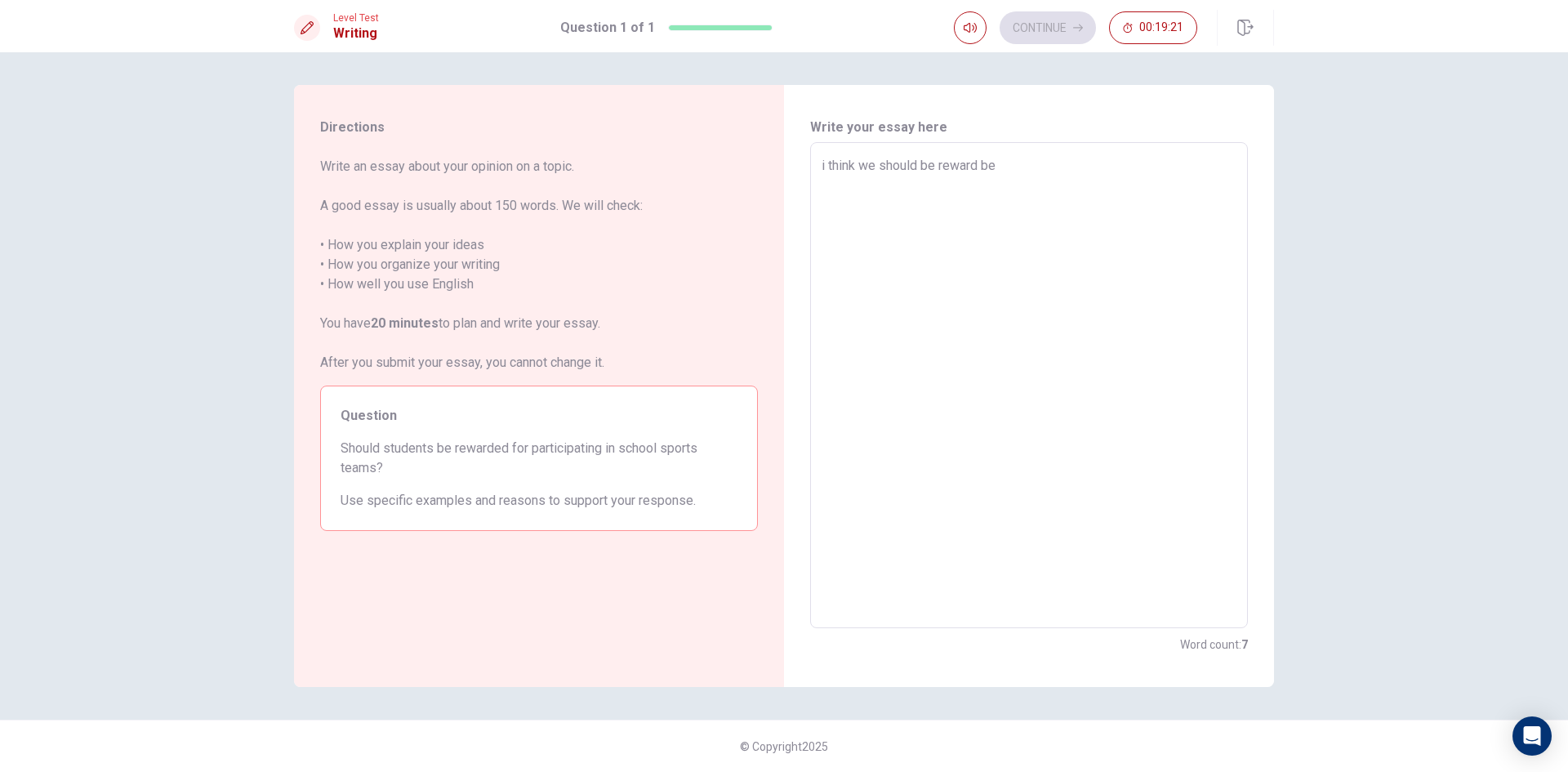
type textarea "x"
type textarea "i think we should be reward bec"
type textarea "x"
type textarea "i think we should be reward [PERSON_NAME]"
type textarea "x"
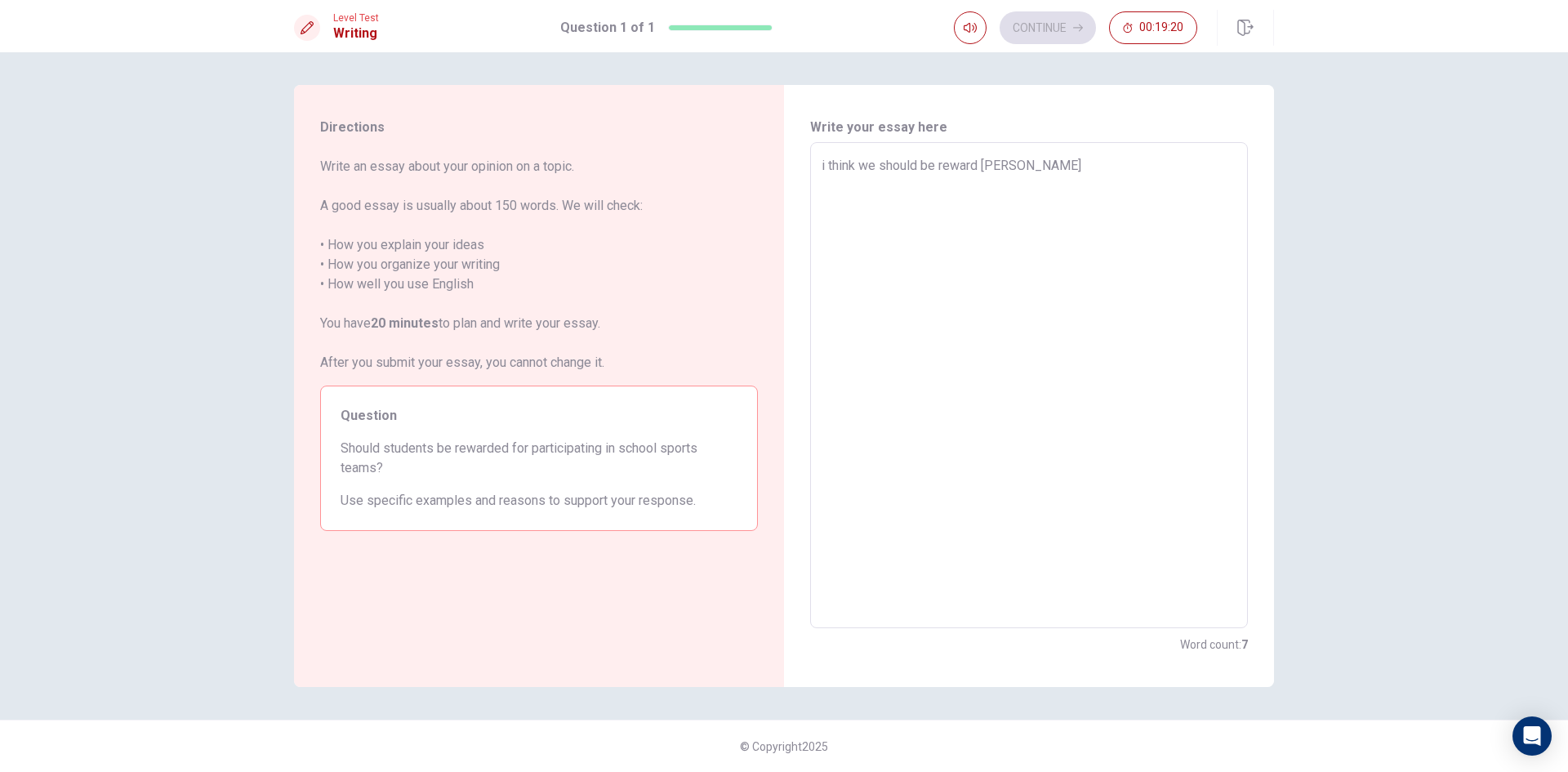
type textarea "i think we should be reward becau"
type textarea "x"
type textarea "i think we should be reward becaus"
type textarea "x"
type textarea "i think we should be reward because"
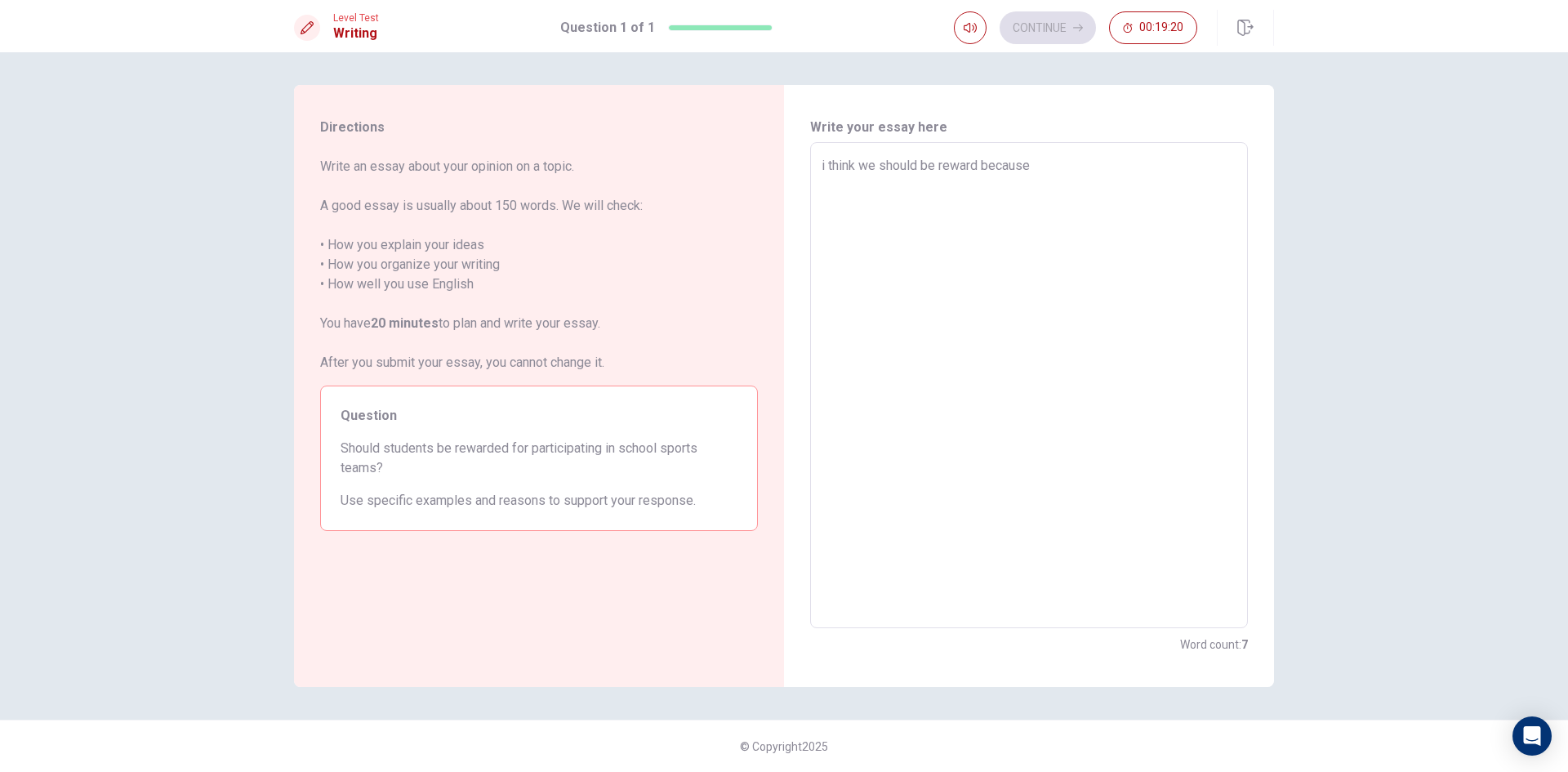
type textarea "x"
type textarea "i think we should be reward becauseb"
type textarea "x"
type textarea "i think we should be reward because"
type textarea "x"
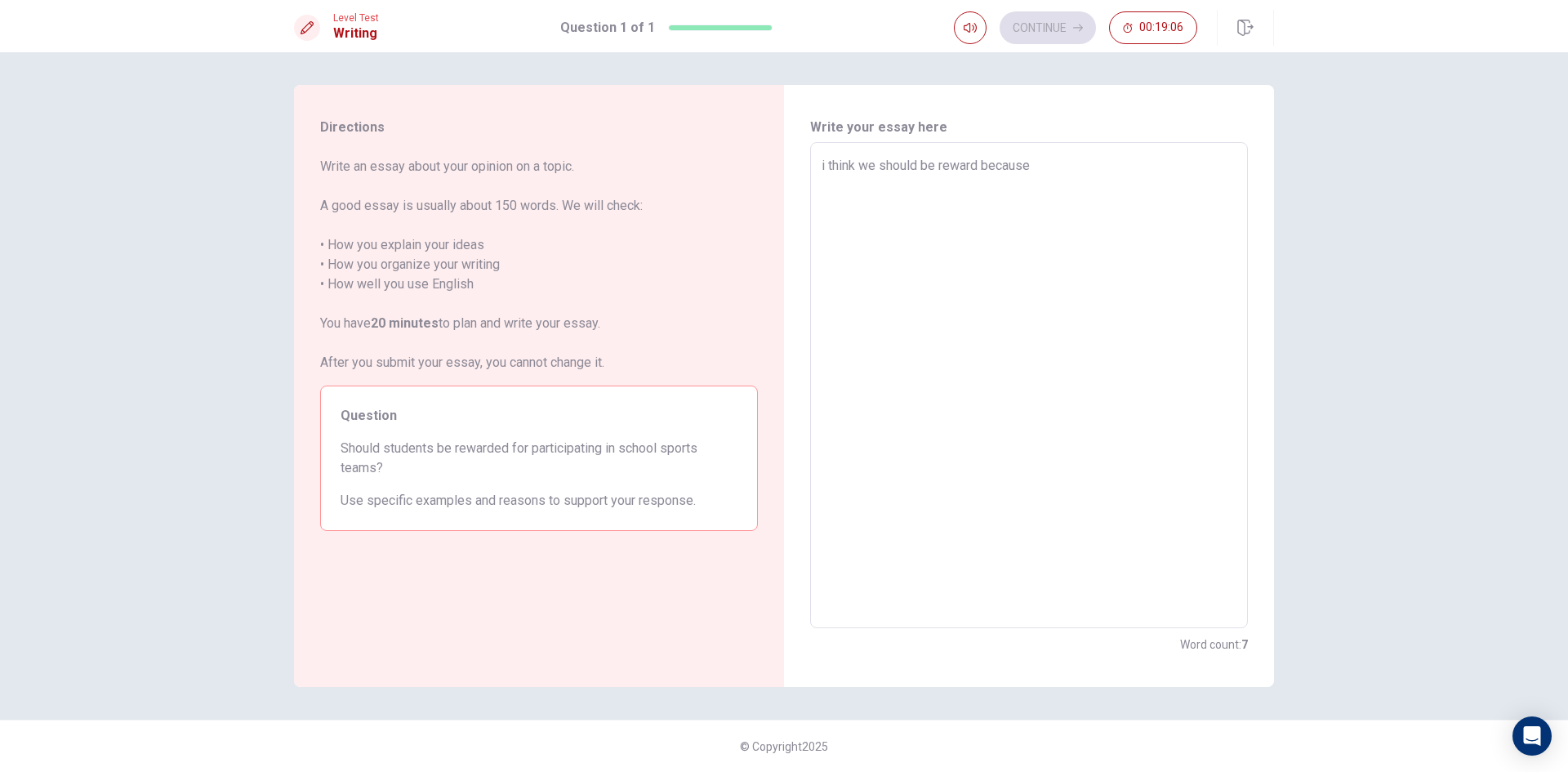
type textarea "i think we should be reward because"
type textarea "x"
type textarea "i think we should be reward because f"
type textarea "x"
type textarea "i think we should be reward because fo"
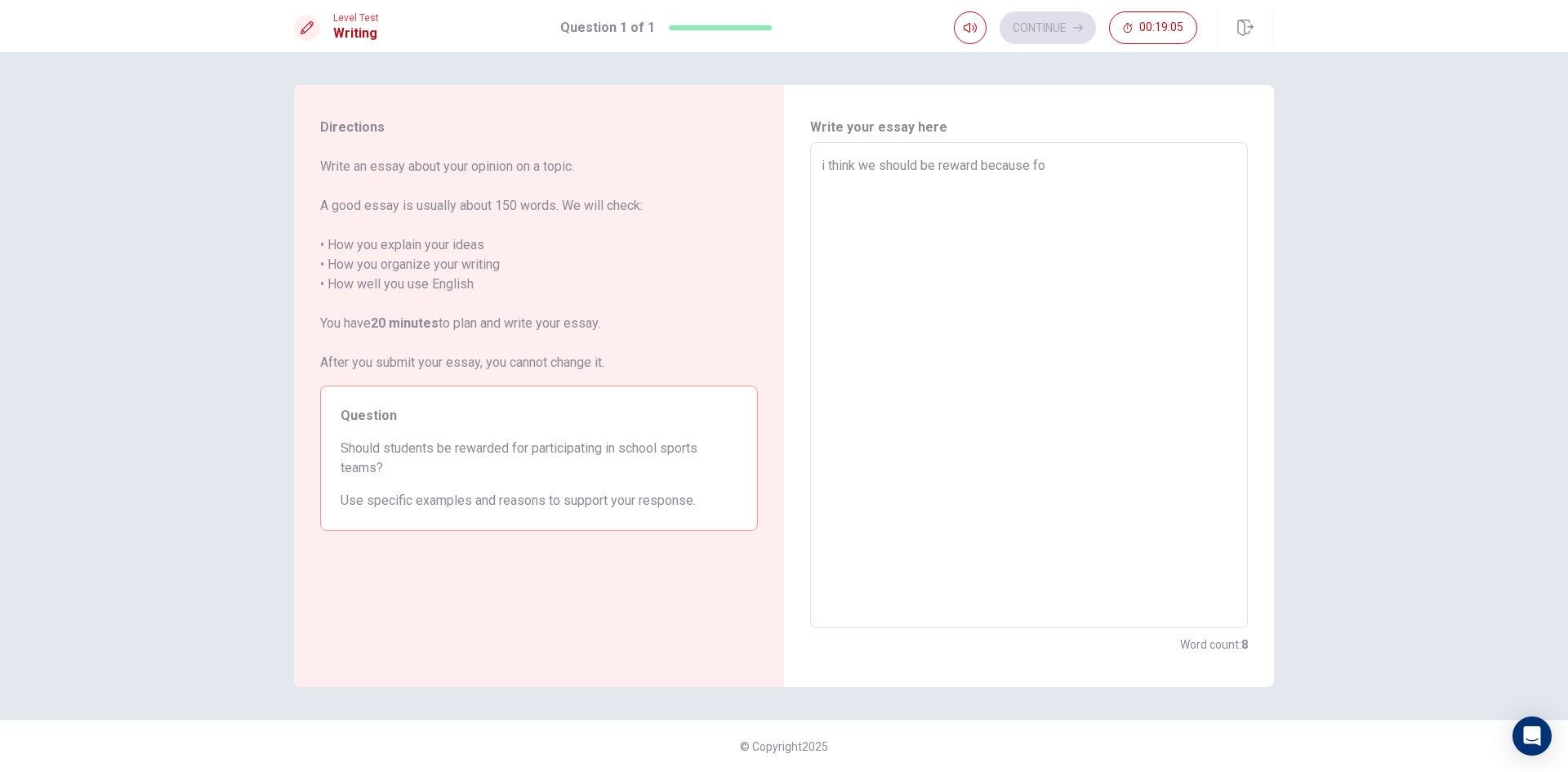
type textarea "x"
type textarea "i think we should be reward because for"
type textarea "x"
type textarea "i think we should be reward because for"
type textarea "x"
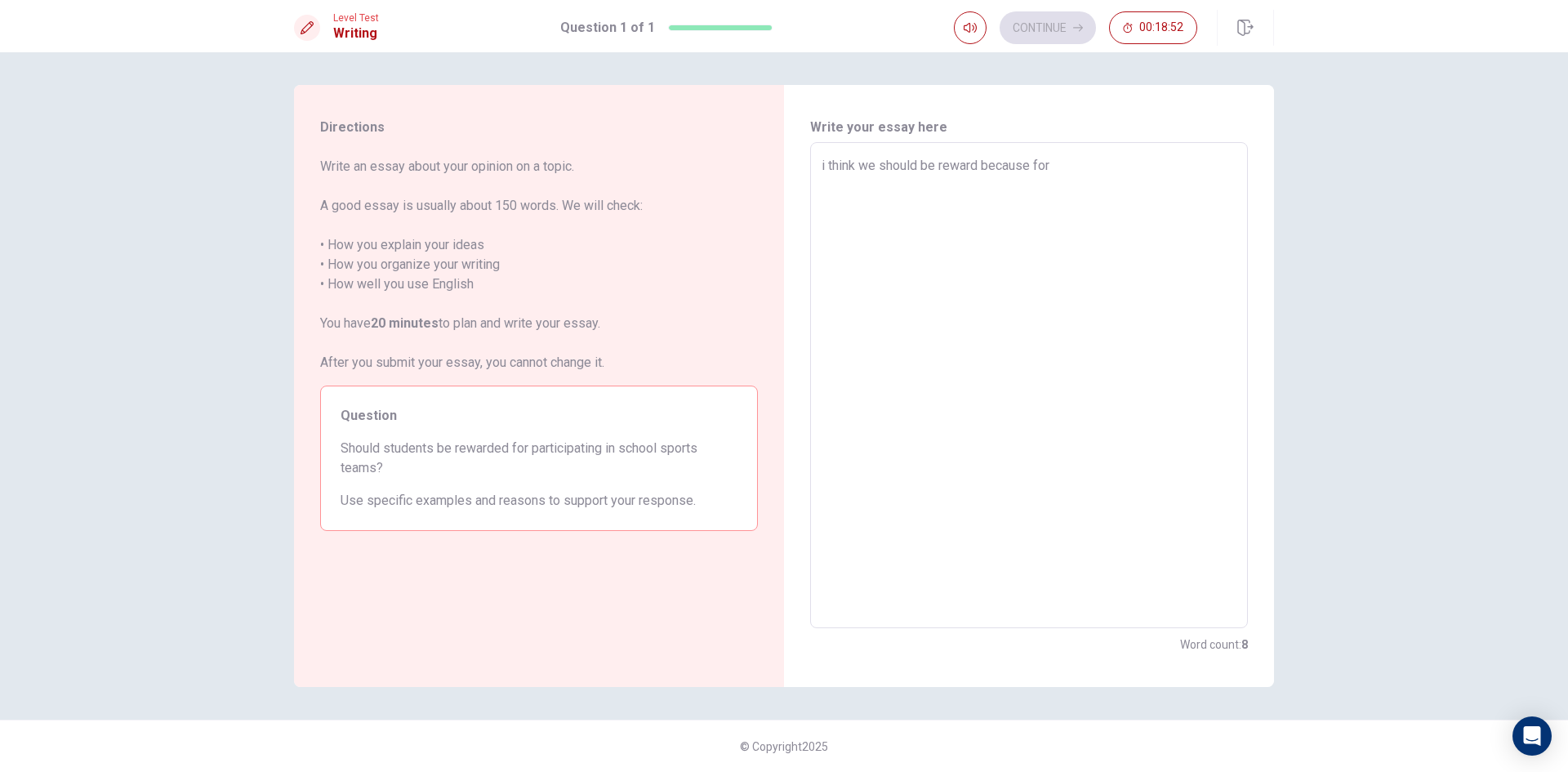
type textarea "i think we should be reward because for"
type textarea "x"
type textarea "i think we should be reward because for p"
type textarea "x"
type textarea "i think we should be reward because for pa"
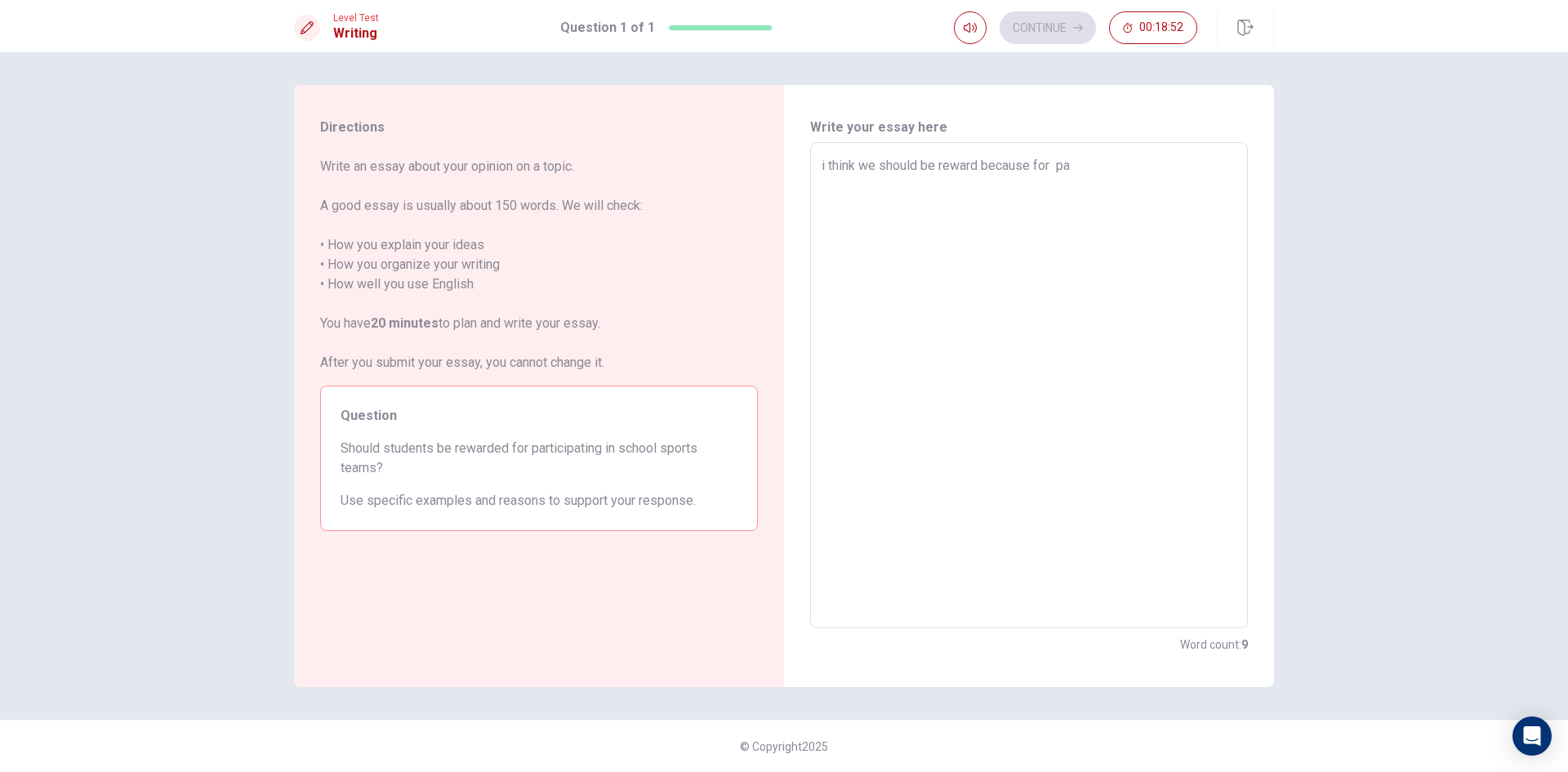
type textarea "x"
type textarea "i think we should be reward because for par"
type textarea "x"
type textarea "i think we should be reward because for part"
type textarea "x"
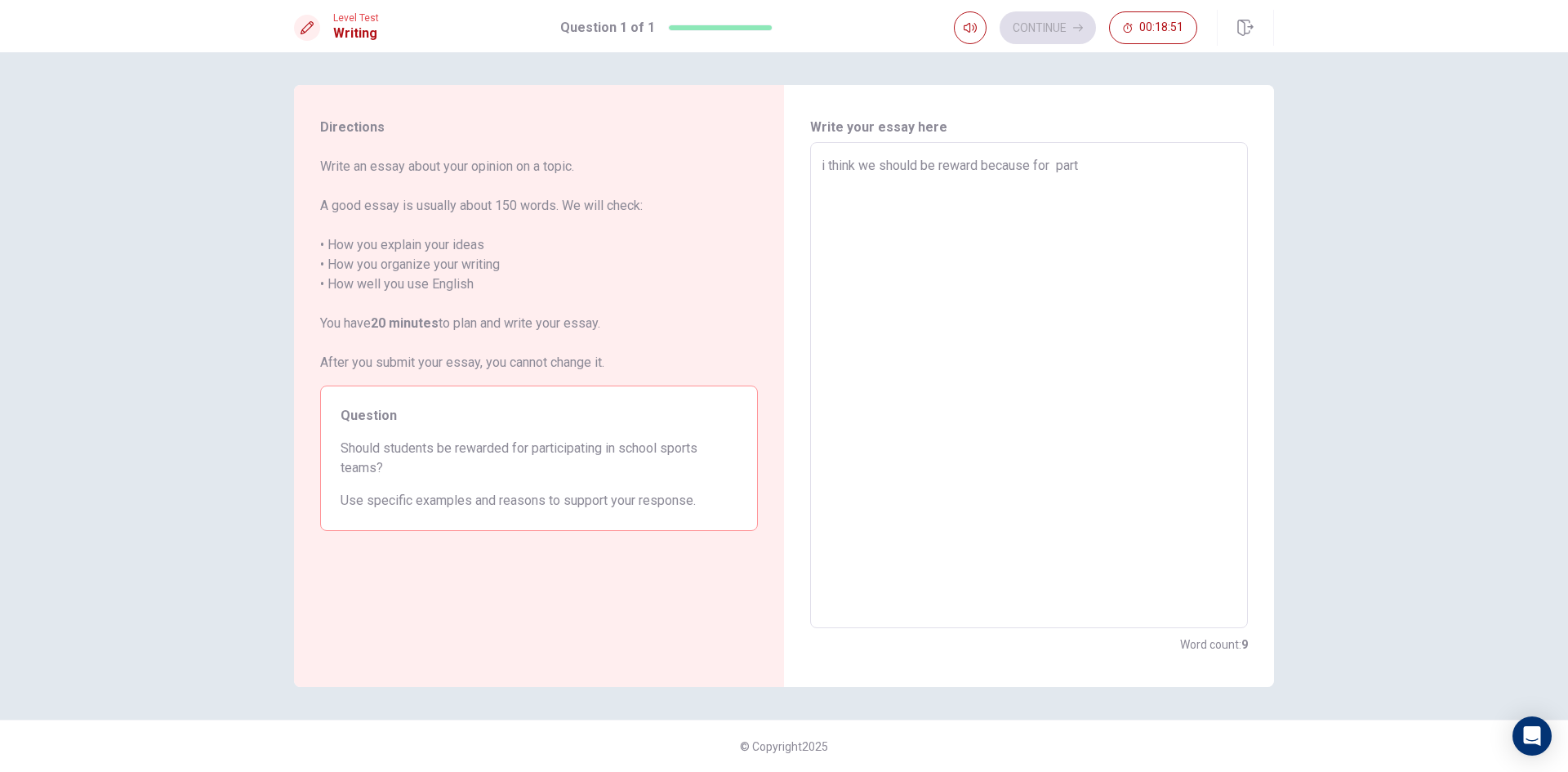
type textarea "i think we should be reward because for parti"
type textarea "x"
type textarea "i think we should be reward because for partic"
type textarea "x"
type textarea "i think we should be reward because for partici"
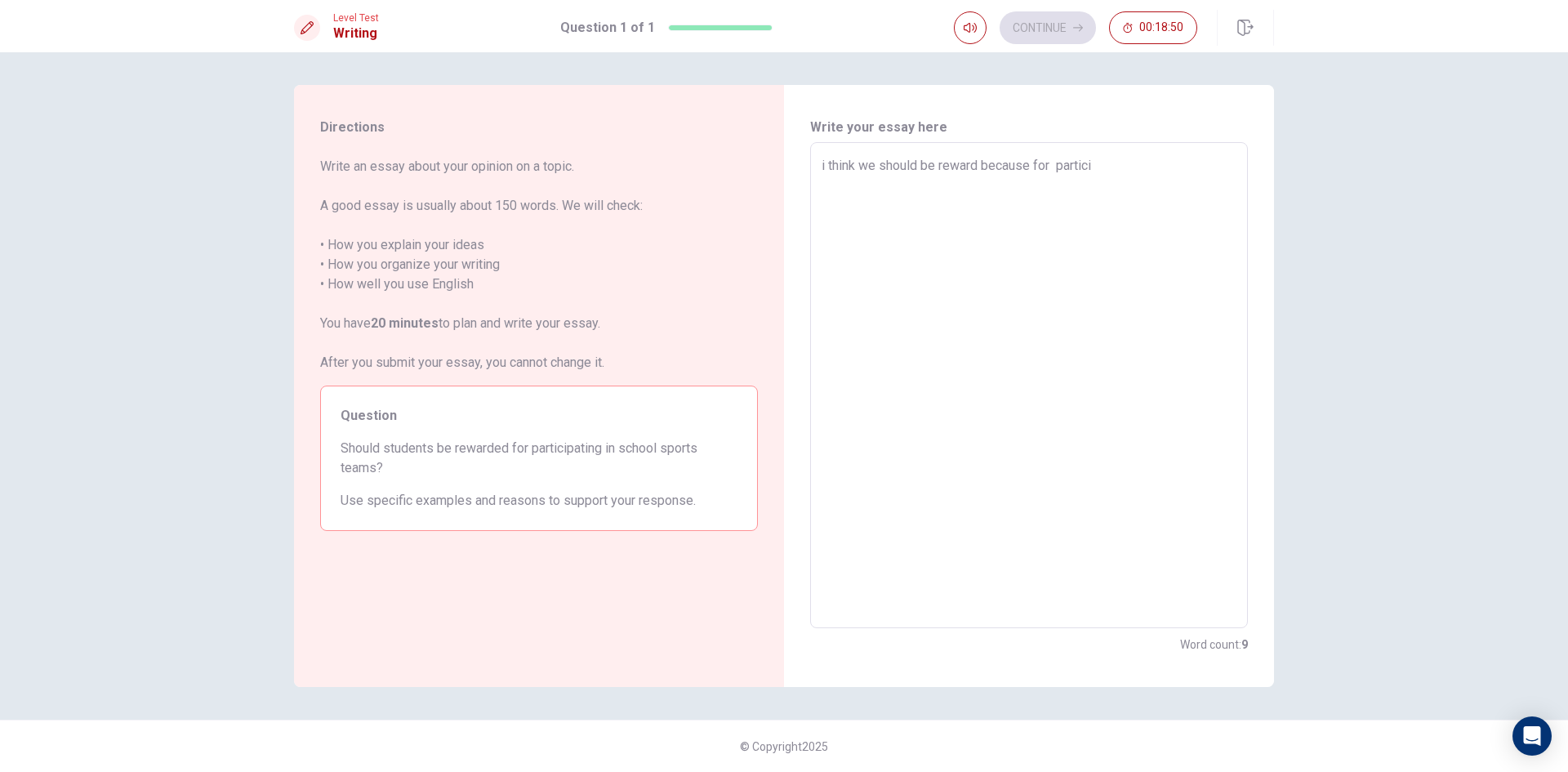
type textarea "x"
type textarea "i think we should be reward because for particip"
type textarea "x"
type textarea "i think we should be reward because for participa"
type textarea "x"
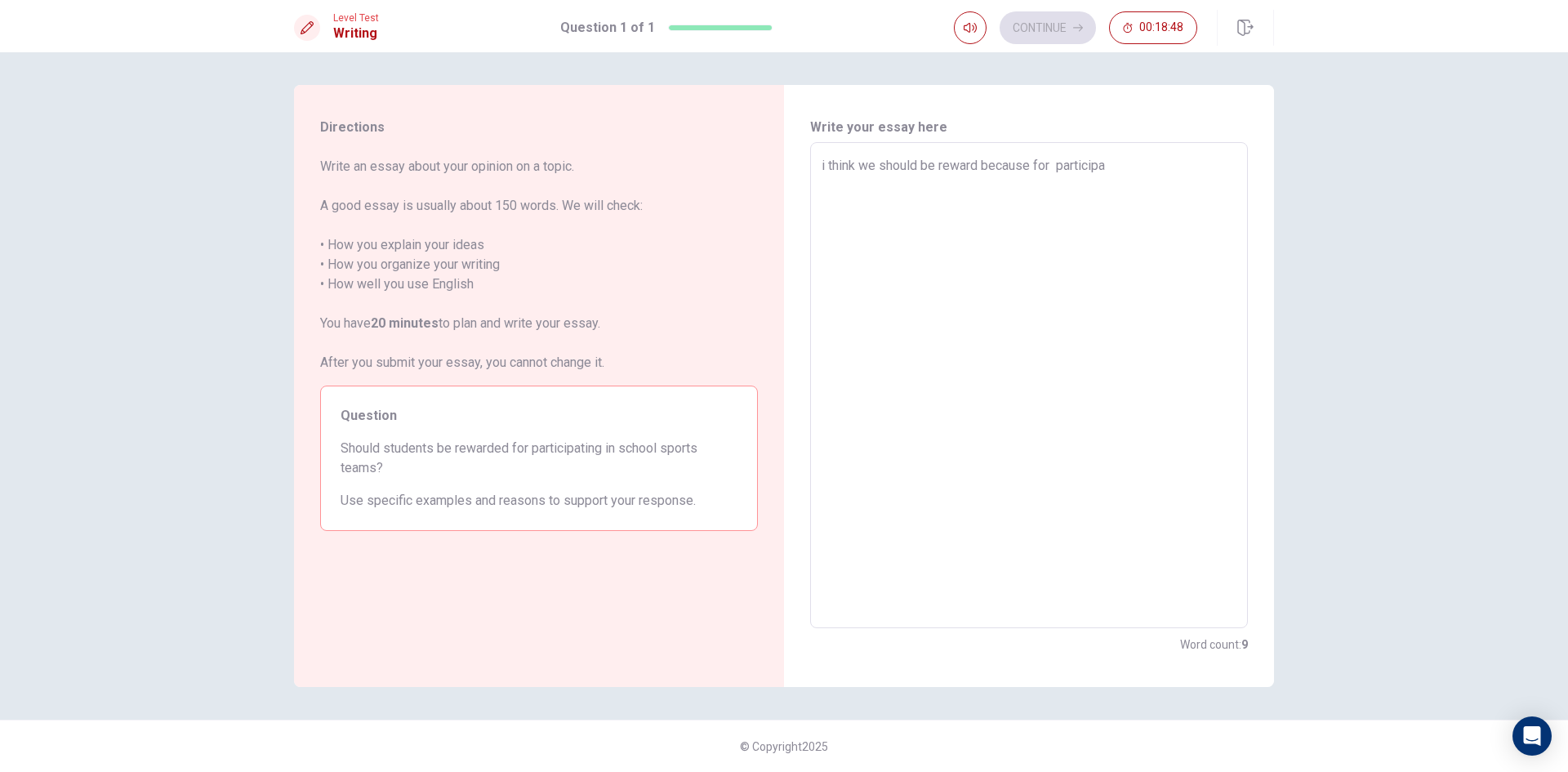
type textarea "i think we should be reward because for participat"
type textarea "x"
type textarea "i think we should be reward because for participati"
type textarea "x"
type textarea "i think we should be reward because for participatin"
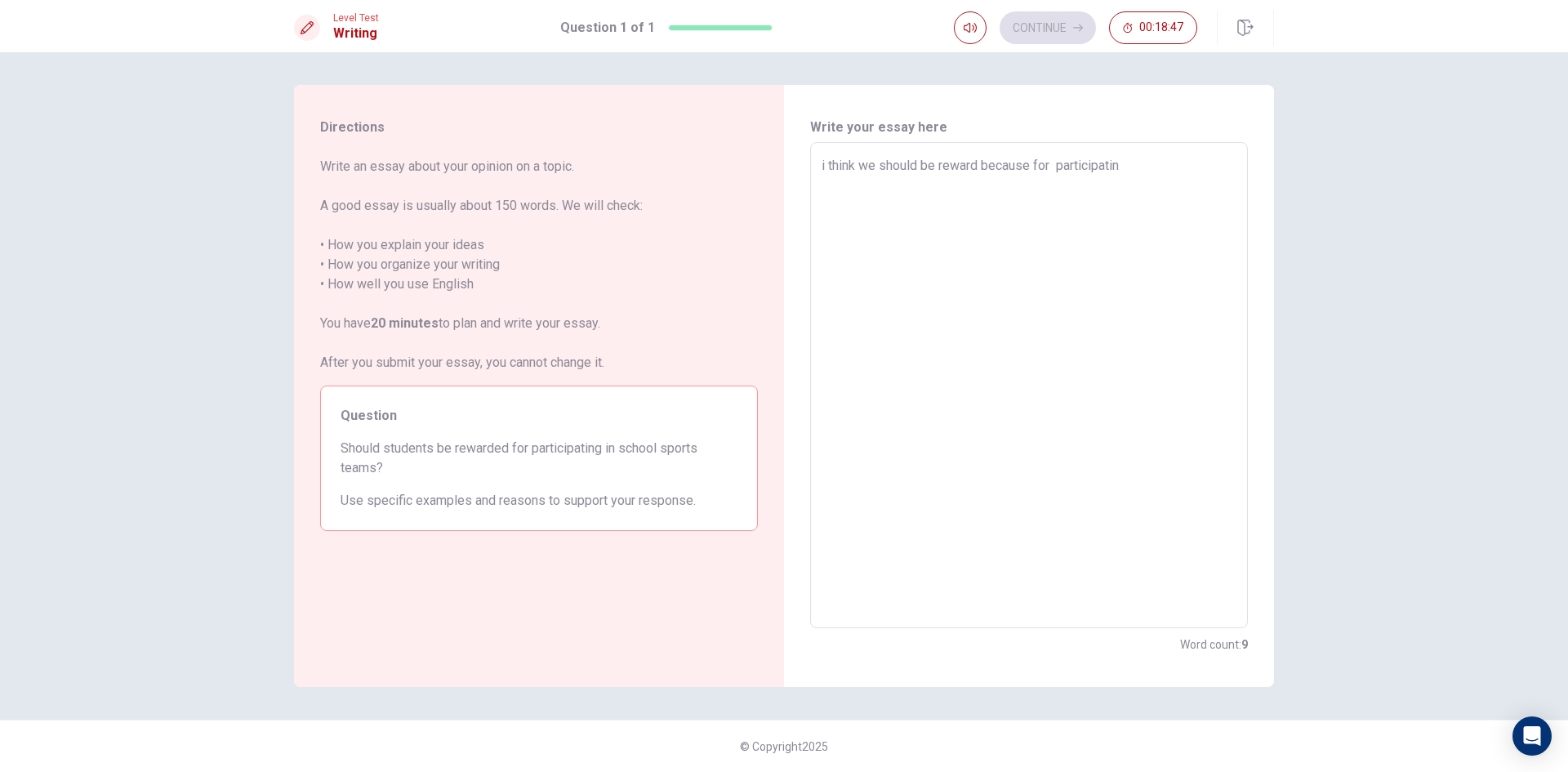
type textarea "x"
type textarea "i think we should be reward because for participating"
type textarea "x"
type textarea "i think we should be reward because for participating"
click at [1030, 167] on textarea "i think we should be reward because for participating" at bounding box center [1029, 385] width 415 height 459
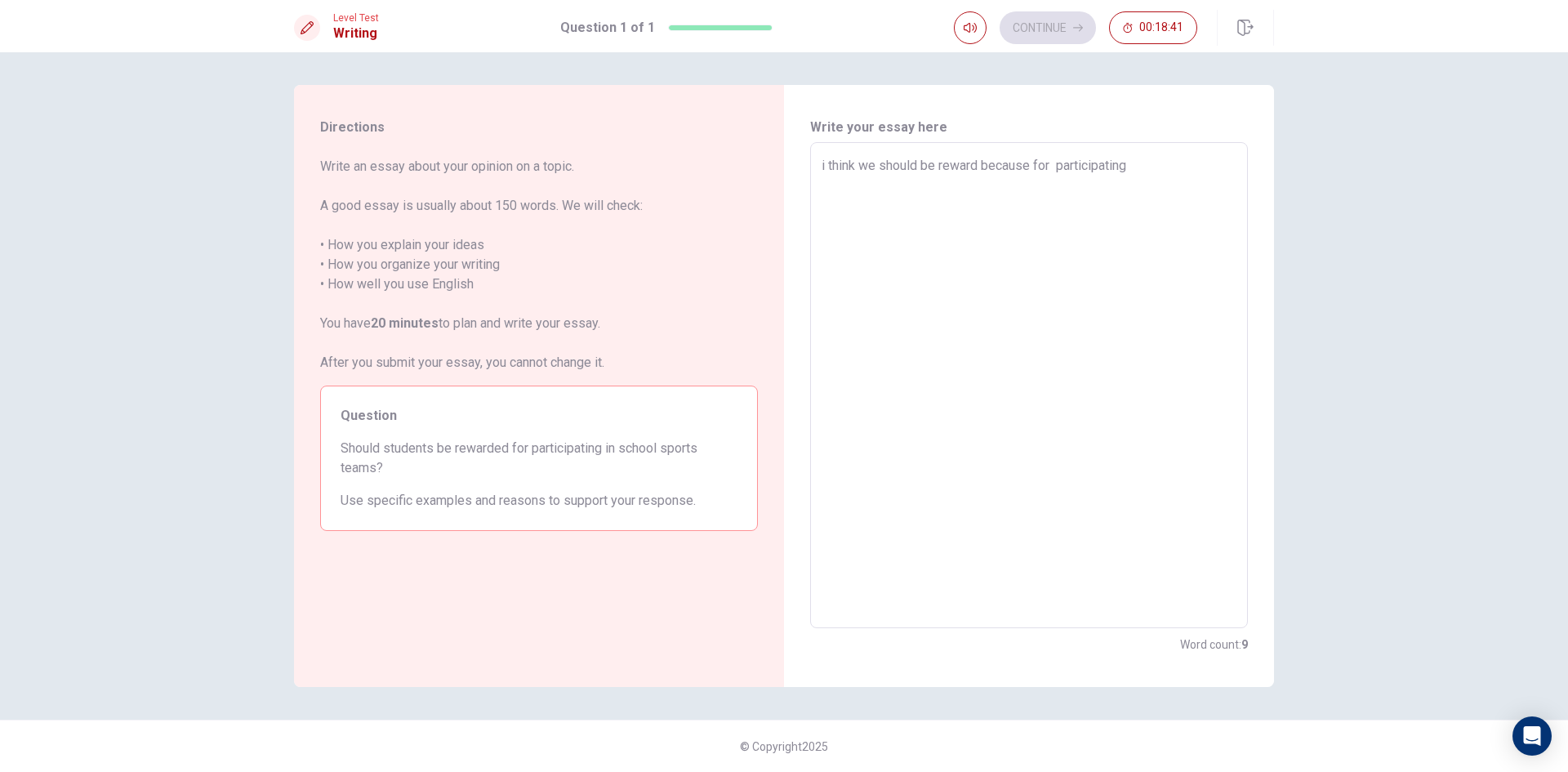
type textarea "x"
type textarea "i think we should be reward becaus for participating"
type textarea "x"
type textarea "i think we should be reward becau for participating"
type textarea "x"
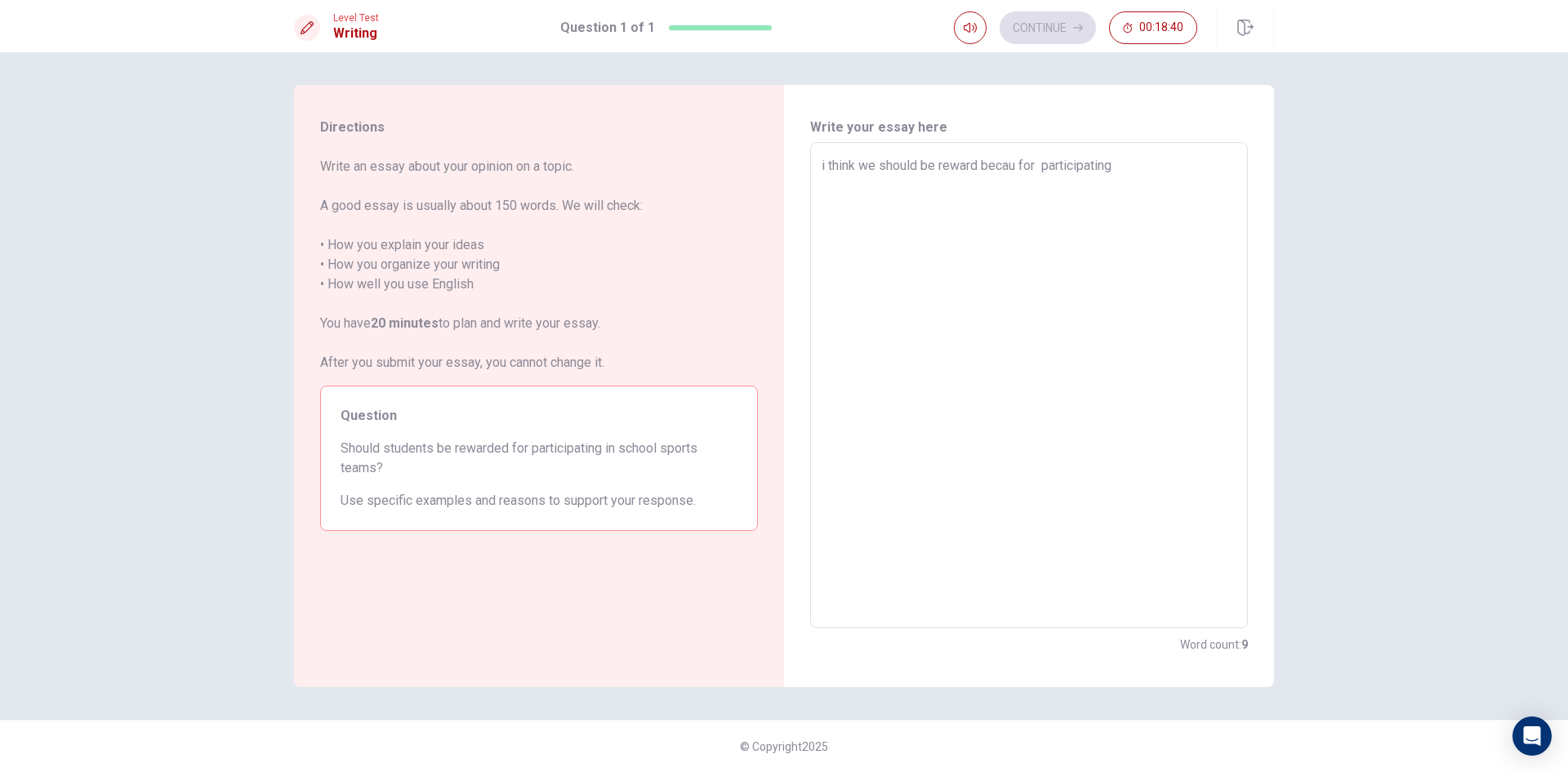
type textarea "i think we should be reward beca for participating"
type textarea "x"
type textarea "i think we should be reward bec for participating"
type textarea "x"
type textarea "i think we should be reward be for participating"
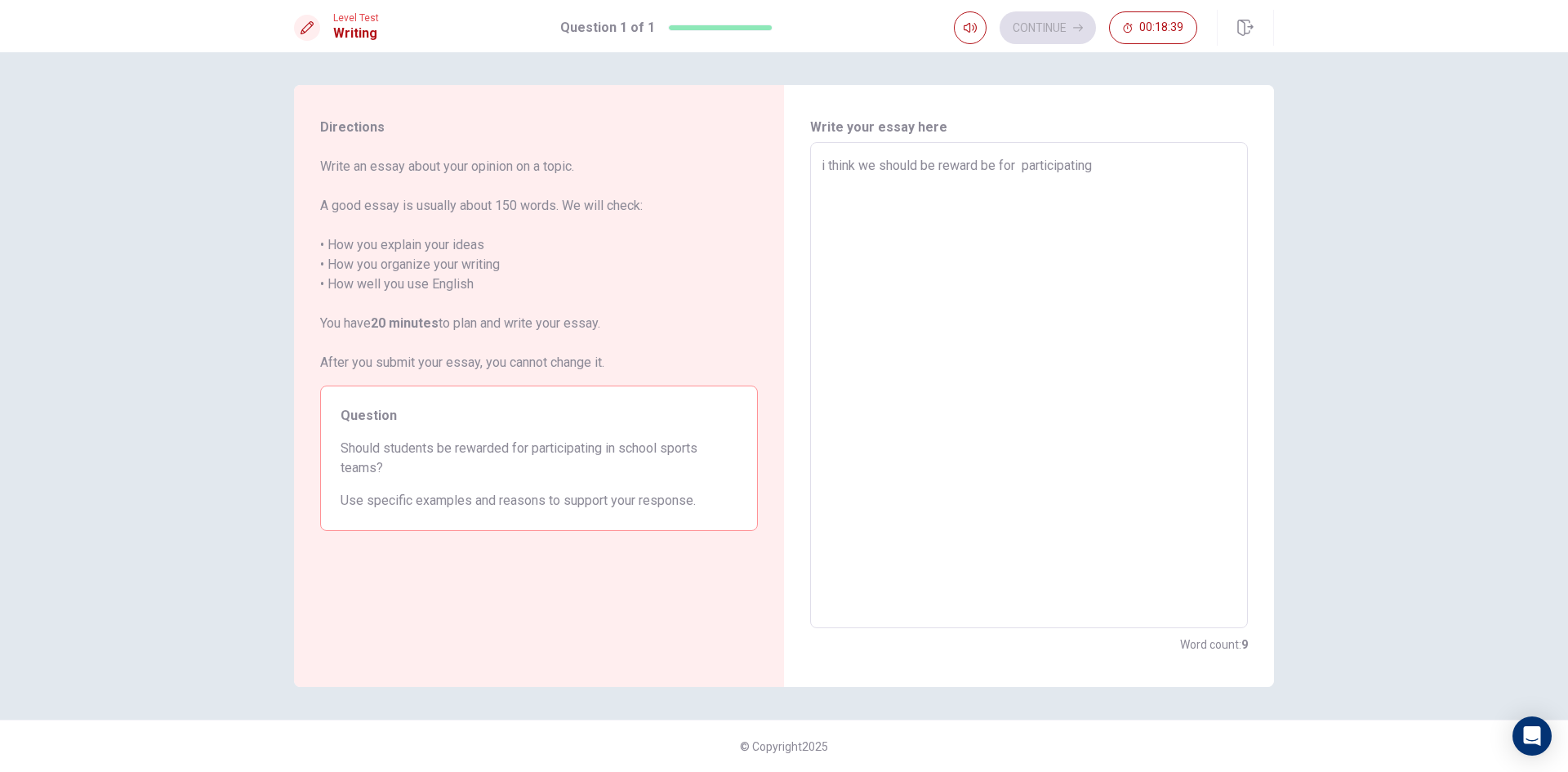
type textarea "x"
type textarea "i think we should be reward b for participating"
type textarea "x"
type textarea "i think we should be reward for participating"
type textarea "x"
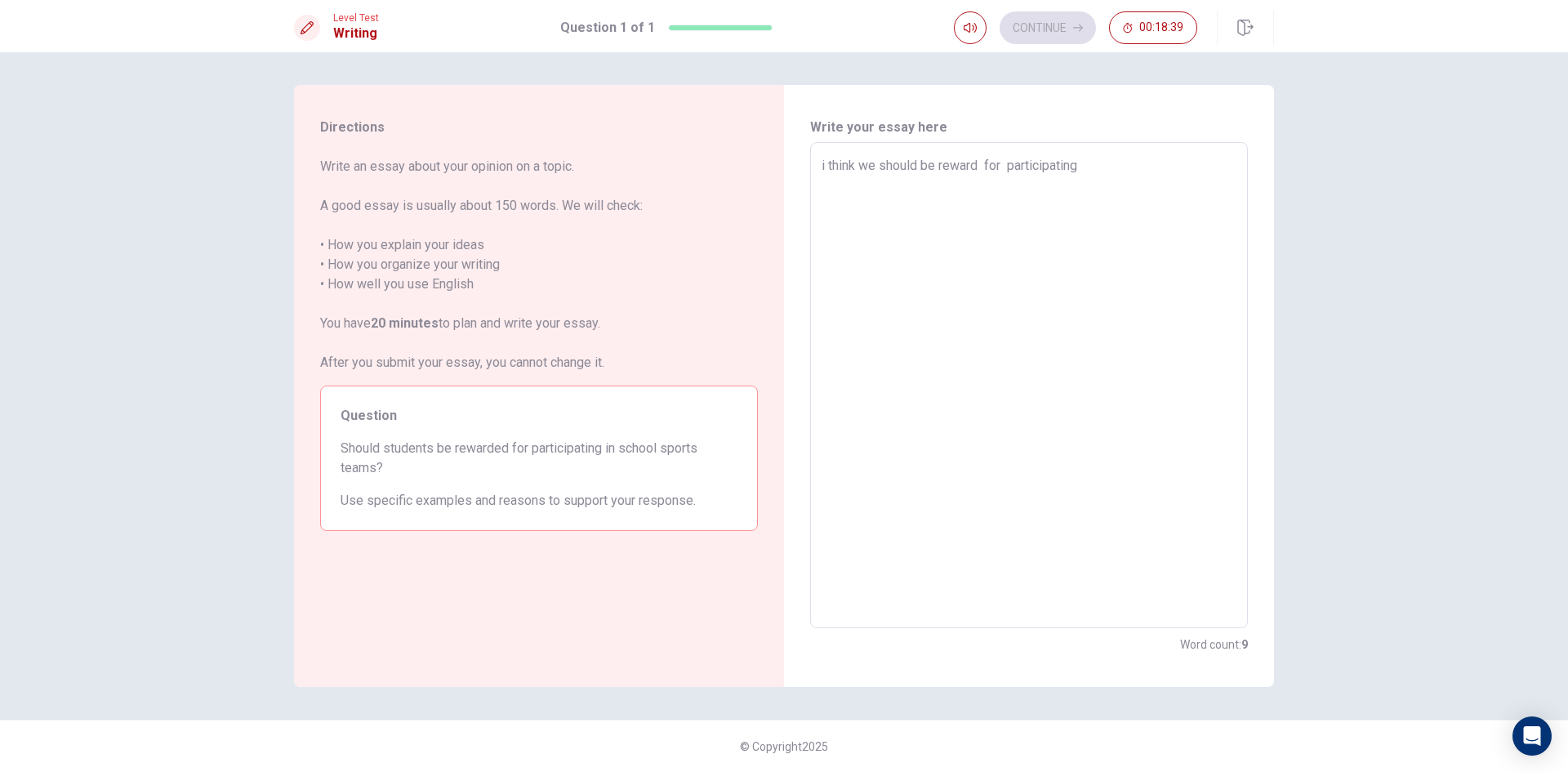
type textarea "i think we should be reward for participating"
type textarea "x"
type textarea "i think we should be rewar for participating"
type textarea "x"
type textarea "i think we should be rewa for participating"
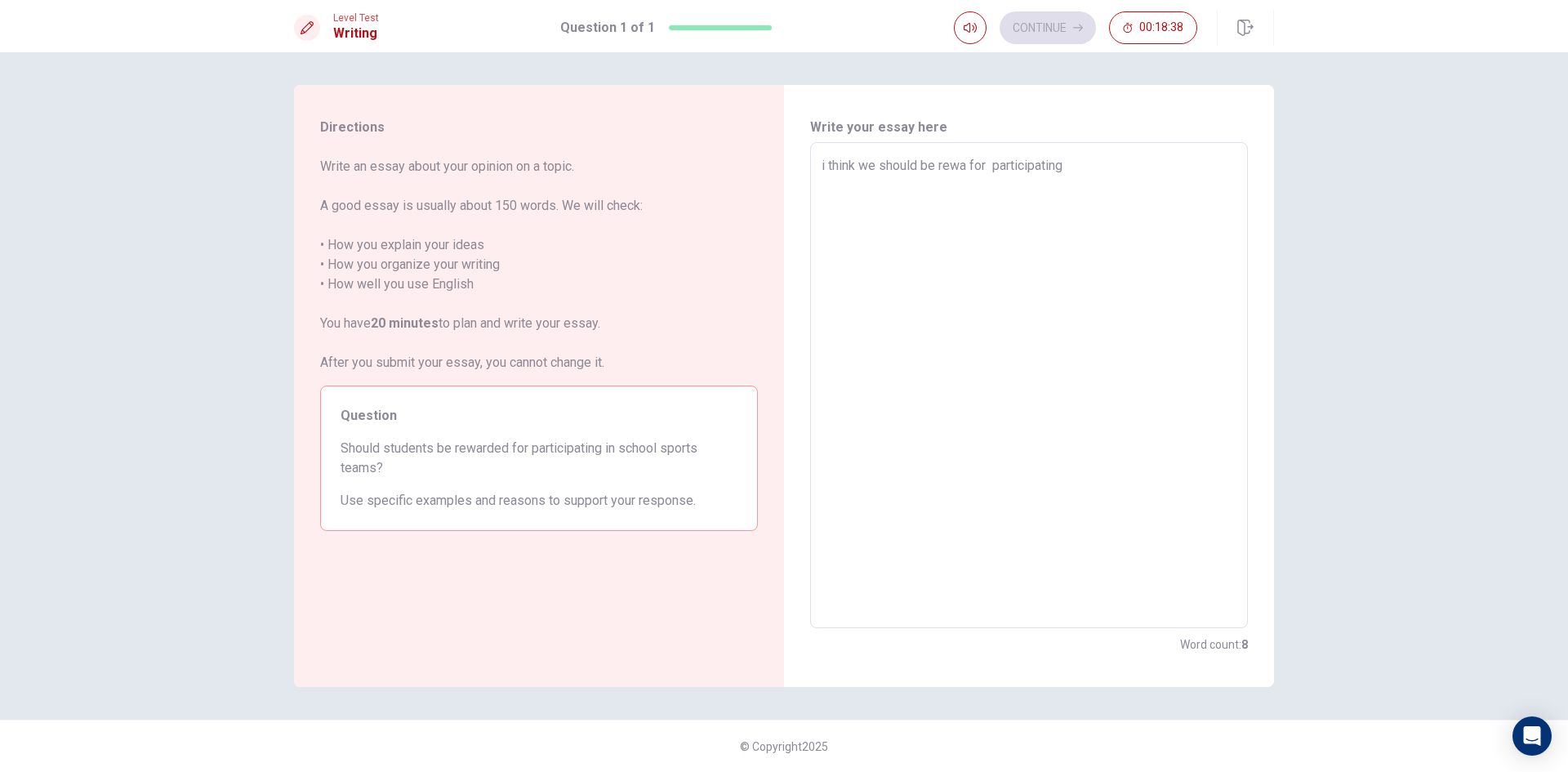
type textarea "x"
type textarea "i think we should be rewar for participating"
type textarea "x"
type textarea "i think we should be reward for participating"
type textarea "x"
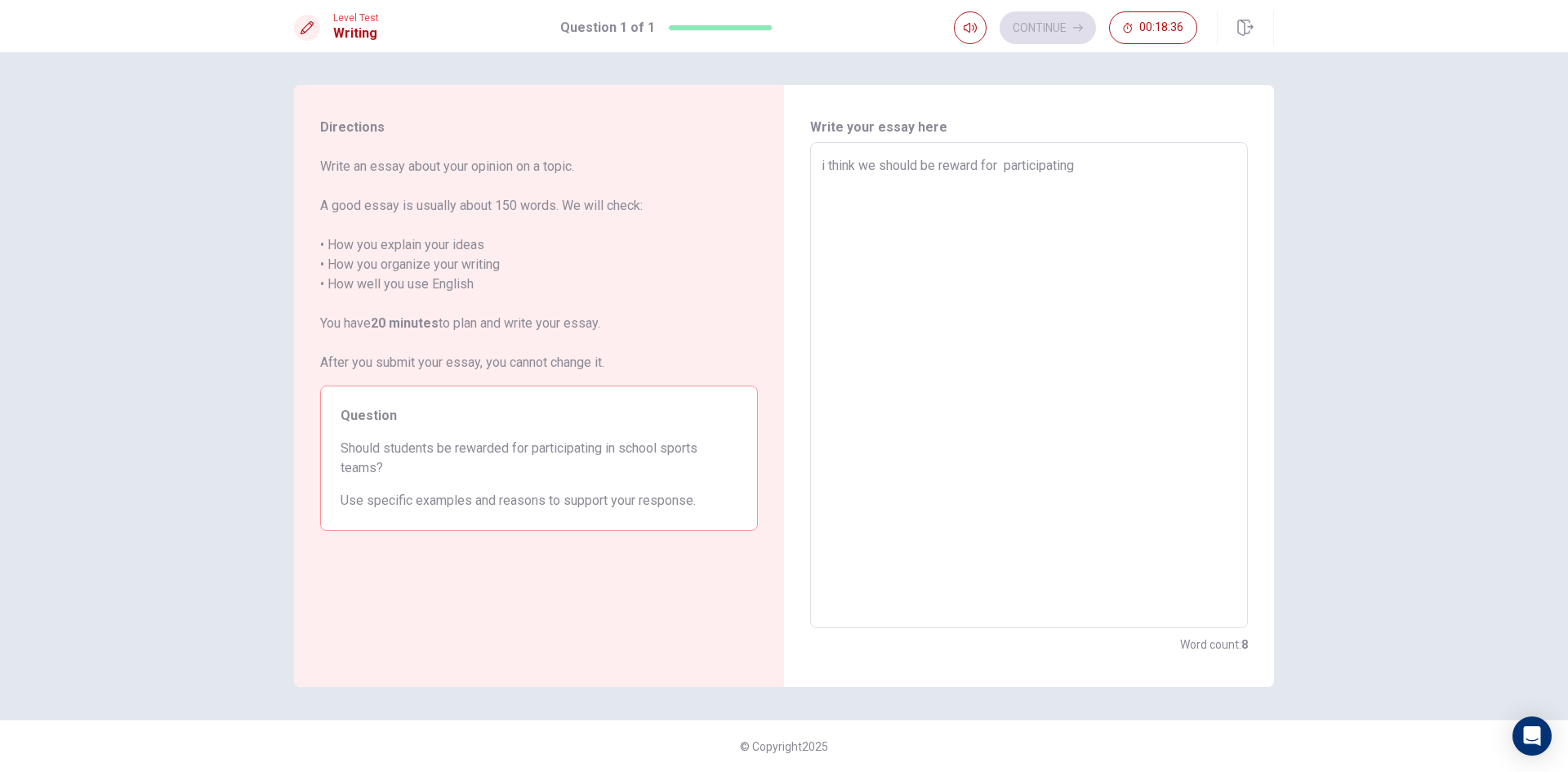
type textarea "i think we should be reward for participating"
click at [1113, 169] on textarea "i think we should be reward for participating" at bounding box center [1029, 385] width 415 height 459
type textarea "x"
type textarea "i think we should be reward for participating b"
type textarea "x"
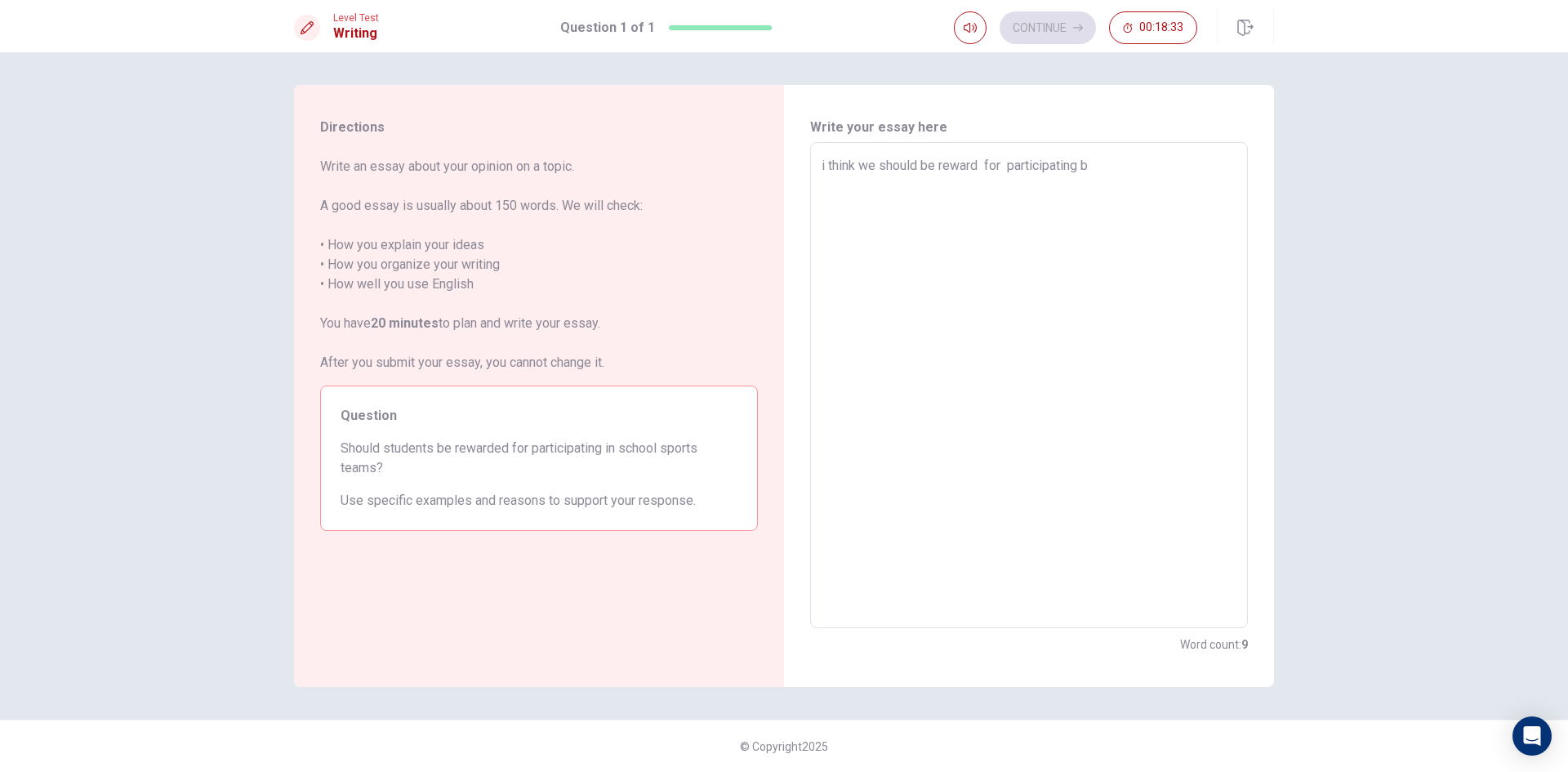
type textarea "i think we should be reward for participating be"
type textarea "x"
type textarea "i think we should be reward for participating bea"
type textarea "x"
type textarea "i think we should be reward for participating beac"
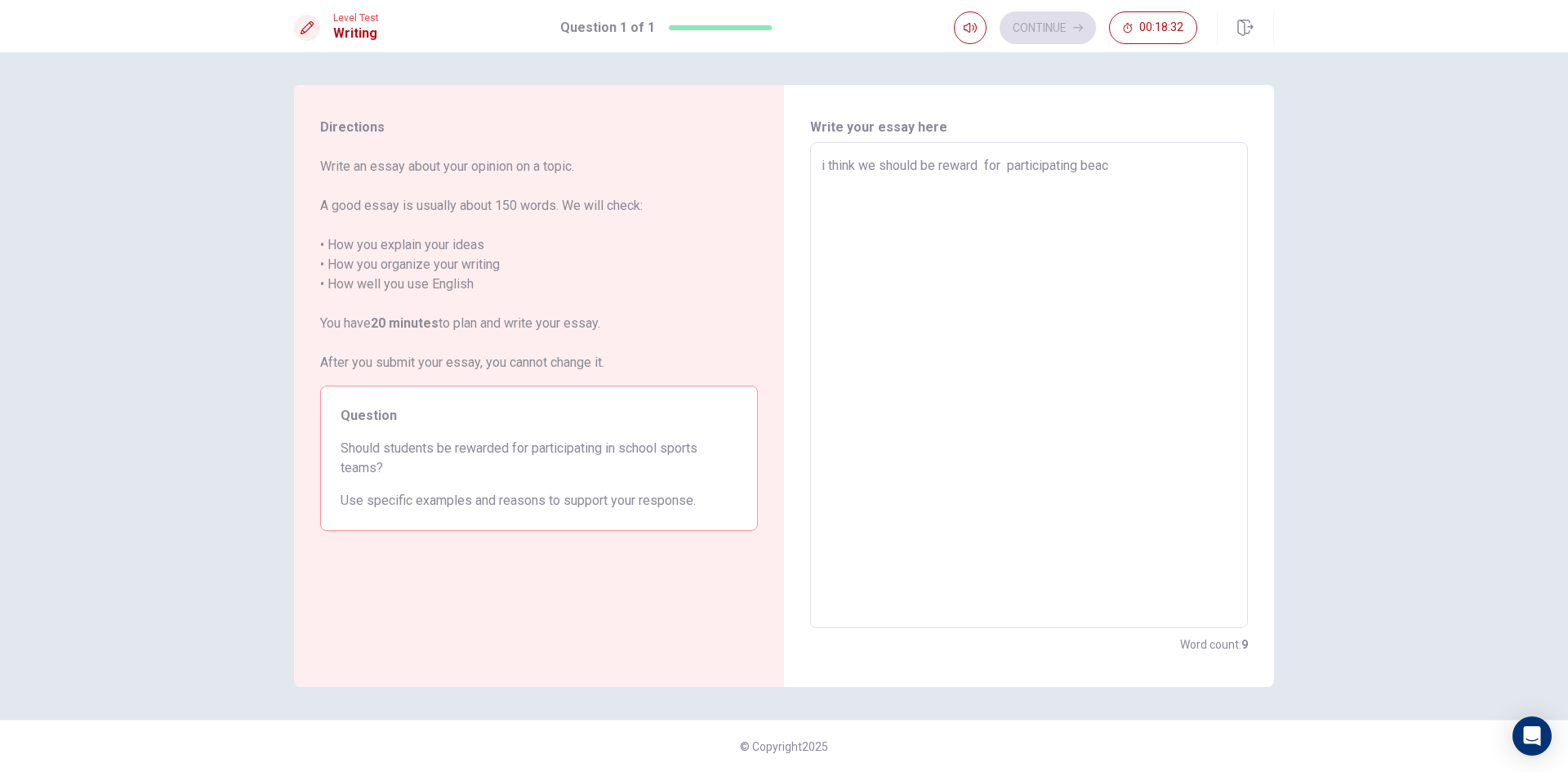
type textarea "x"
type textarea "i think we should be reward for participating beacu"
type textarea "x"
type textarea "i think we should be reward for participating beacua"
type textarea "x"
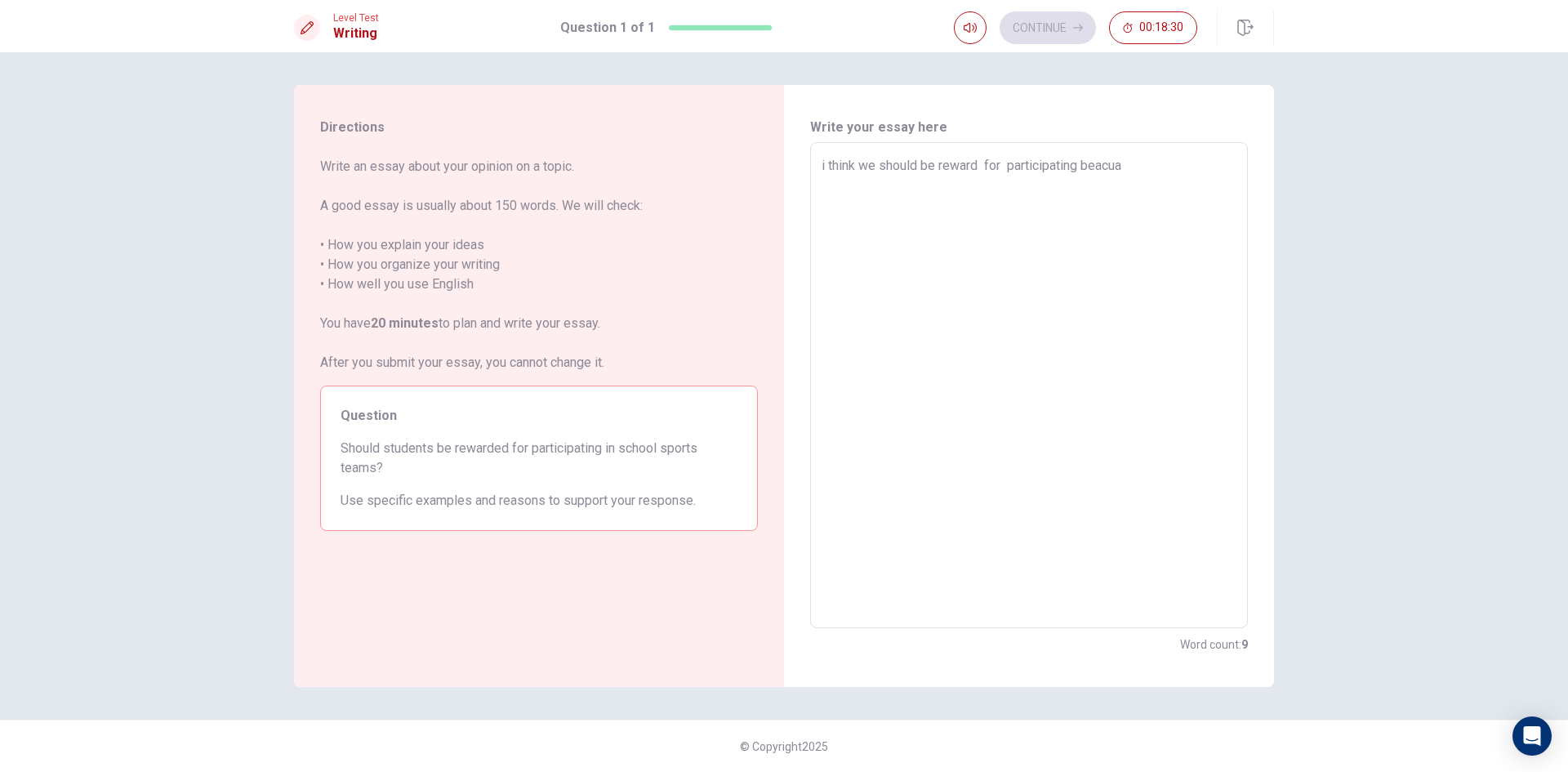
type textarea "i think we should be reward for participating beacuae"
type textarea "x"
type textarea "i think we should be reward for participating beacuaes"
type textarea "x"
type textarea "i think we should be reward for participating beacuae"
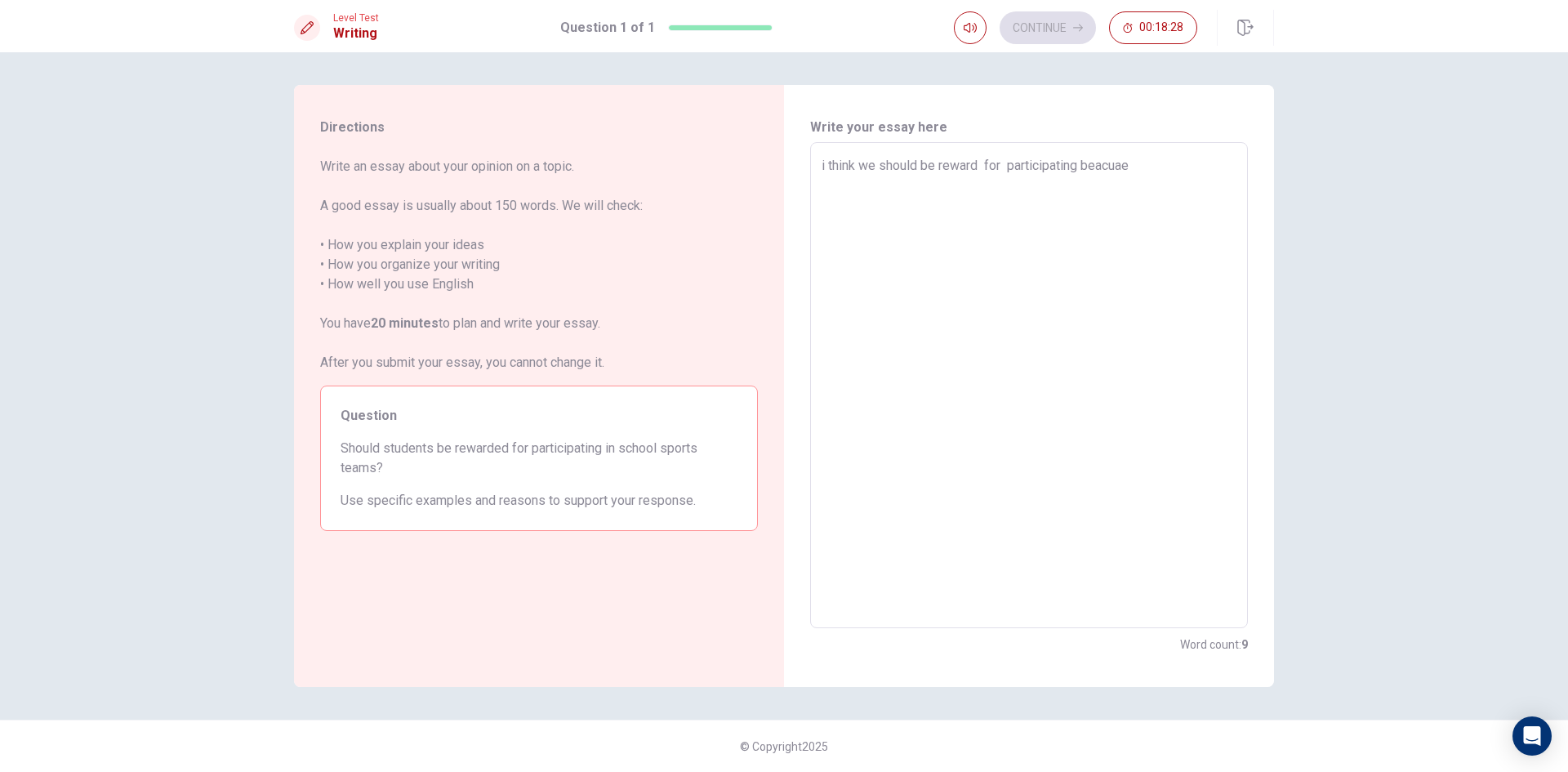
type textarea "x"
type textarea "i think we should be reward for participating beacua"
type textarea "x"
type textarea "i think we should be reward for participating beacuas"
type textarea "x"
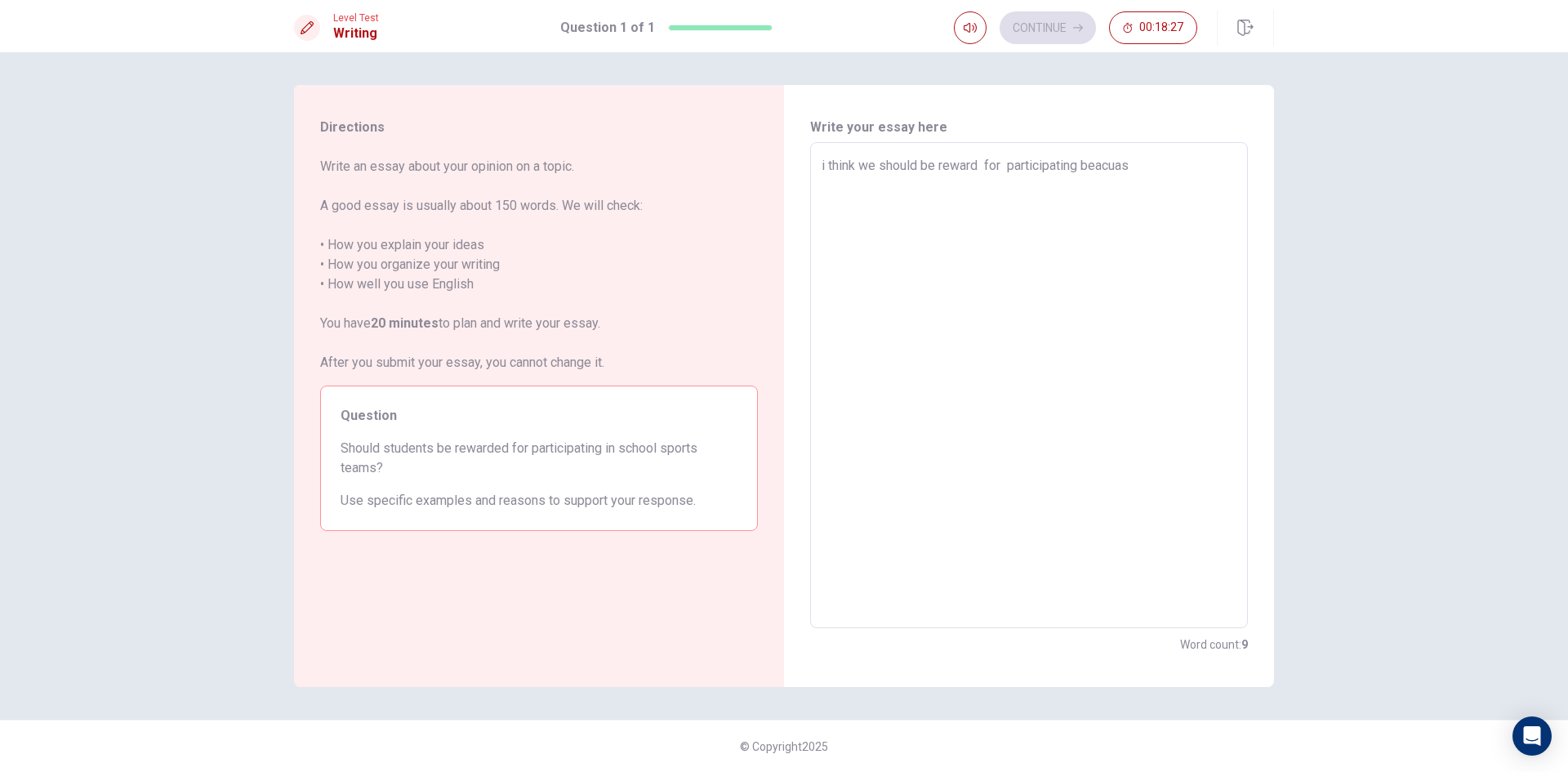
type textarea "i think we should be reward for participating beacuase"
type textarea "x"
type textarea "i think we should be reward for participating beacuase"
type textarea "x"
type textarea "i think we should be reward for participating beacuase w"
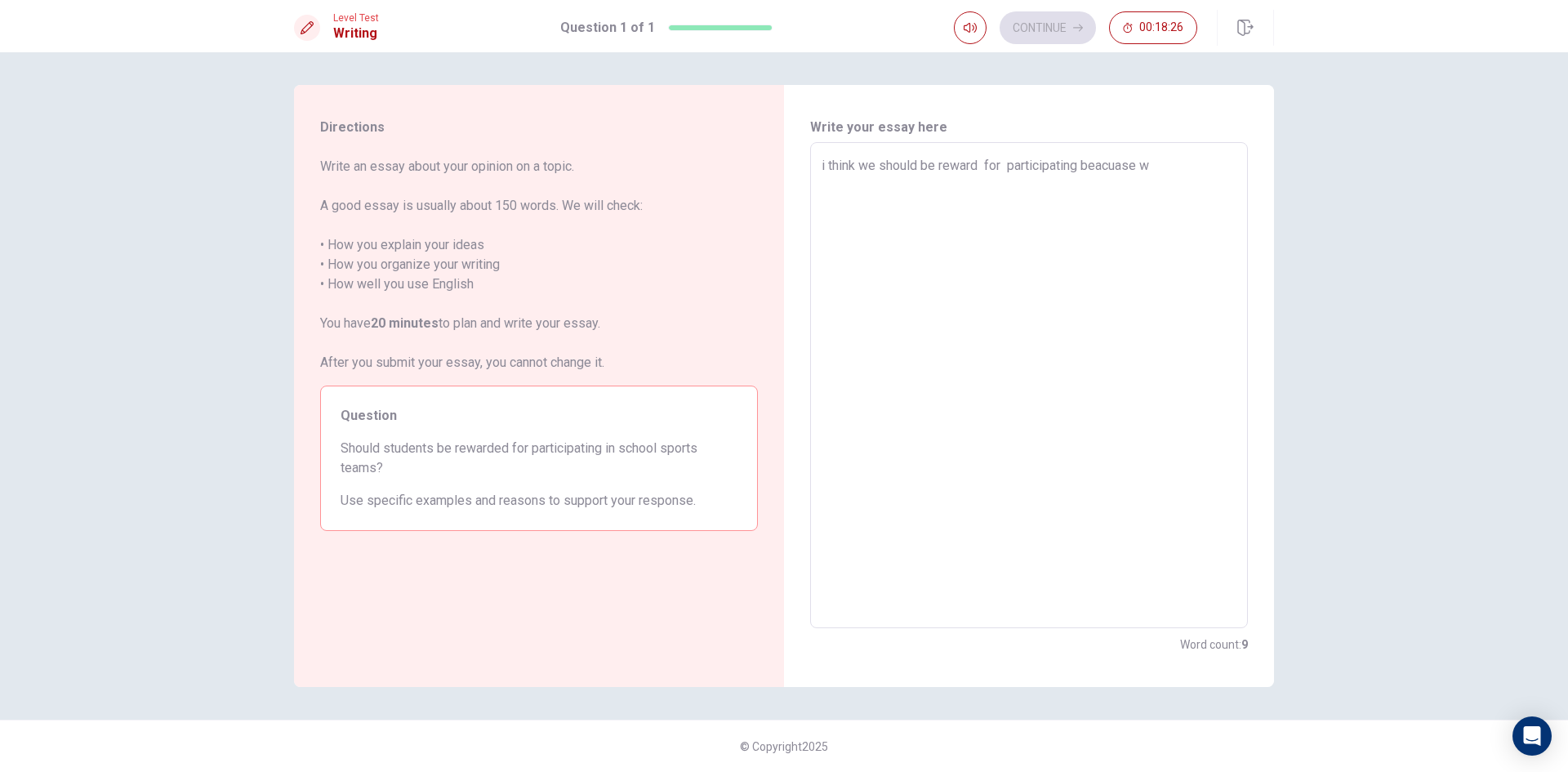
type textarea "x"
type textarea "i think we should be reward for participating beacuase we"
type textarea "x"
type textarea "i think we should be reward for participating beacuase we"
type textarea "x"
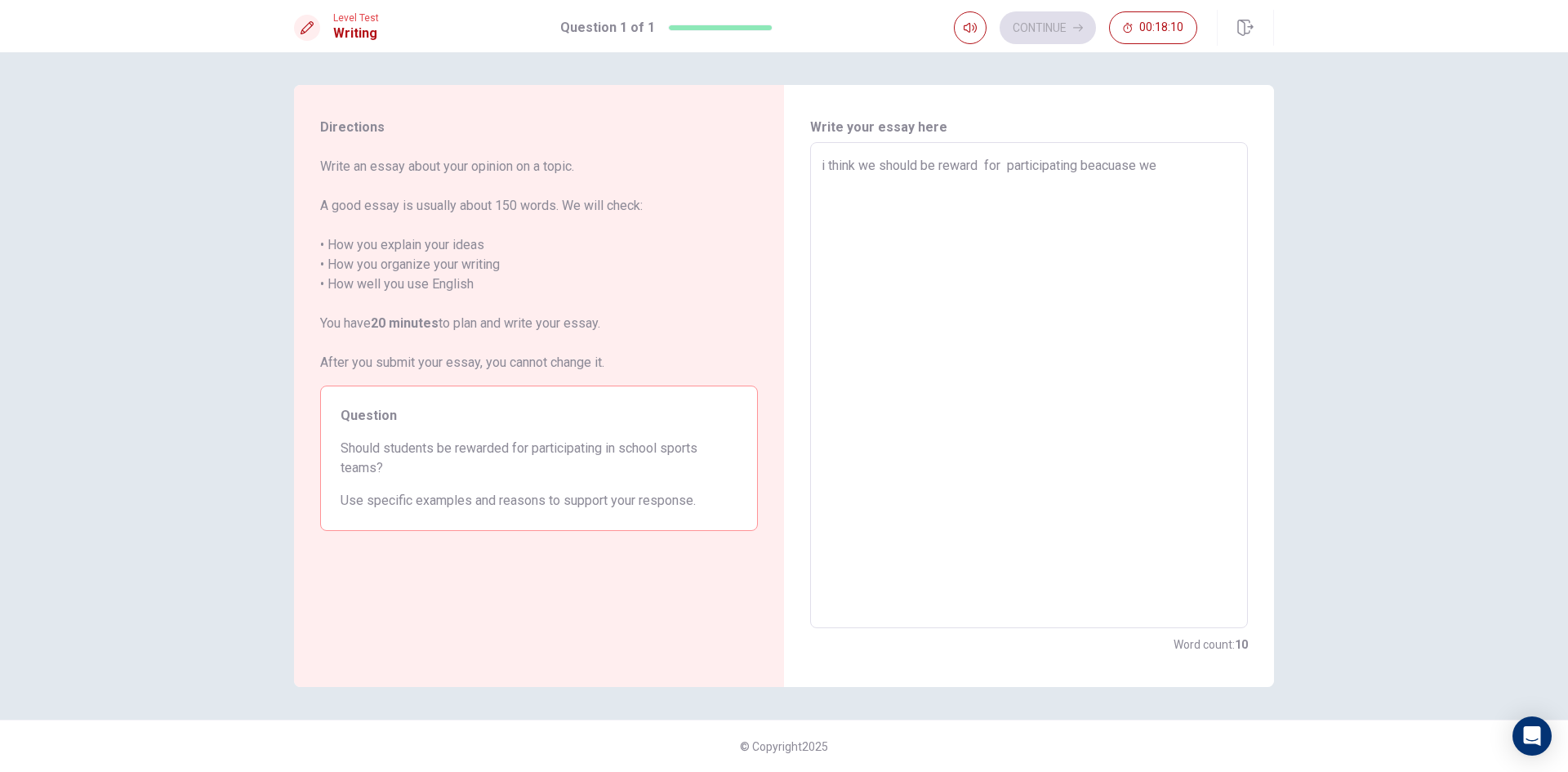
type textarea "i think we should be reward for participating beacuase we w"
type textarea "x"
type textarea "i think we should be reward for participating beacuase we wi"
type textarea "x"
type textarea "i think we should be reward for participating beacuase we wil"
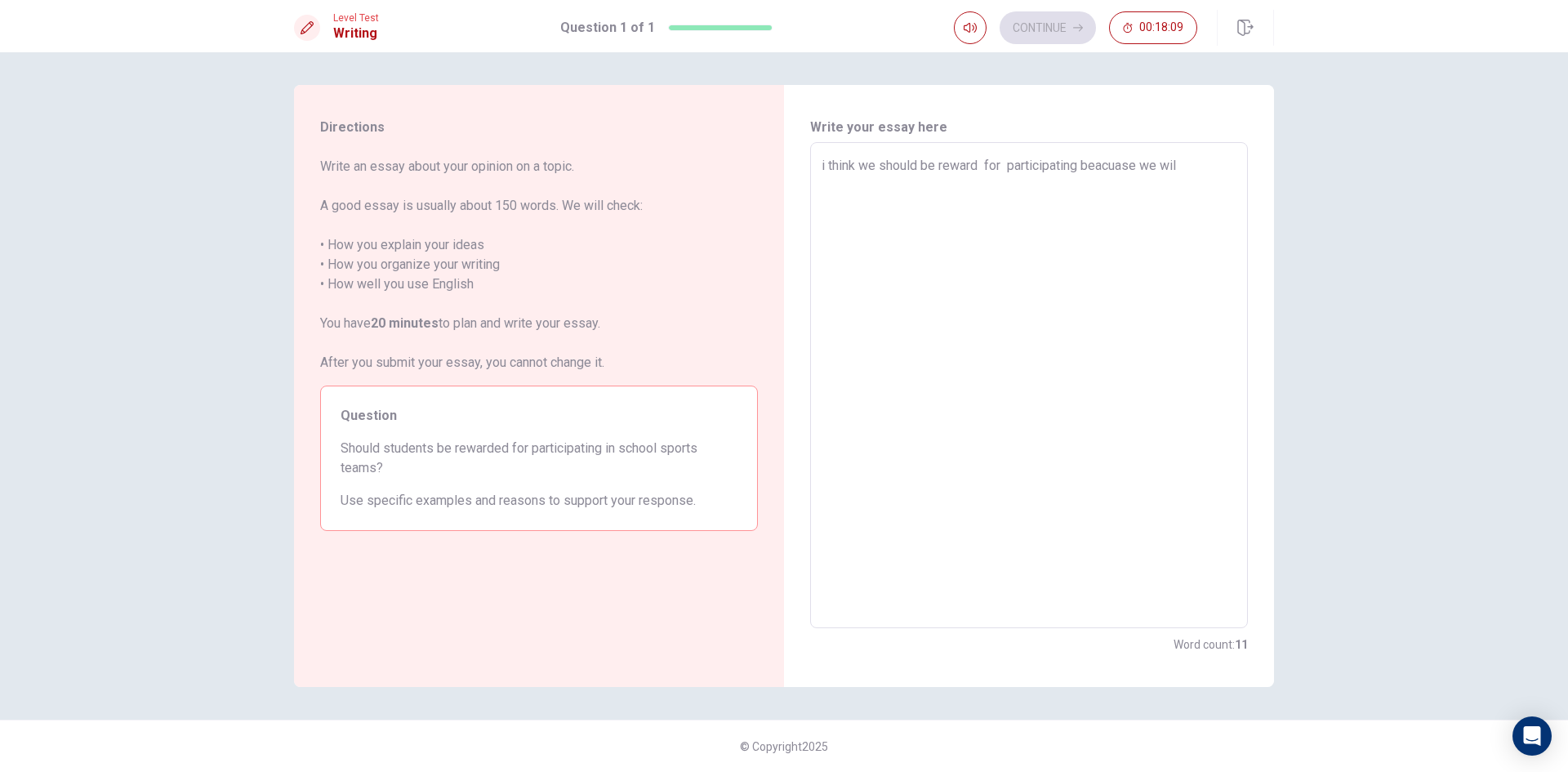
type textarea "x"
type textarea "i think we should be reward for participating beacuase we will"
type textarea "x"
type textarea "i think we should be reward for participating beacuase we will"
type textarea "x"
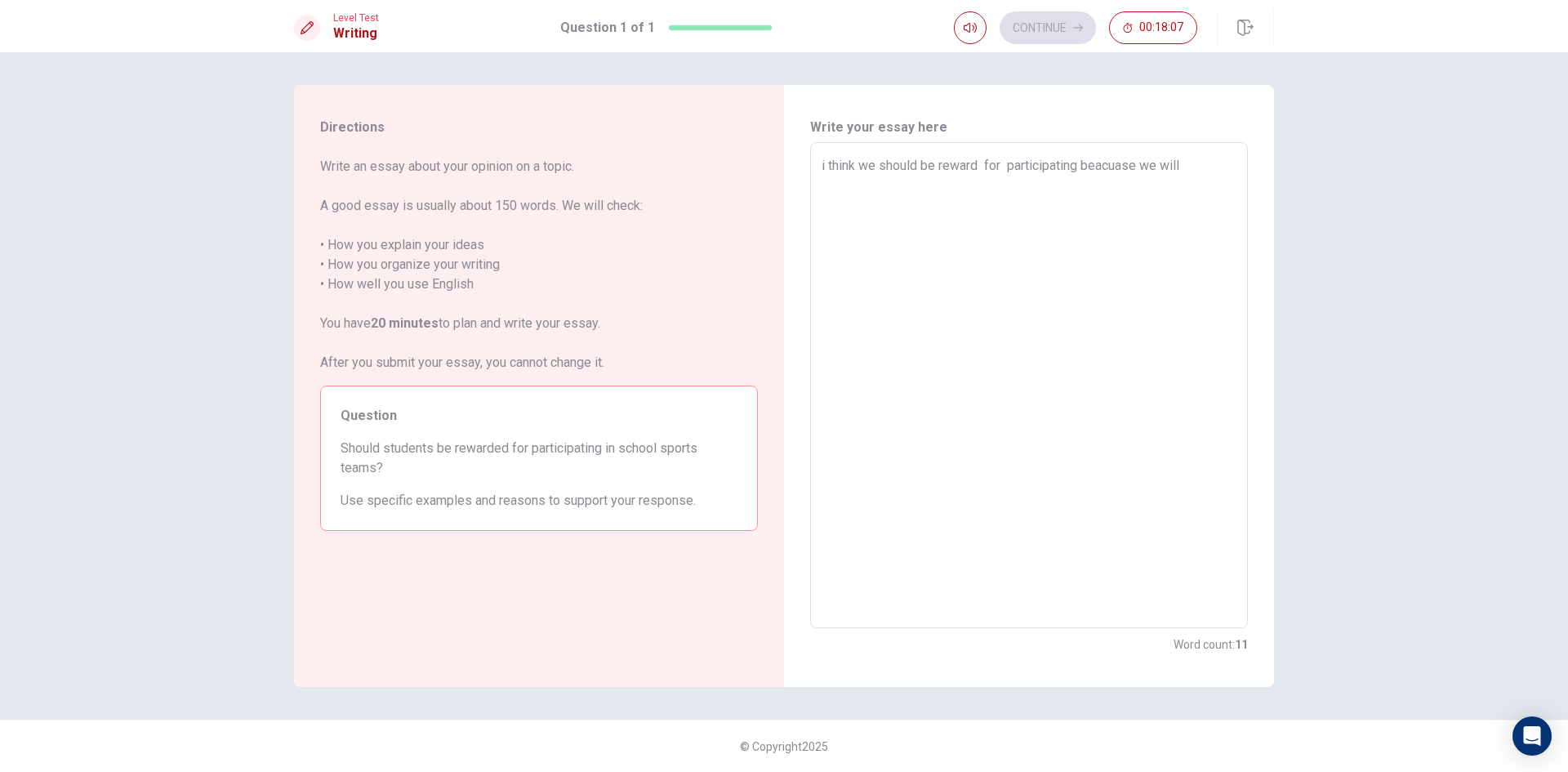
type textarea "i think we should be reward for participating beacuase we will l"
type textarea "x"
type textarea "i think we should be reward for participating beacuase we will le"
type textarea "x"
type textarea "i think we should be reward for participating beacuase we will lea"
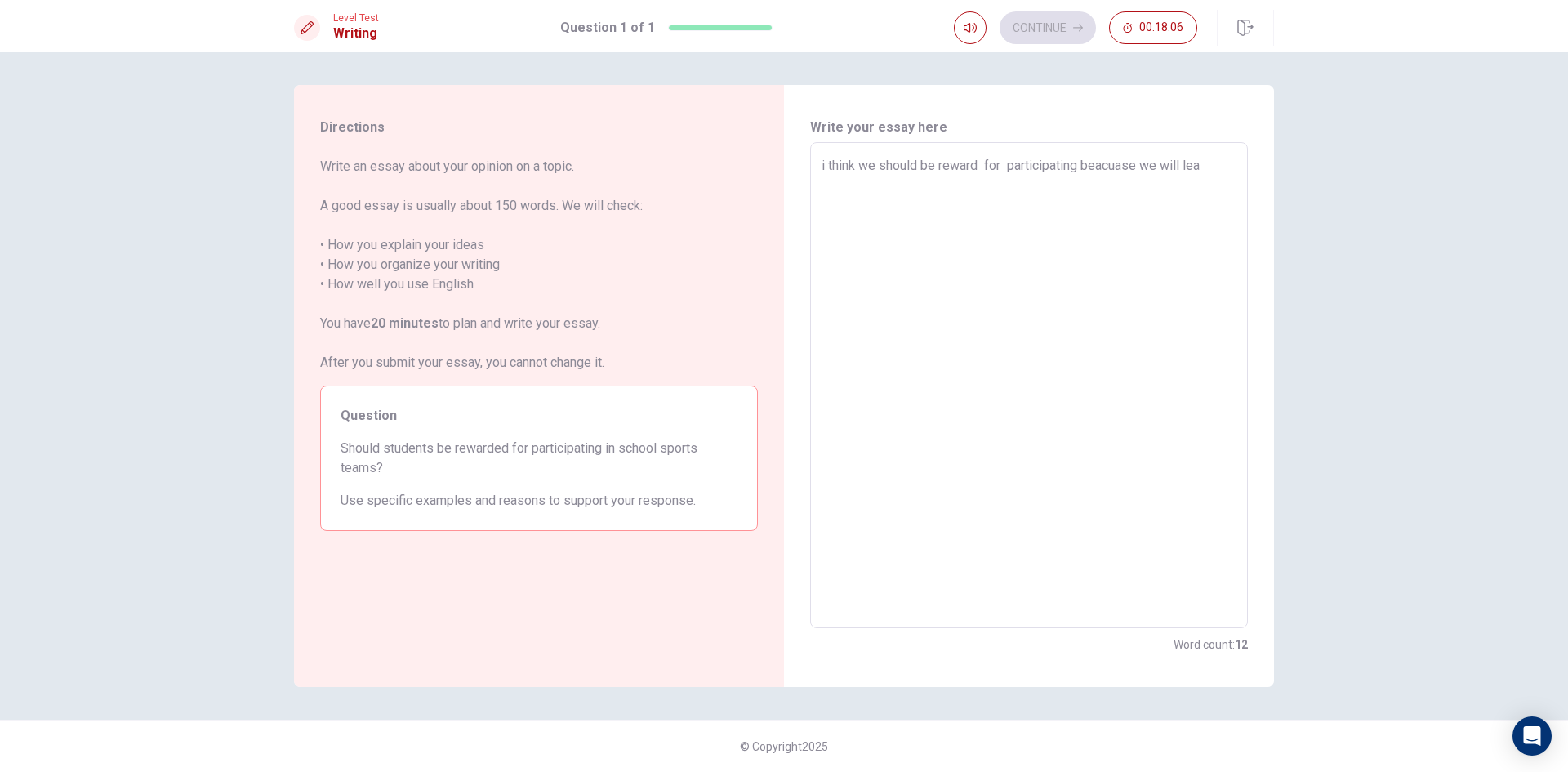
type textarea "x"
type textarea "i think we should be reward for participating beacuase we will [PERSON_NAME]"
type textarea "x"
type textarea "i think we should be reward for participating beacuase we will learn"
type textarea "x"
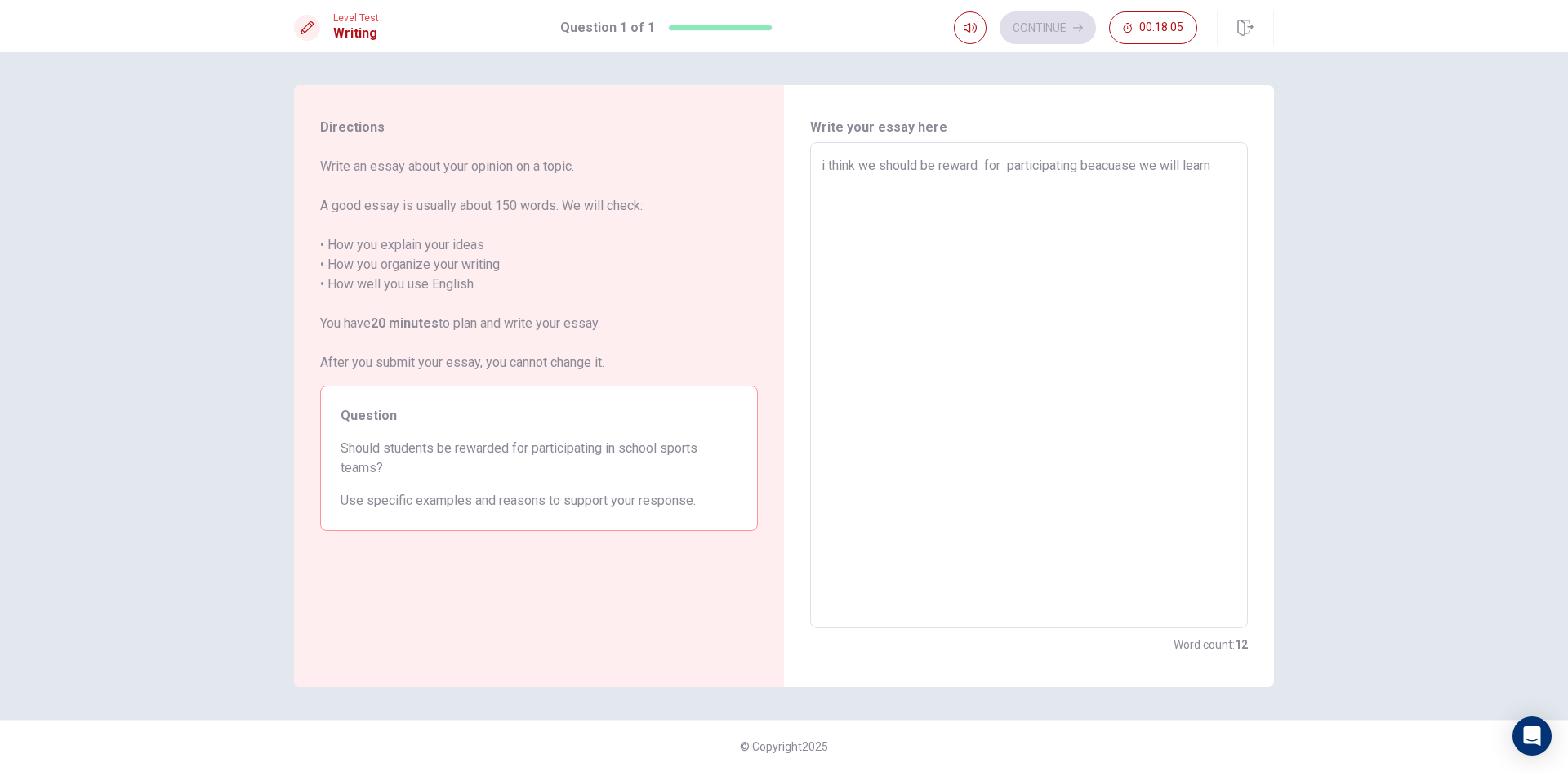
type textarea "i think we should be reward for participating beacuase we will learn"
type textarea "x"
type textarea "i think we should be reward for participating beacuase we will learn a"
type textarea "x"
type textarea "i think we should be reward for participating beacuase we will learn ab"
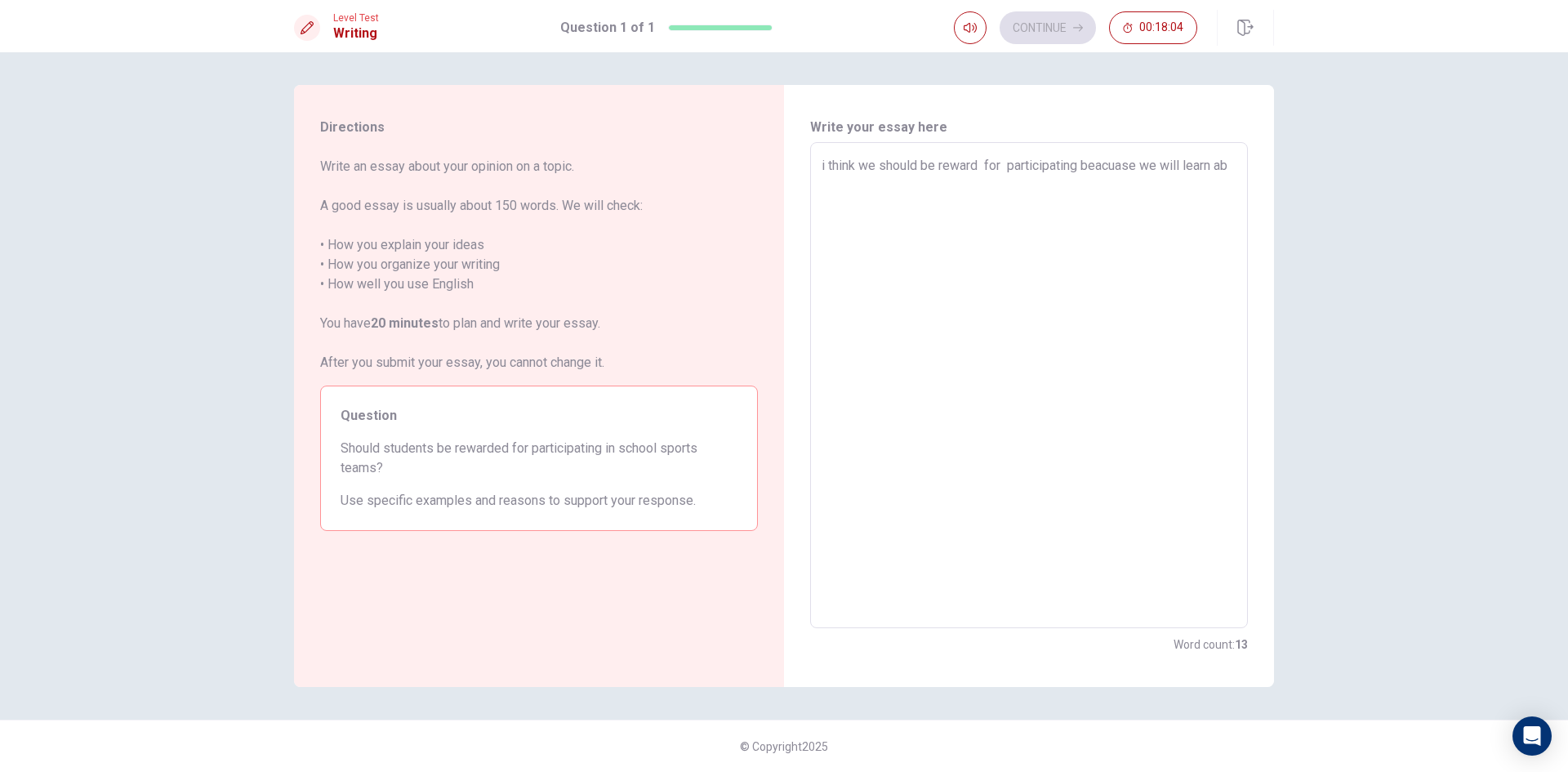
type textarea "x"
click at [1083, 167] on textarea "i think we should be reward for participating beacuase we will learn about team…" at bounding box center [1029, 385] width 415 height 459
click at [1011, 208] on textarea "i think we should be reward for participating in the school sports team beacuas…" at bounding box center [1029, 385] width 415 height 459
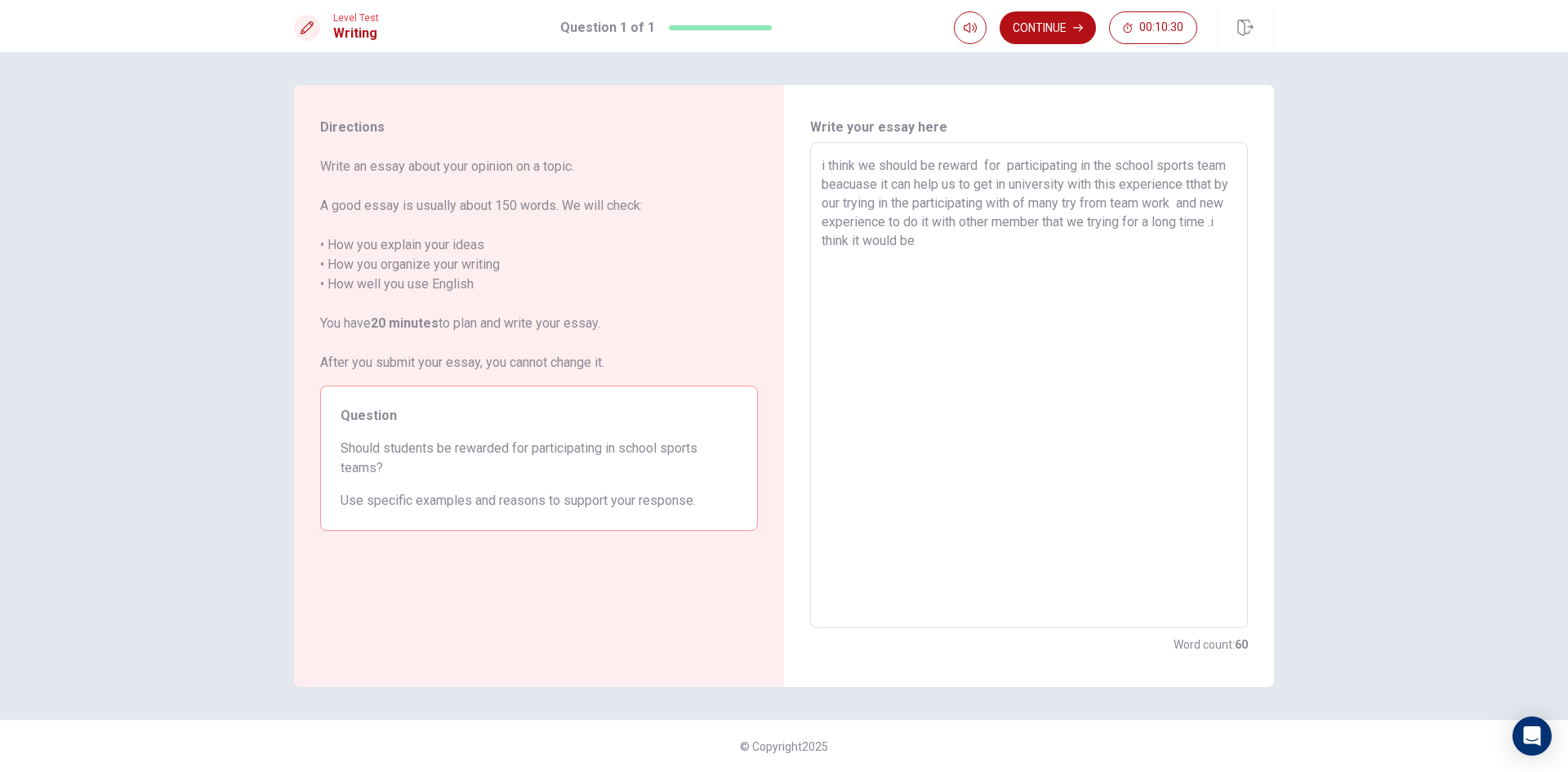
click at [887, 241] on textarea "i think we should be reward for participating in the school sports team beacuas…" at bounding box center [1029, 385] width 415 height 459
click at [998, 244] on textarea "i think we should be reward for participating in the school sports team beacuas…" at bounding box center [1029, 385] width 415 height 459
click at [1136, 258] on textarea "i think we should be reward for participating in the school sports team beacuas…" at bounding box center [1029, 385] width 415 height 459
click at [1044, 282] on textarea "i think we should be reward for participating in the school sports team beacuas…" at bounding box center [1029, 385] width 415 height 459
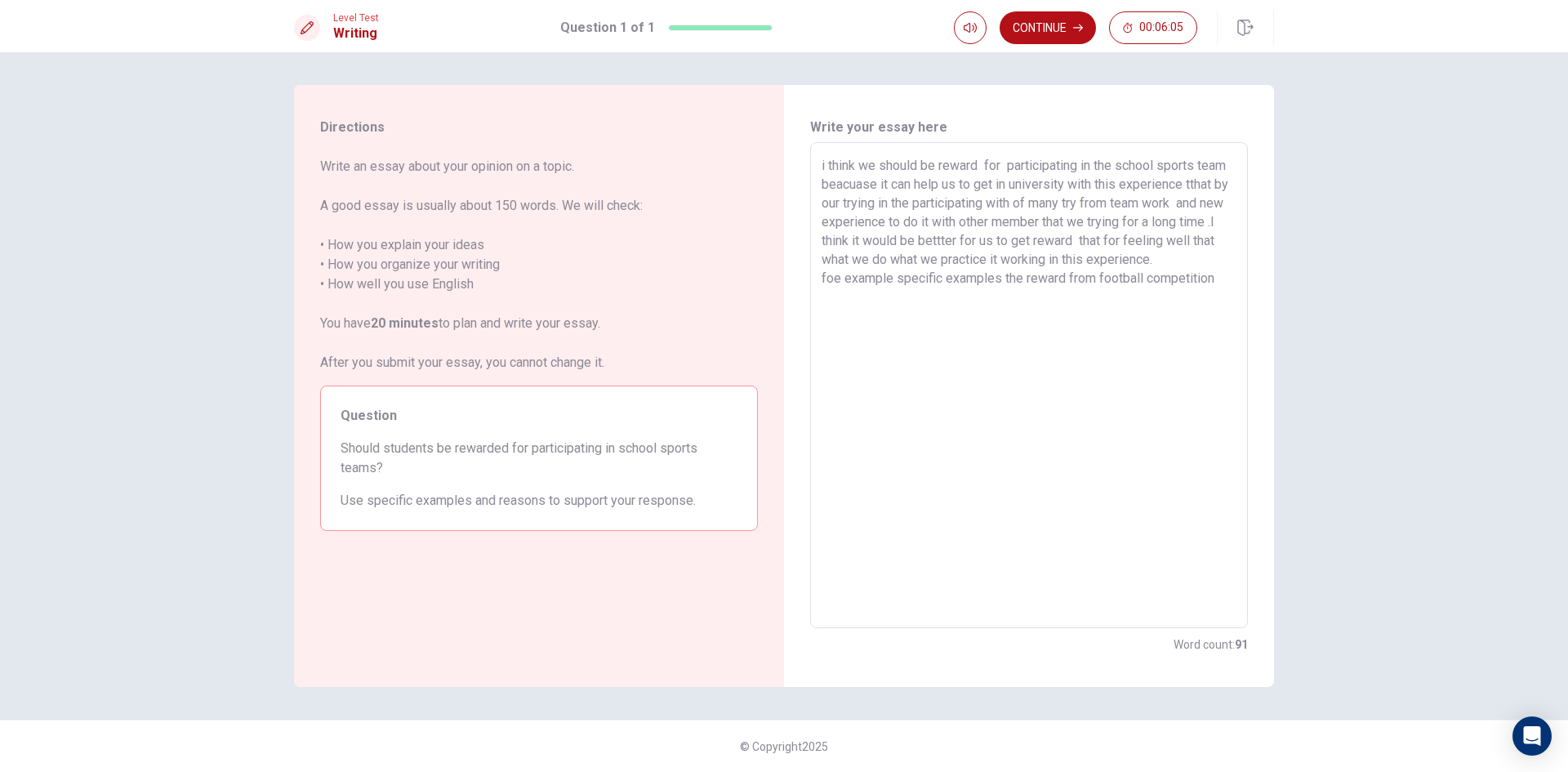
click at [841, 297] on textarea "i think we should be reward for participating in the school sports team beacuas…" at bounding box center [1029, 385] width 415 height 459
click at [1222, 299] on textarea "i think we should be reward for participating in the school sports team beacuas…" at bounding box center [1029, 385] width 415 height 459
click at [1187, 315] on textarea "i think we should be reward for participating in the school sports team beacuas…" at bounding box center [1029, 385] width 415 height 459
click at [819, 336] on div "i think we should be reward for participating in the school sports team beacuas…" at bounding box center [1029, 384] width 438 height 486
click at [1197, 334] on textarea "i think we should be reward for participating in the school sports team beacuas…" at bounding box center [1029, 385] width 415 height 459
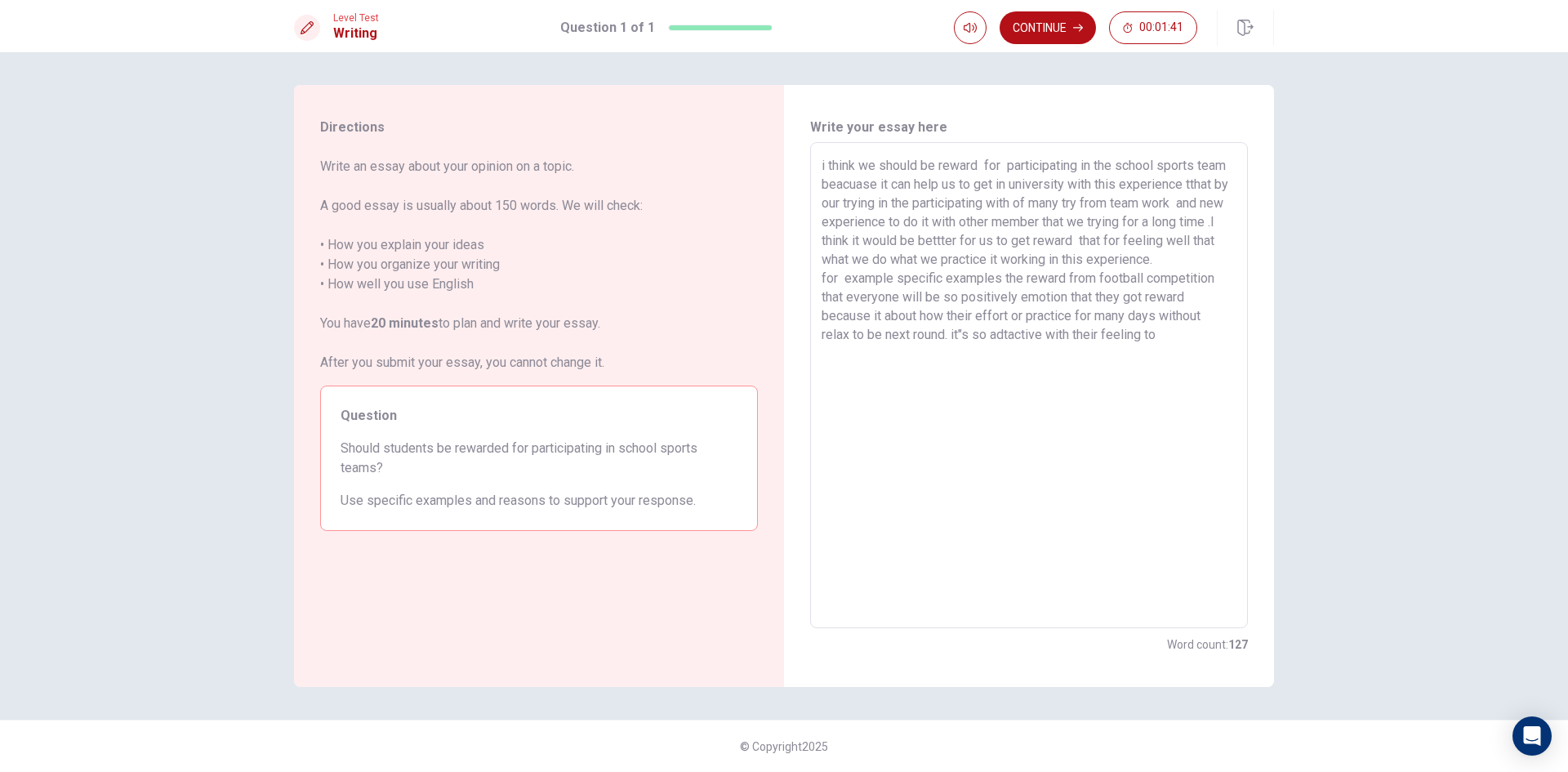
click at [964, 352] on textarea "i think we should be reward for participating in the school sports team beacuas…" at bounding box center [1029, 385] width 415 height 459
click at [1169, 353] on textarea "i think we should be reward for participating in the school sports team beacuas…" at bounding box center [1029, 385] width 415 height 459
click at [1008, 352] on textarea "i think we should be reward for participating in the school sports team beacuas…" at bounding box center [1029, 385] width 415 height 459
click at [1171, 362] on textarea "i think we should be reward for participating in the school sports team beacuas…" at bounding box center [1029, 385] width 415 height 459
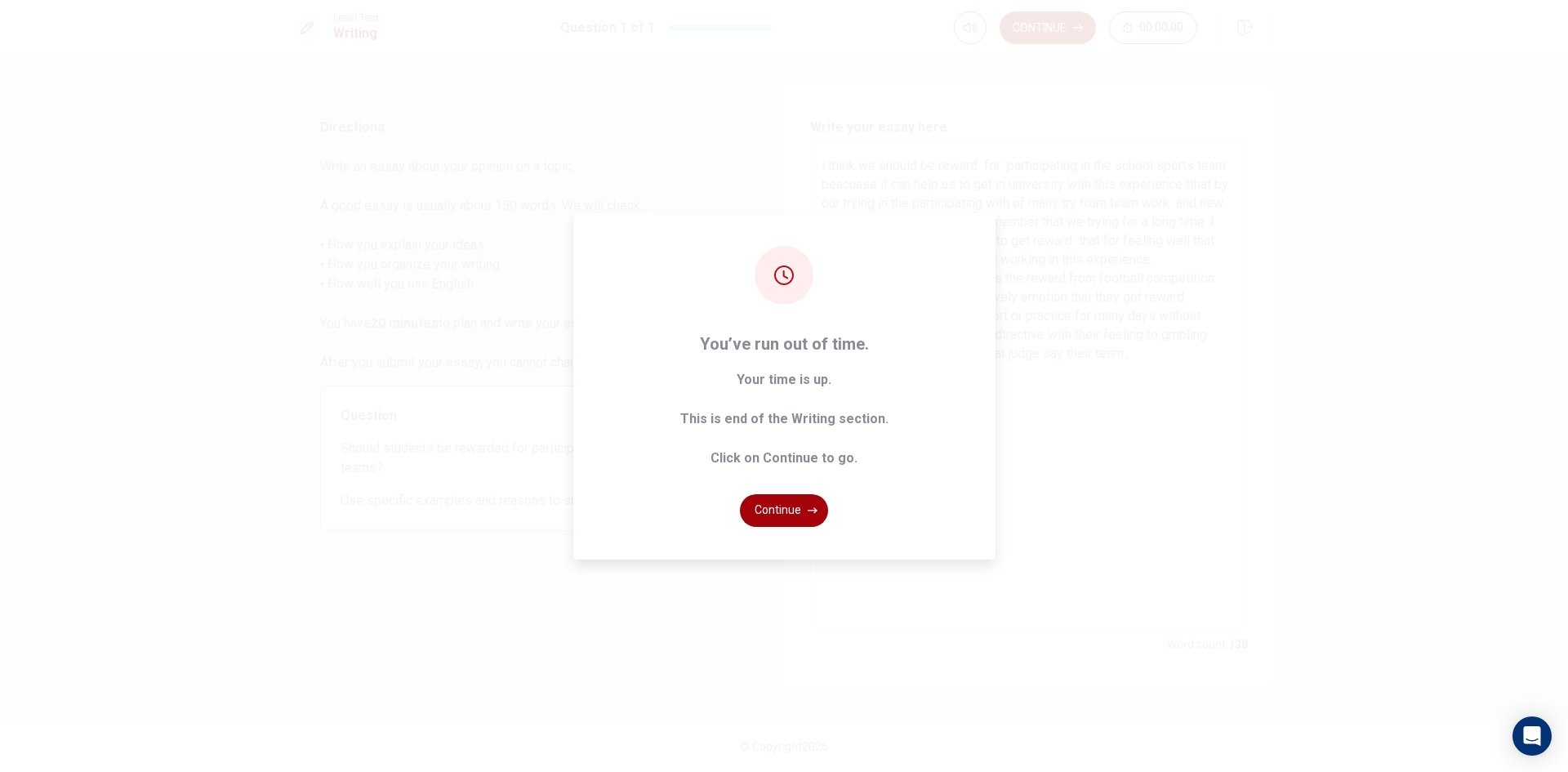
click at [809, 508] on icon "button" at bounding box center [812, 510] width 10 height 10
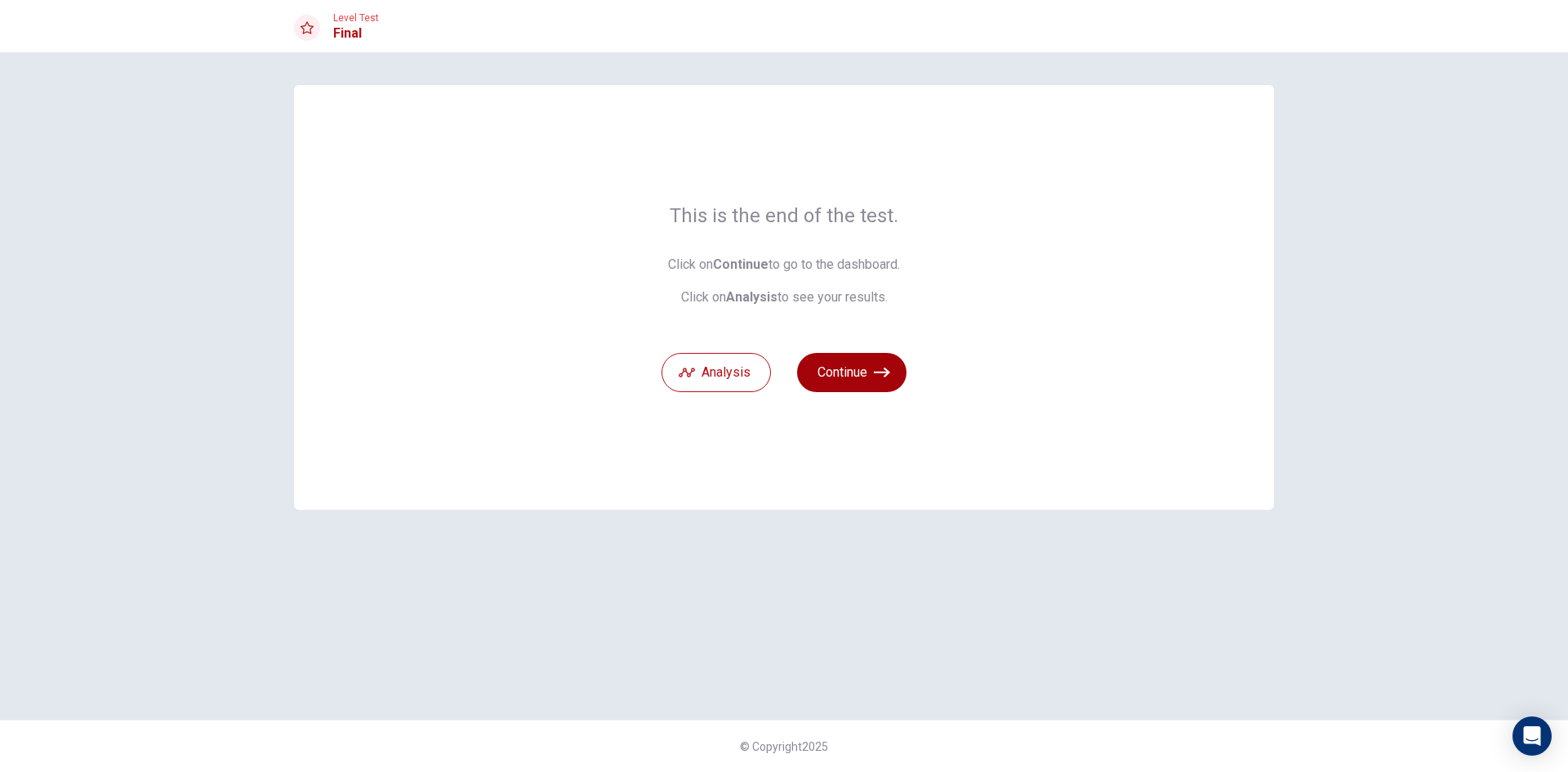
click at [862, 372] on button "Continue" at bounding box center [851, 372] width 109 height 39
